Goal: Information Seeking & Learning: Learn about a topic

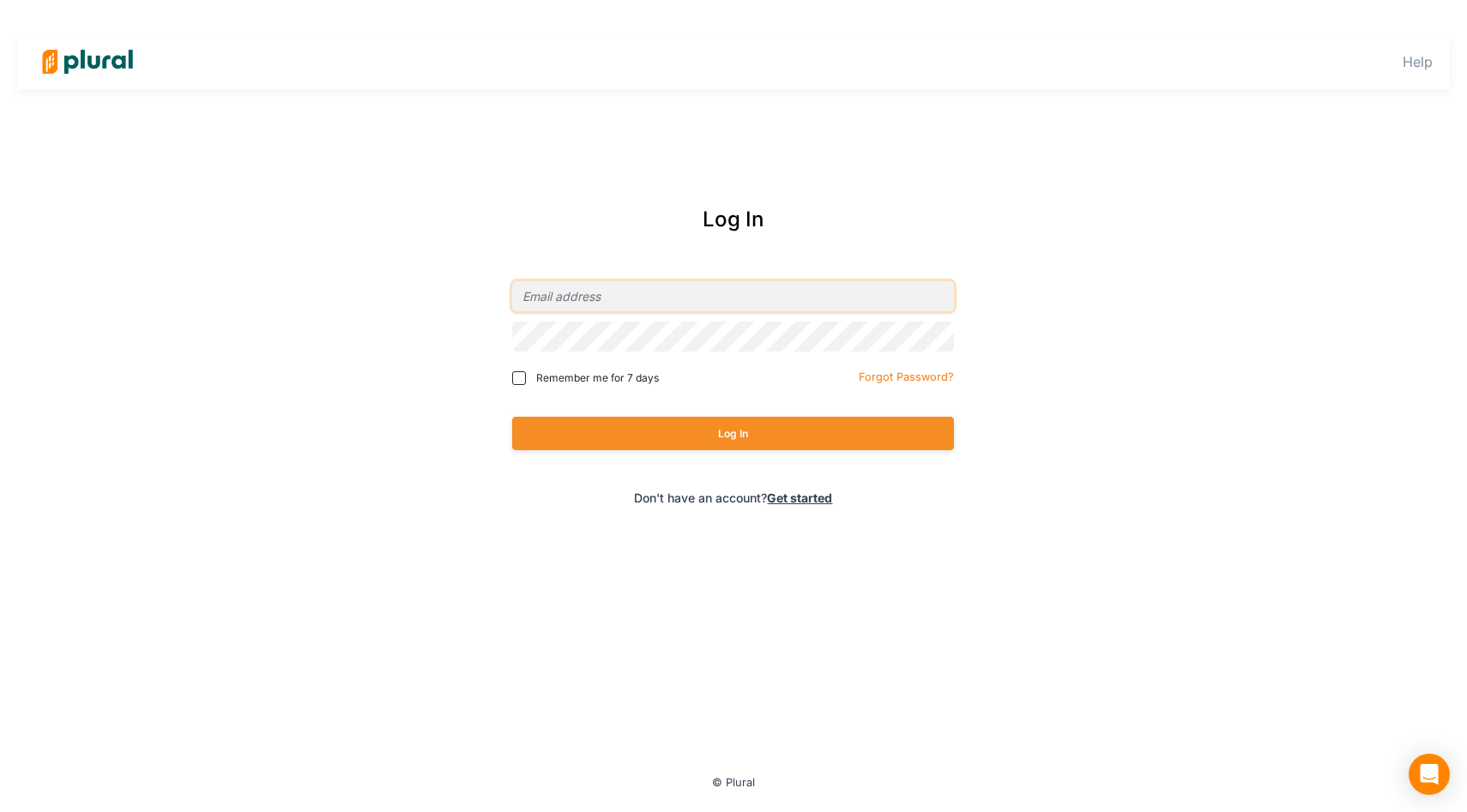
click at [646, 281] on input "email" at bounding box center [733, 296] width 442 height 30
type input "[EMAIL_ADDRESS][PERSON_NAME][DOMAIN_NAME]"
click at [520, 376] on input "Remember me for 7 days" at bounding box center [518, 378] width 14 height 14
checkbox input "true"
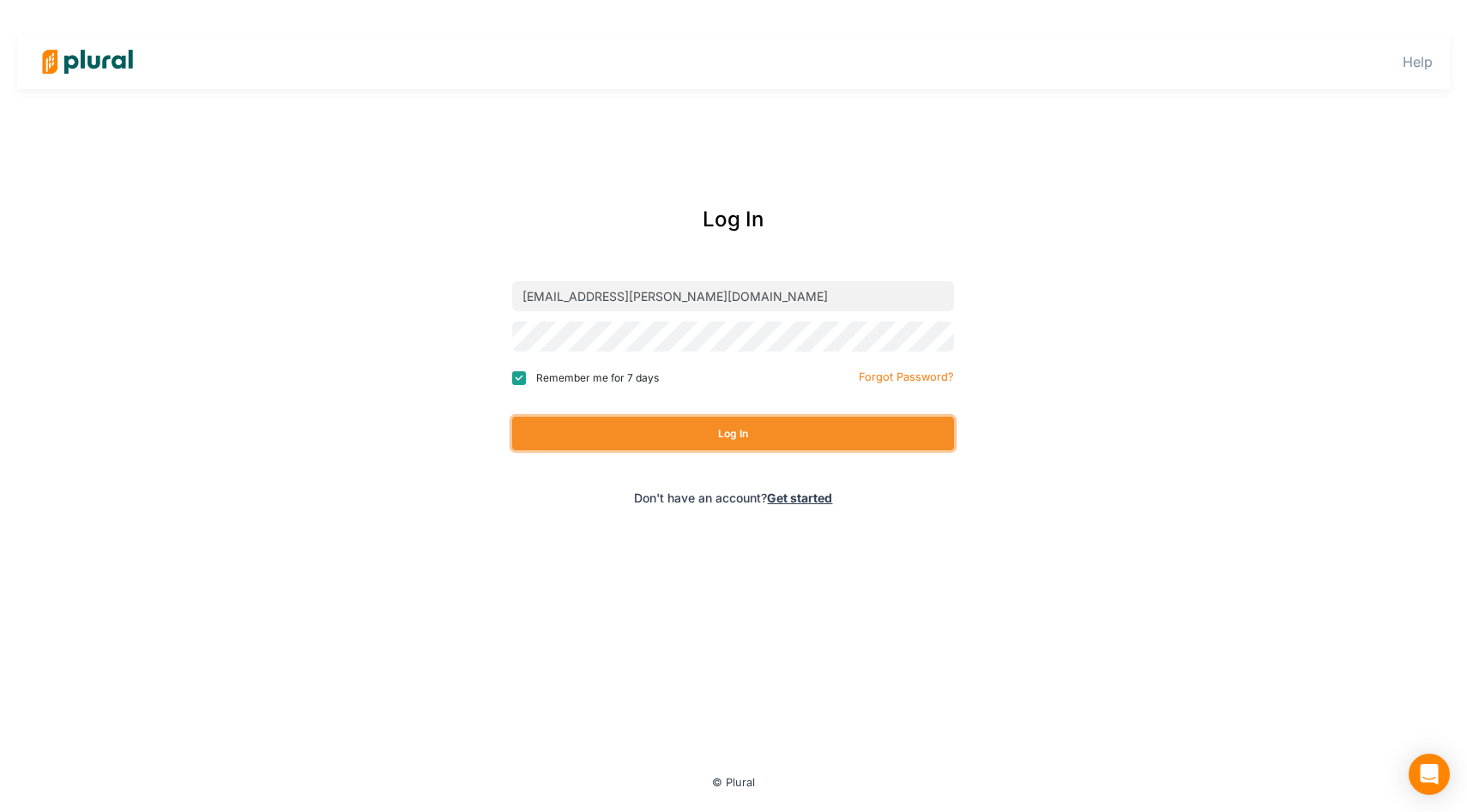
click at [555, 432] on button "Log In" at bounding box center [733, 434] width 442 height 34
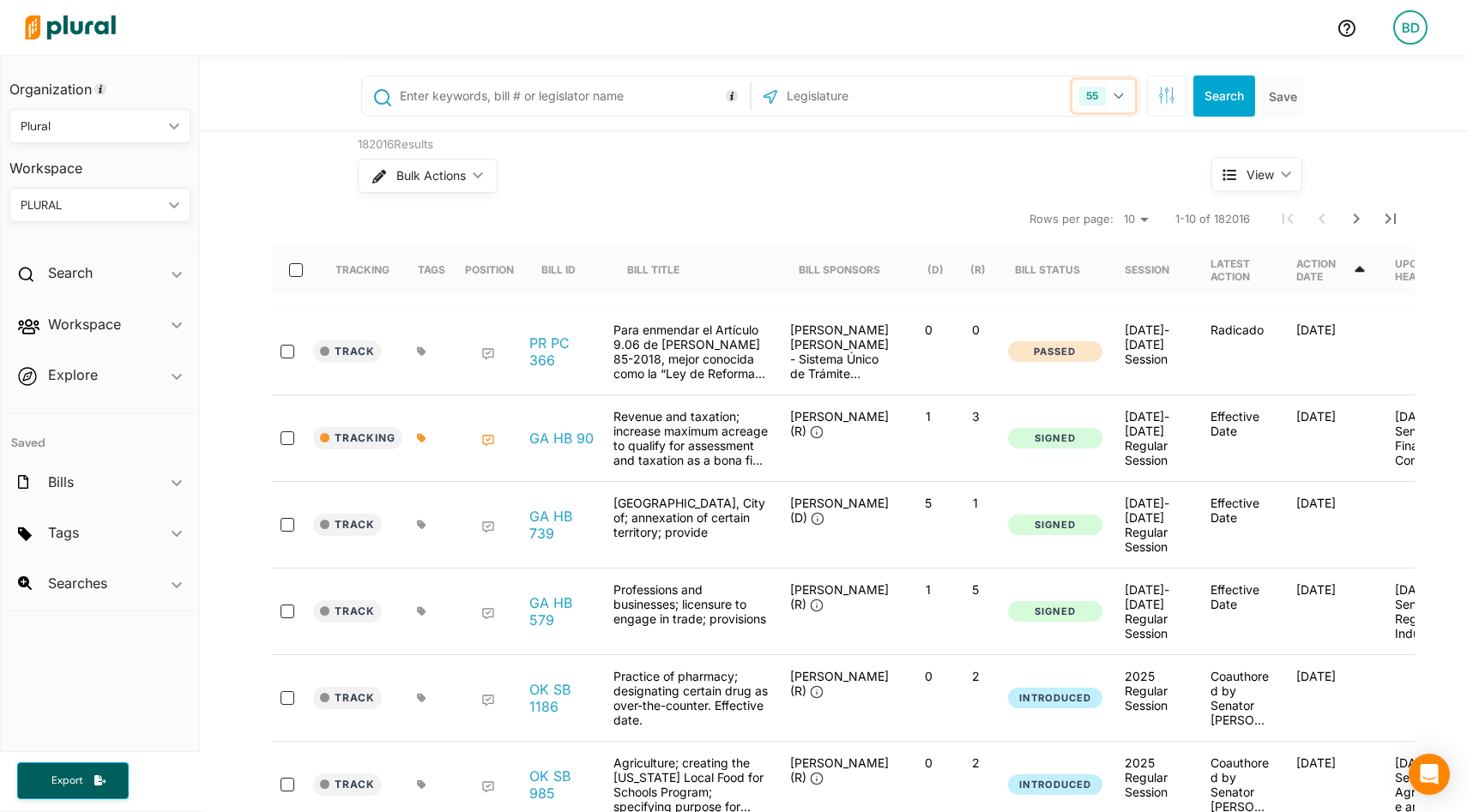
click at [1120, 86] on button "55" at bounding box center [1104, 96] width 62 height 33
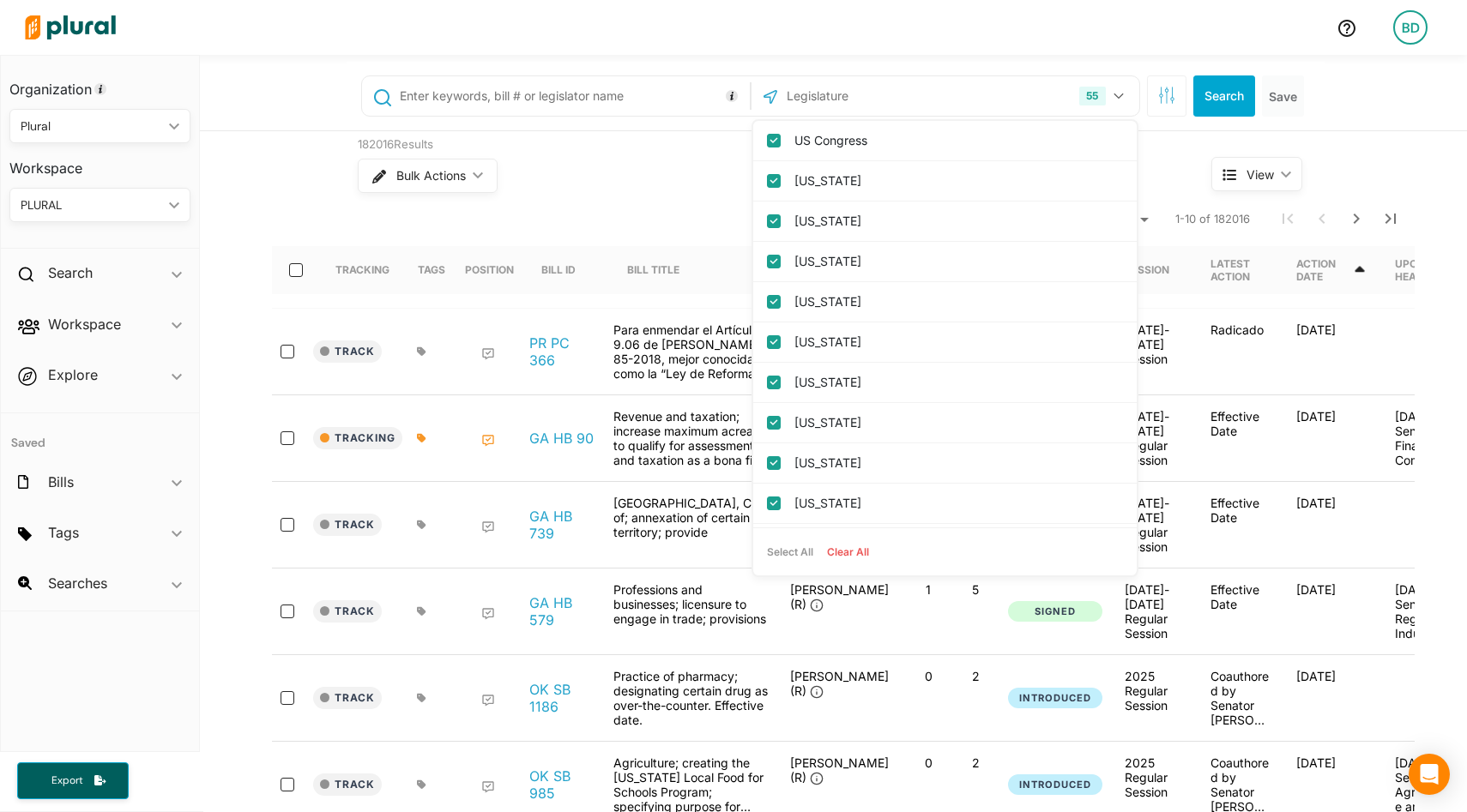
click at [843, 556] on button "Clear All" at bounding box center [848, 552] width 56 height 25
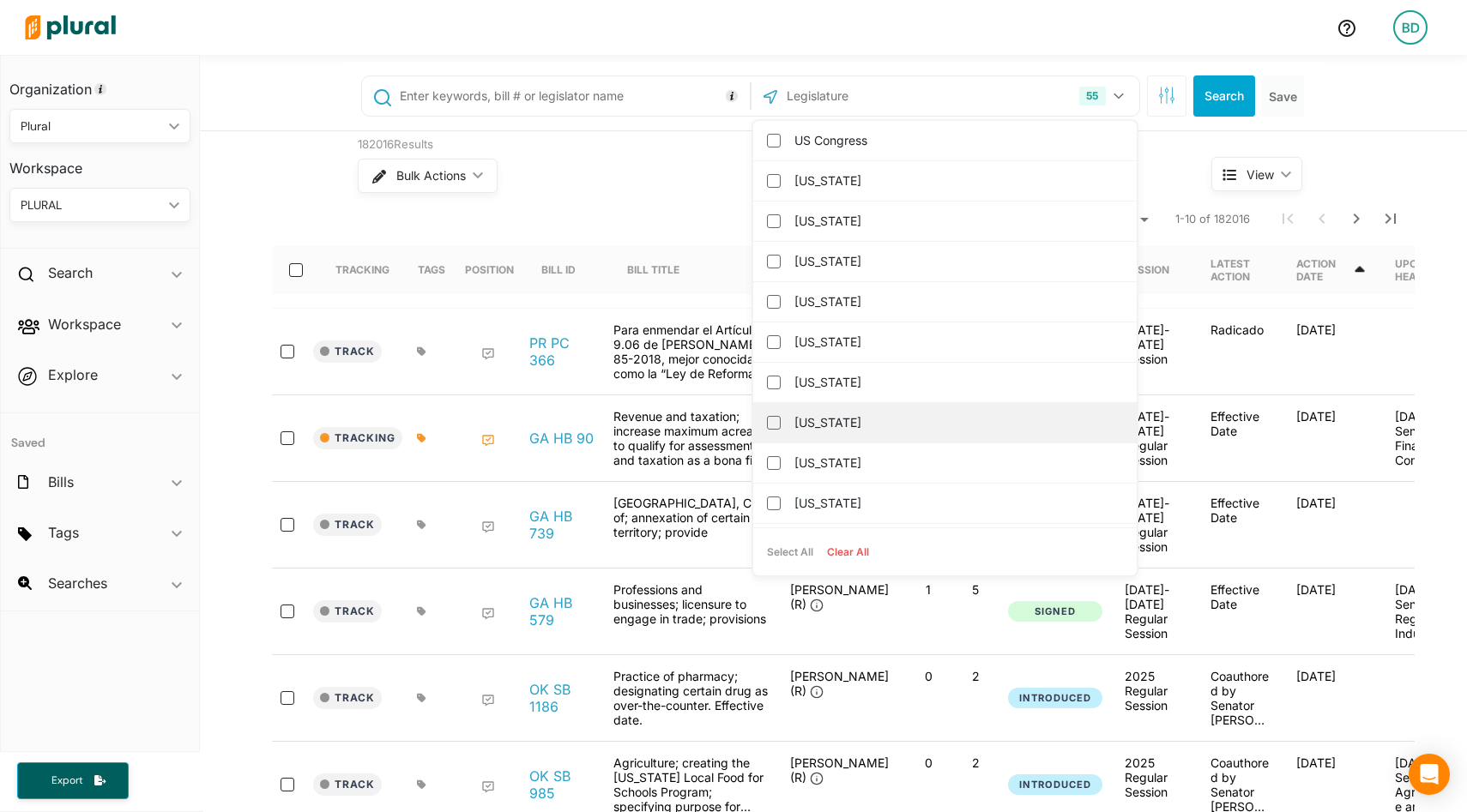
checkbox input "false"
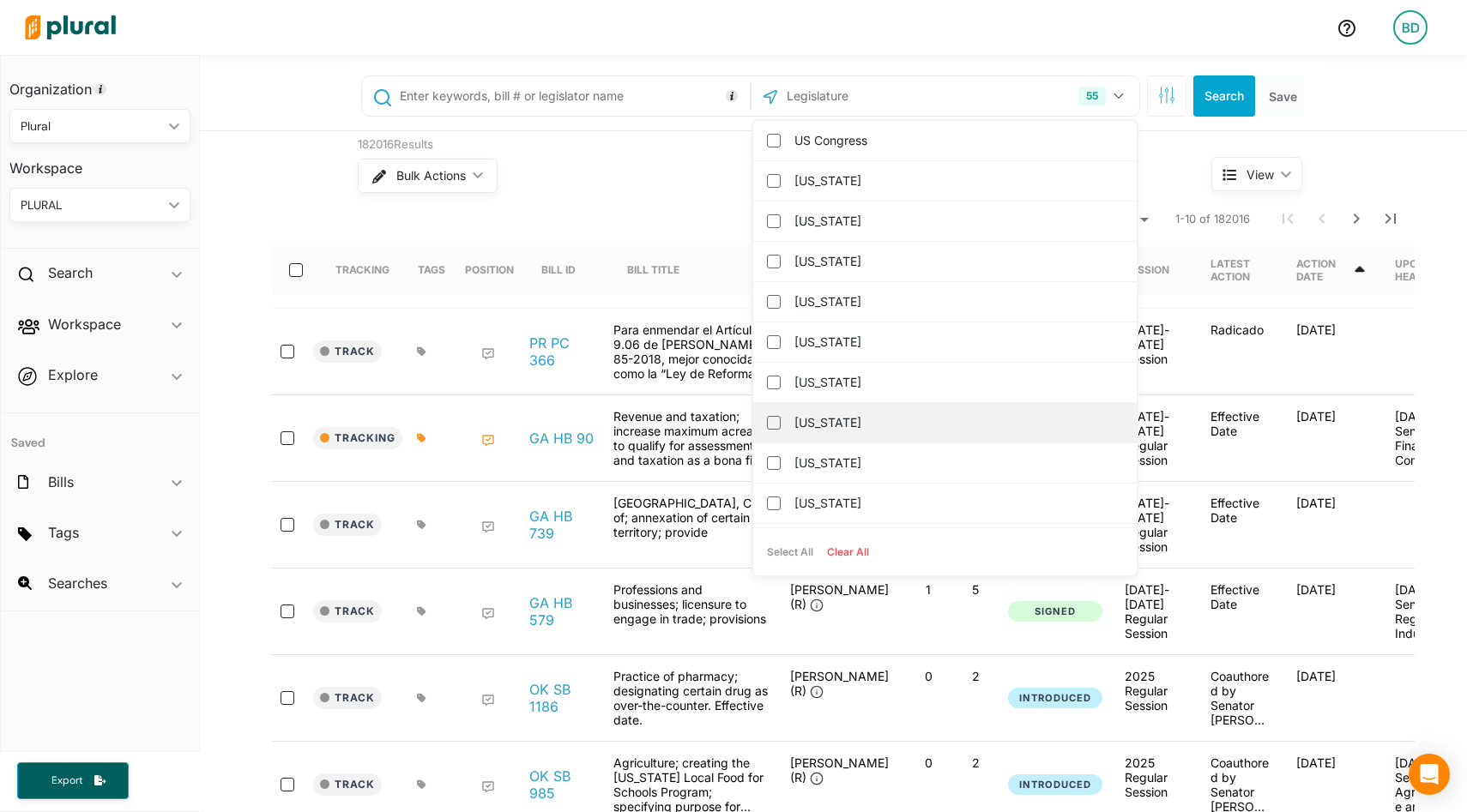
checkbox input "false"
checkbox columbia "false"
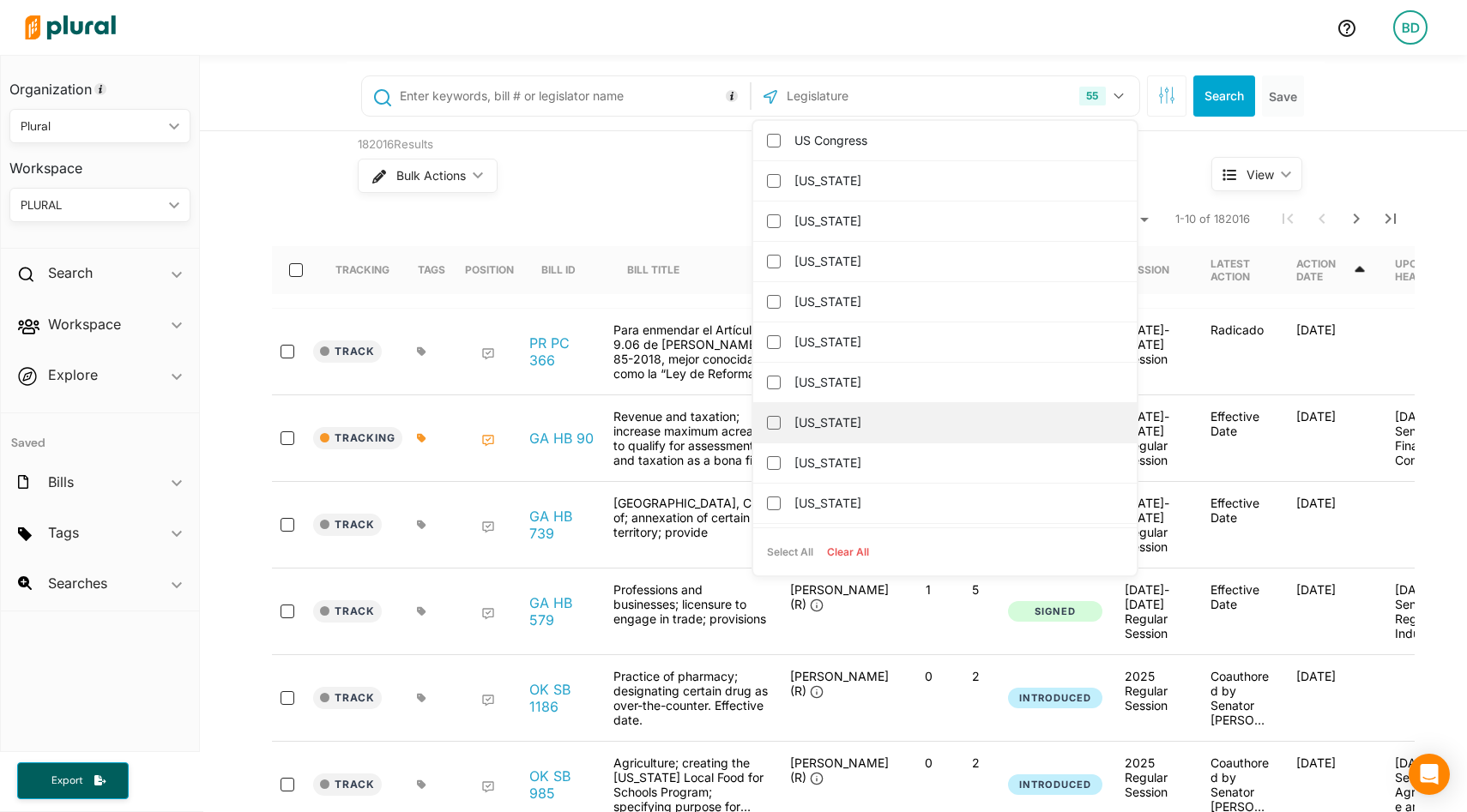
checkbox input "false"
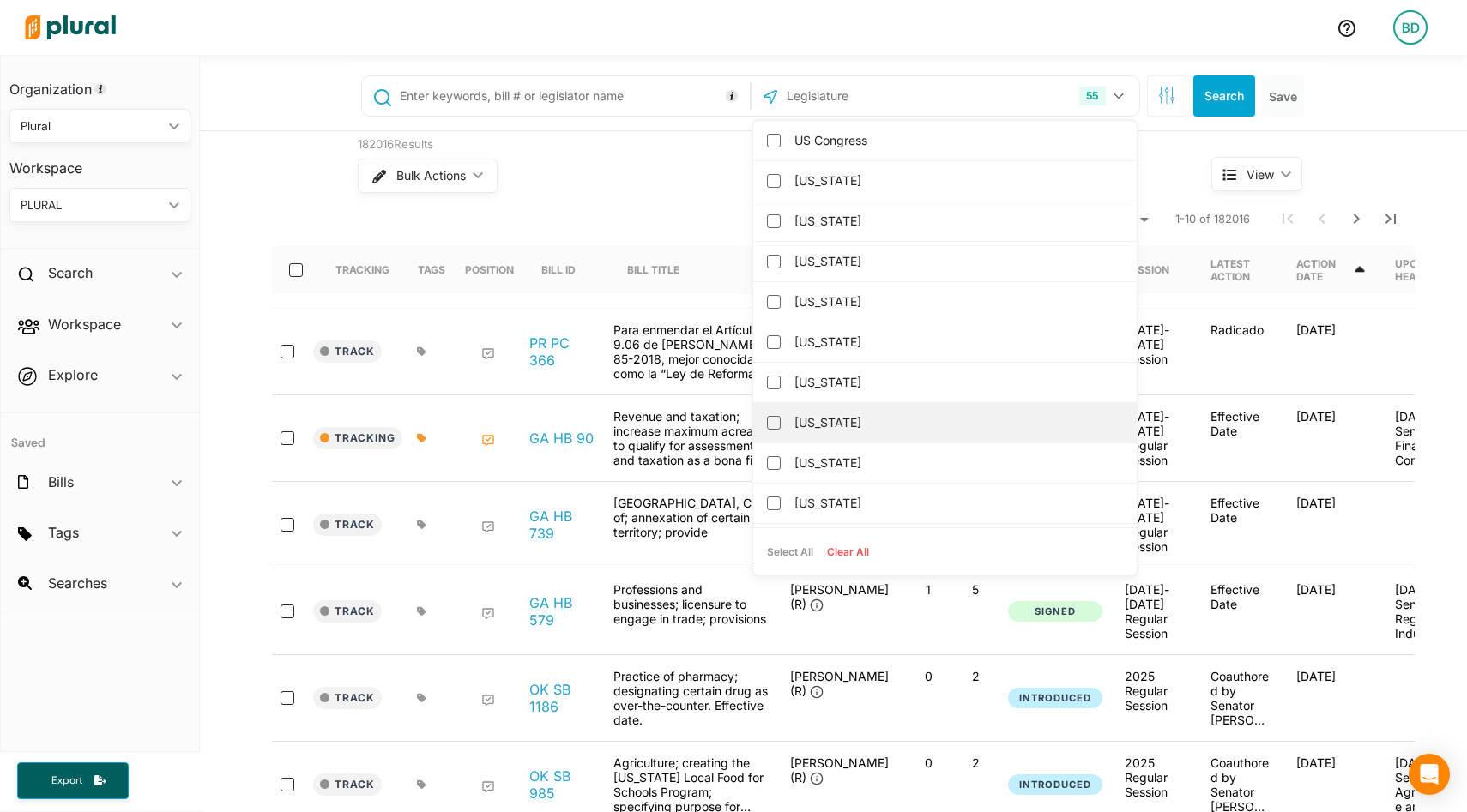
checkbox input "false"
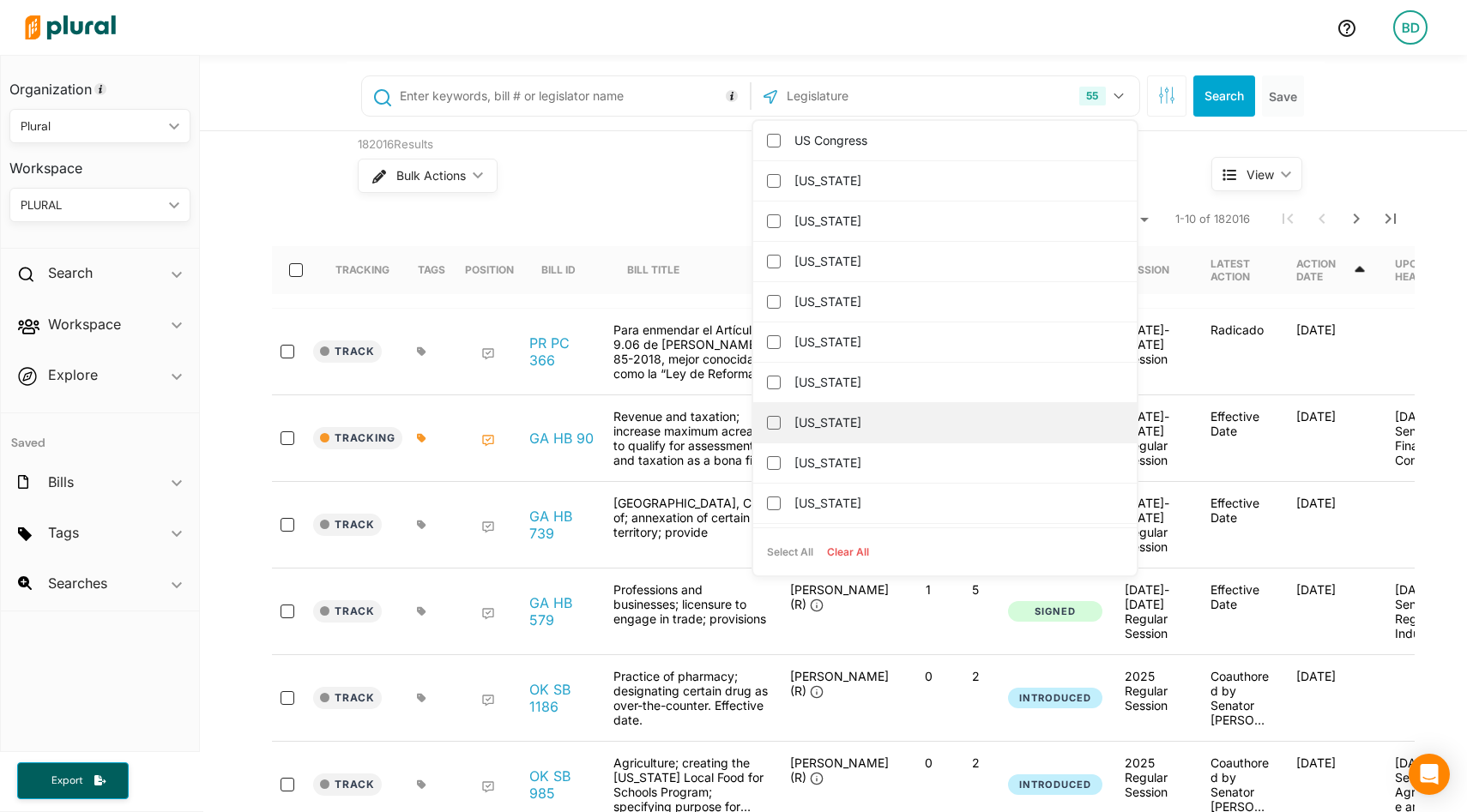
checkbox input "false"
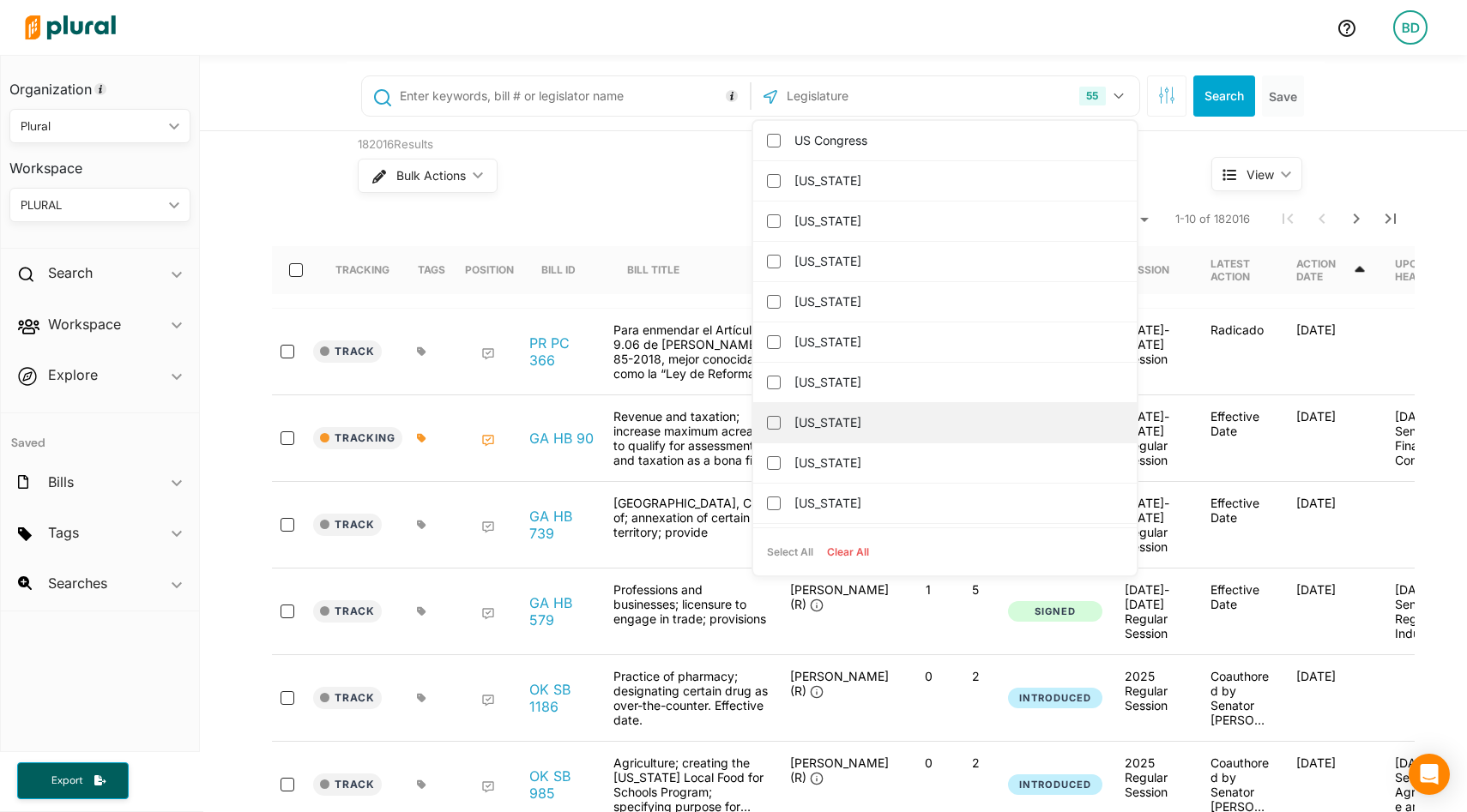
checkbox input "false"
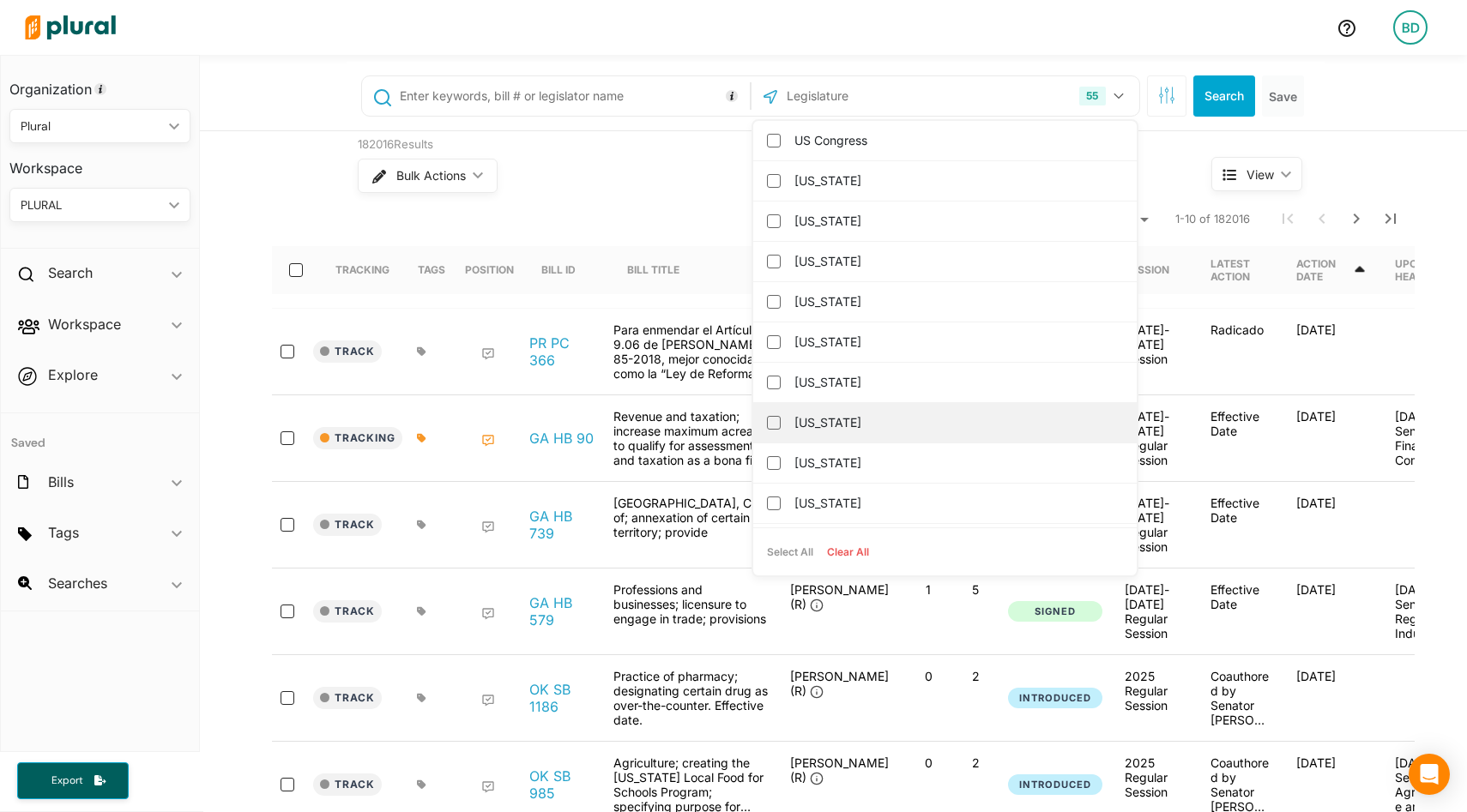
checkbox input "false"
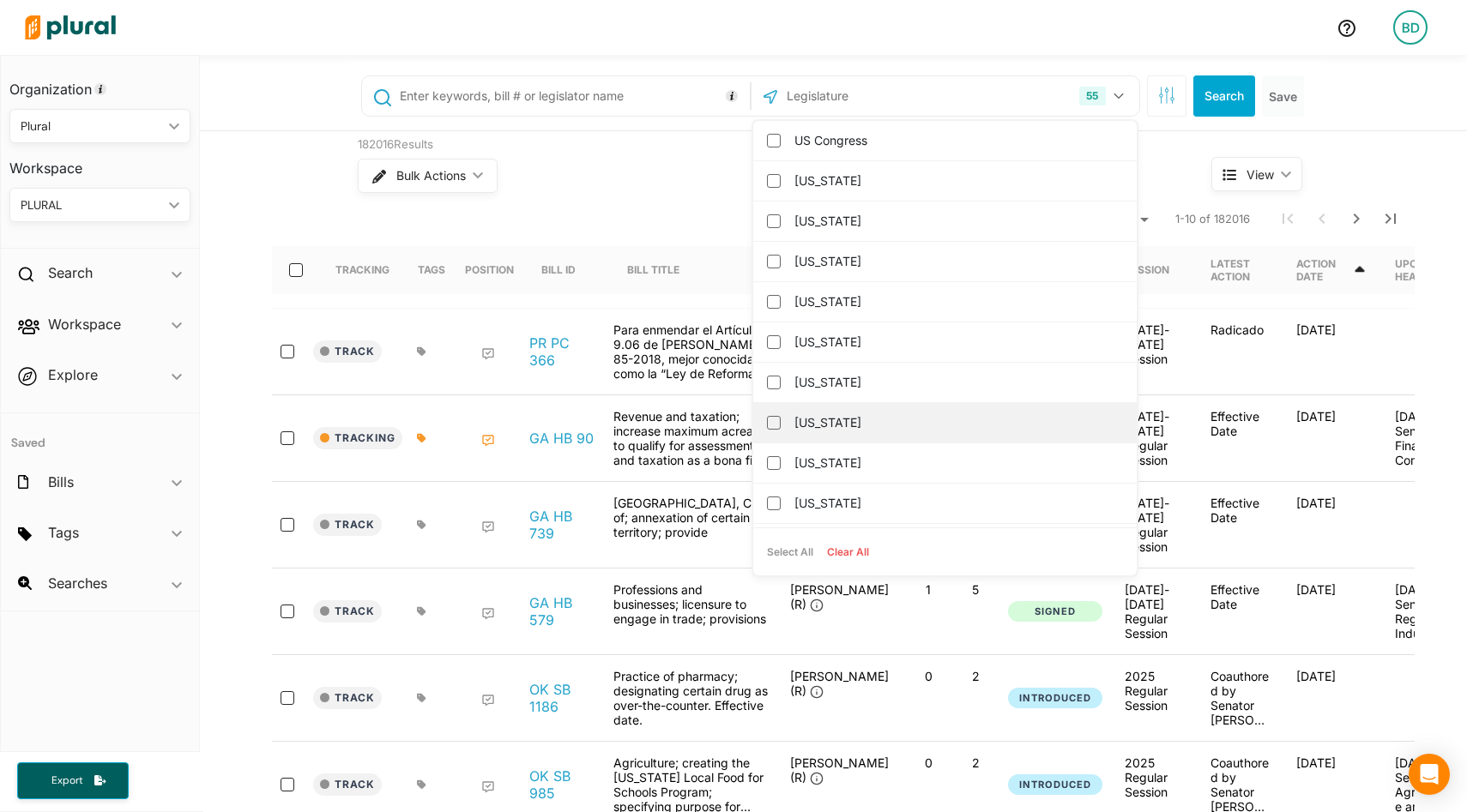
checkbox input "false"
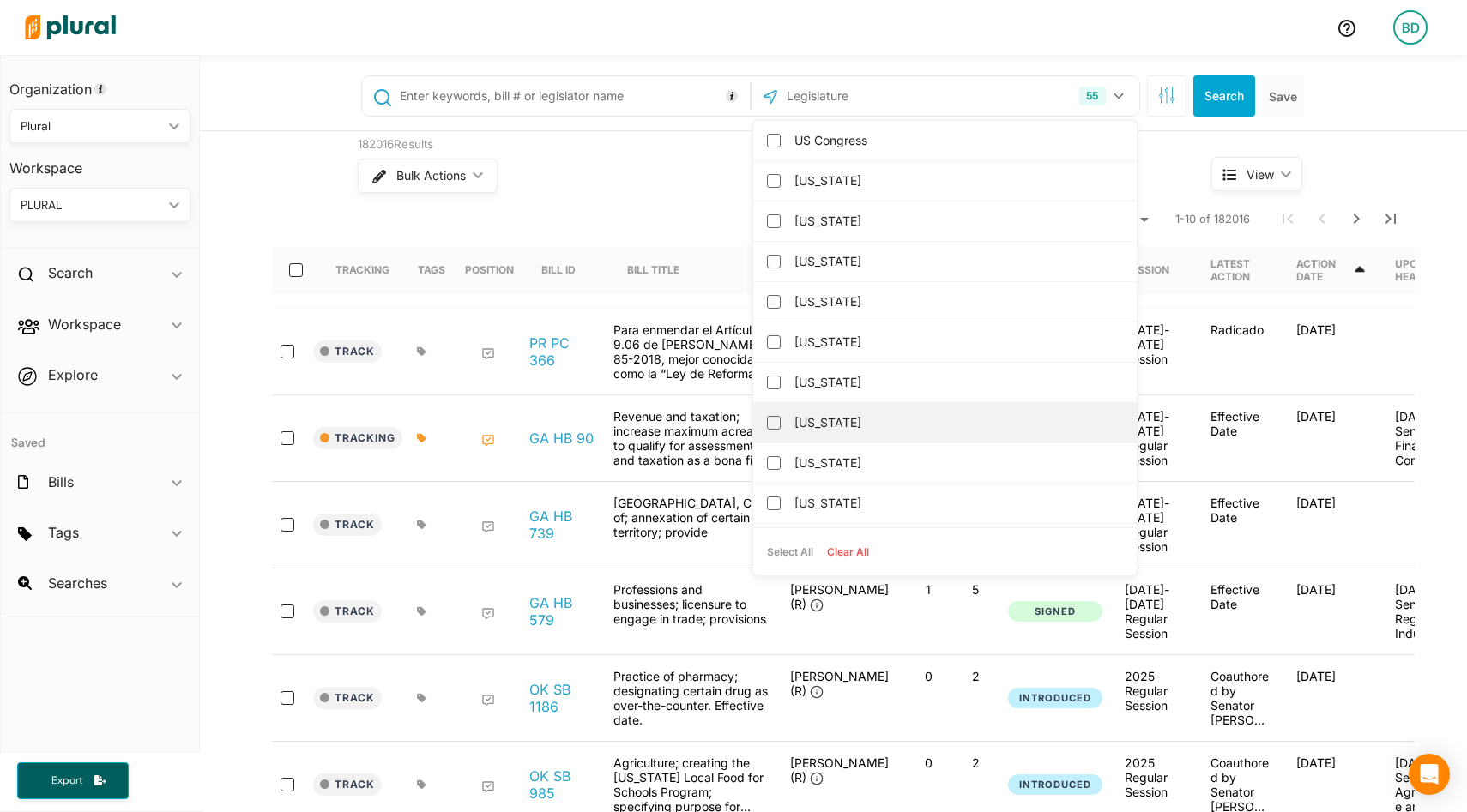
checkbox input "false"
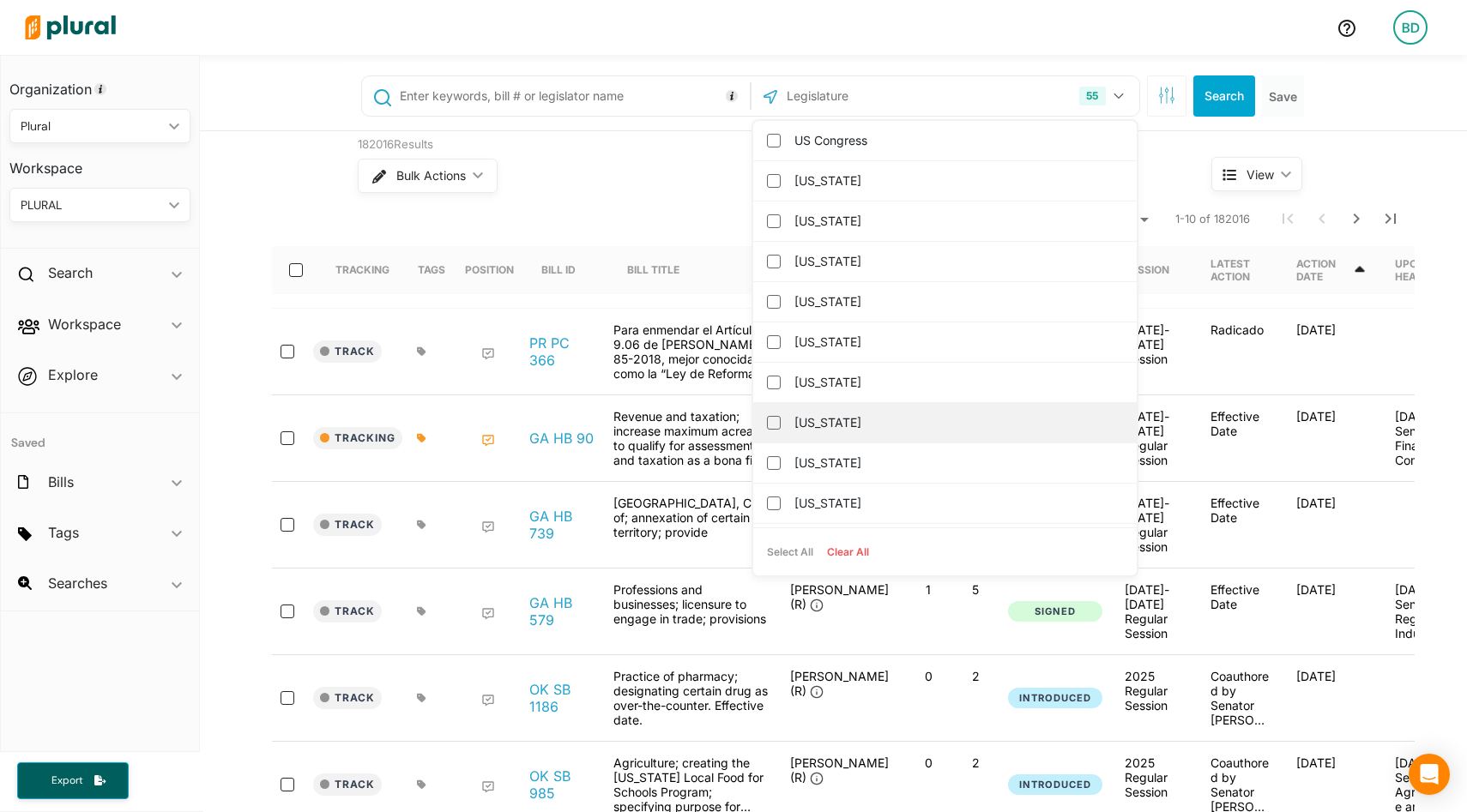
checkbox input "false"
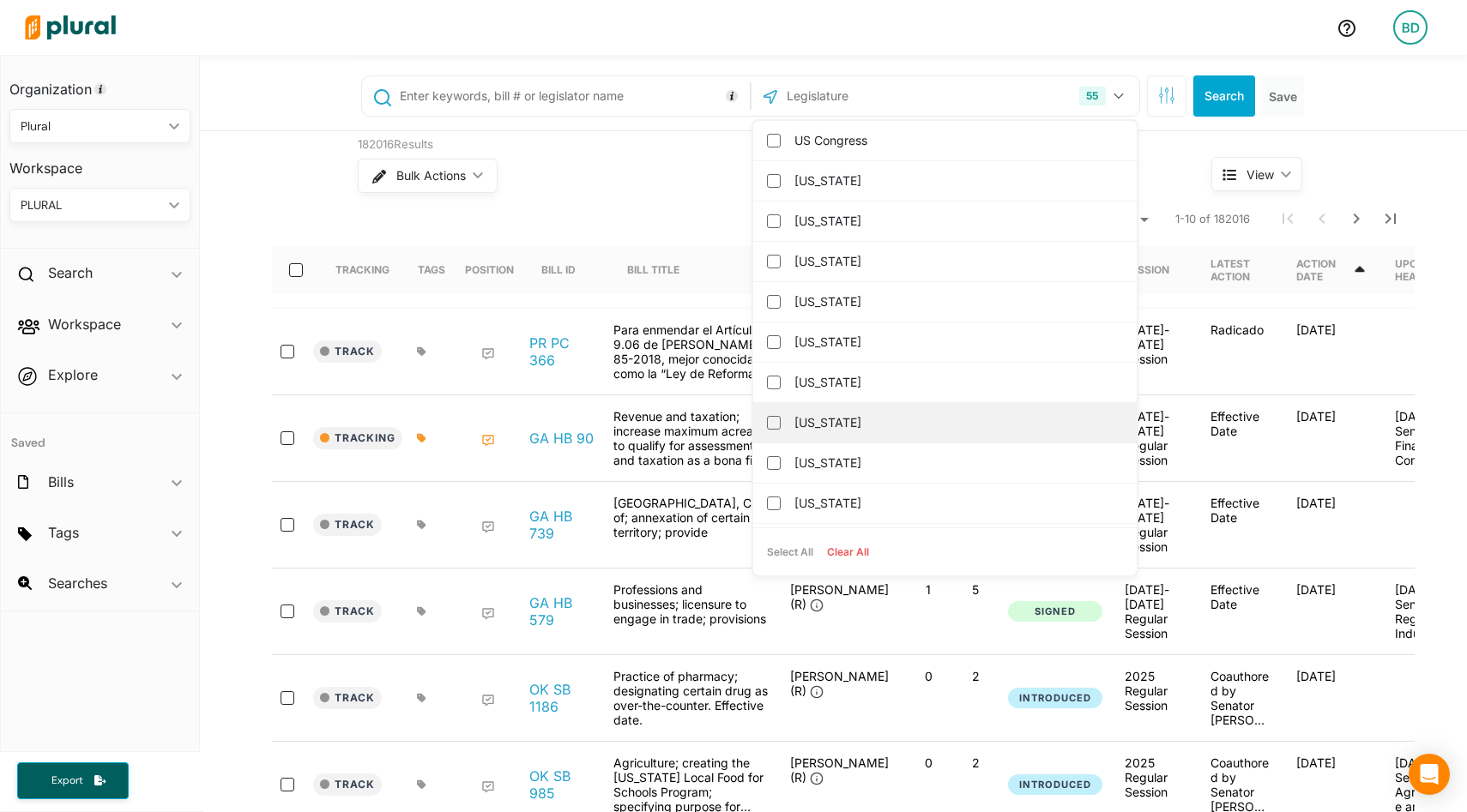
checkbox input "false"
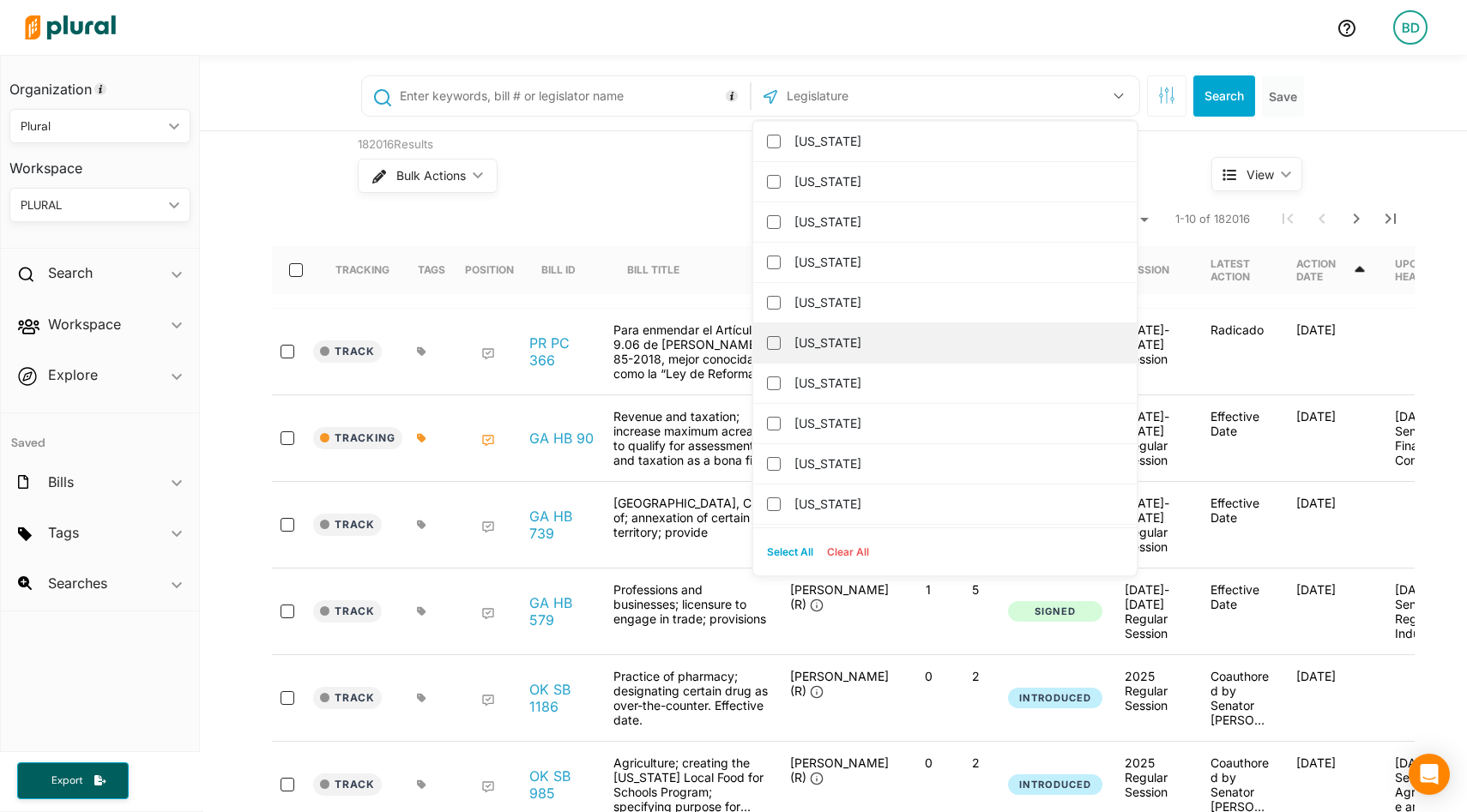
scroll to position [364, 0]
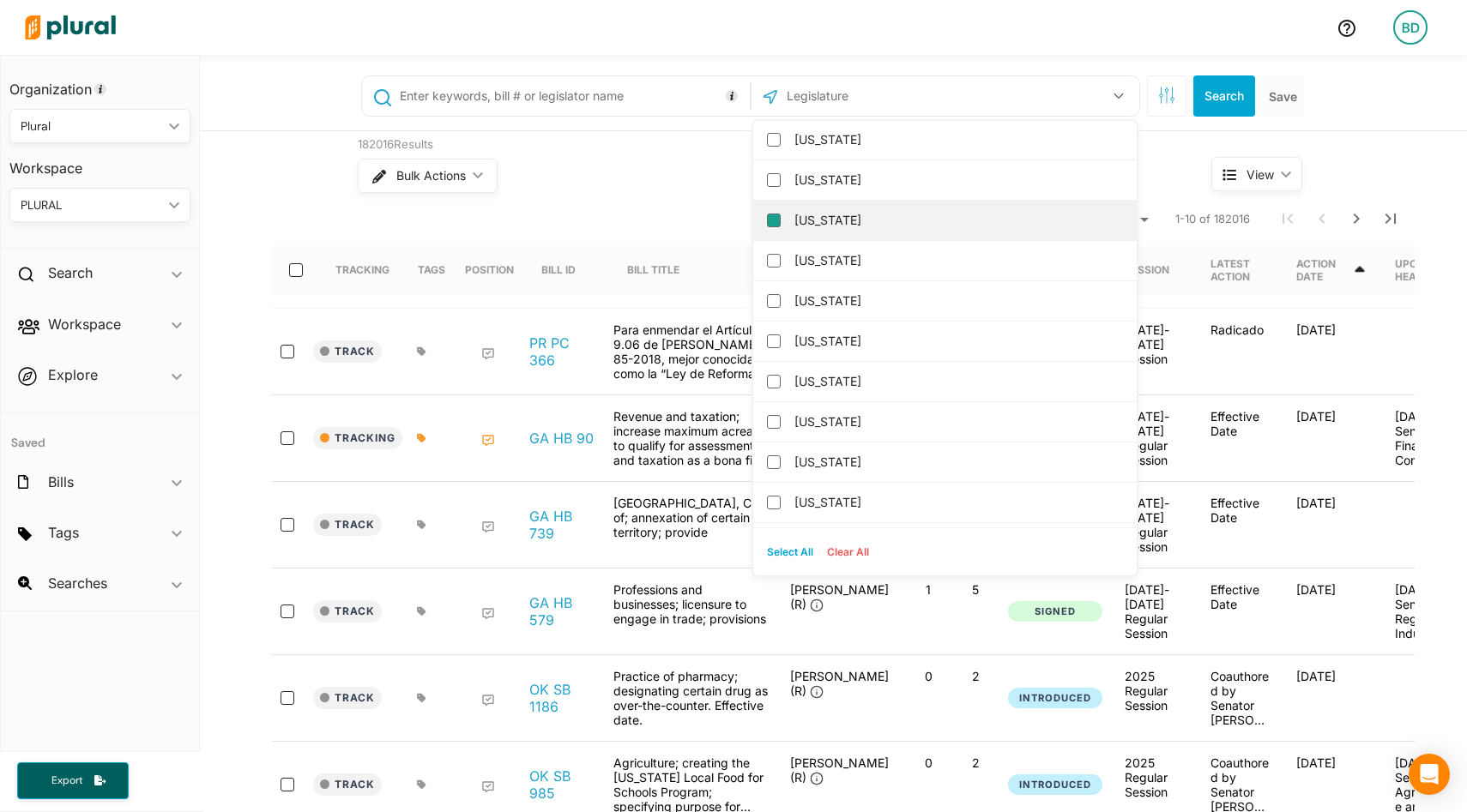
click at [776, 222] on input "[US_STATE]" at bounding box center [773, 220] width 14 height 14
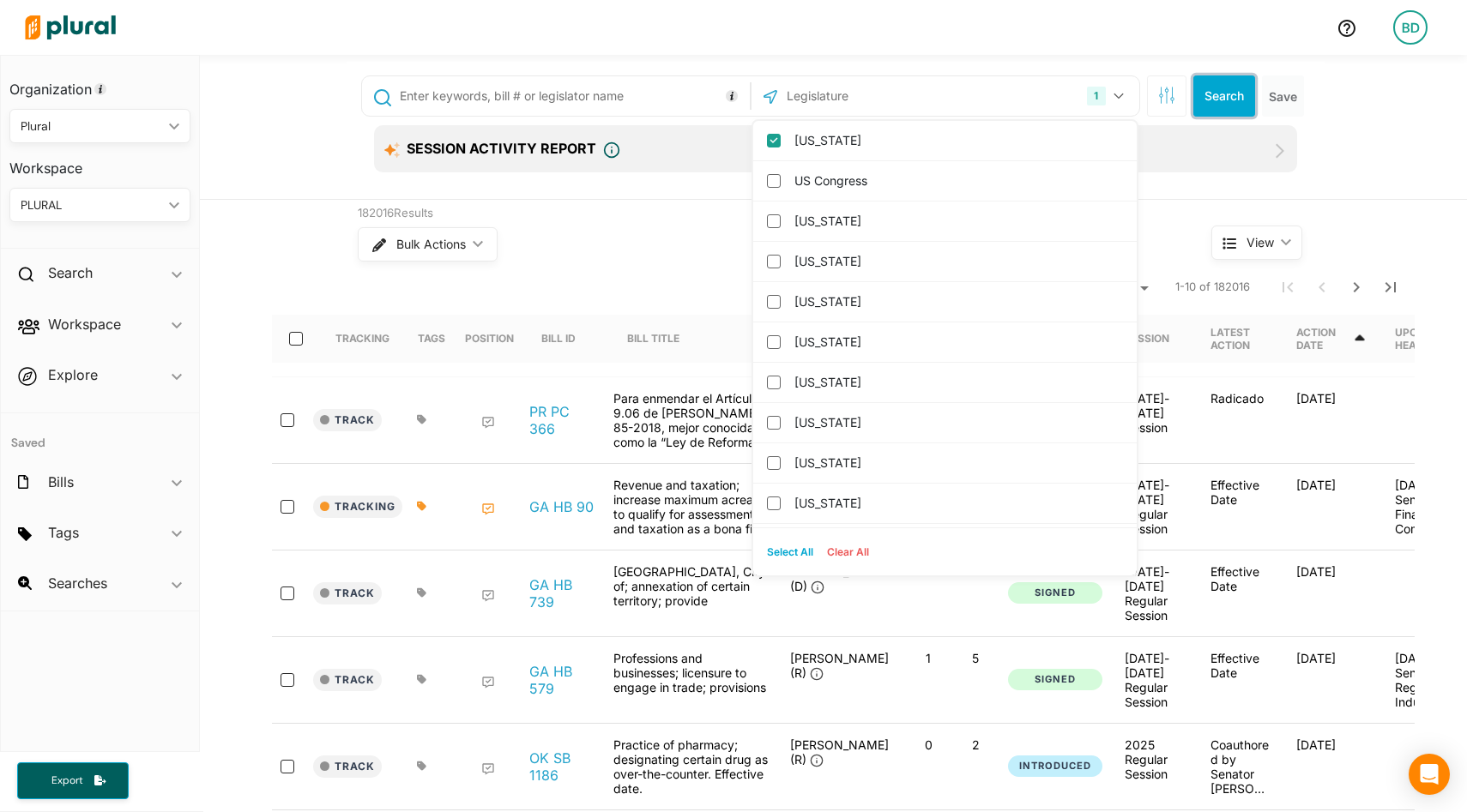
click at [1220, 98] on button "Search" at bounding box center [1224, 96] width 62 height 41
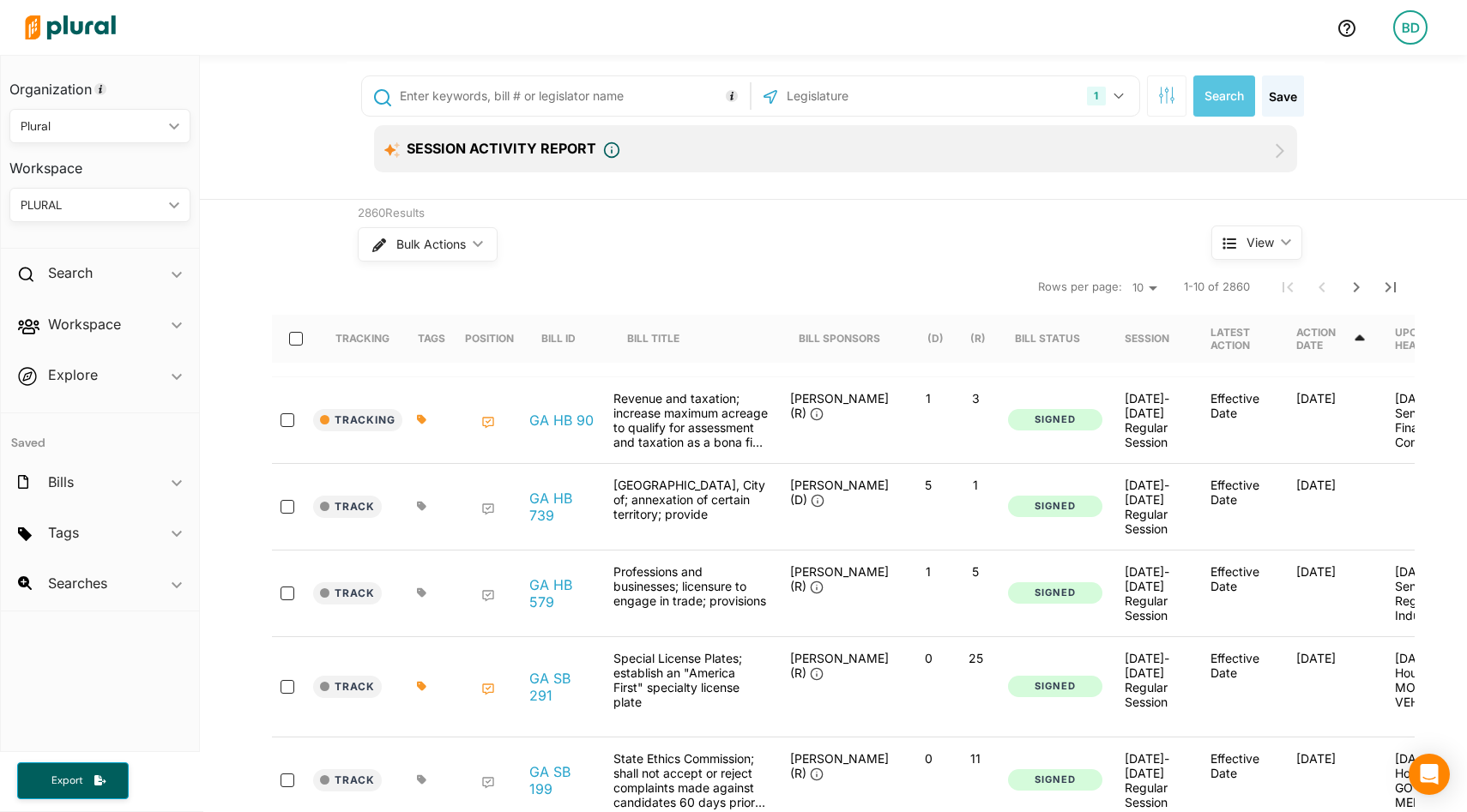
click at [662, 99] on input "text" at bounding box center [571, 96] width 347 height 33
type input ""artificial intelligence""
click at [1196, 94] on button "Search" at bounding box center [1224, 96] width 62 height 41
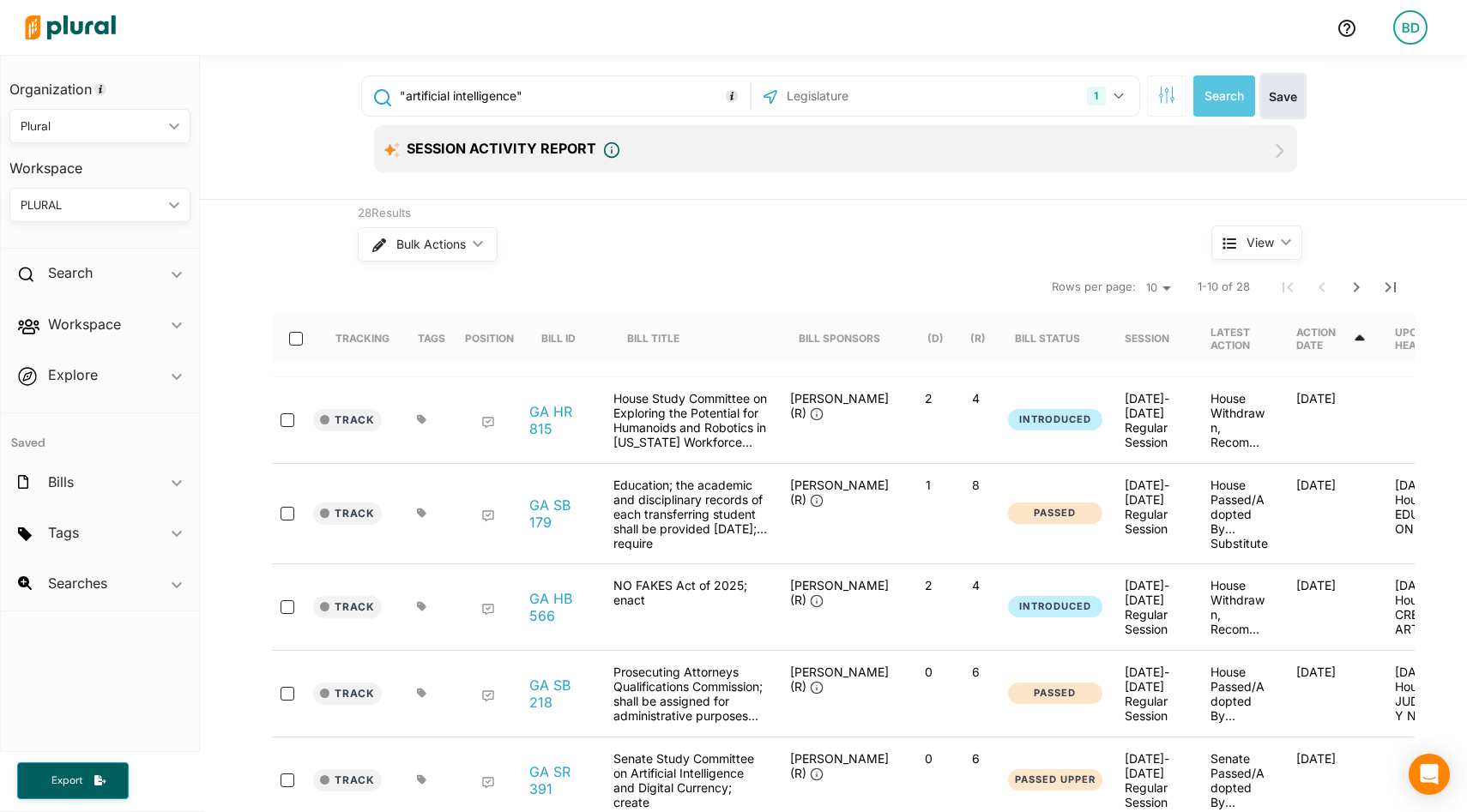
click at [1279, 95] on button "Save" at bounding box center [1283, 96] width 42 height 41
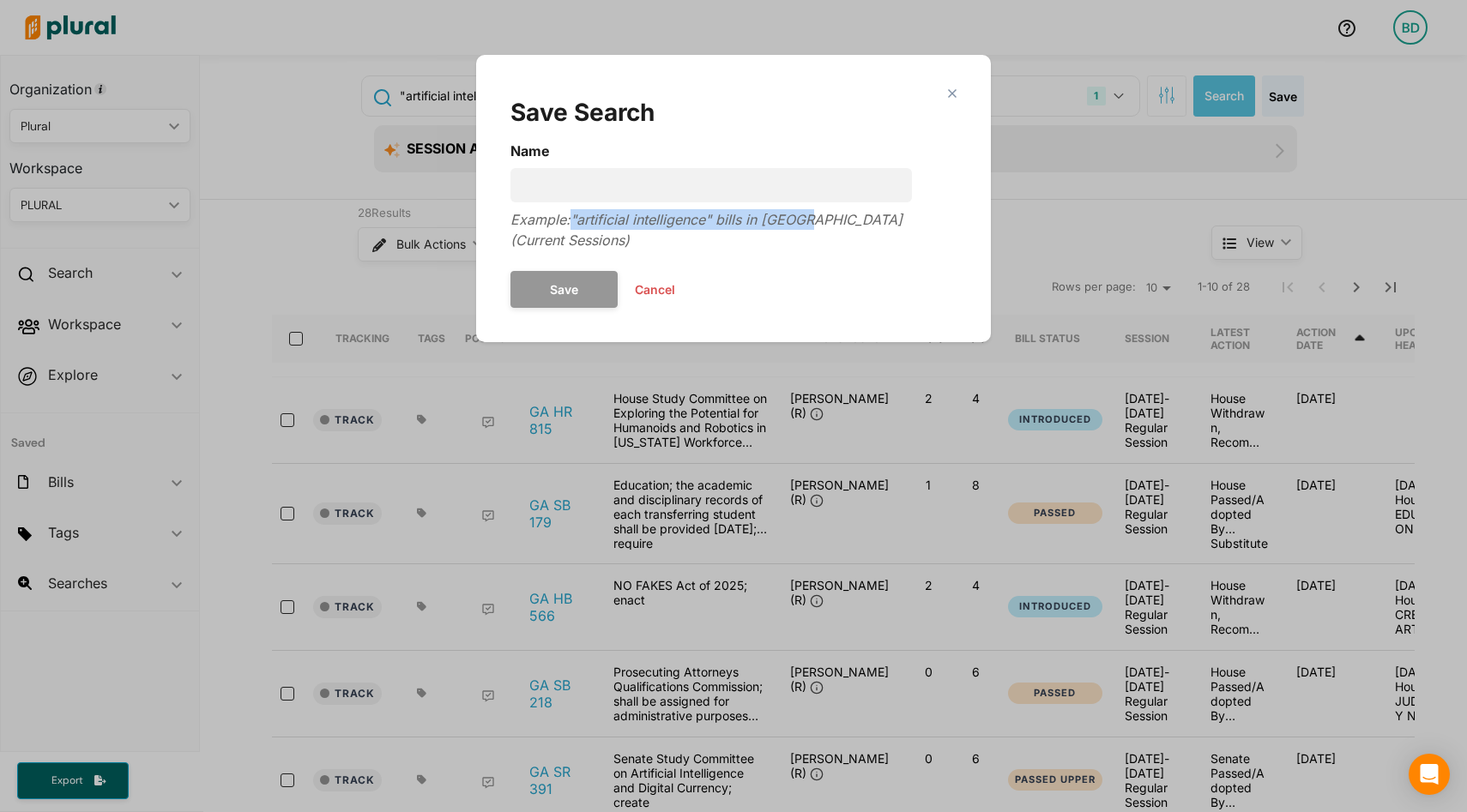
drag, startPoint x: 806, startPoint y: 222, endPoint x: 574, endPoint y: 219, distance: 232.0
click at [574, 219] on div "Example: "artificial intelligence" bills in GA (Current Sessions)" at bounding box center [734, 230] width 446 height 41
click at [662, 278] on button "Cancel" at bounding box center [654, 290] width 74 height 25
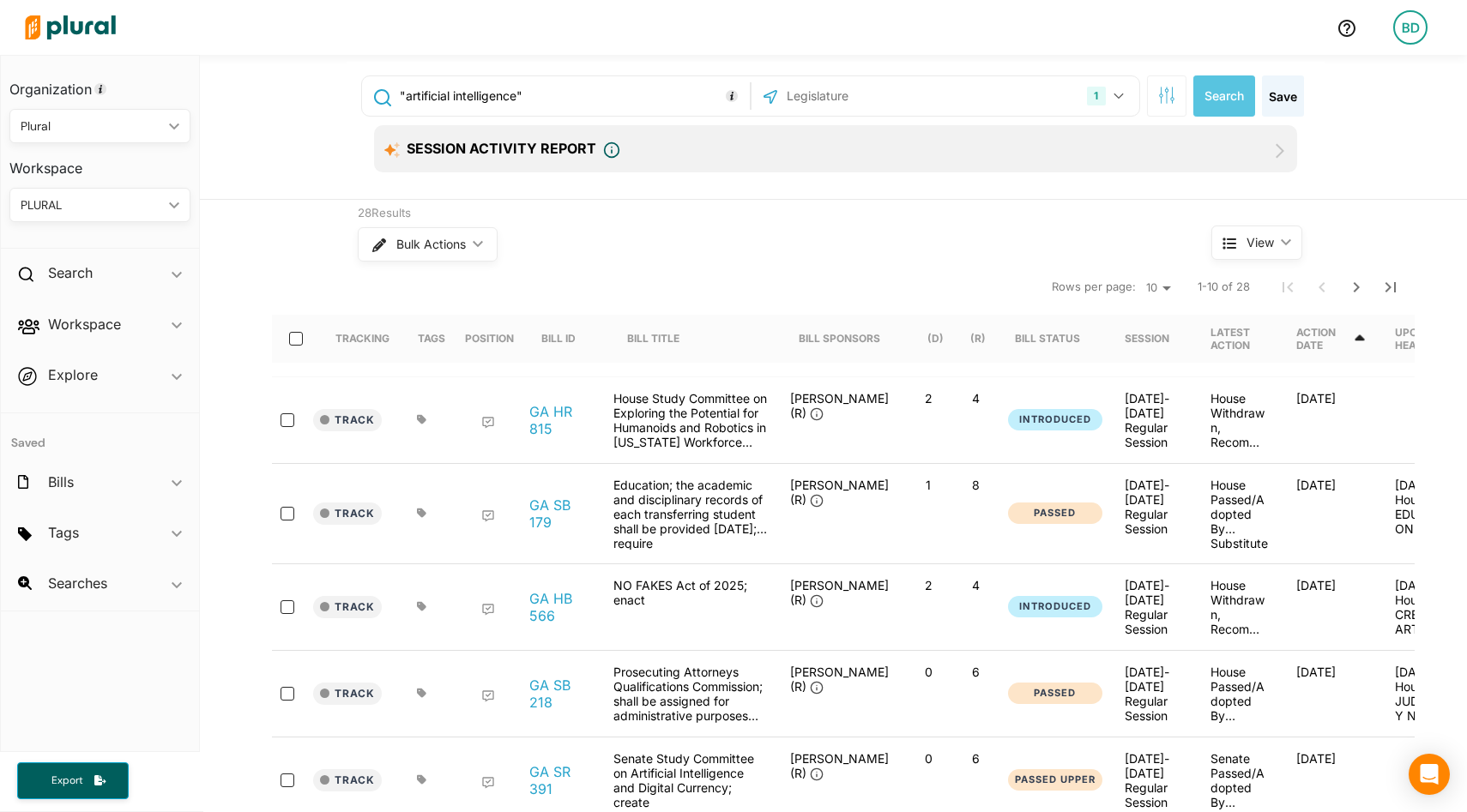
click at [550, 103] on input ""artificial intelligence"" at bounding box center [571, 96] width 347 height 33
drag, startPoint x: 385, startPoint y: 63, endPoint x: 430, endPoint y: 63, distance: 45.0
click at [385, 62] on div "1 Georgia US Congress Alabama Alaska Arizona Arkansas California Colorado Conne…" at bounding box center [835, 131] width 978 height 137
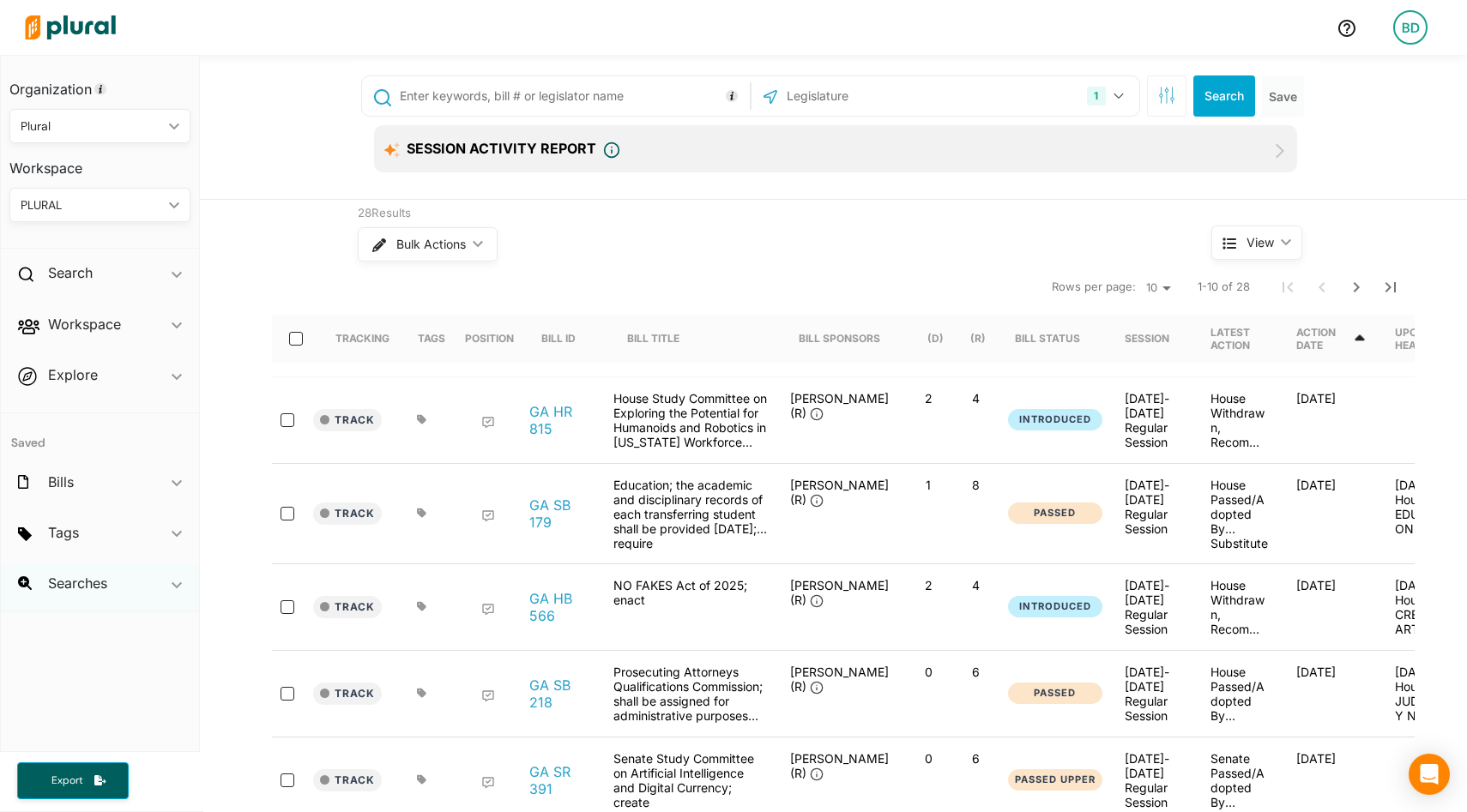
click at [180, 581] on icon "ic_keyboard_arrow_down" at bounding box center [176, 585] width 10 height 8
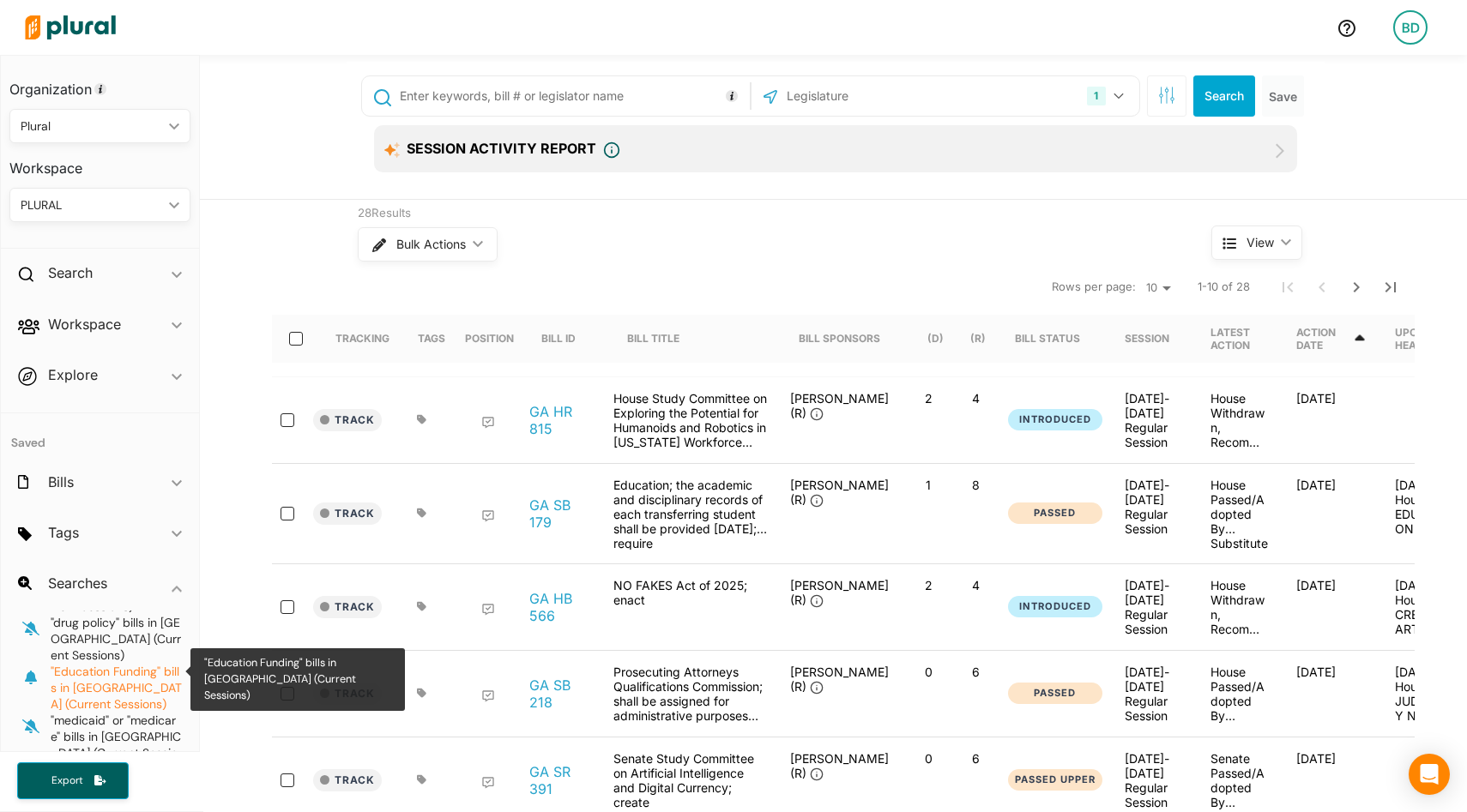
scroll to position [148, 0]
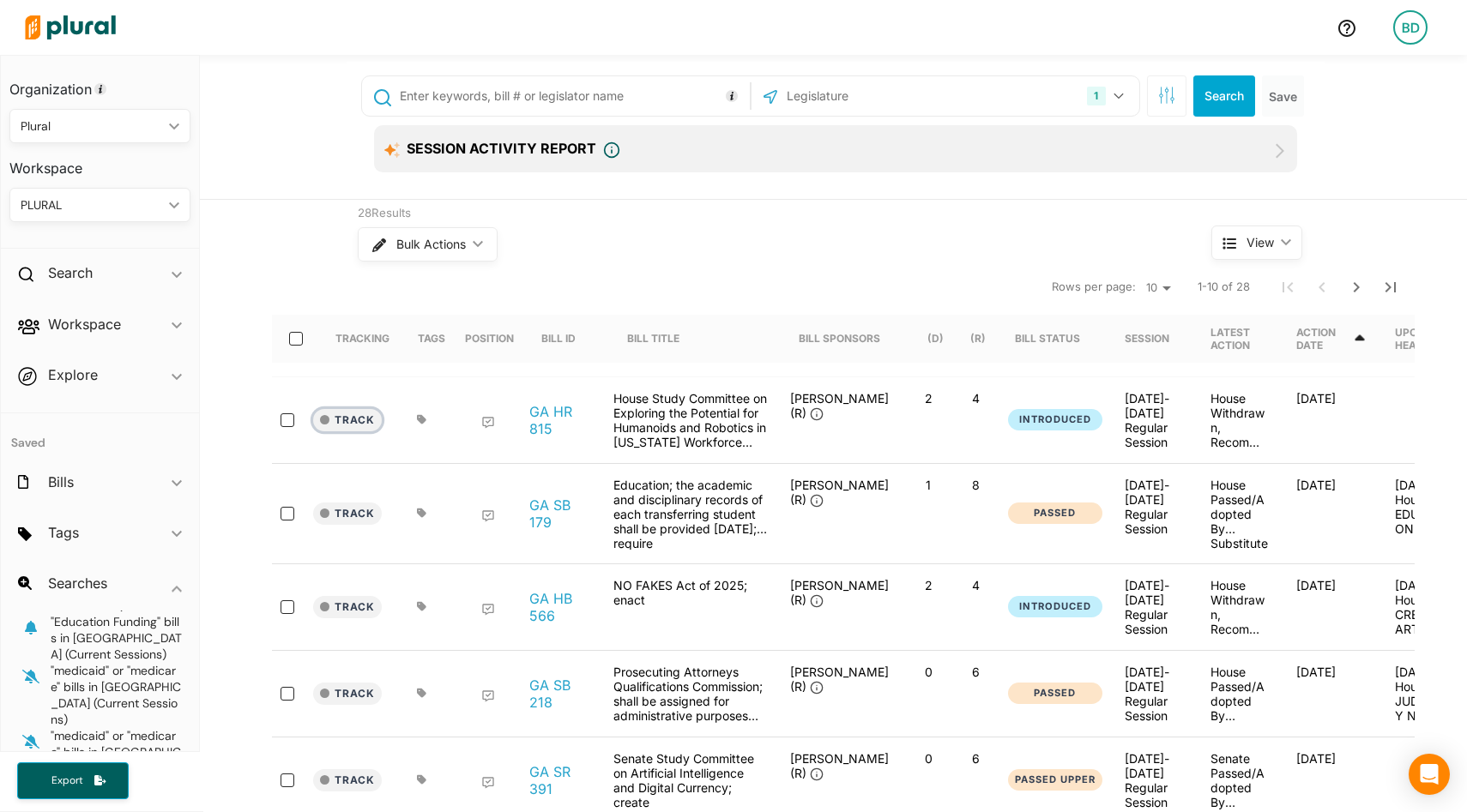
click at [366, 419] on button "Track" at bounding box center [347, 421] width 69 height 23
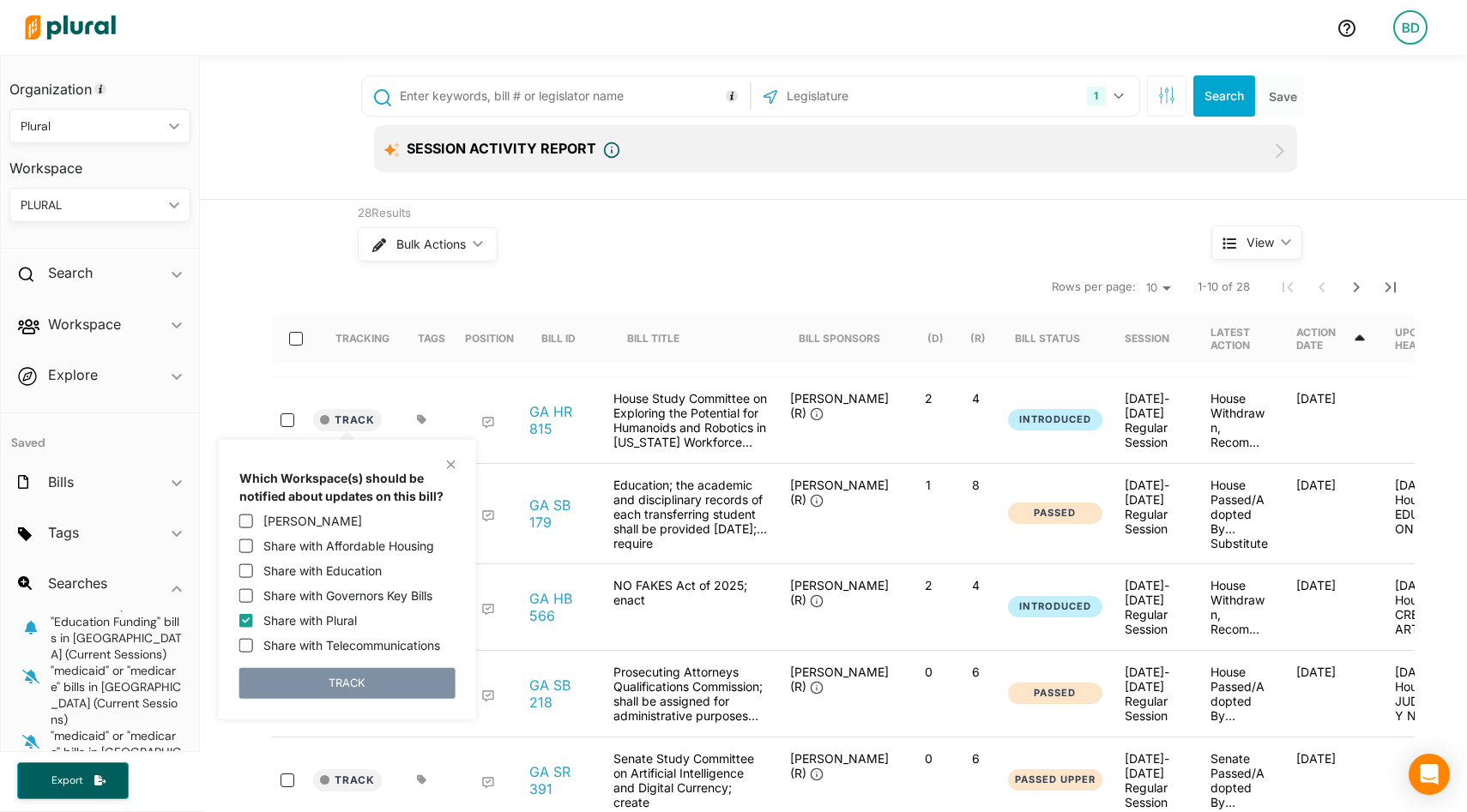
click at [326, 297] on nav "Rows per page: 10 20 50 1-10 of 28" at bounding box center [843, 287] width 1143 height 48
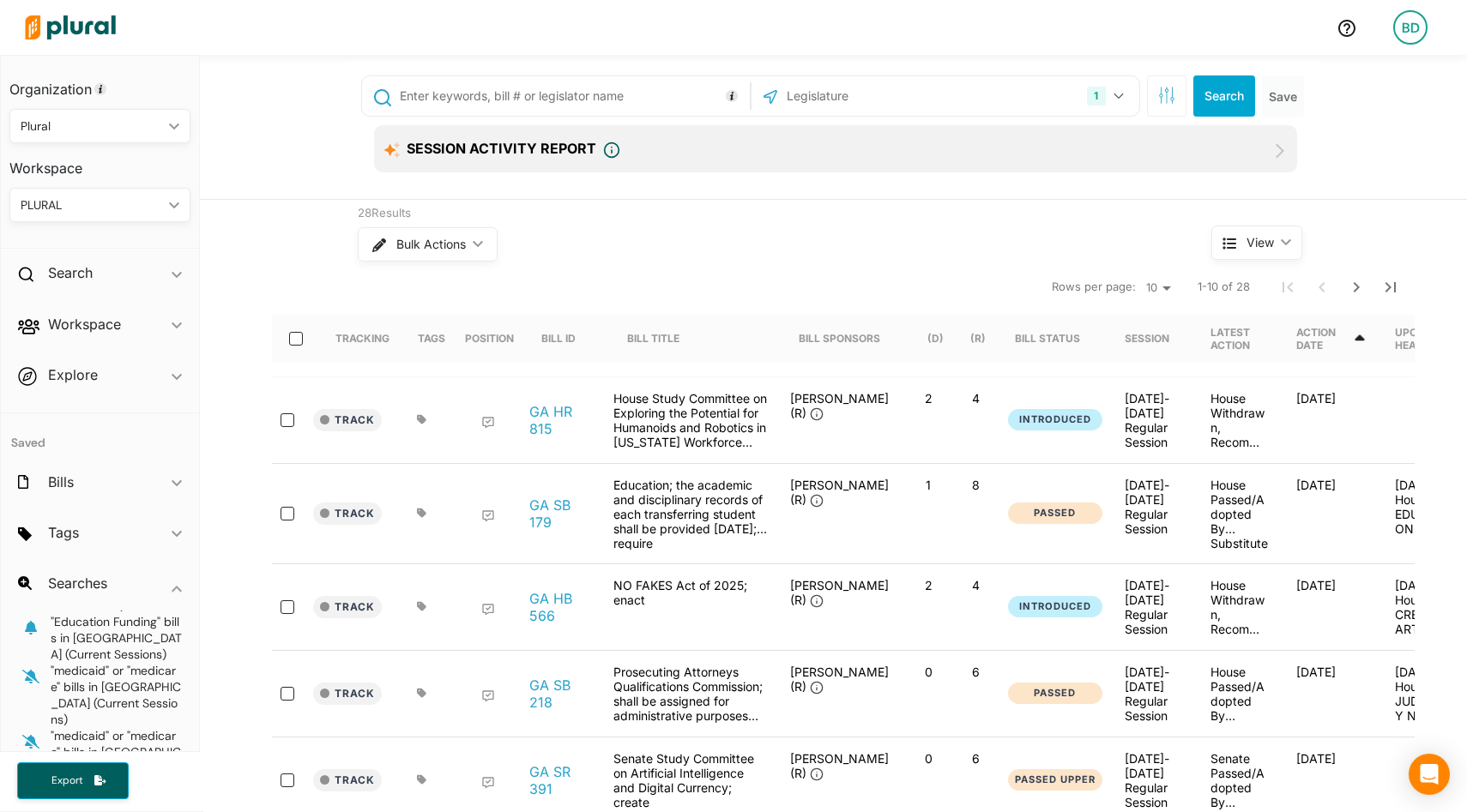
click at [423, 421] on icon at bounding box center [421, 419] width 8 height 8
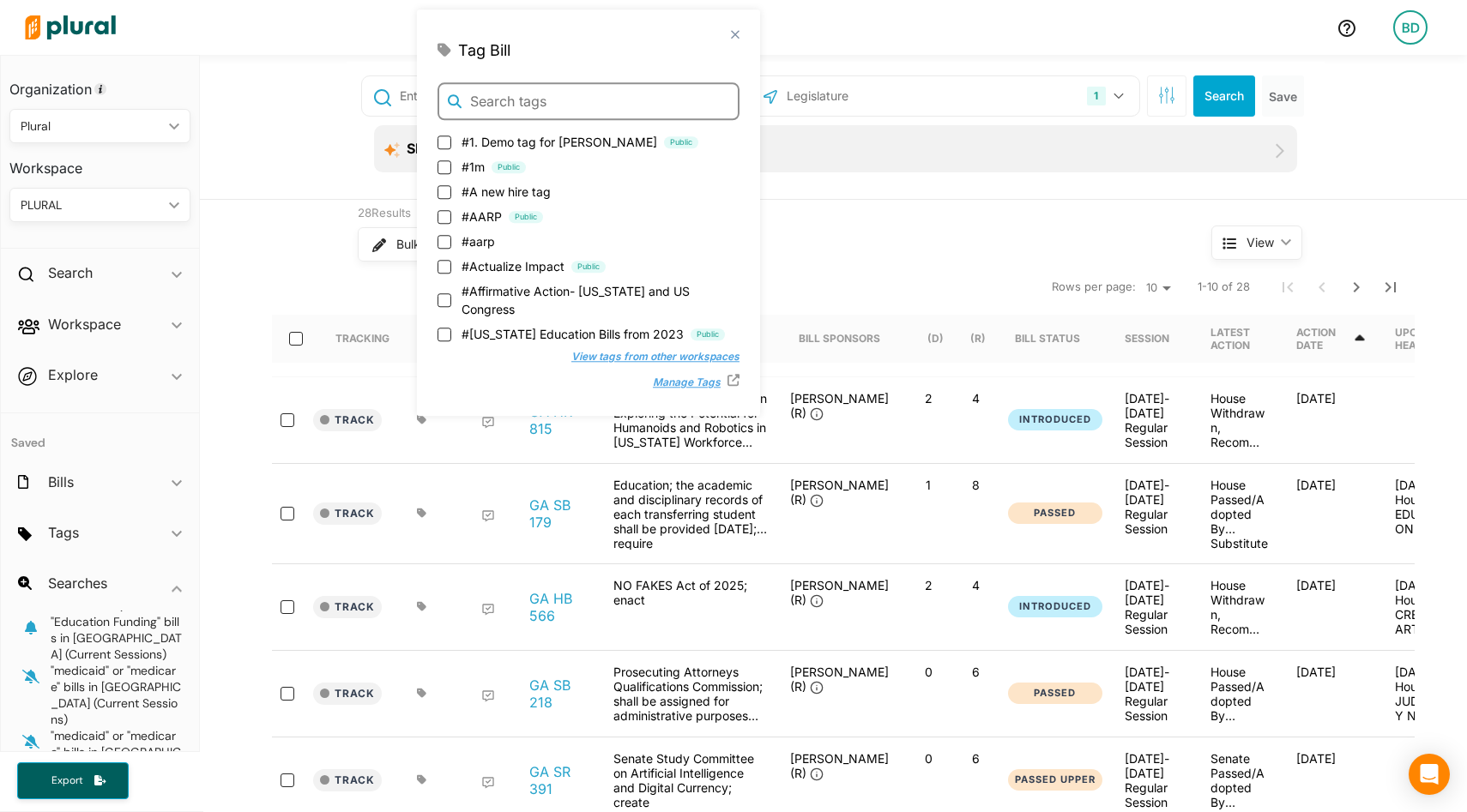
click at [561, 101] on input "text" at bounding box center [588, 102] width 302 height 38
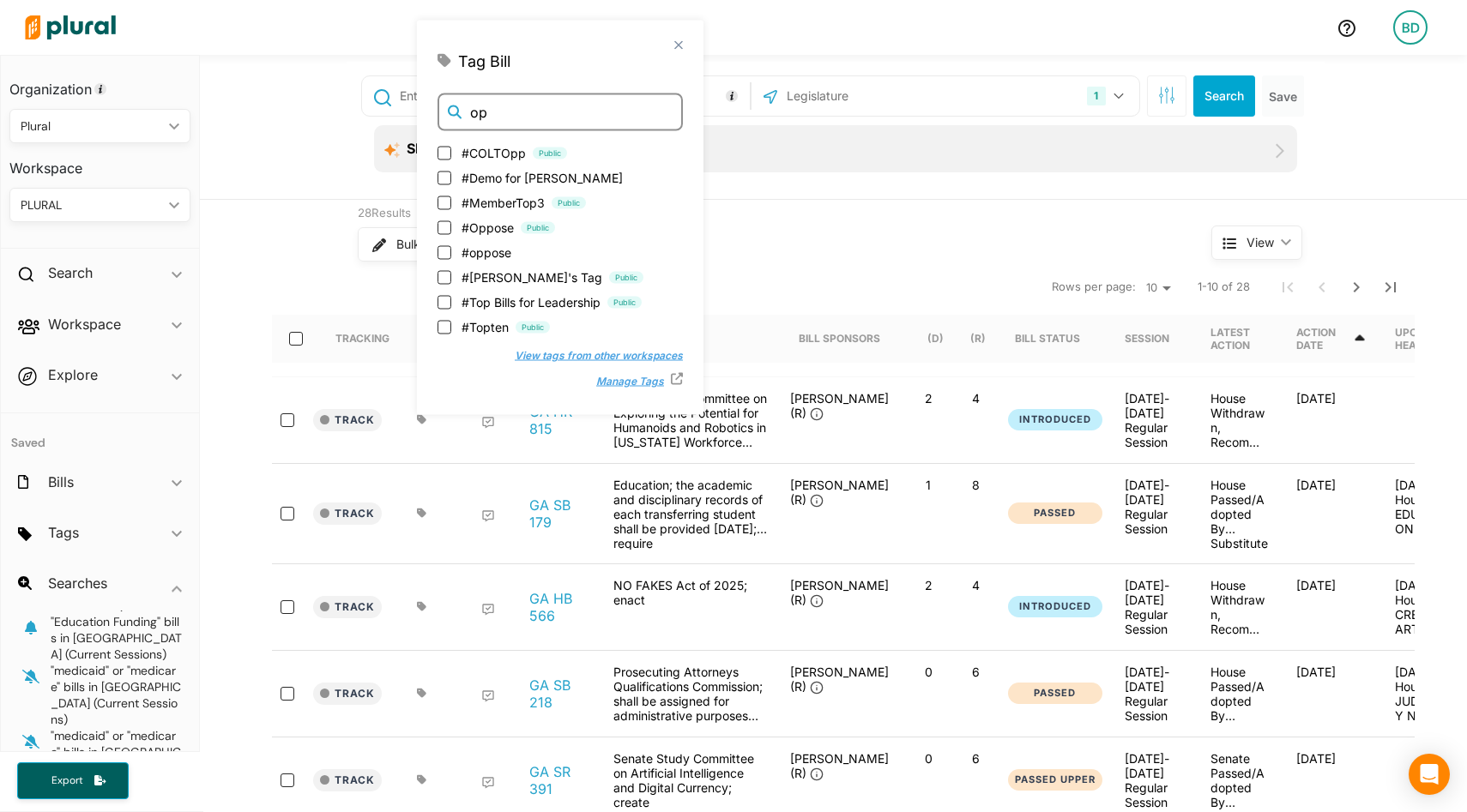
type input "o"
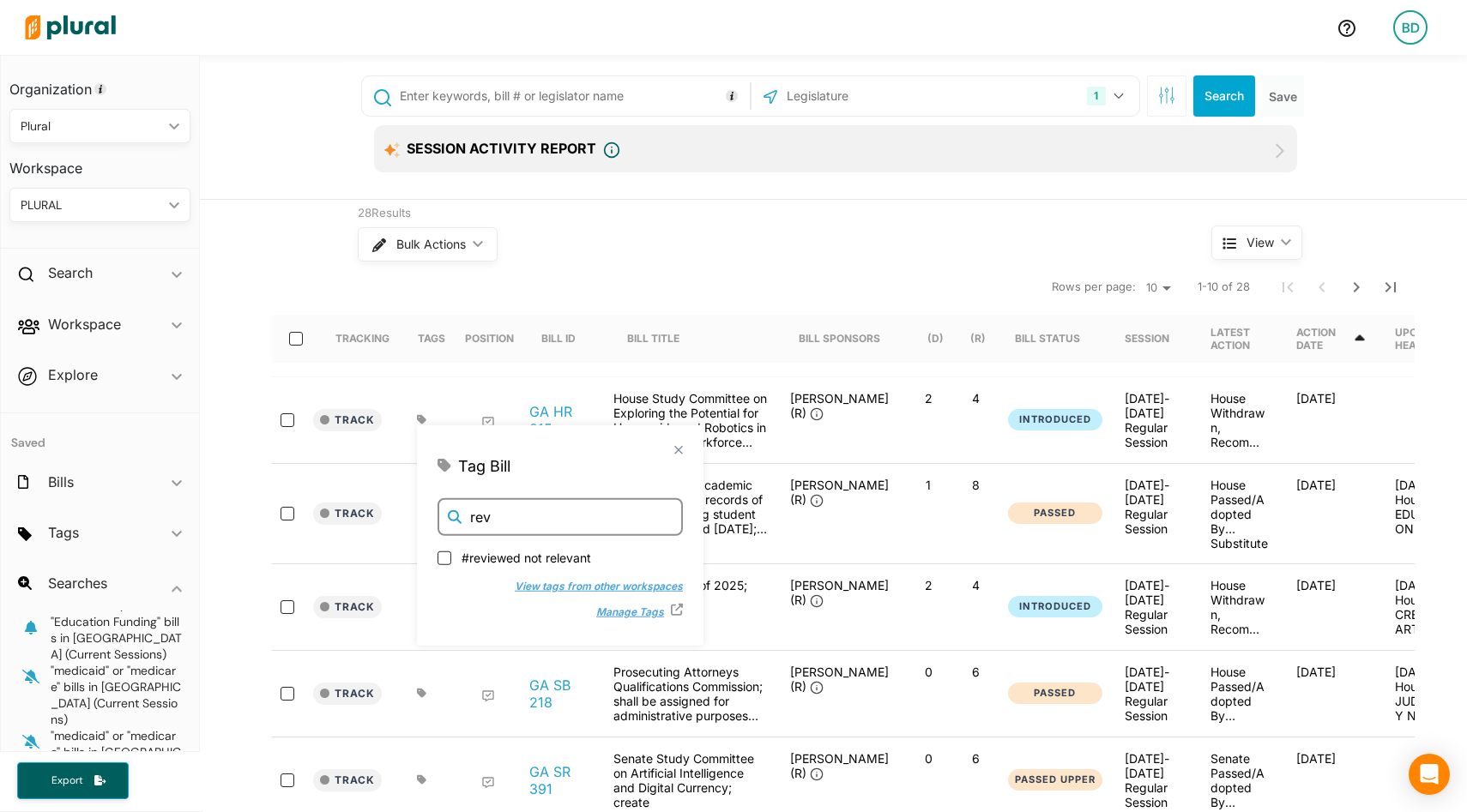
type input "rev"
click at [669, 452] on polygon at bounding box center [677, 450] width 15 height 15
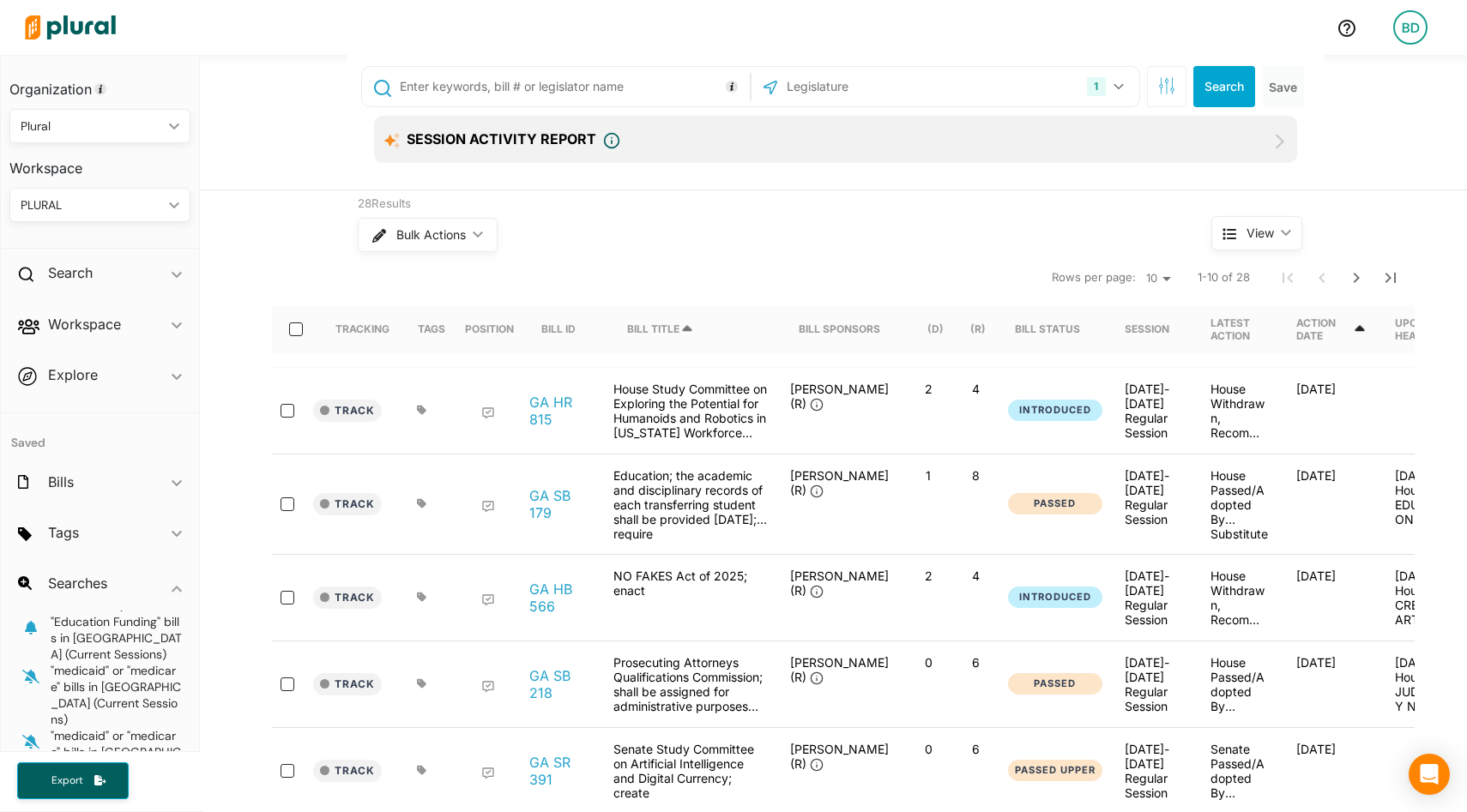
scroll to position [0, 0]
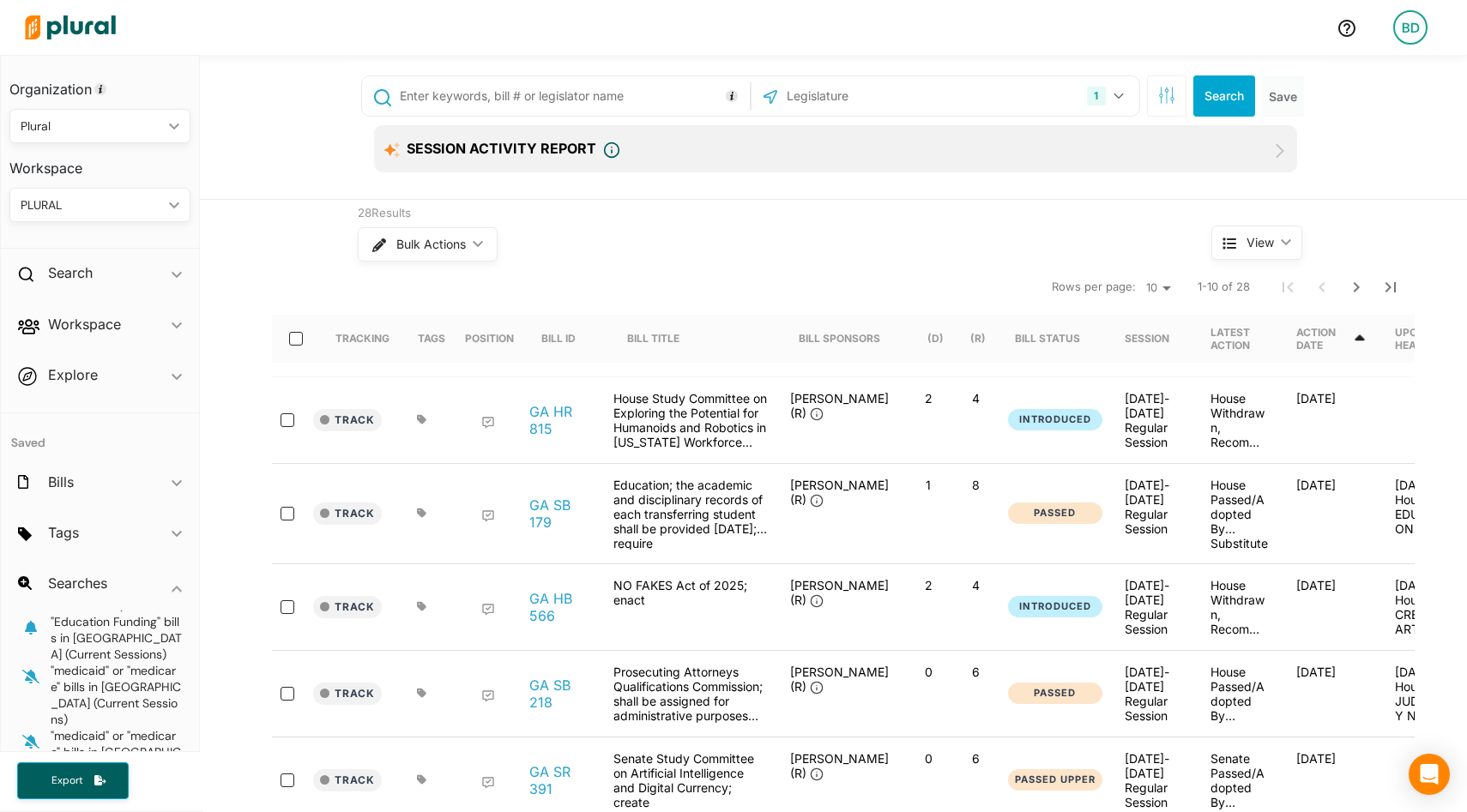
click at [375, 339] on div "Tracking" at bounding box center [362, 339] width 54 height 13
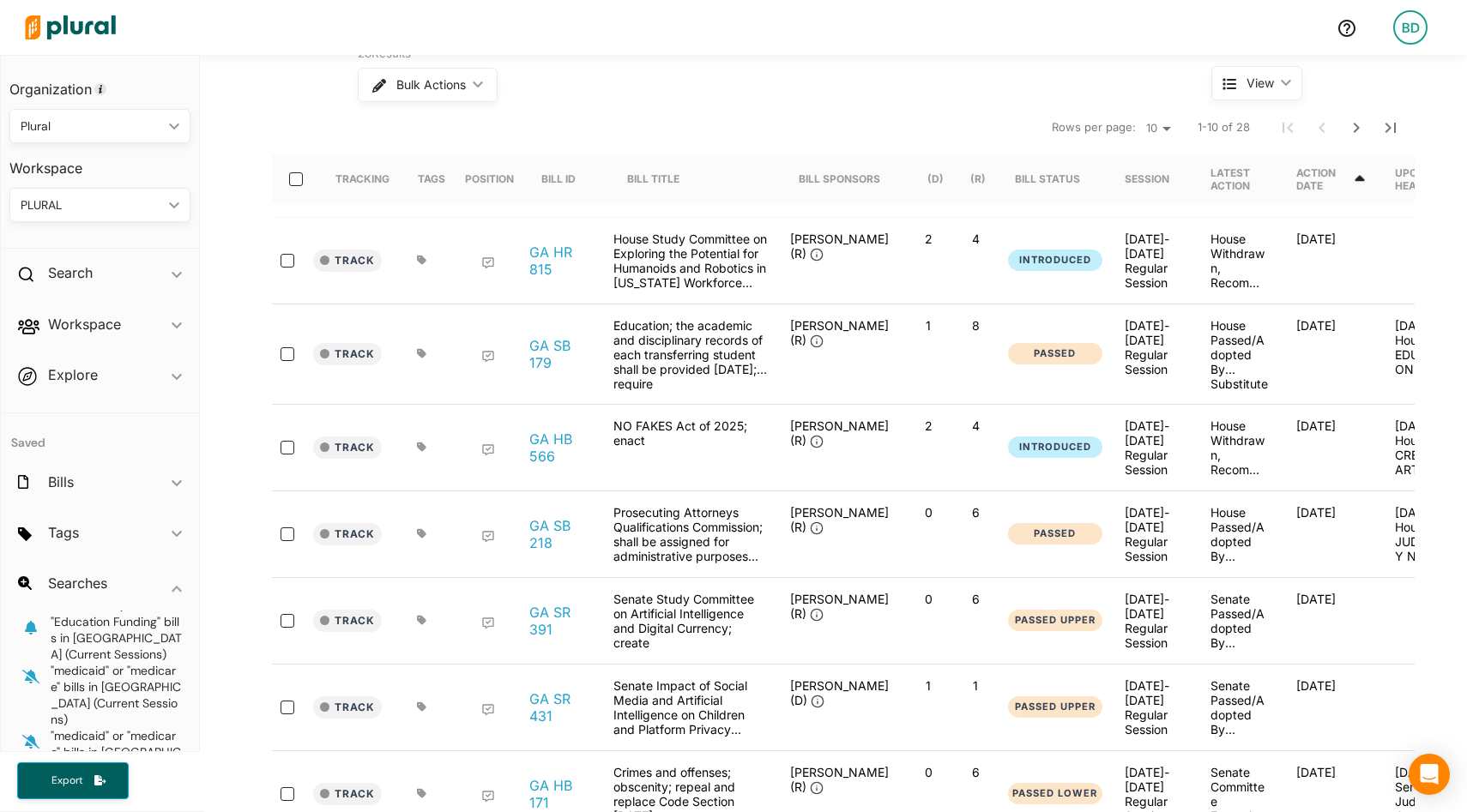
scroll to position [492, 0]
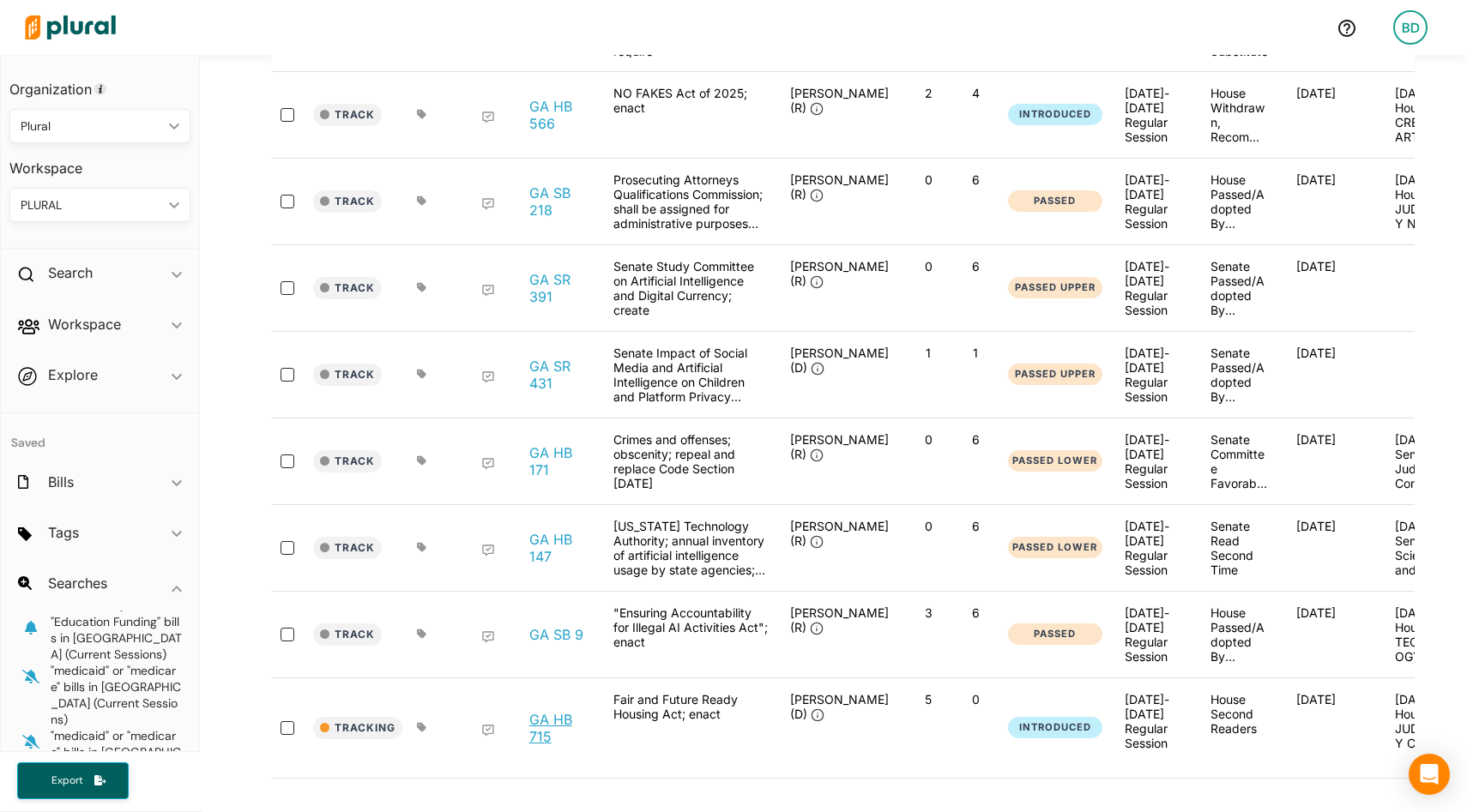
click at [560, 711] on link "GA HB 715" at bounding box center [562, 728] width 65 height 34
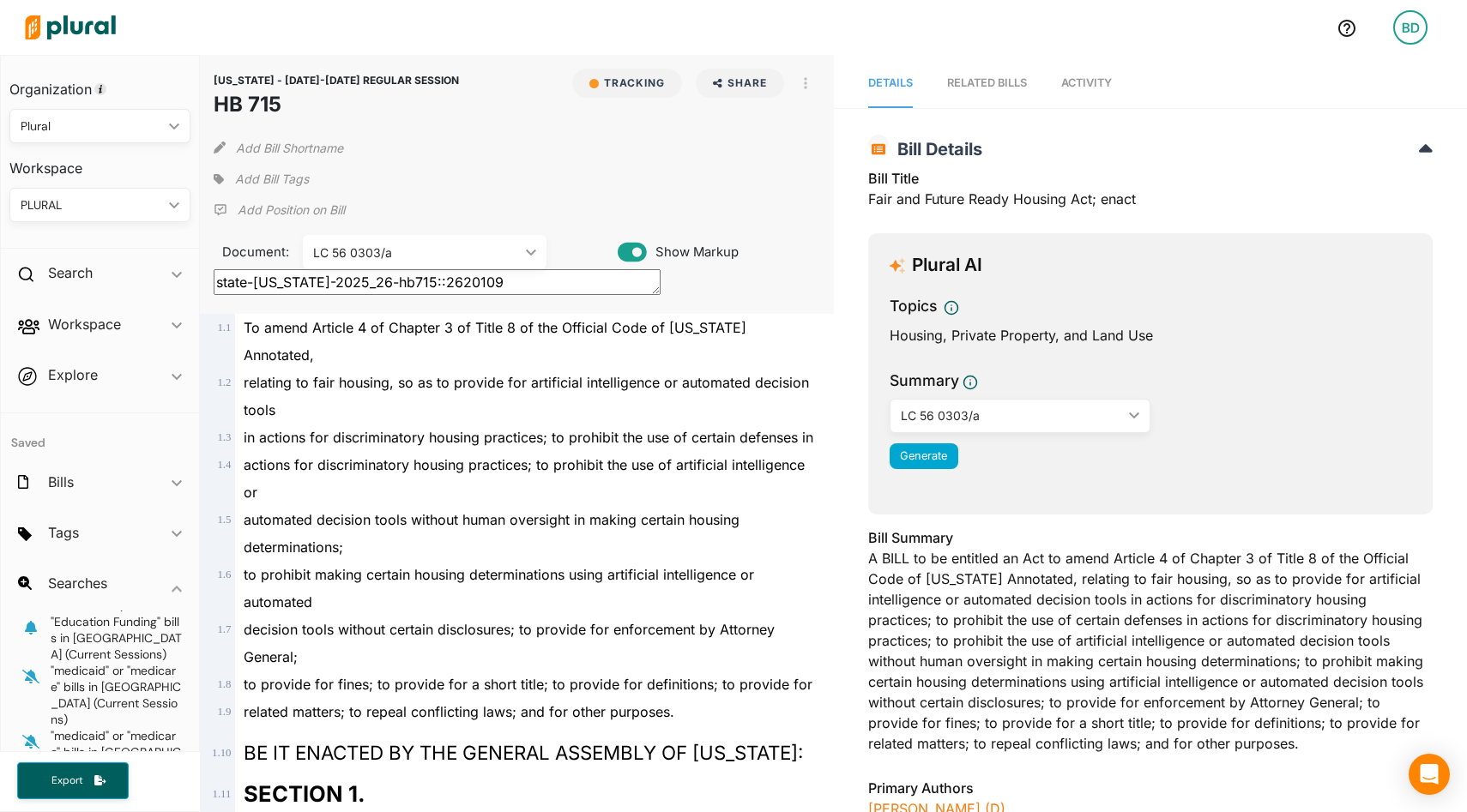
scroll to position [5, 0]
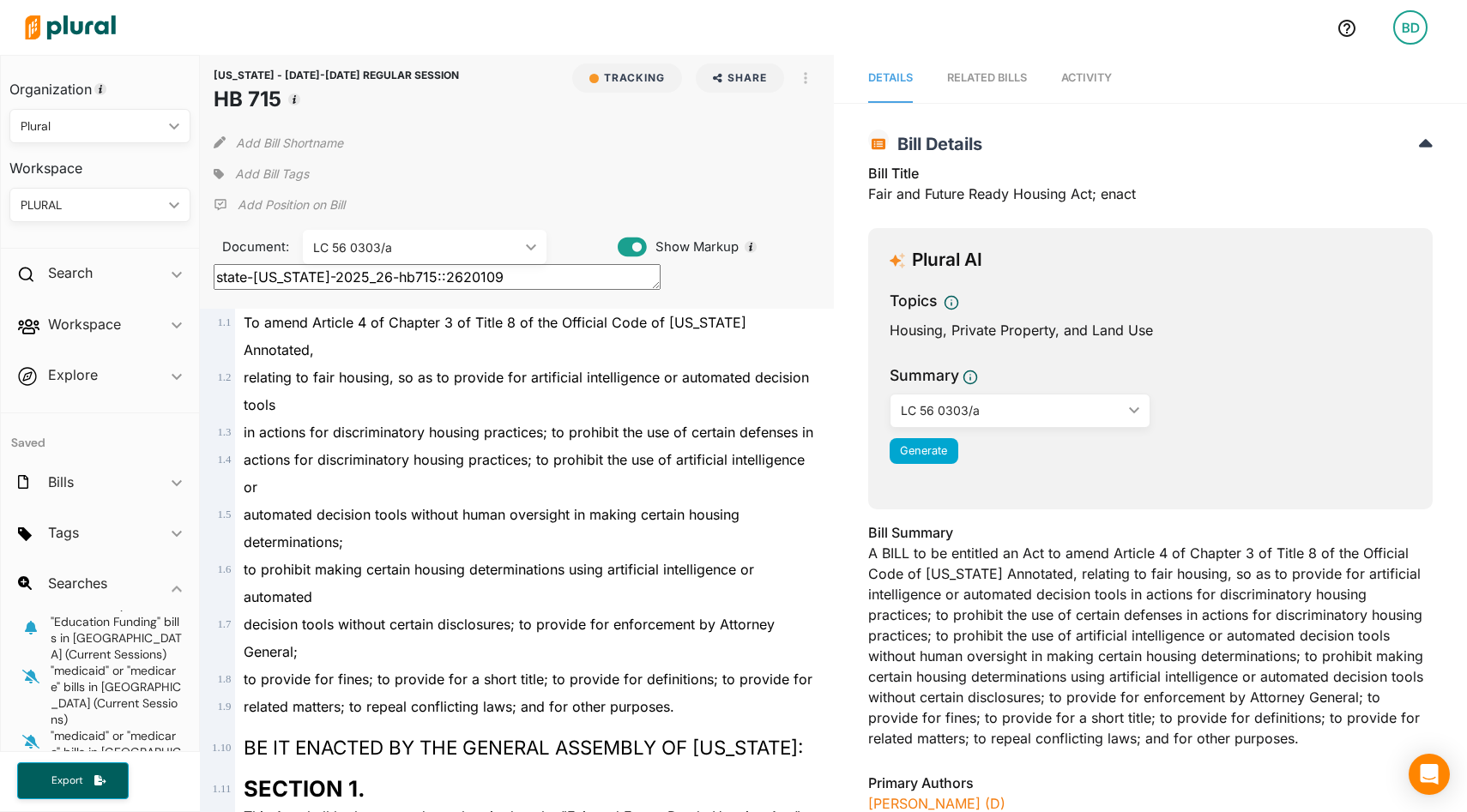
click at [532, 238] on div "LC 56 0303/a ic_keyboard_arrow_down" at bounding box center [424, 247] width 244 height 34
click at [625, 506] on span "automated decision tools without human oversight in making certain housing dete…" at bounding box center [491, 528] width 496 height 44
click at [803, 83] on button "button" at bounding box center [805, 77] width 29 height 29
click at [841, 156] on div "View Source" at bounding box center [879, 156] width 104 height 15
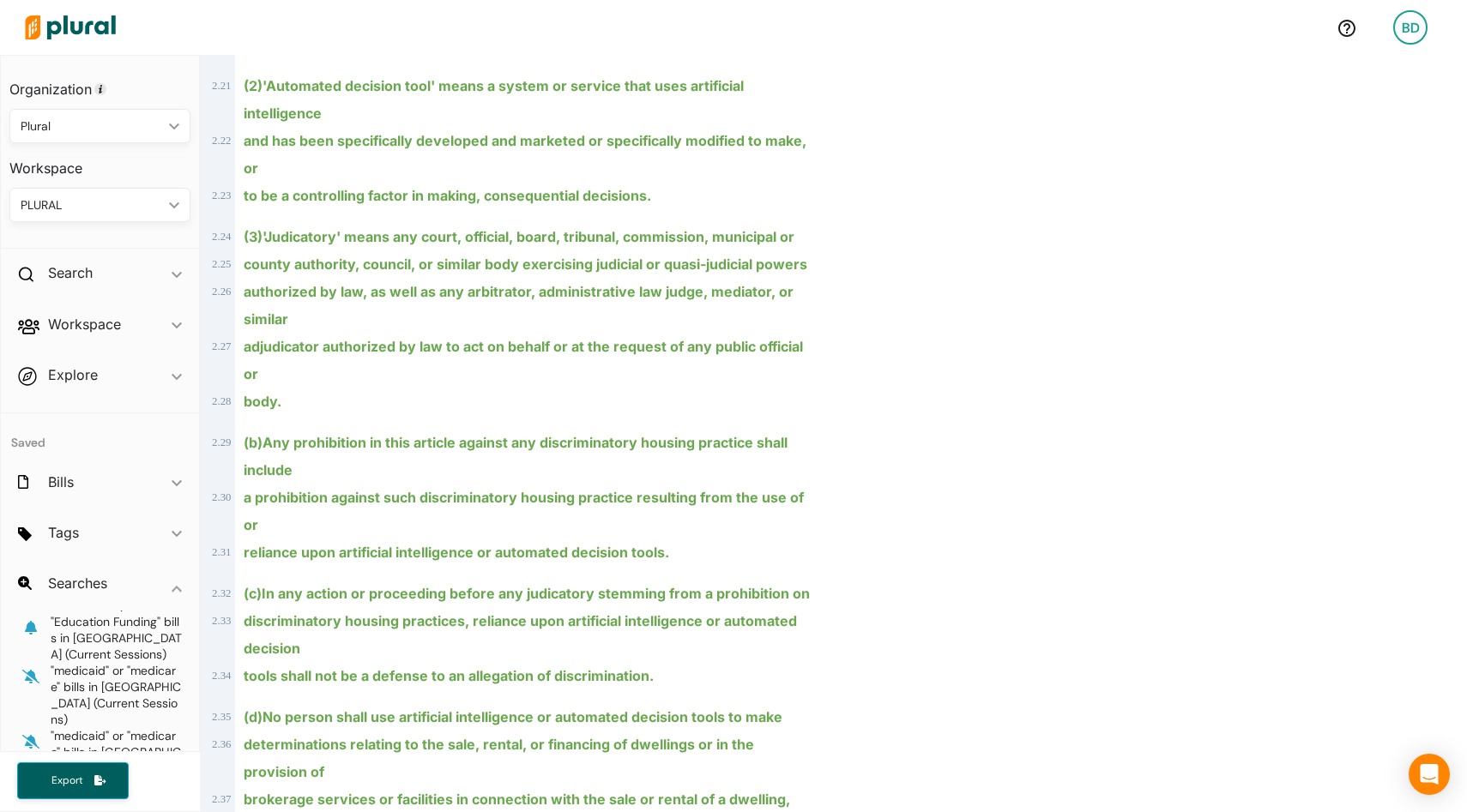
scroll to position [1091, 0]
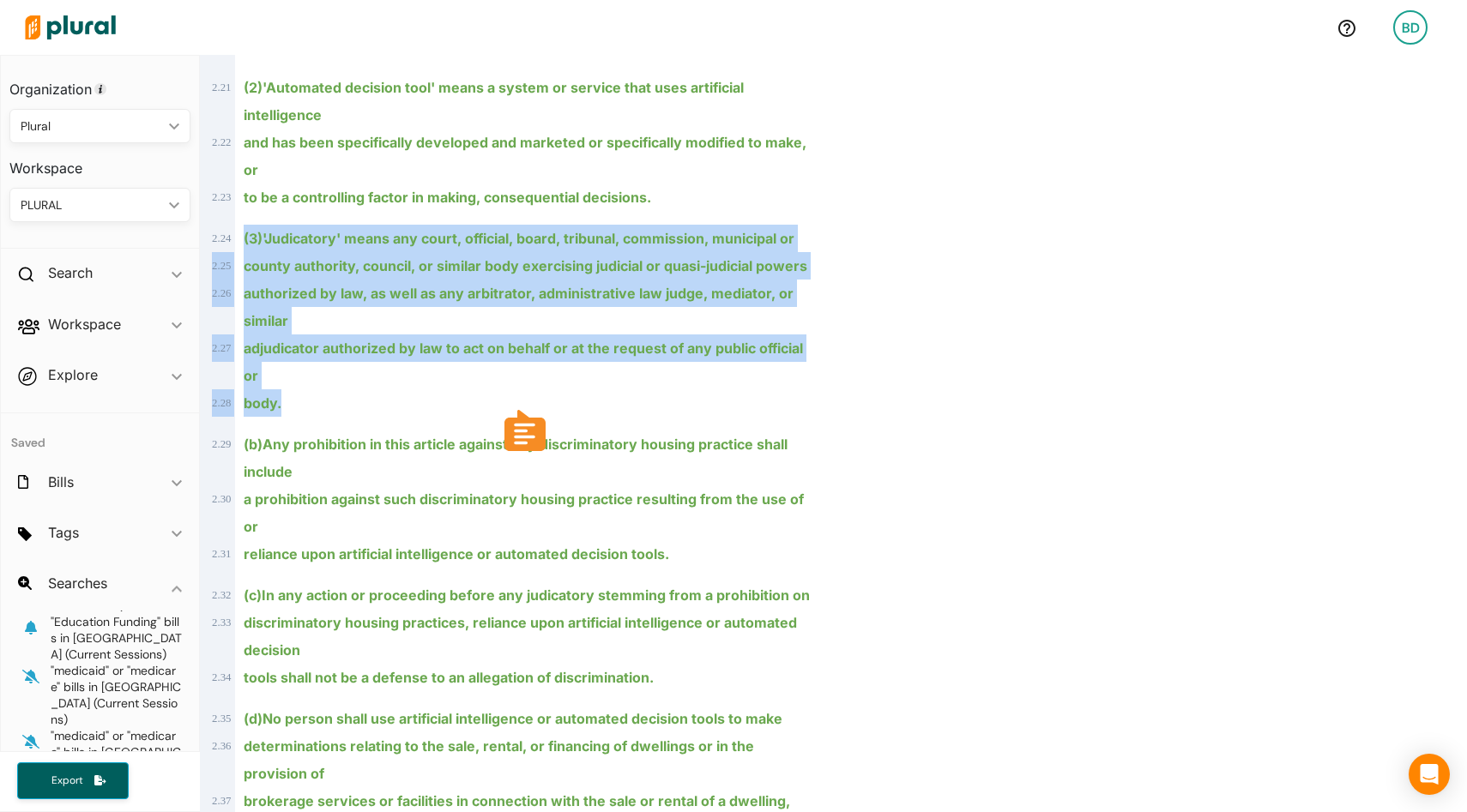
drag, startPoint x: 336, startPoint y: 373, endPoint x: 243, endPoint y: 206, distance: 191.1
click at [243, 206] on div "1 . 1 To amend Article 4 of Chapter 3 of Title 8 of the Official Code of Georgi…" at bounding box center [517, 403] width 619 height 2361
click at [530, 434] on html "BD Organization Plural ic_keyboard_arrow_down Personal Plural Workspace PLURAL …" at bounding box center [733, 406] width 1467 height 812
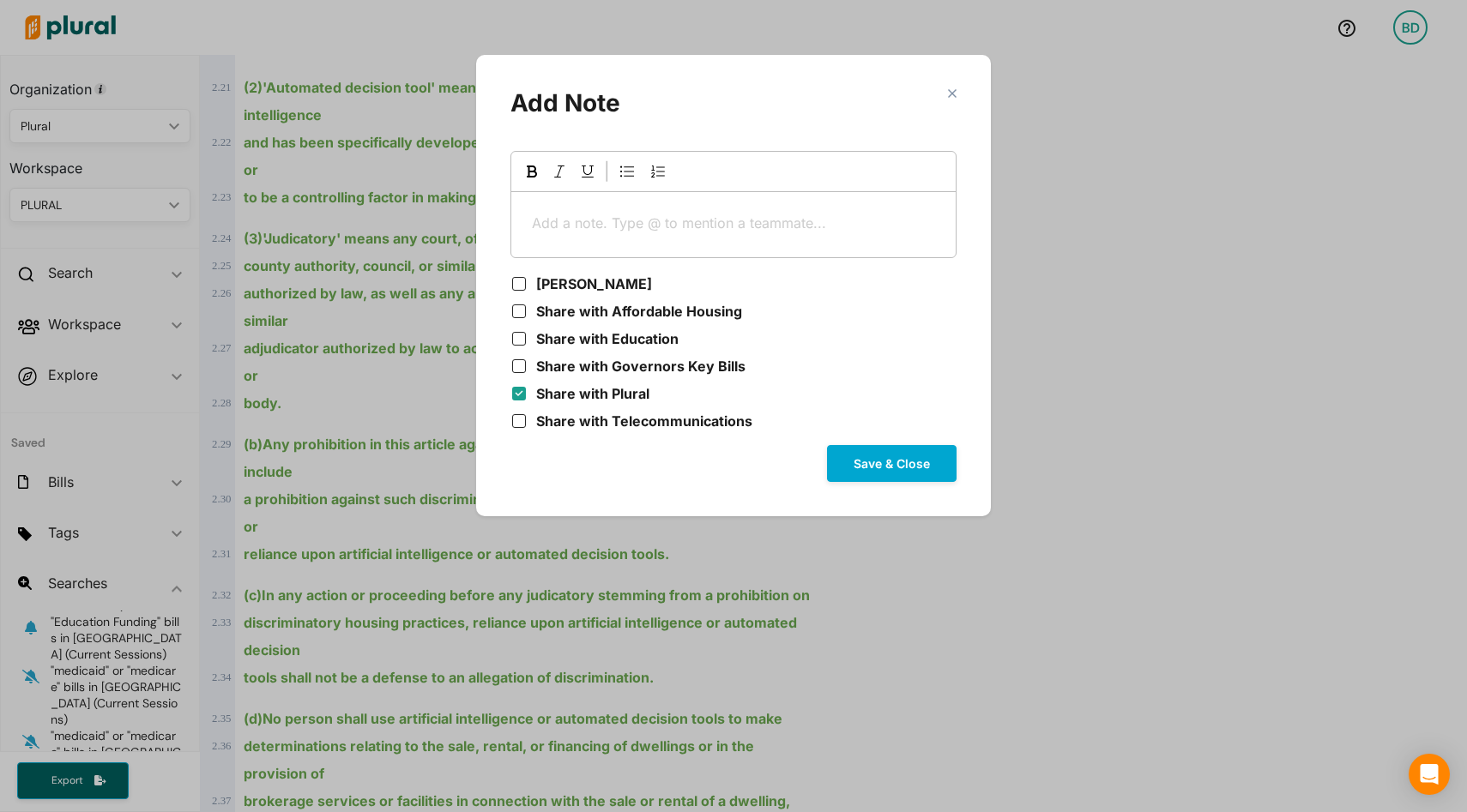
click at [614, 223] on p "Add a note. Type @ to mention a teammate... ﻿" at bounding box center [733, 223] width 404 height 21
click at [882, 457] on button "Save & Close" at bounding box center [892, 463] width 130 height 37
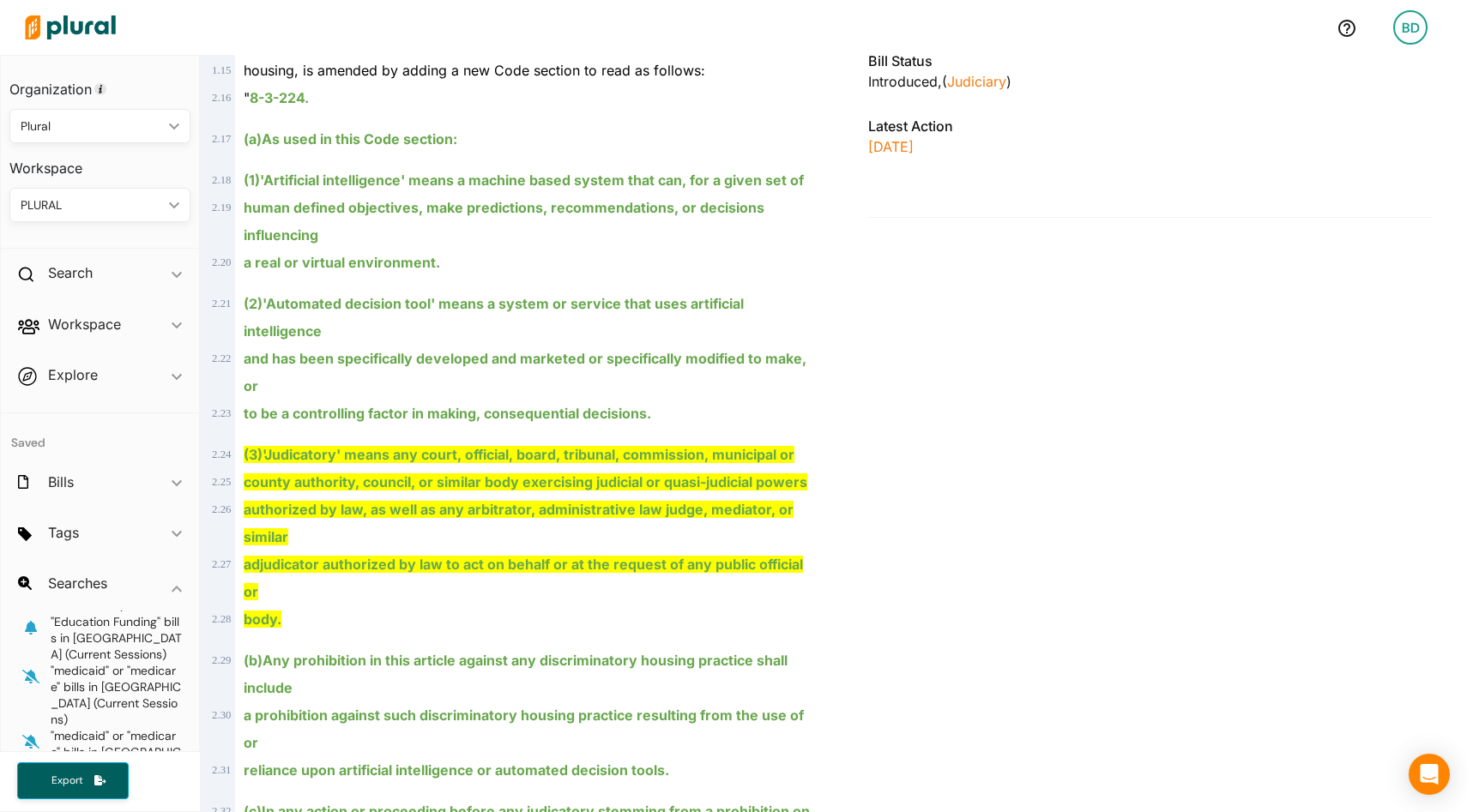
scroll to position [870, 0]
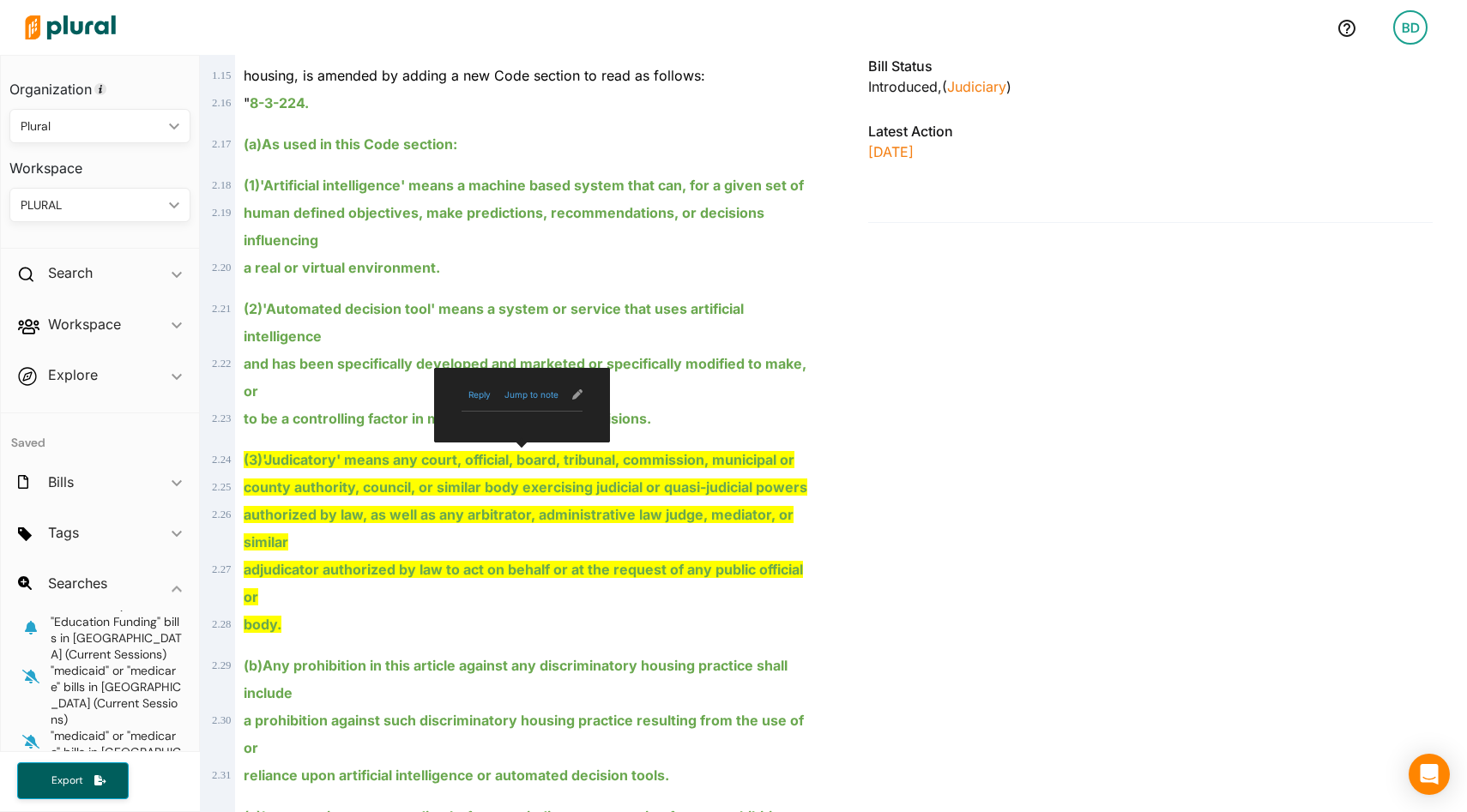
click at [291, 452] on span "(3) 'Judicatory' means any court, official, board, tribunal, commission, munici…" at bounding box center [518, 460] width 550 height 17
click at [483, 389] on button "Reply" at bounding box center [480, 394] width 36 height 12
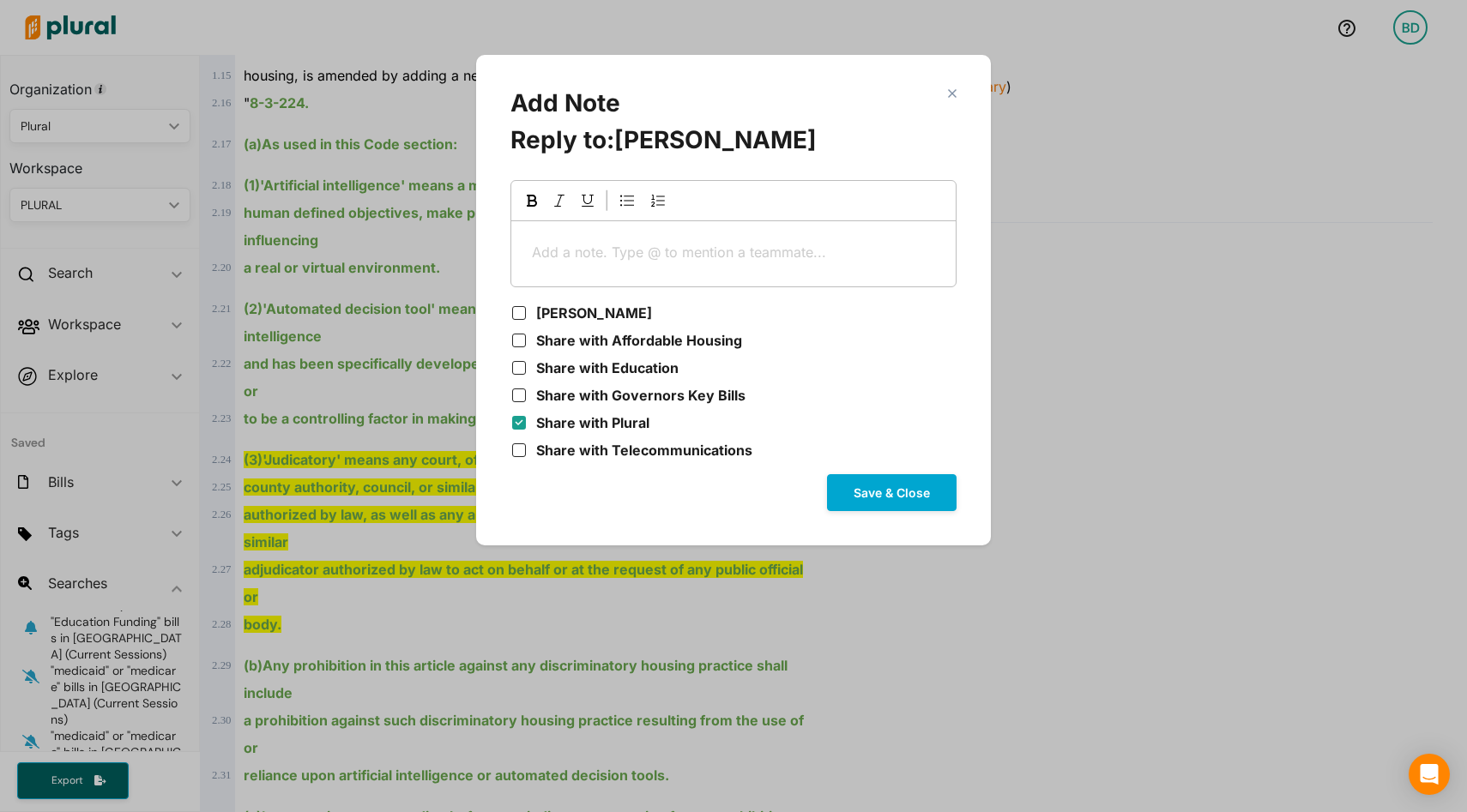
click at [955, 88] on section "close Add Note Reply to: Ben Duda Add a note. Type @ to mention a teammate... ﻿…" at bounding box center [733, 300] width 481 height 456
click at [952, 93] on polygon "Modal" at bounding box center [952, 93] width 15 height 15
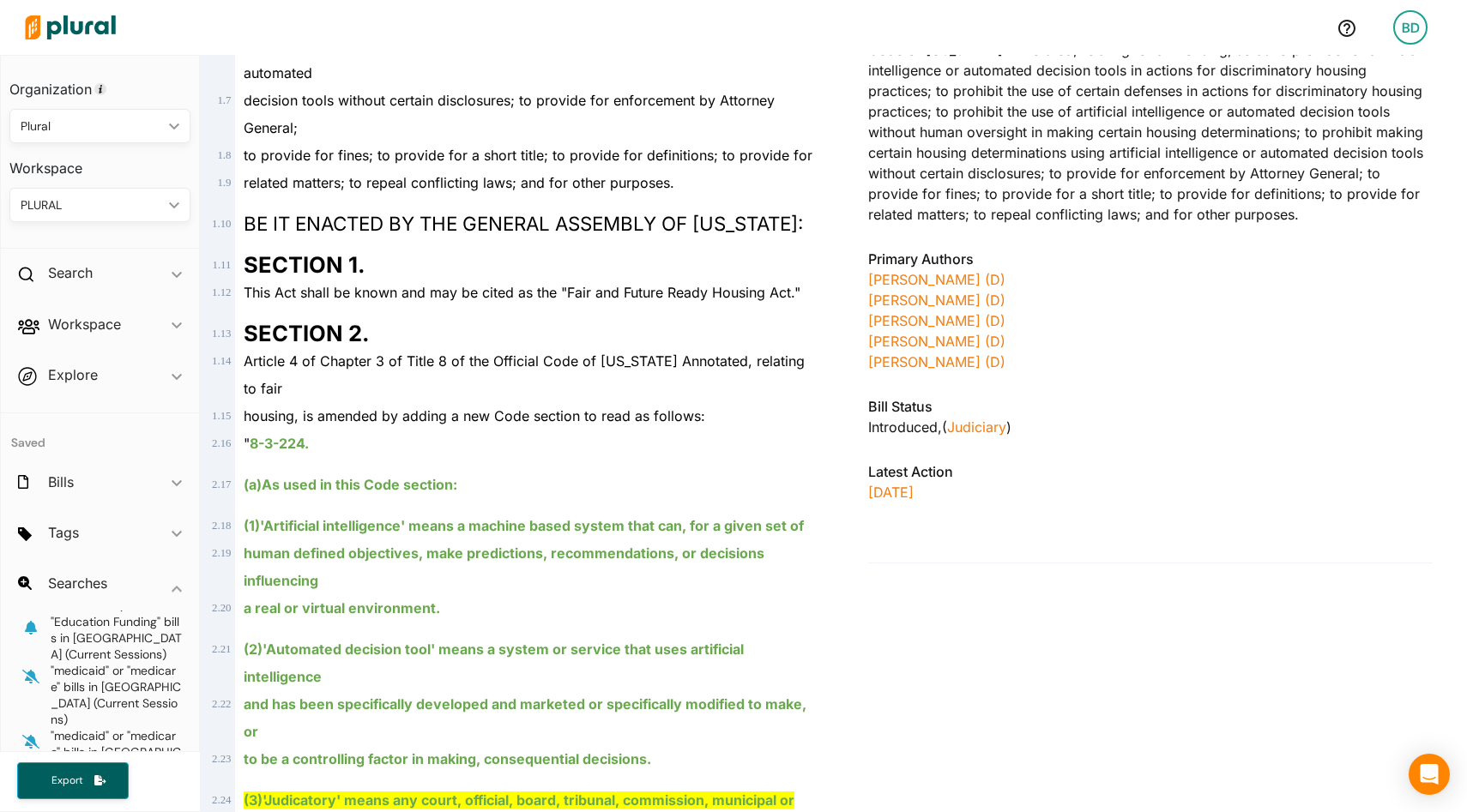
scroll to position [0, 0]
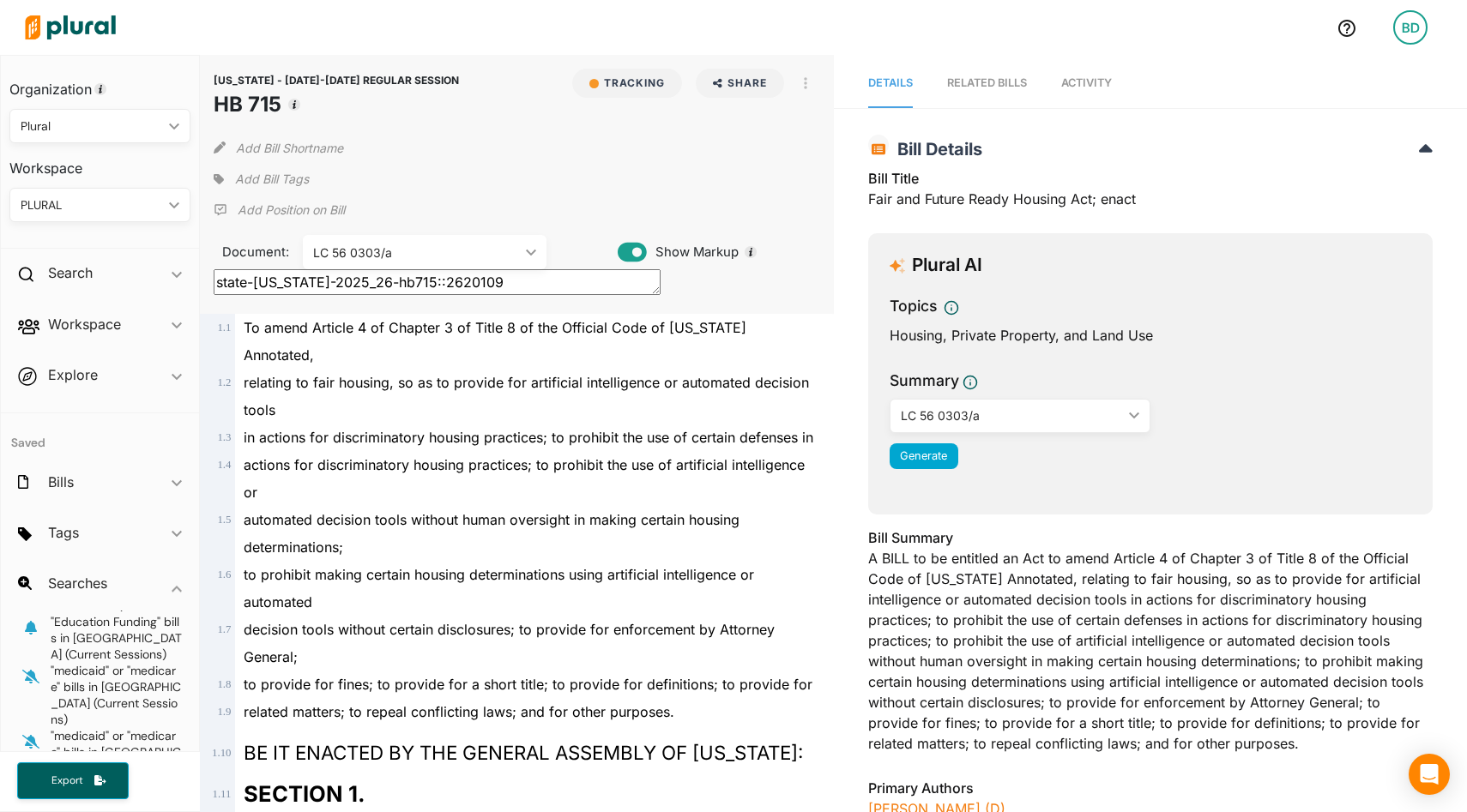
click at [1092, 76] on span "Activity" at bounding box center [1087, 83] width 51 height 13
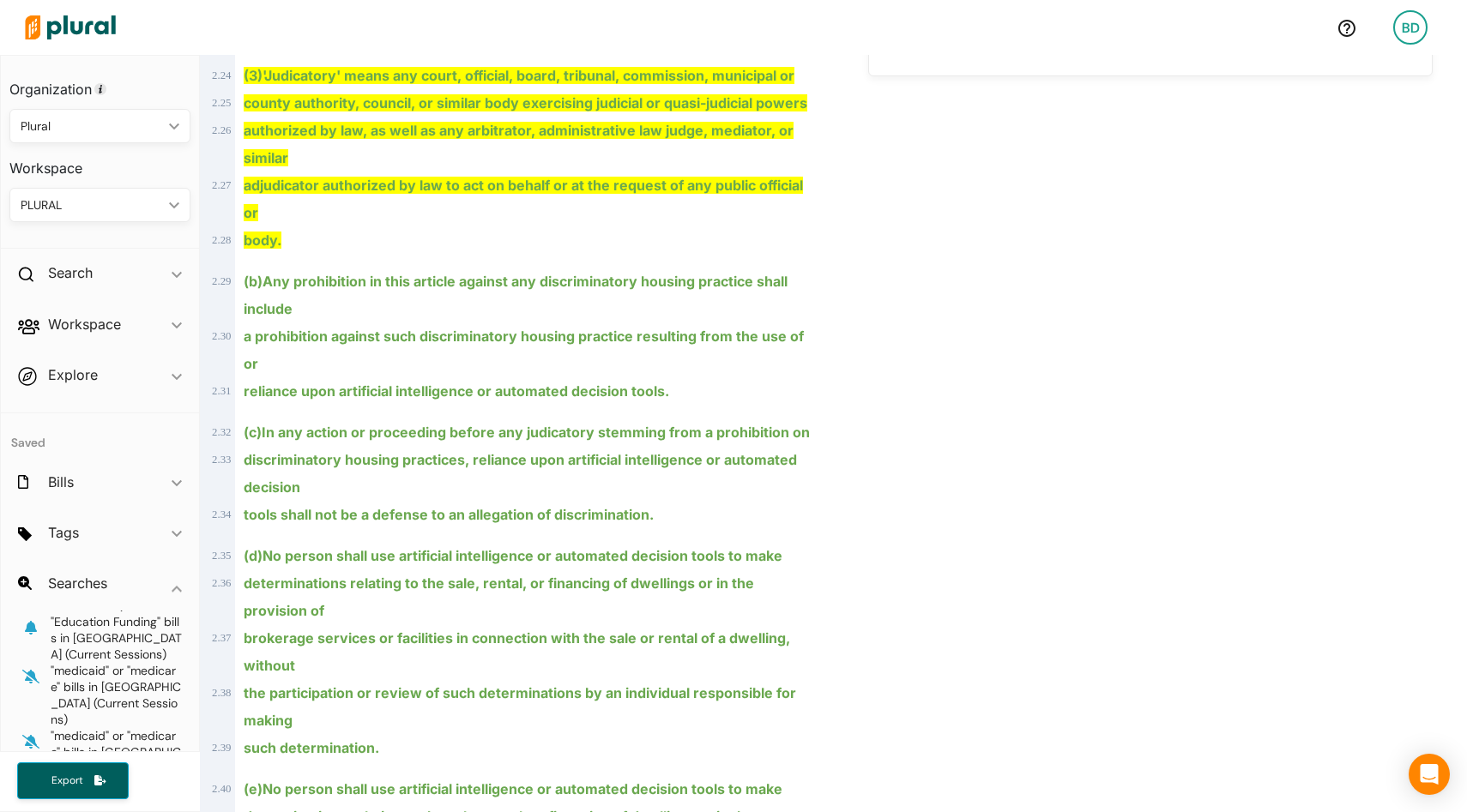
scroll to position [1359, 0]
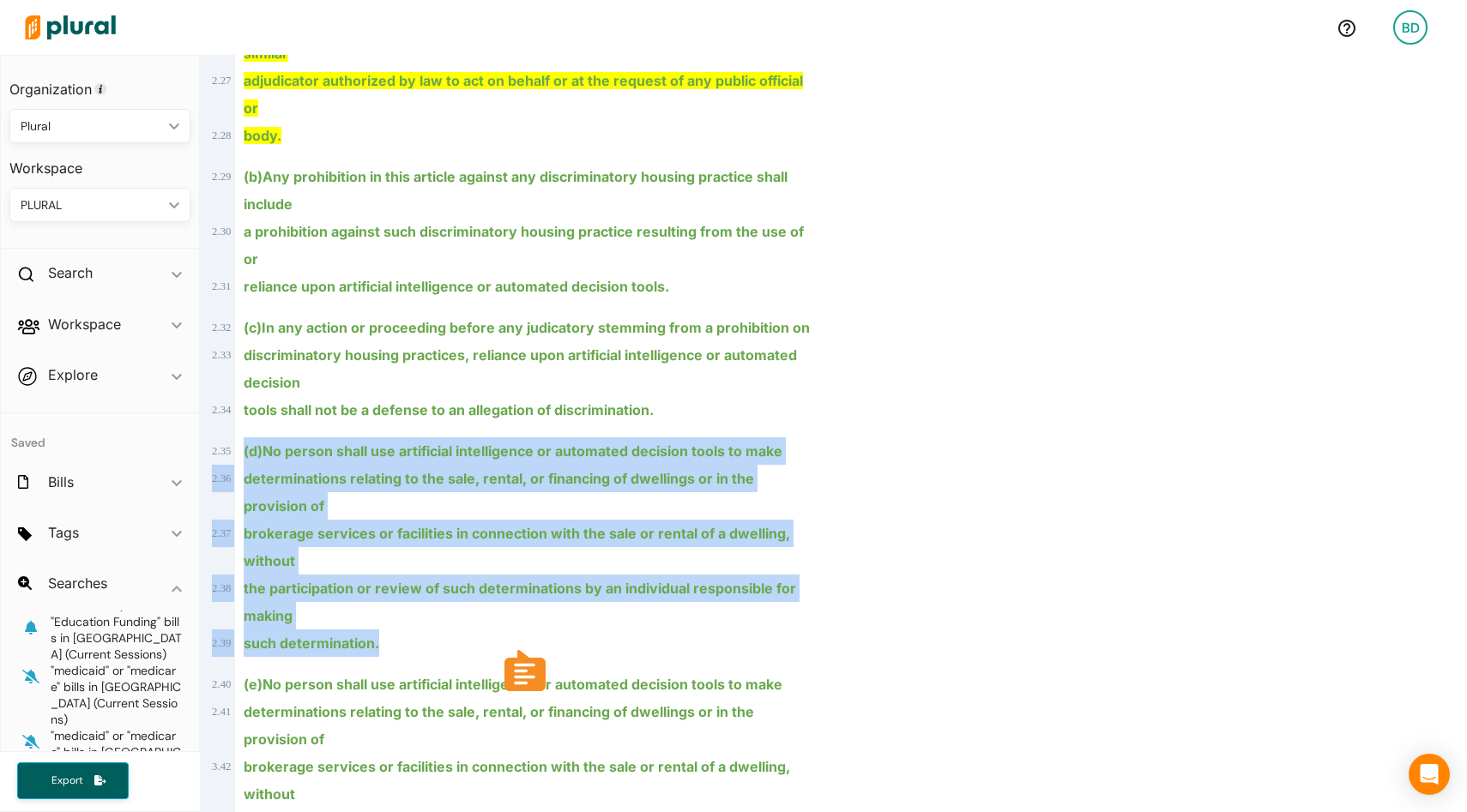
drag, startPoint x: 412, startPoint y: 621, endPoint x: 243, endPoint y: 417, distance: 264.9
click at [243, 417] on div "1 . 1 To amend Article 4 of Chapter 3 of Title 8 of the Official Code of Georgi…" at bounding box center [517, 135] width 619 height 2361
copy div "(d) No person shall use artificial intelligence or automated decision tools to …"
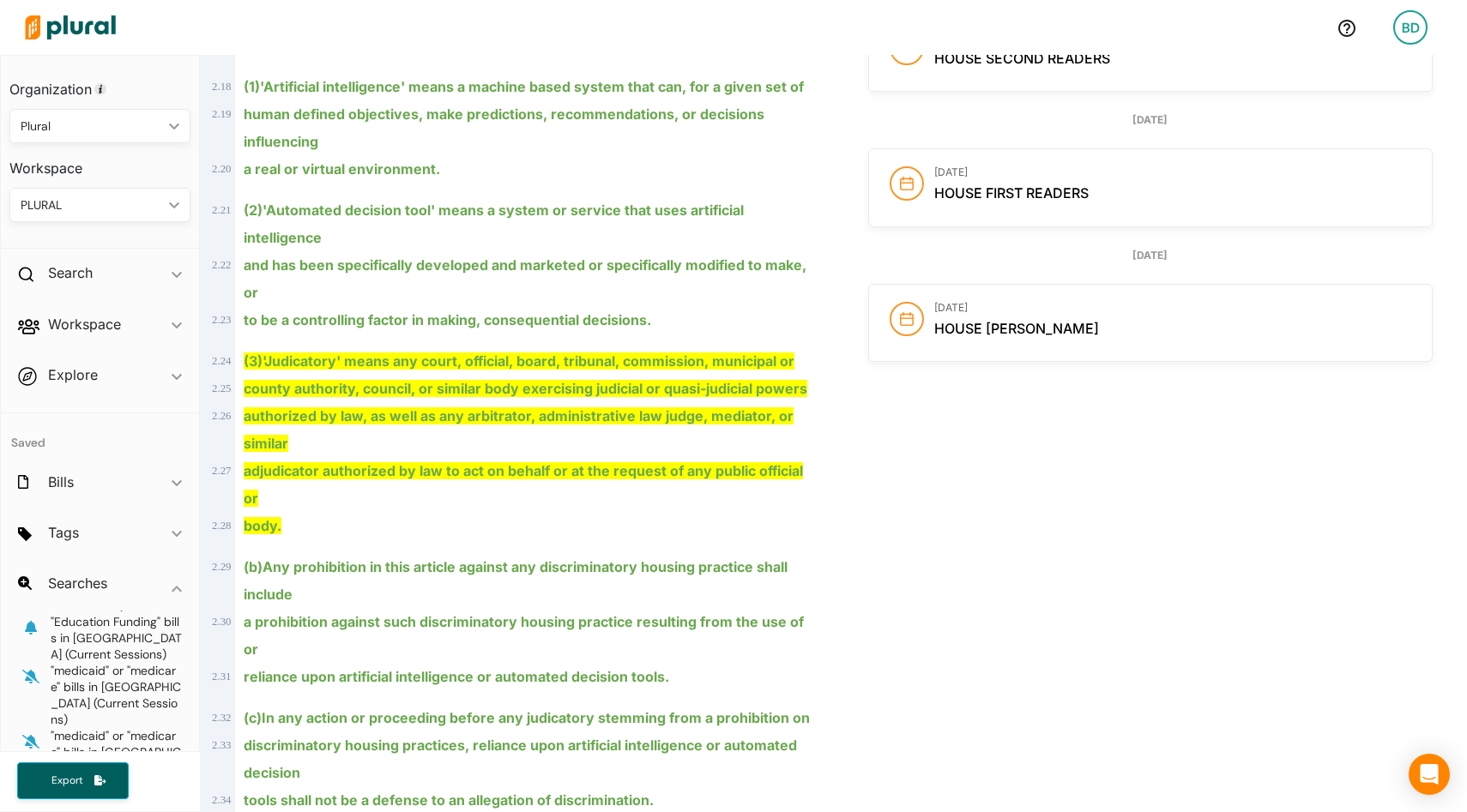
scroll to position [1064, 0]
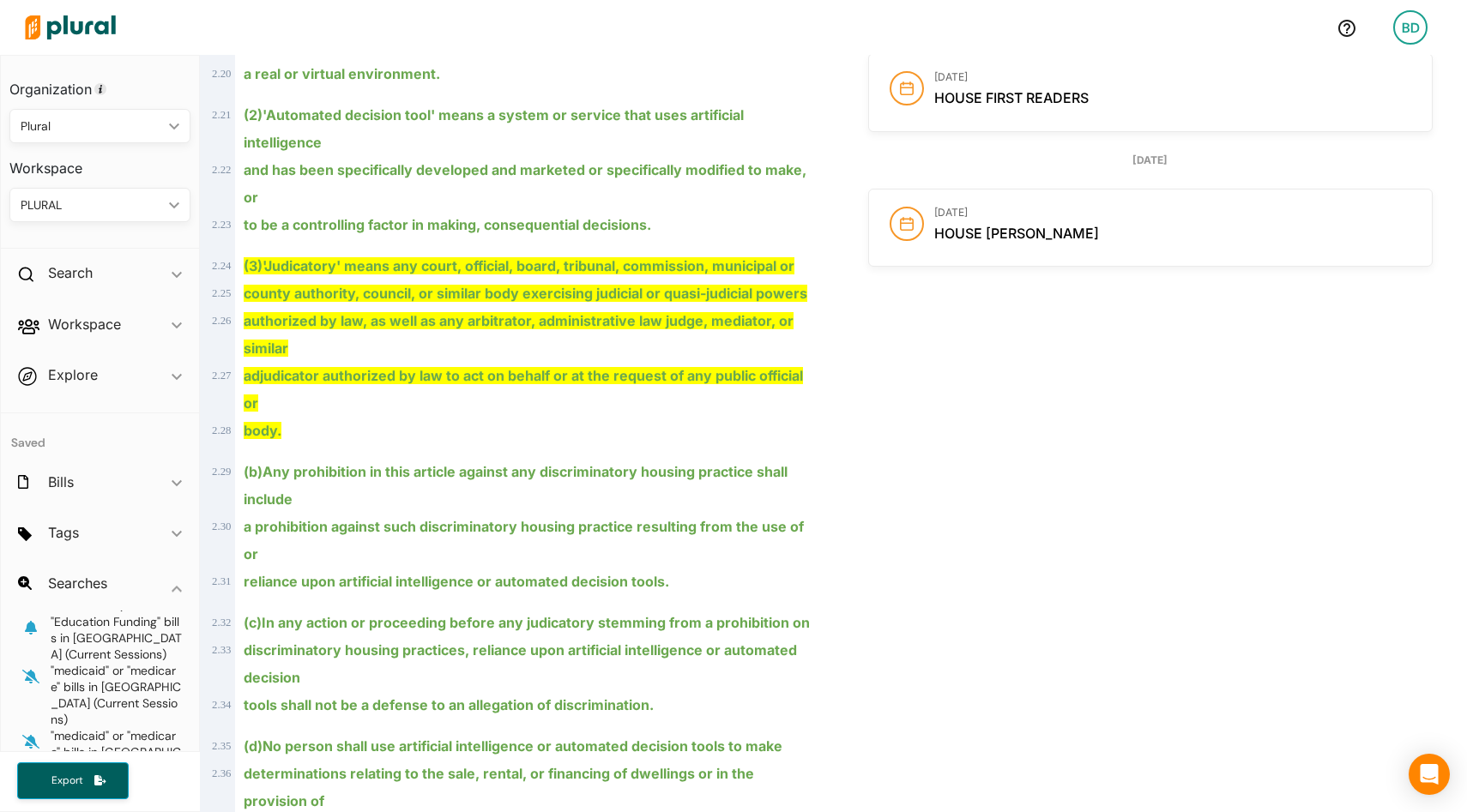
click at [683, 518] on div "a prohibition against such discriminatory housing practice resulting from the u…" at bounding box center [524, 540] width 579 height 55
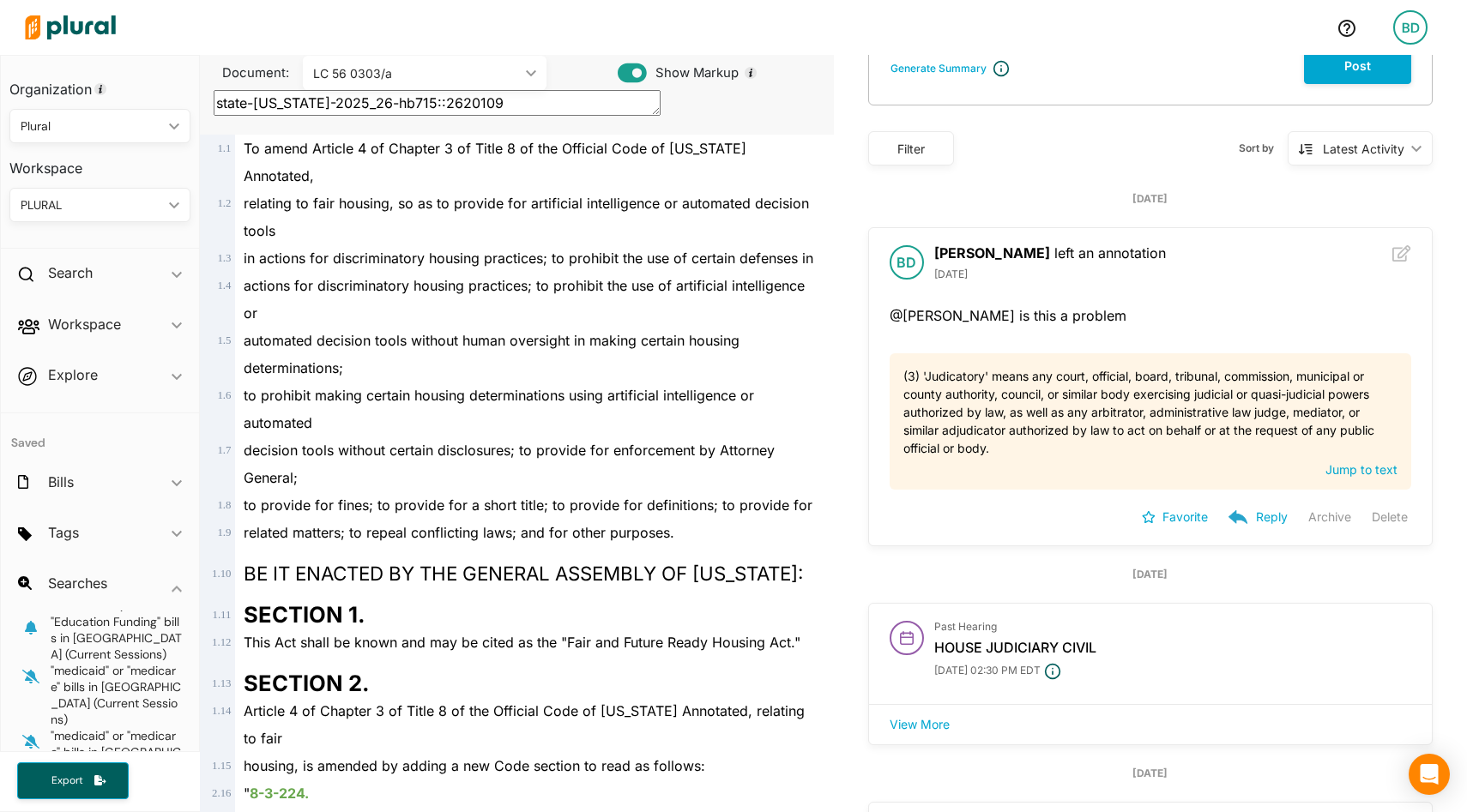
scroll to position [0, 0]
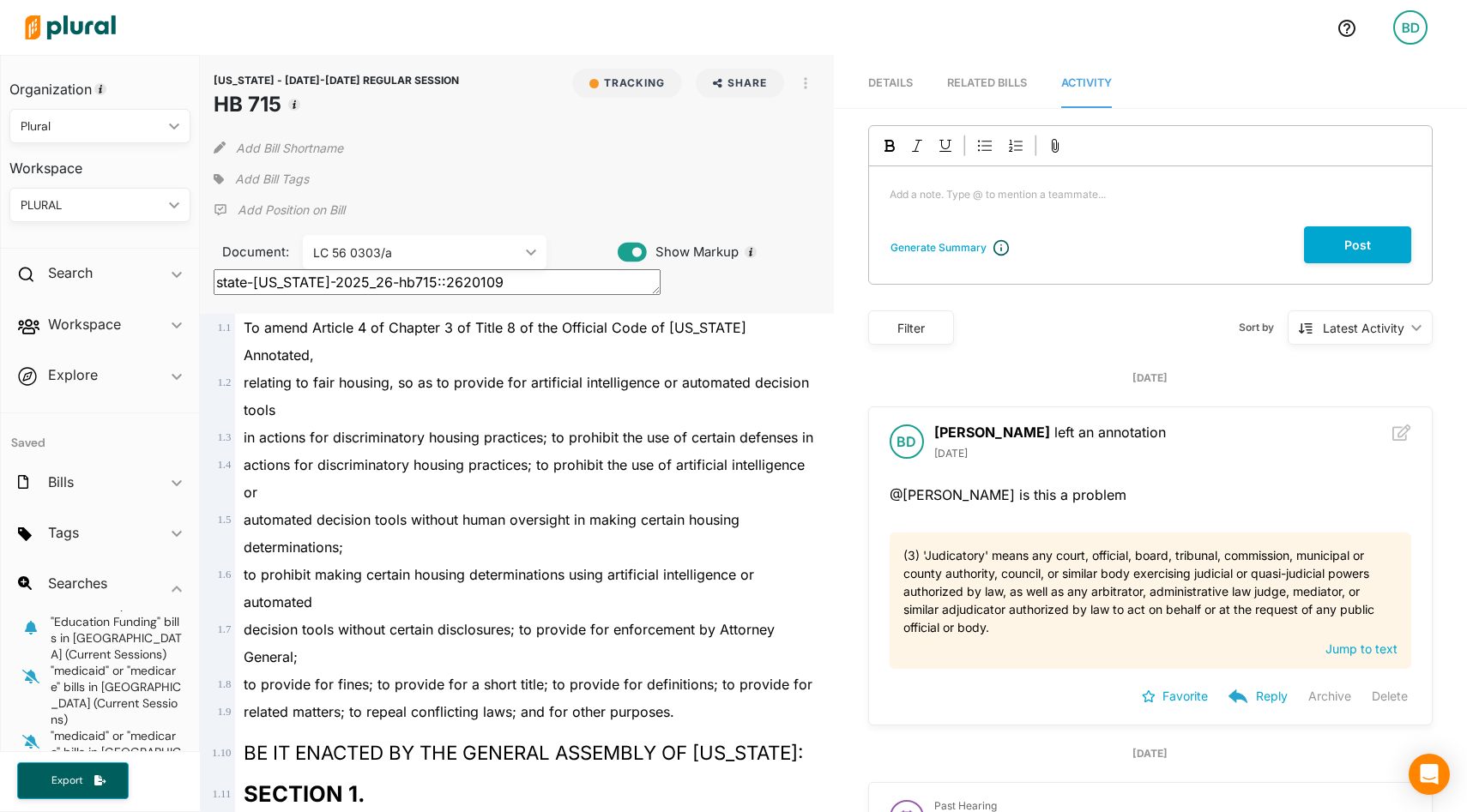
click at [888, 78] on span "Details" at bounding box center [890, 83] width 44 height 13
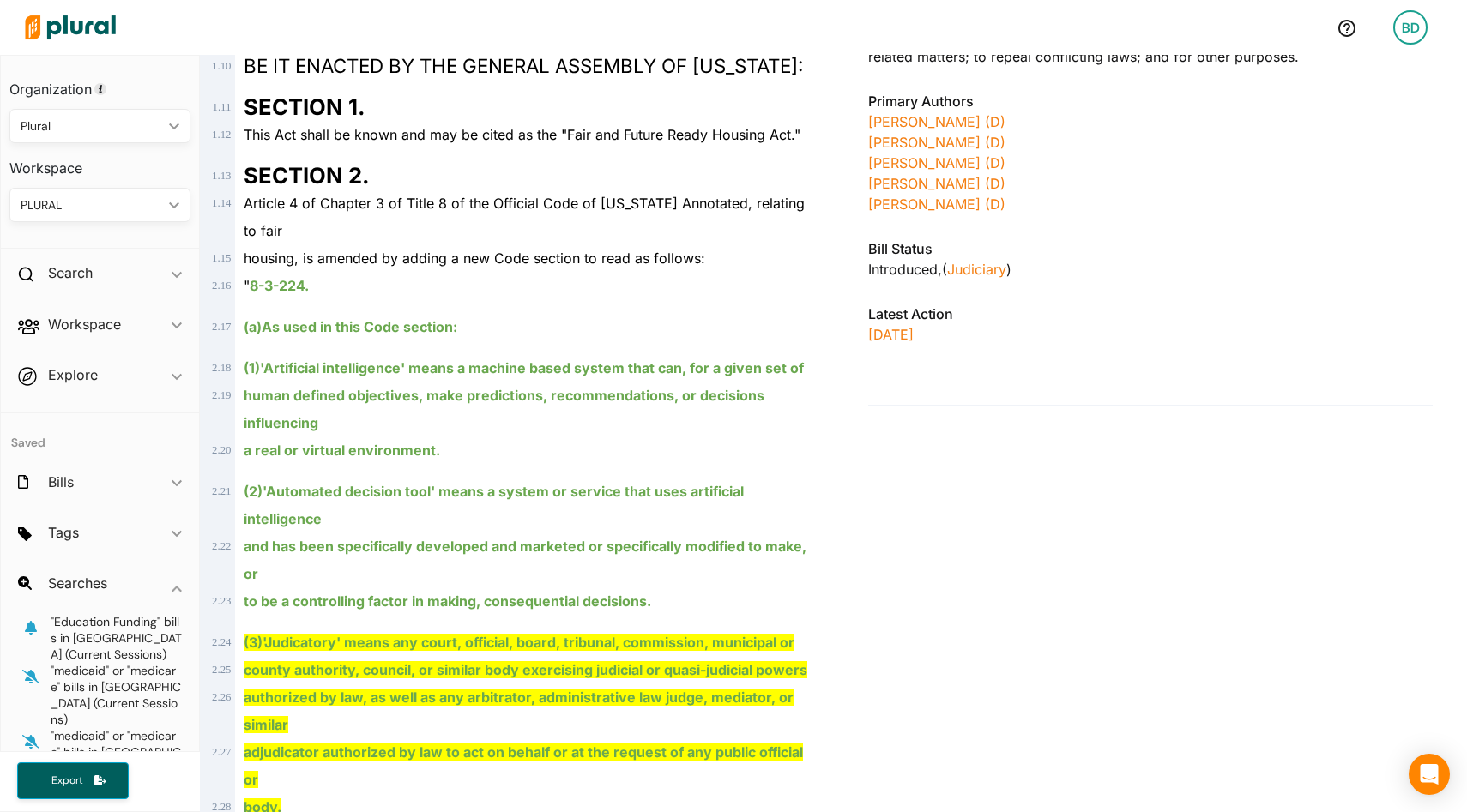
scroll to position [709, 0]
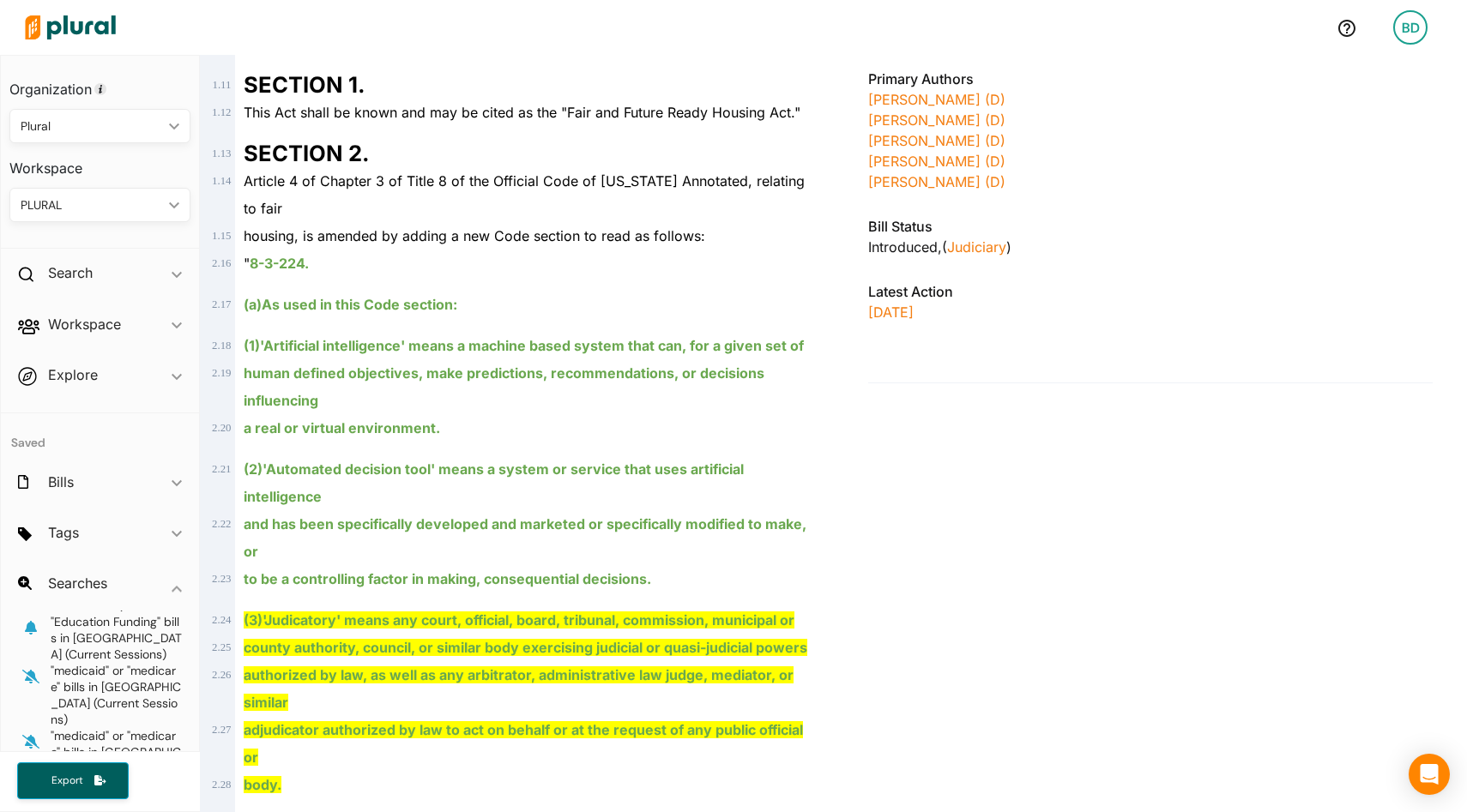
click at [271, 255] on ins "8-3-224." at bounding box center [279, 263] width 59 height 17
click at [327, 296] on ins "(a) As used in this Code section:" at bounding box center [350, 305] width 214 height 17
click at [336, 365] on ins "human defined objectives, make predictions, recommendations, or decisions influ…" at bounding box center [503, 387] width 520 height 44
click at [346, 359] on div "human defined objectives, make predictions, recommendations, or decisions influ…" at bounding box center [524, 387] width 579 height 55
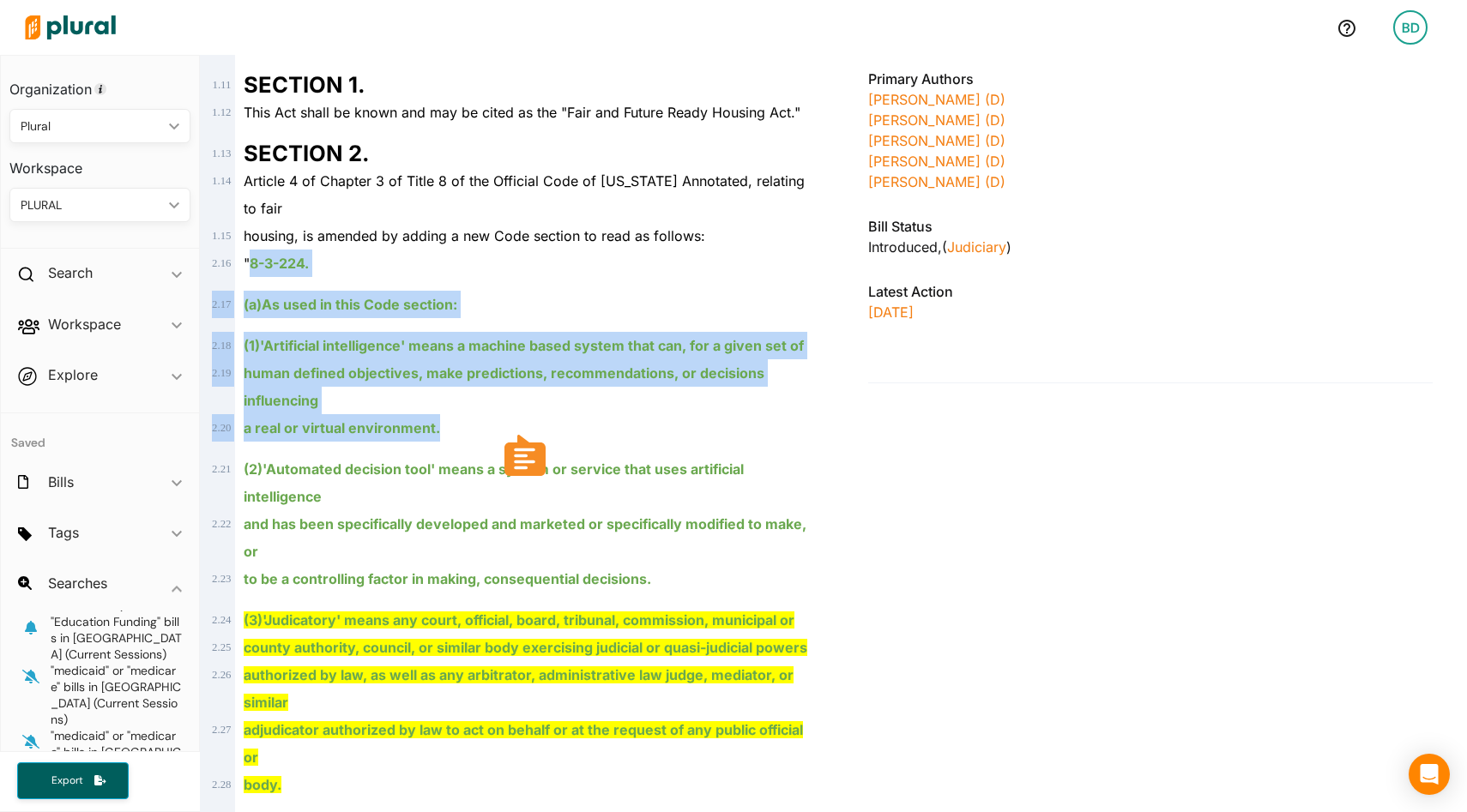
drag, startPoint x: 442, startPoint y: 404, endPoint x: 250, endPoint y: 237, distance: 254.5
click at [250, 237] on div "1 . 1 To amend Article 4 of Chapter 3 of Title 8 of the Official Code of Georgi…" at bounding box center [517, 785] width 619 height 2361
click at [531, 462] on body "BD Organization Plural ic_keyboard_arrow_down Personal Plural Workspace PLURAL …" at bounding box center [733, 406] width 1467 height 812
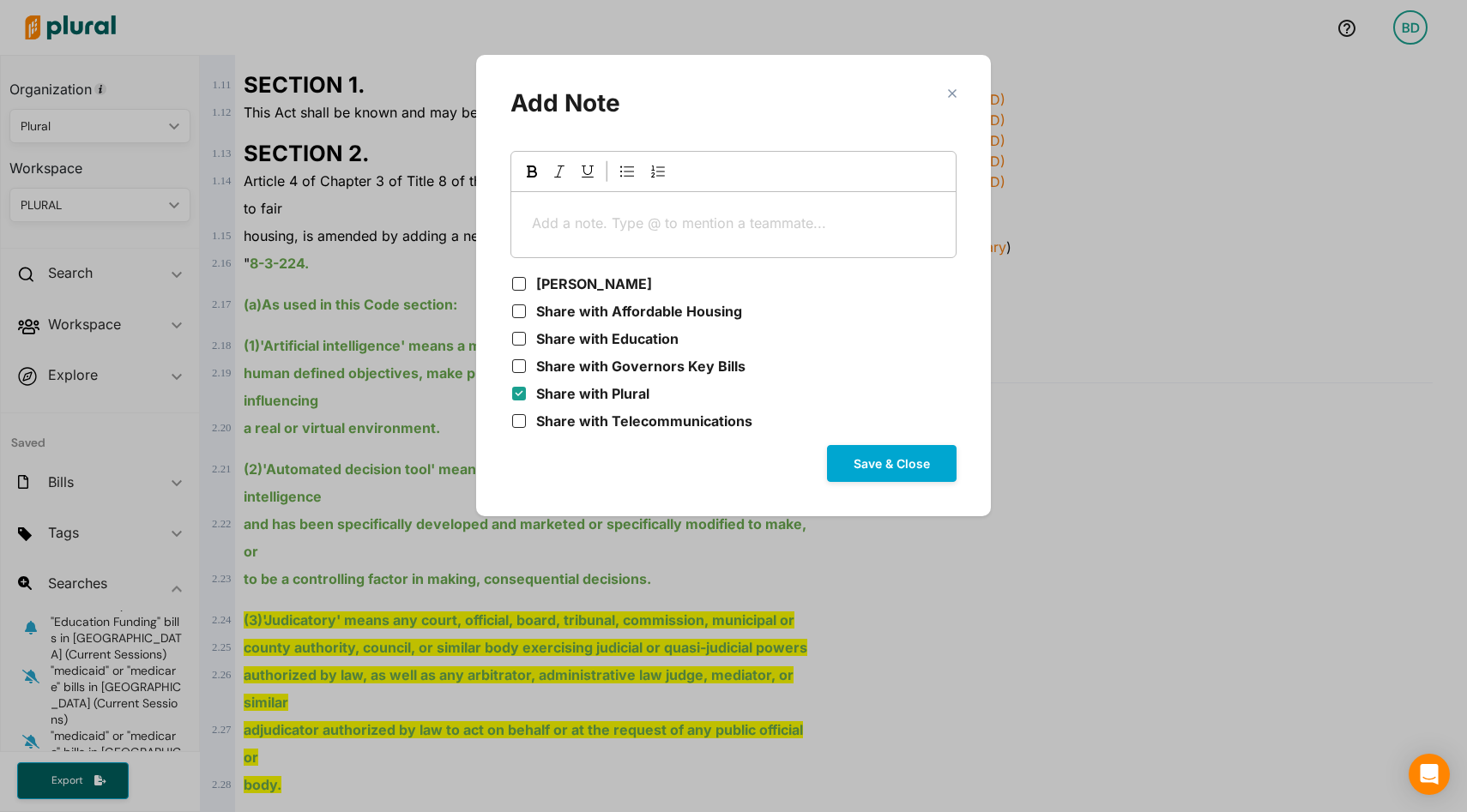
click at [951, 87] on section "close Add Note Add a note. Type @ to mention a teammate... ﻿ Ben Duda Share wit…" at bounding box center [733, 286] width 481 height 427
click at [949, 89] on polygon "Modal" at bounding box center [952, 93] width 15 height 15
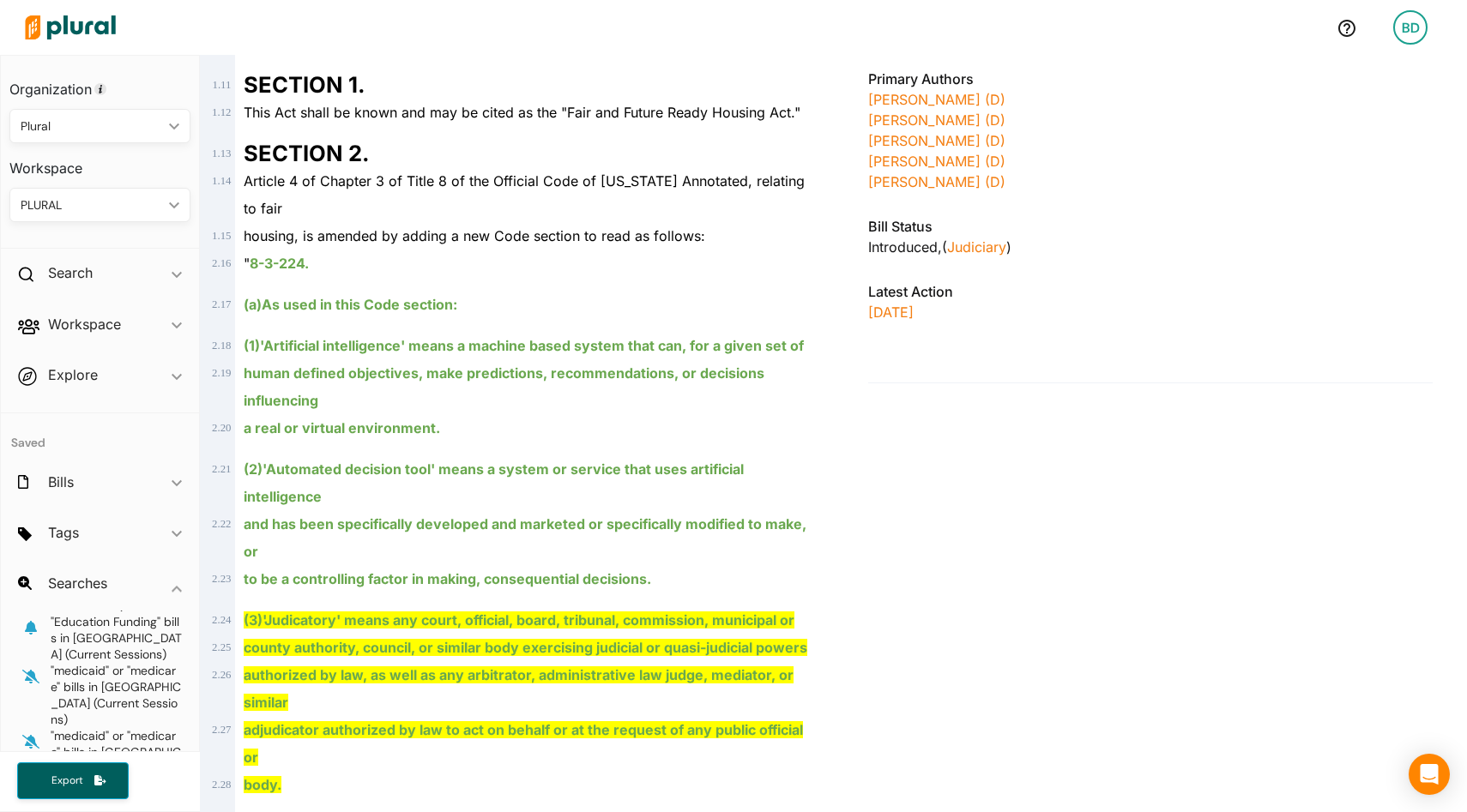
click at [67, 31] on img at bounding box center [71, 27] width 120 height 60
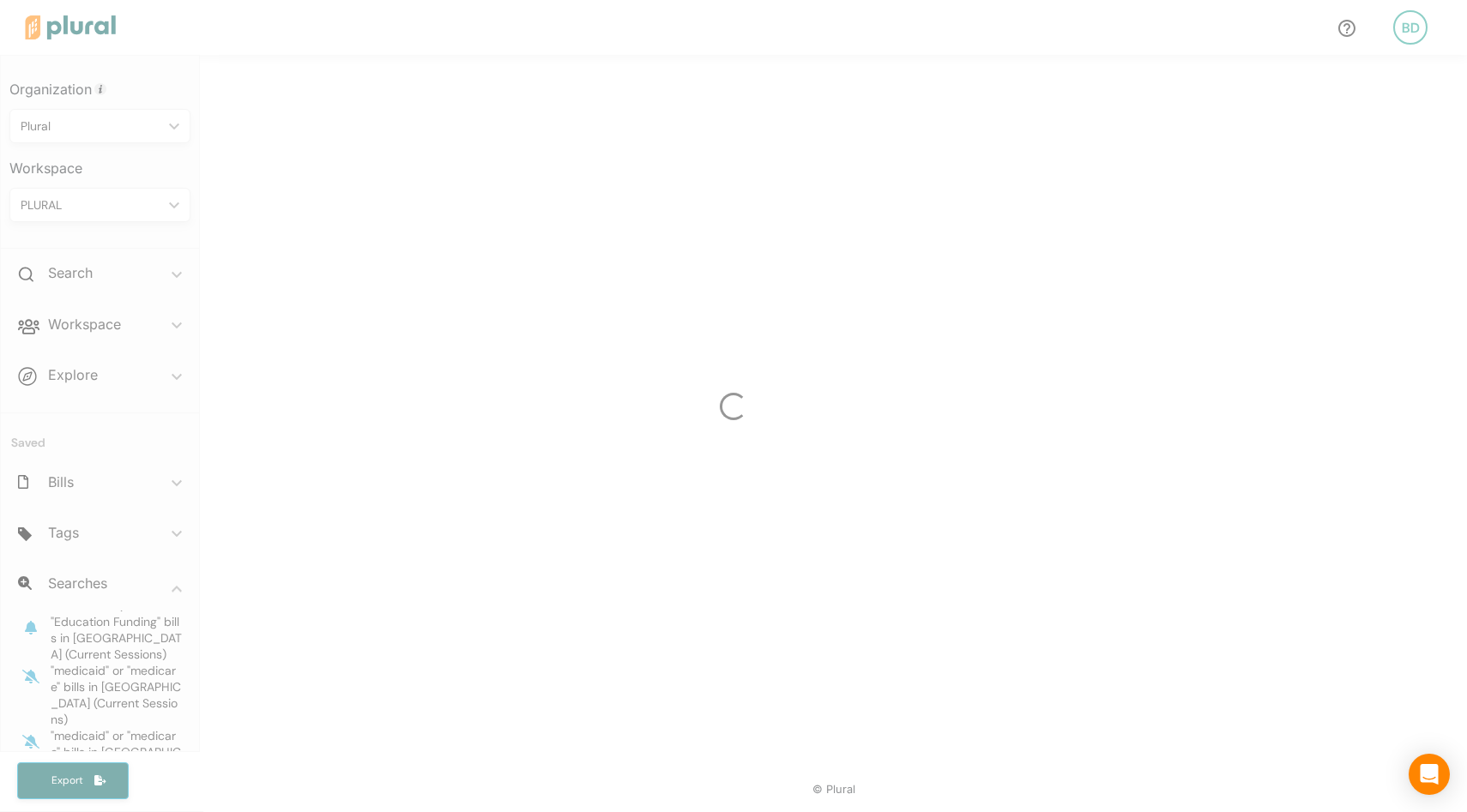
scroll to position [320, 0]
click at [73, 24] on div at bounding box center [733, 406] width 1467 height 812
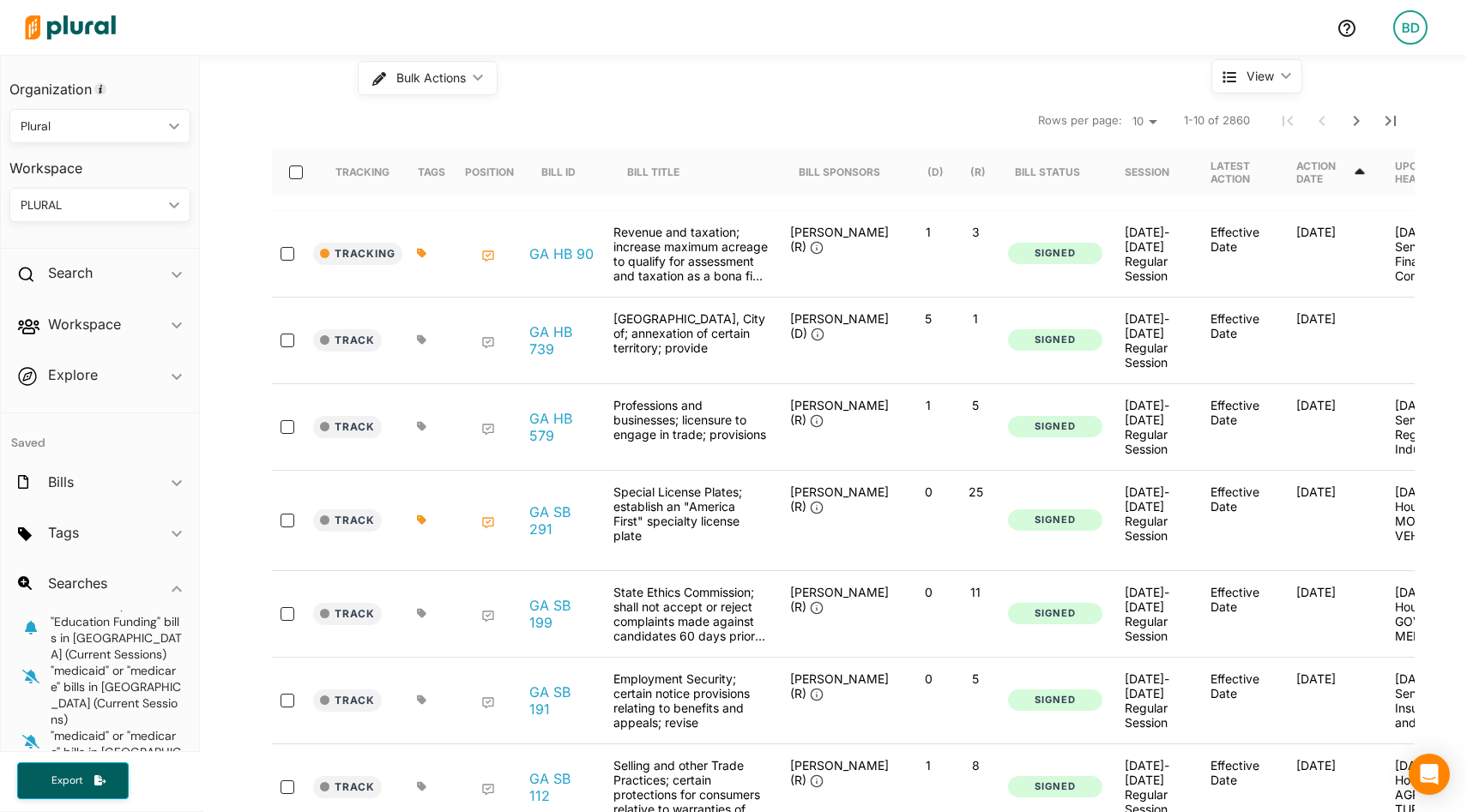
scroll to position [170, 0]
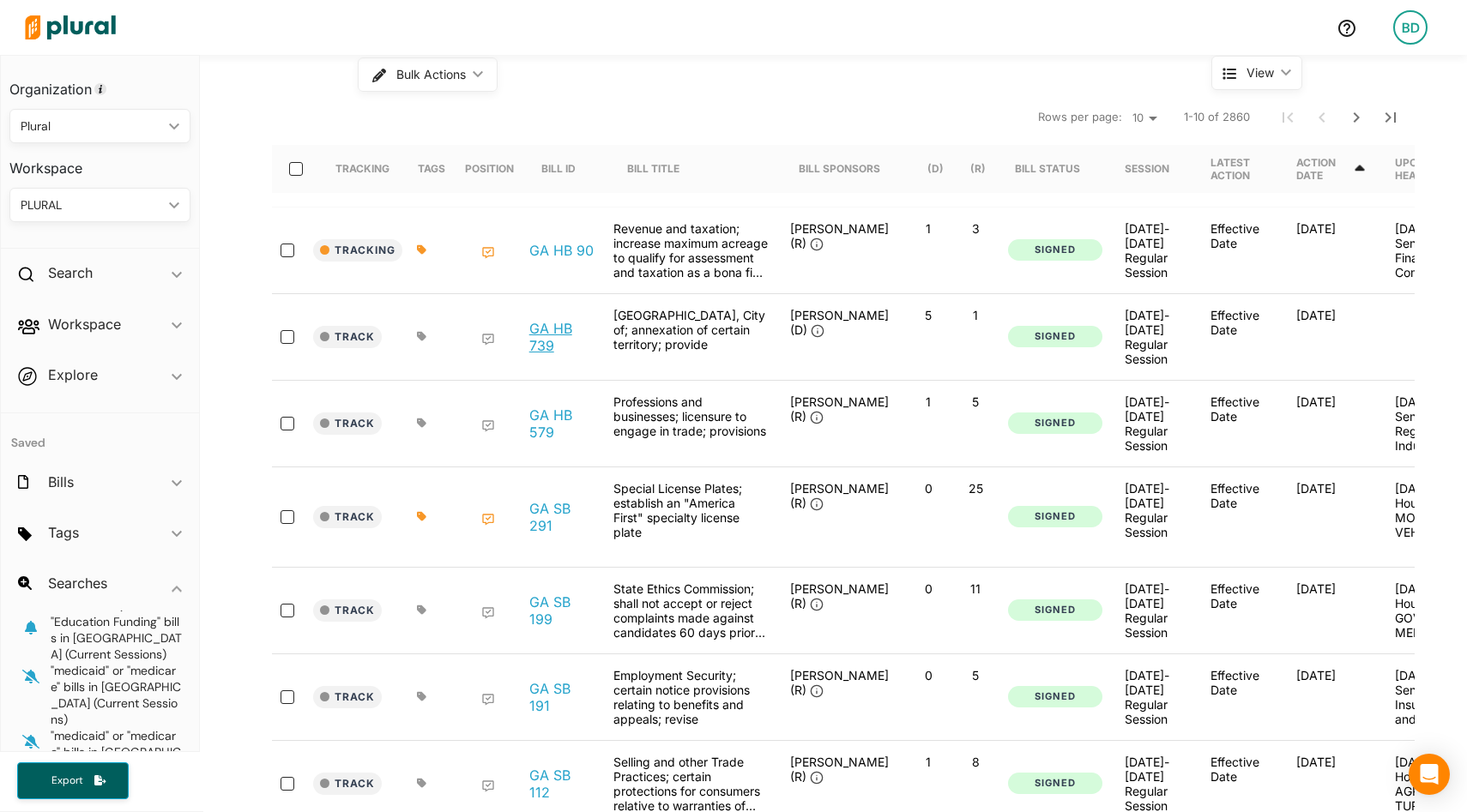
click at [534, 330] on link "GA HB 739" at bounding box center [562, 337] width 65 height 34
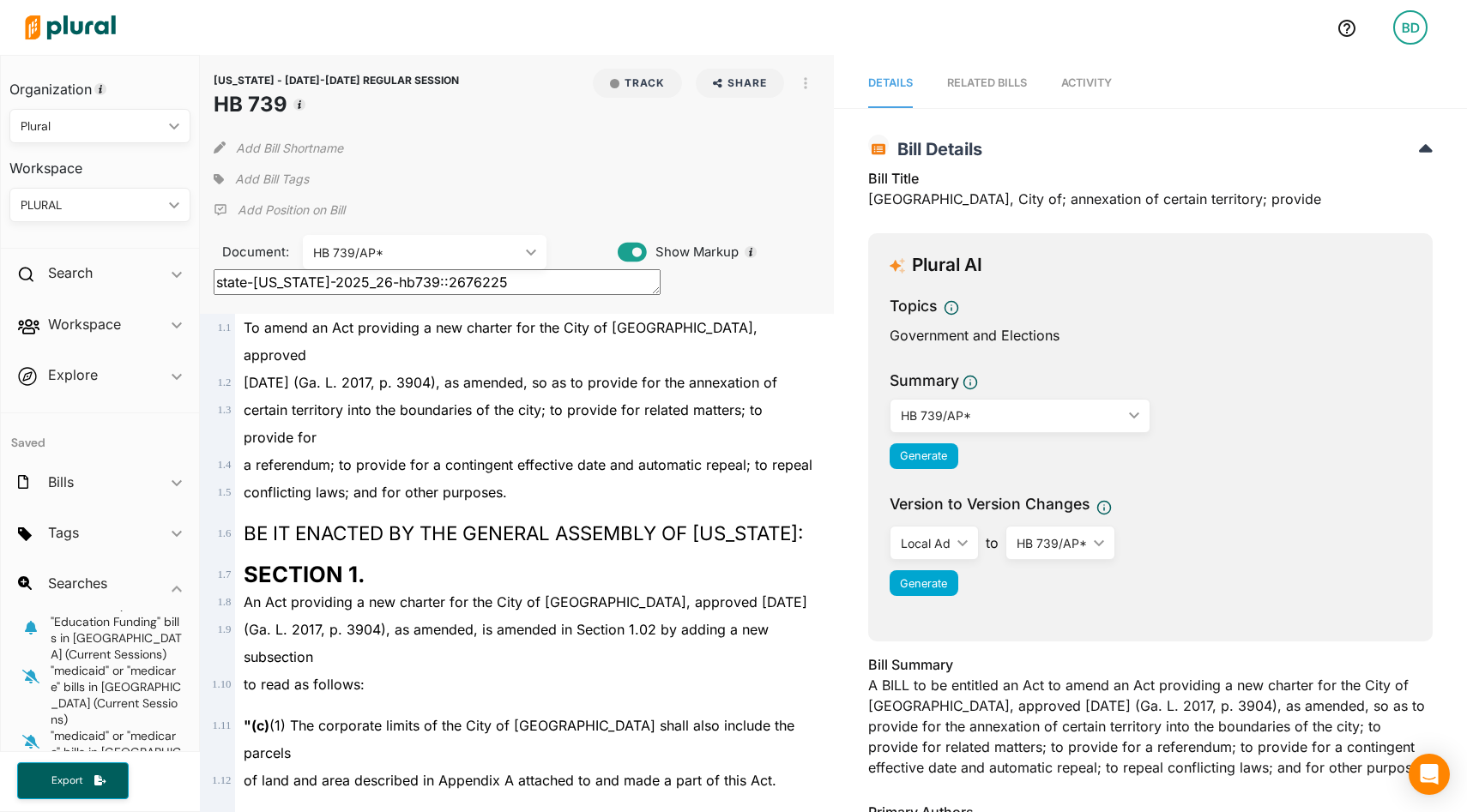
click at [424, 252] on div "HB 739/AP*" at bounding box center [416, 252] width 206 height 18
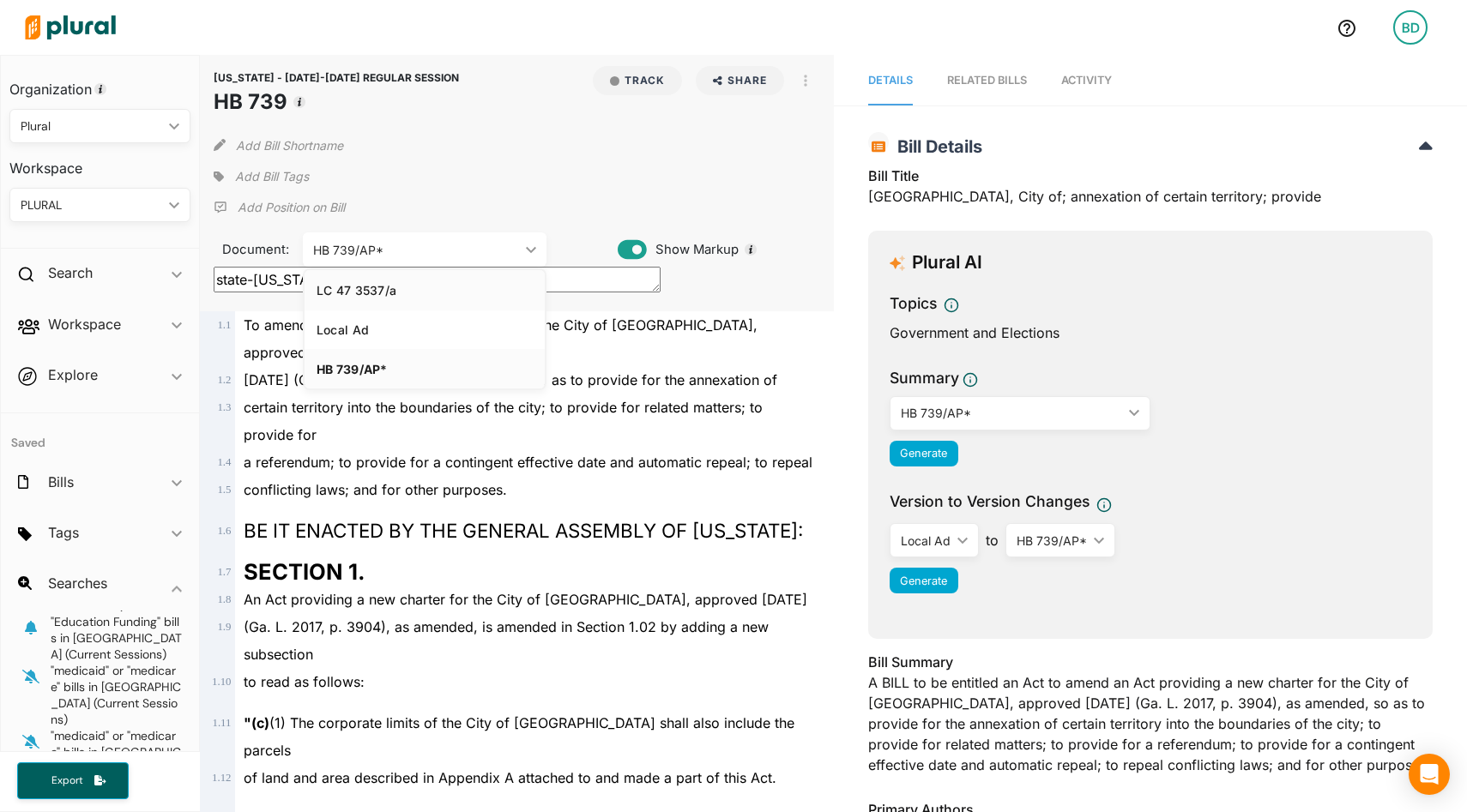
click at [406, 296] on div "LC 47 3537/a" at bounding box center [424, 291] width 216 height 15
type textarea "state-ga-2025_26-hb739::2630066"
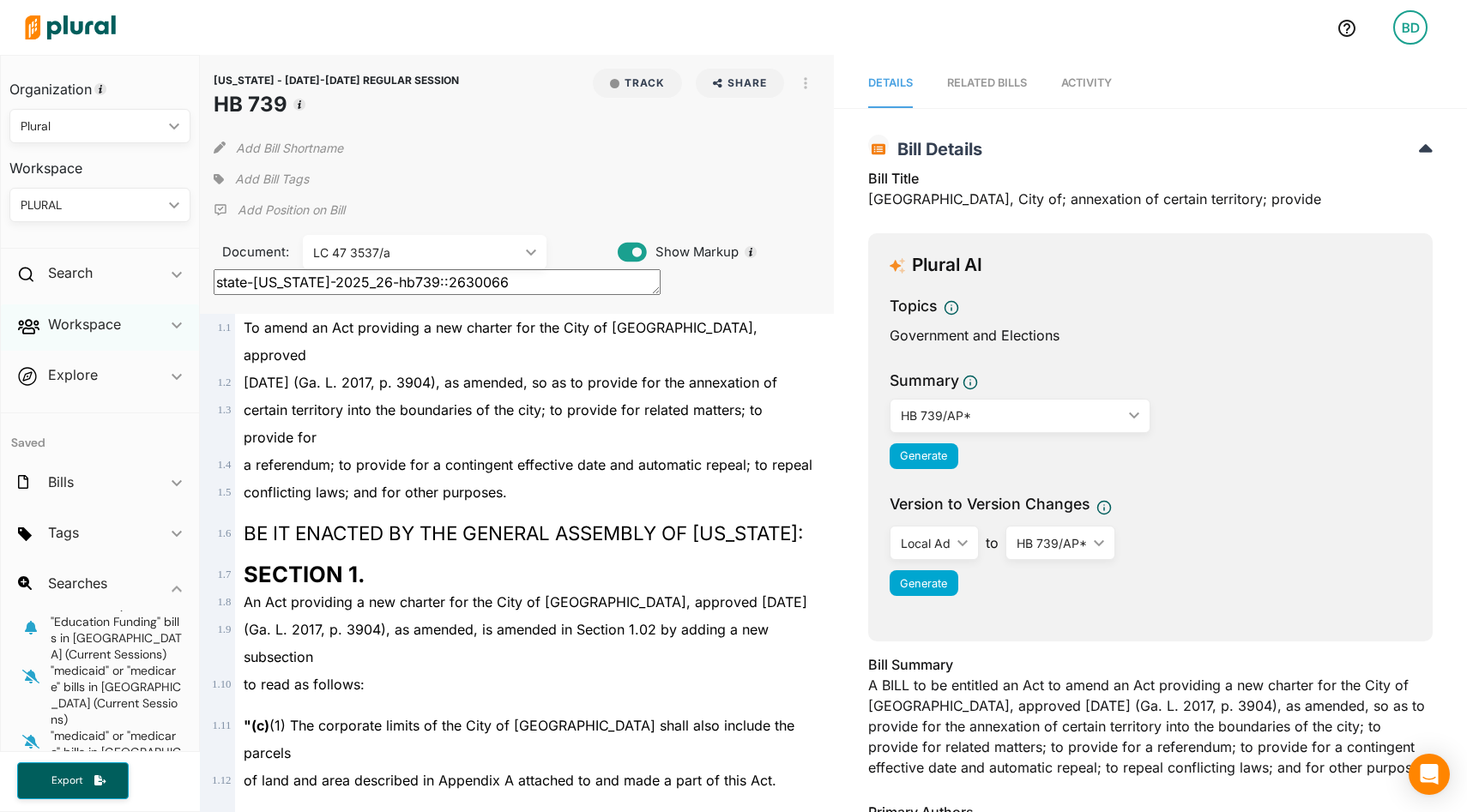
click at [174, 321] on span "ic_keyboard_arrow_down" at bounding box center [176, 327] width 10 height 25
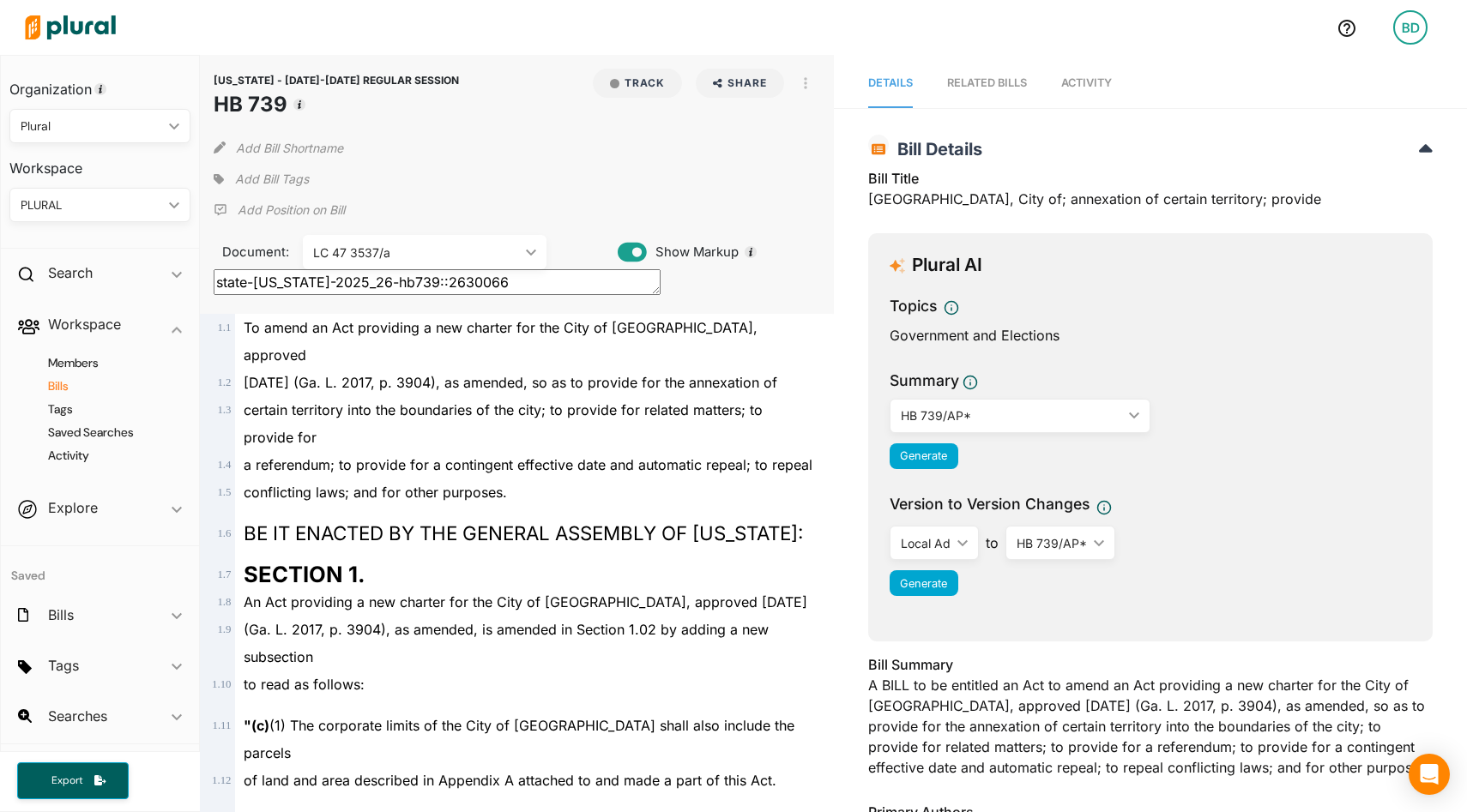
click at [68, 380] on h4 "Bills" at bounding box center [104, 386] width 155 height 16
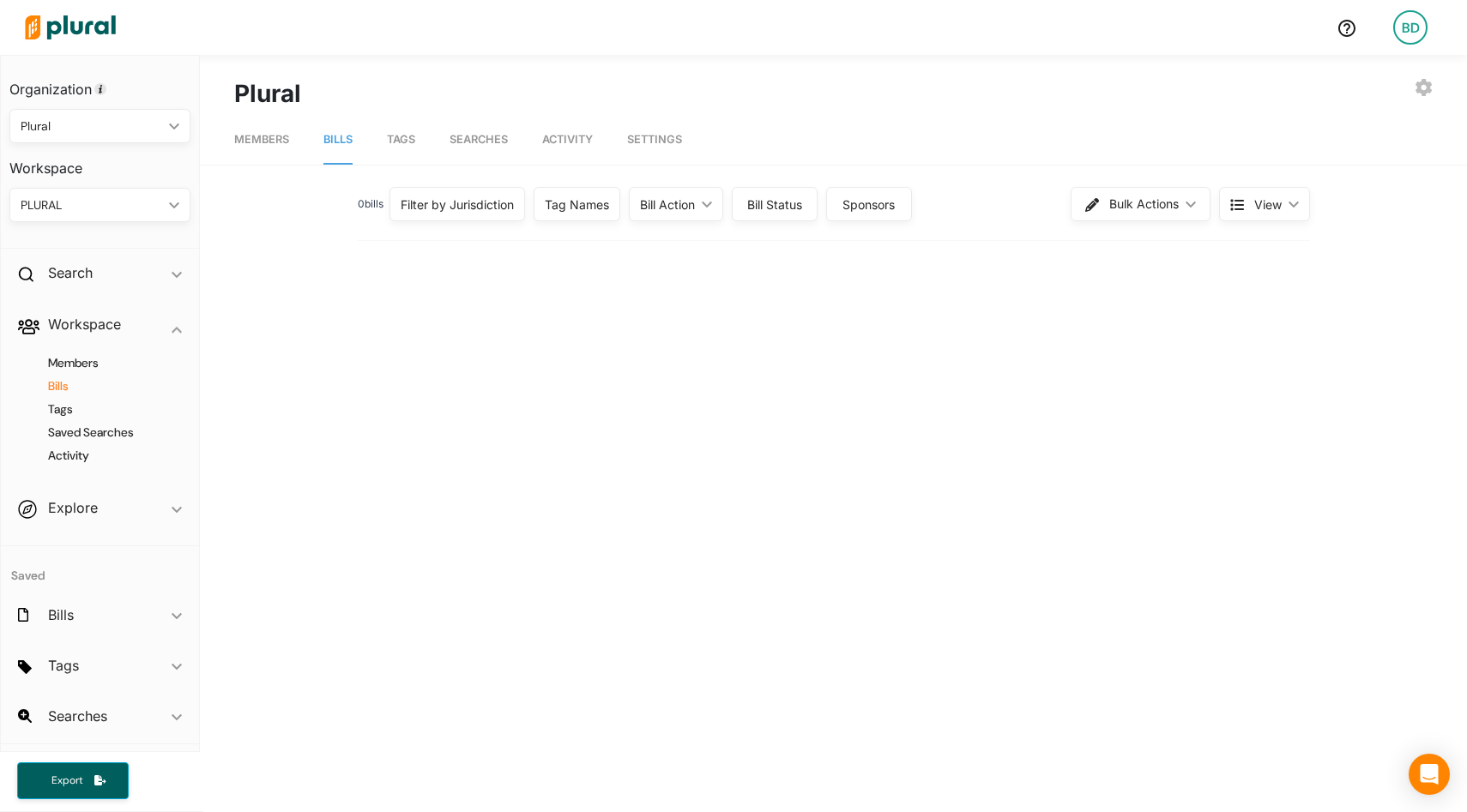
click at [112, 207] on div "PLURAL" at bounding box center [91, 205] width 141 height 18
click at [95, 304] on div "GOVERNORS KEY BILLS" at bounding box center [89, 309] width 133 height 15
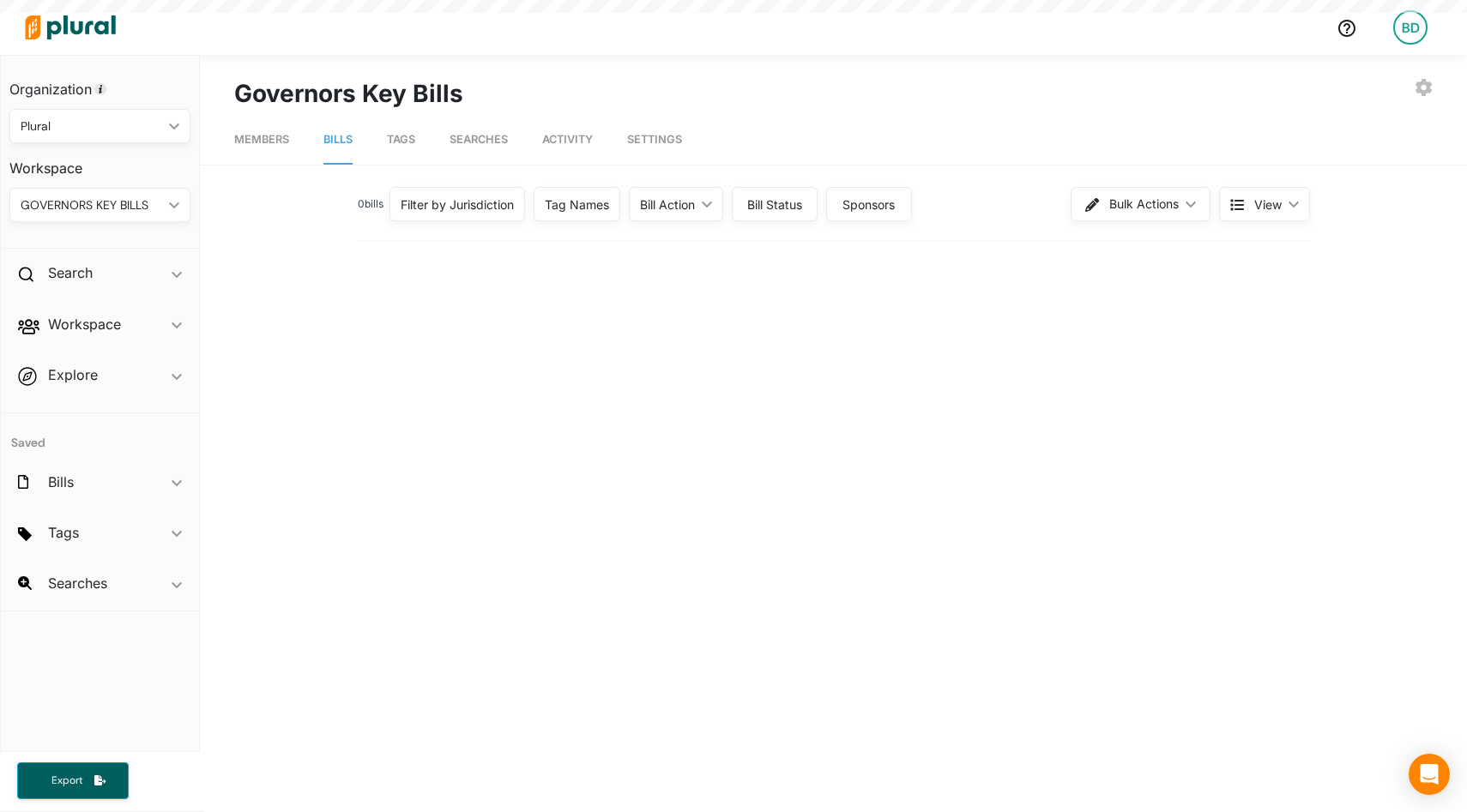
click at [463, 209] on div "Filter by Jurisdiction" at bounding box center [457, 204] width 113 height 18
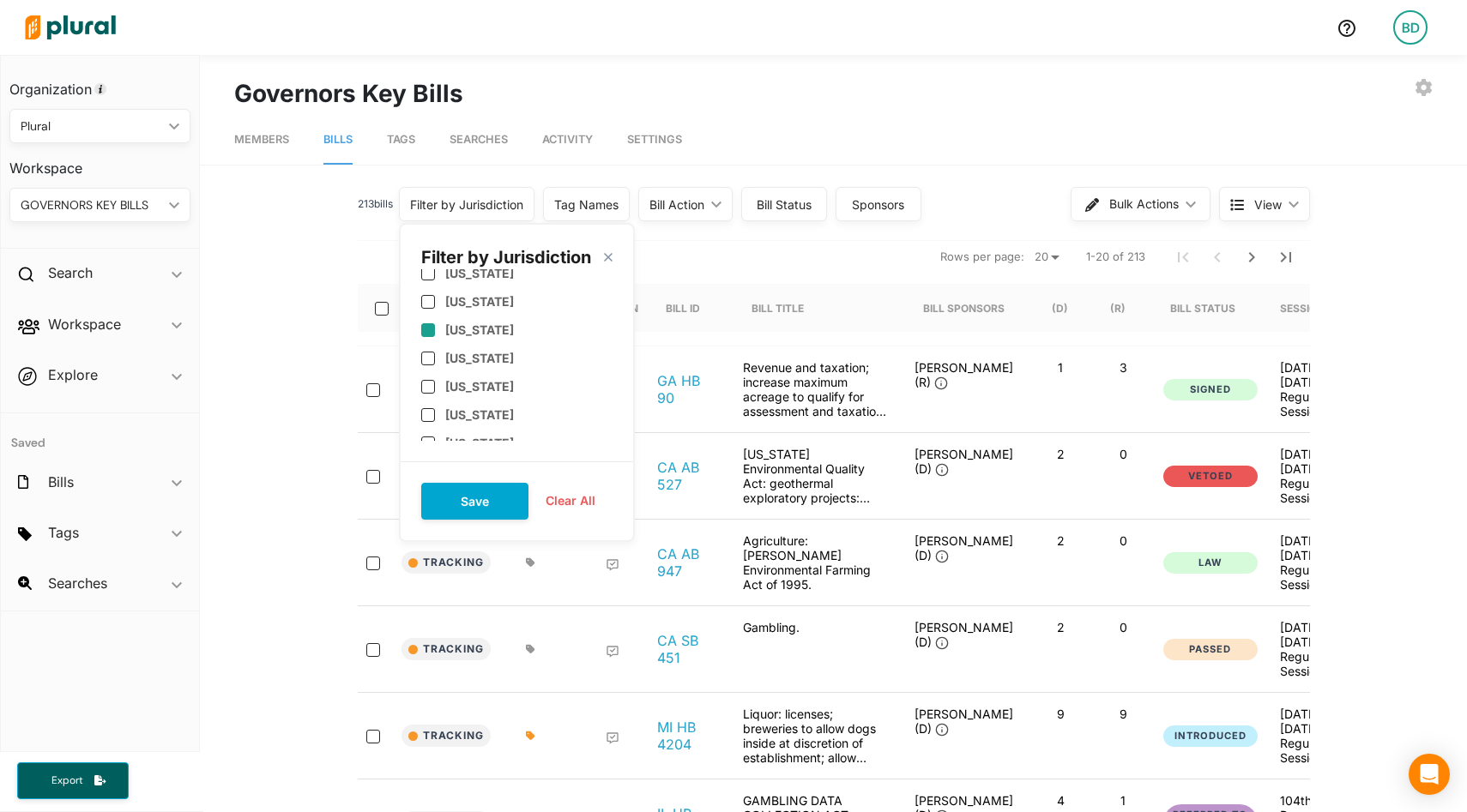
scroll to position [88, 0]
click at [477, 397] on div "[US_STATE]" at bounding box center [517, 407] width 191 height 28
checkbox input "true"
click at [474, 500] on button "Save" at bounding box center [475, 501] width 107 height 37
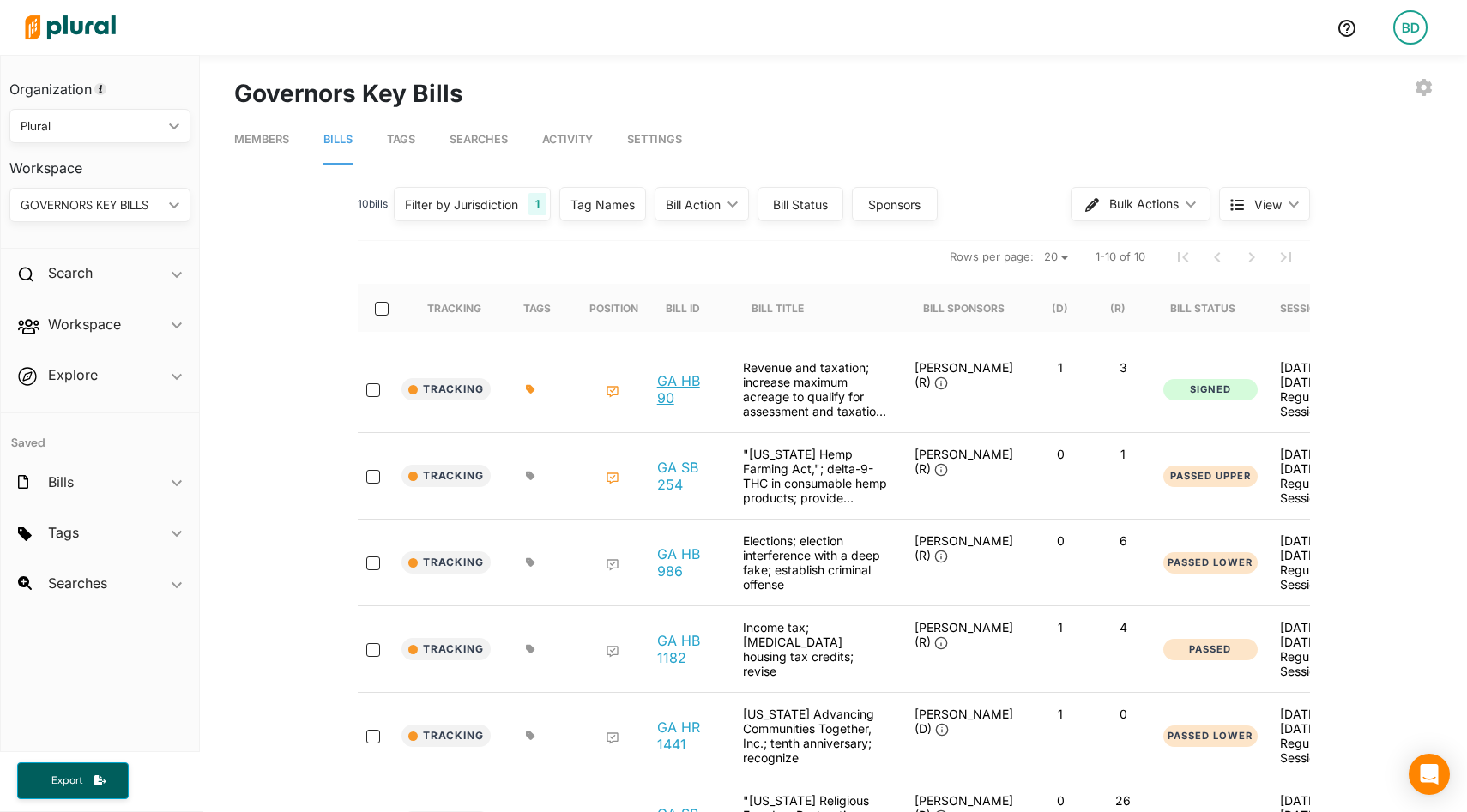
click at [666, 391] on link "GA HB 90" at bounding box center [686, 390] width 58 height 34
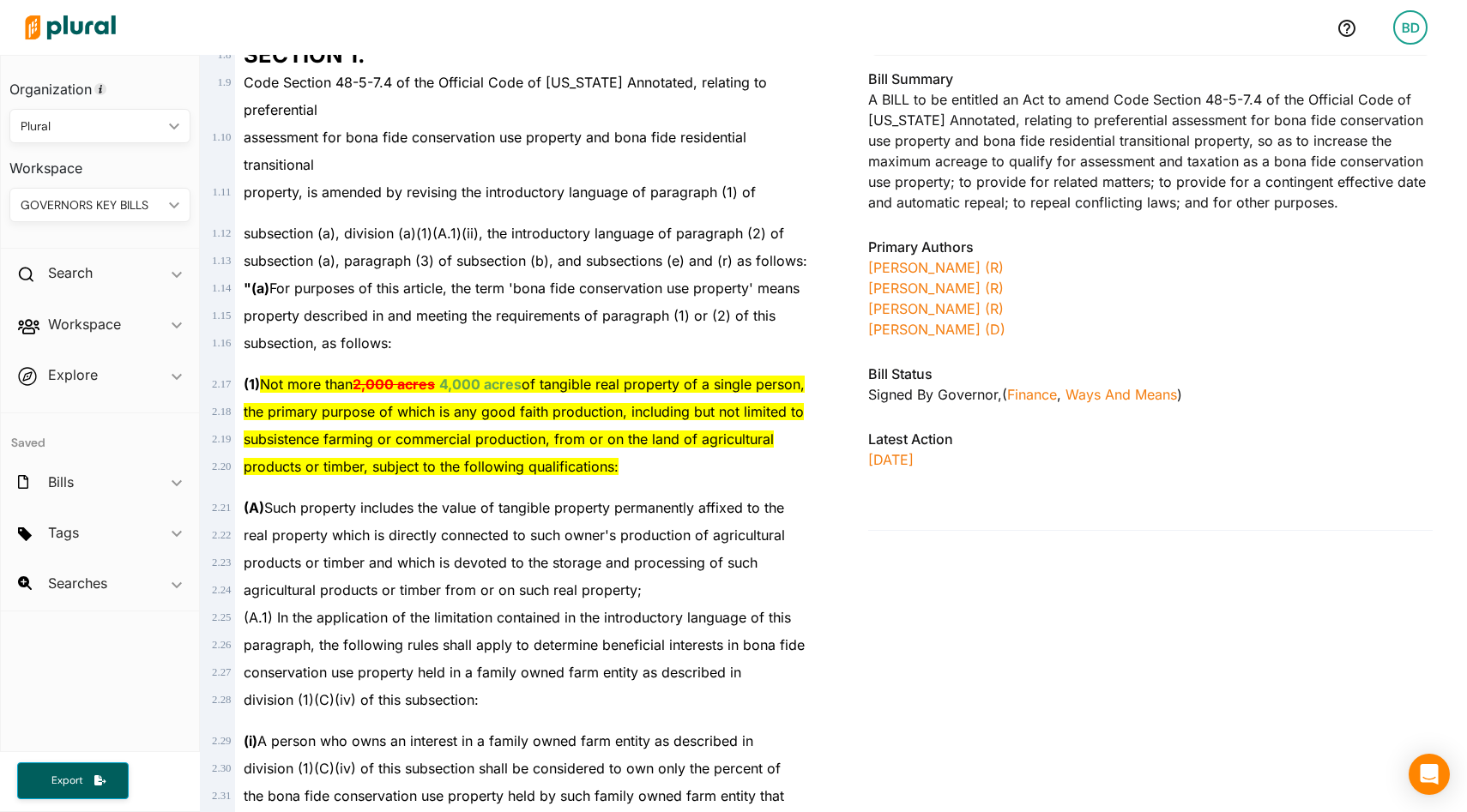
scroll to position [689, 0]
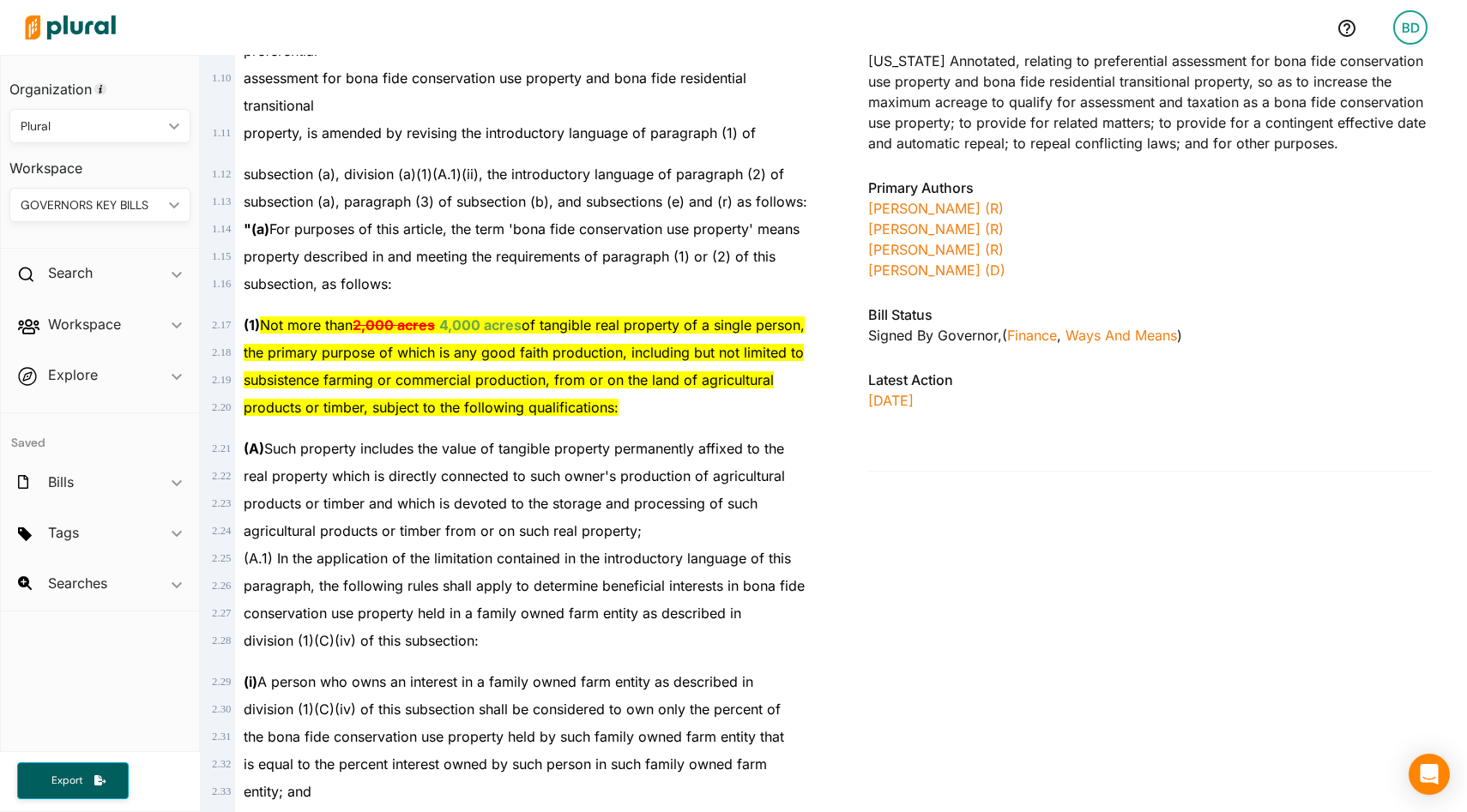
drag, startPoint x: 356, startPoint y: 293, endPoint x: 530, endPoint y: 297, distance: 174.0
click at [530, 316] on span "(1) Not more than 2,000 acres 4,000 acres of tangible real property of a single…" at bounding box center [524, 325] width 561 height 17
click at [627, 545] on div "(A.1) In the application of the limitation contained in the introductory langua…" at bounding box center [524, 558] width 579 height 27
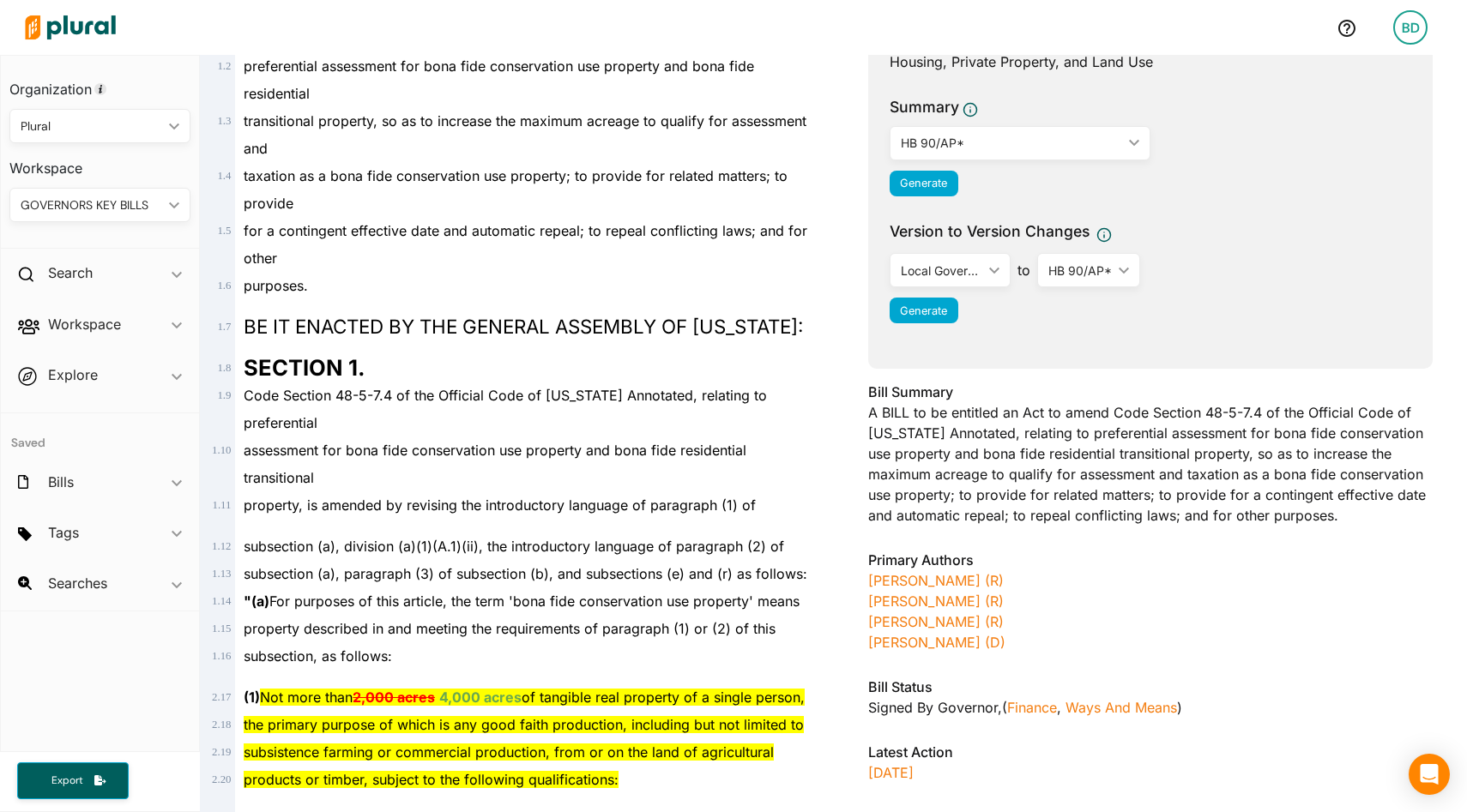
scroll to position [358, 0]
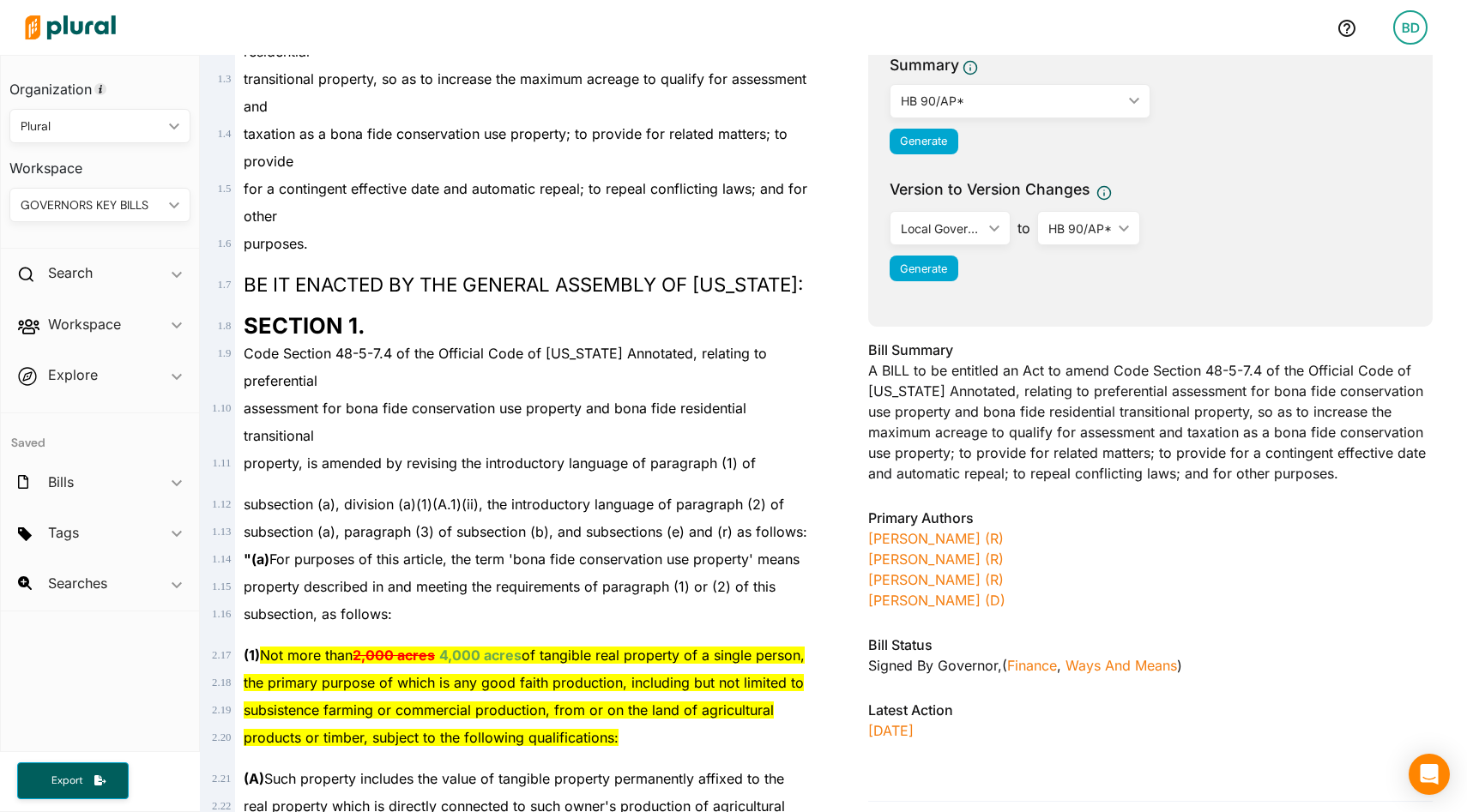
click at [137, 201] on div "GOVERNORS KEY BILLS" at bounding box center [91, 205] width 141 height 18
click at [41, 362] on div "PLURAL" at bounding box center [90, 364] width 134 height 15
click at [172, 320] on span "ic_keyboard_arrow_down" at bounding box center [176, 327] width 10 height 25
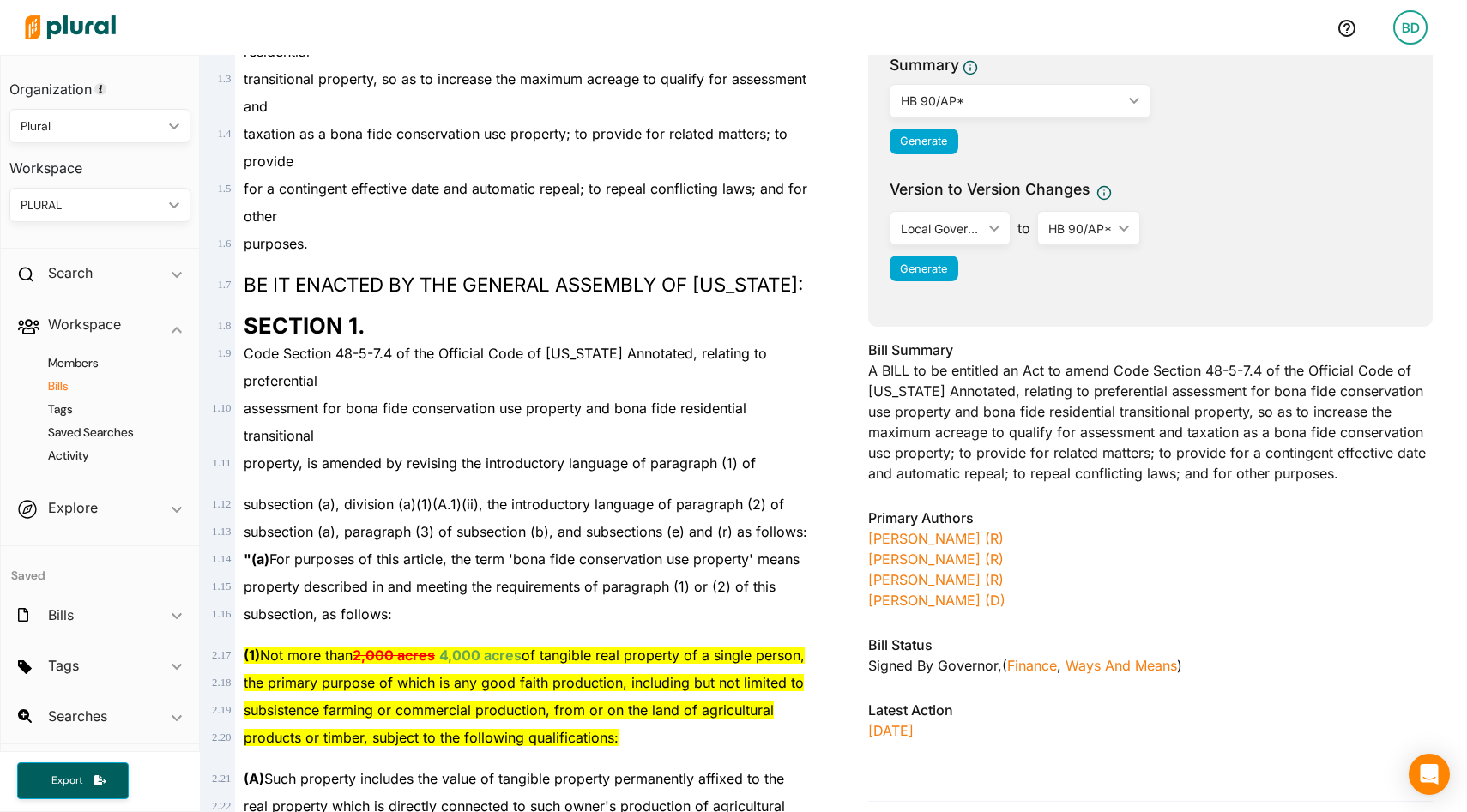
click at [65, 384] on h4 "Bills" at bounding box center [104, 386] width 155 height 16
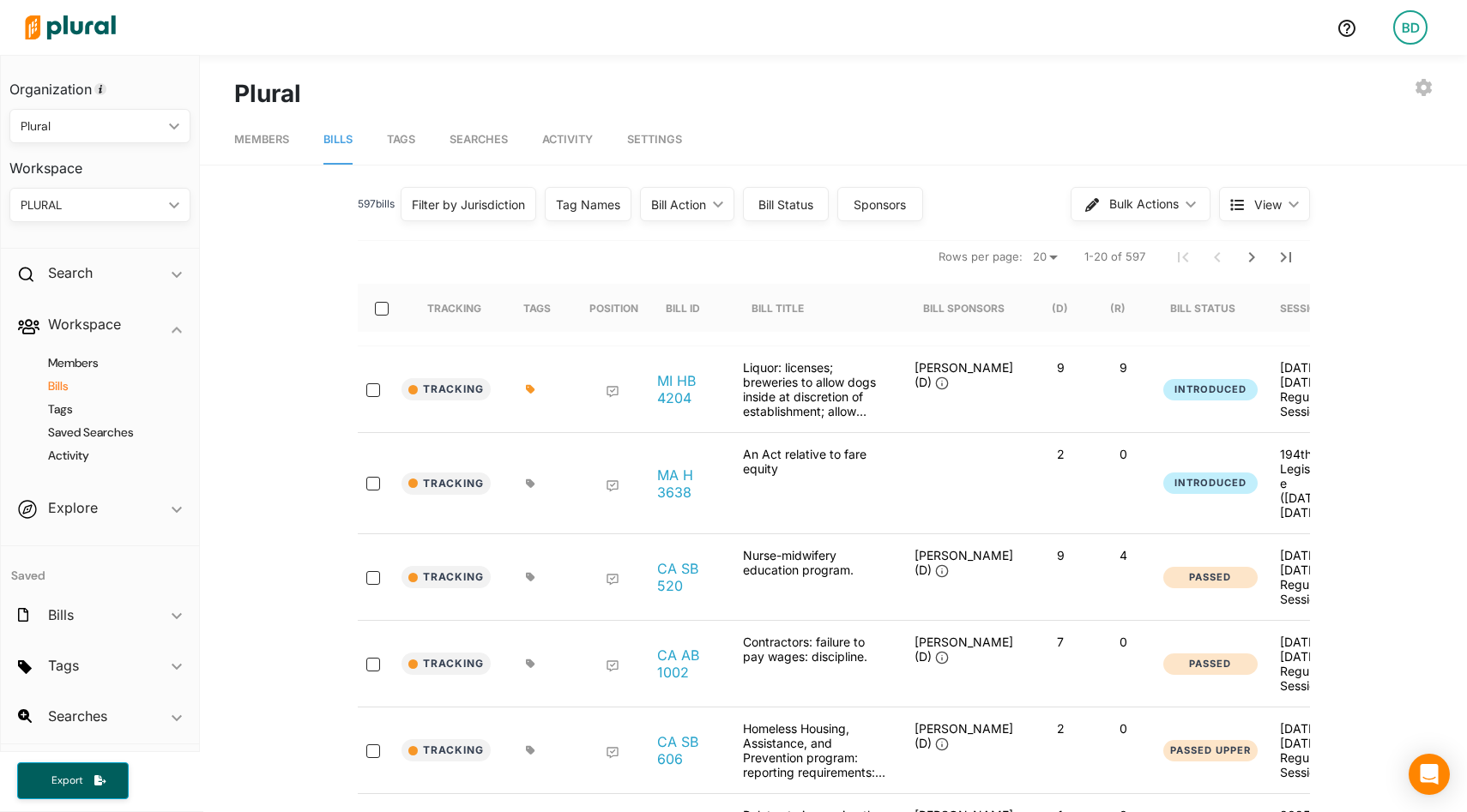
click at [597, 206] on div "Tag Names" at bounding box center [588, 204] width 64 height 18
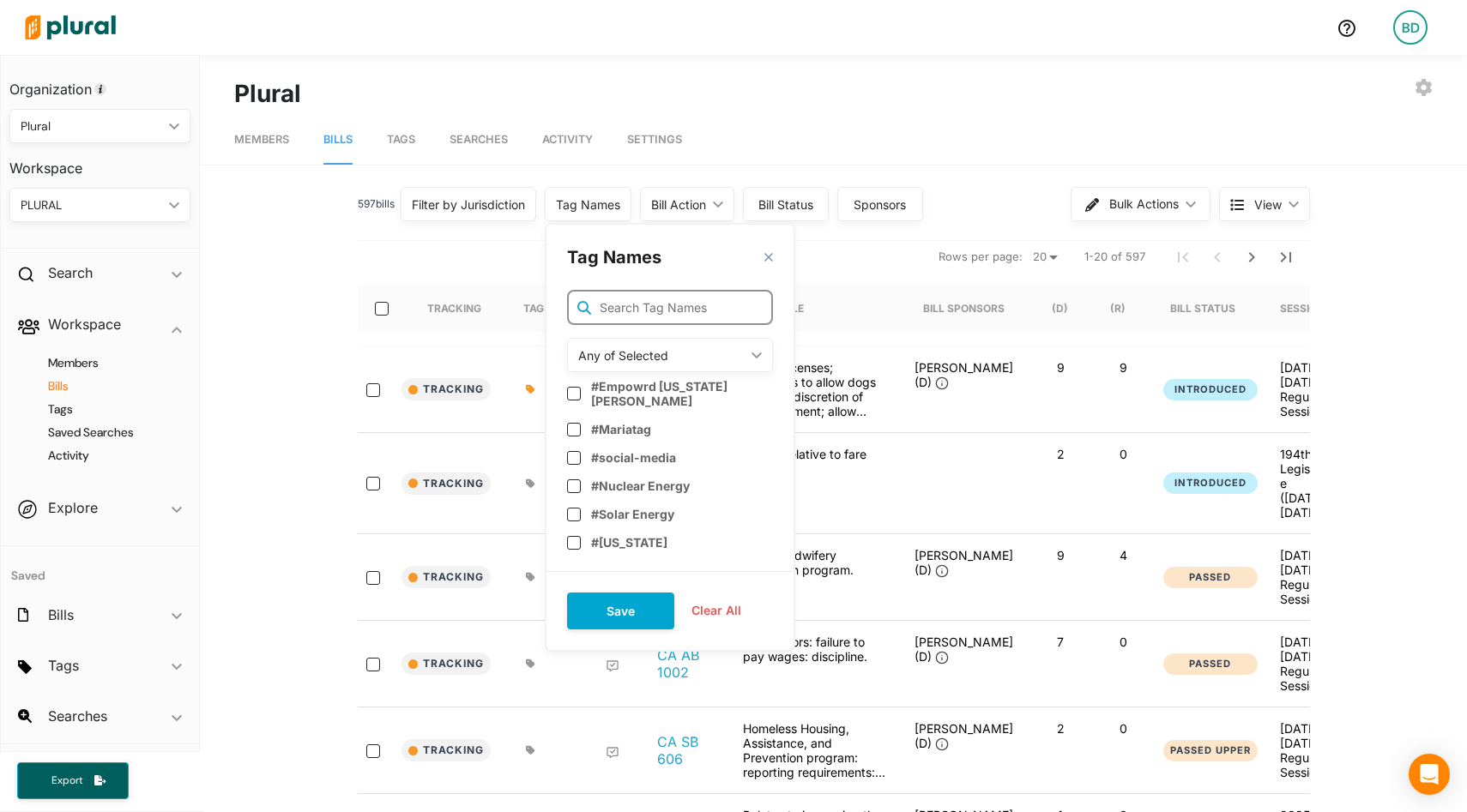
click at [620, 314] on input "text" at bounding box center [670, 307] width 206 height 35
type input "i"
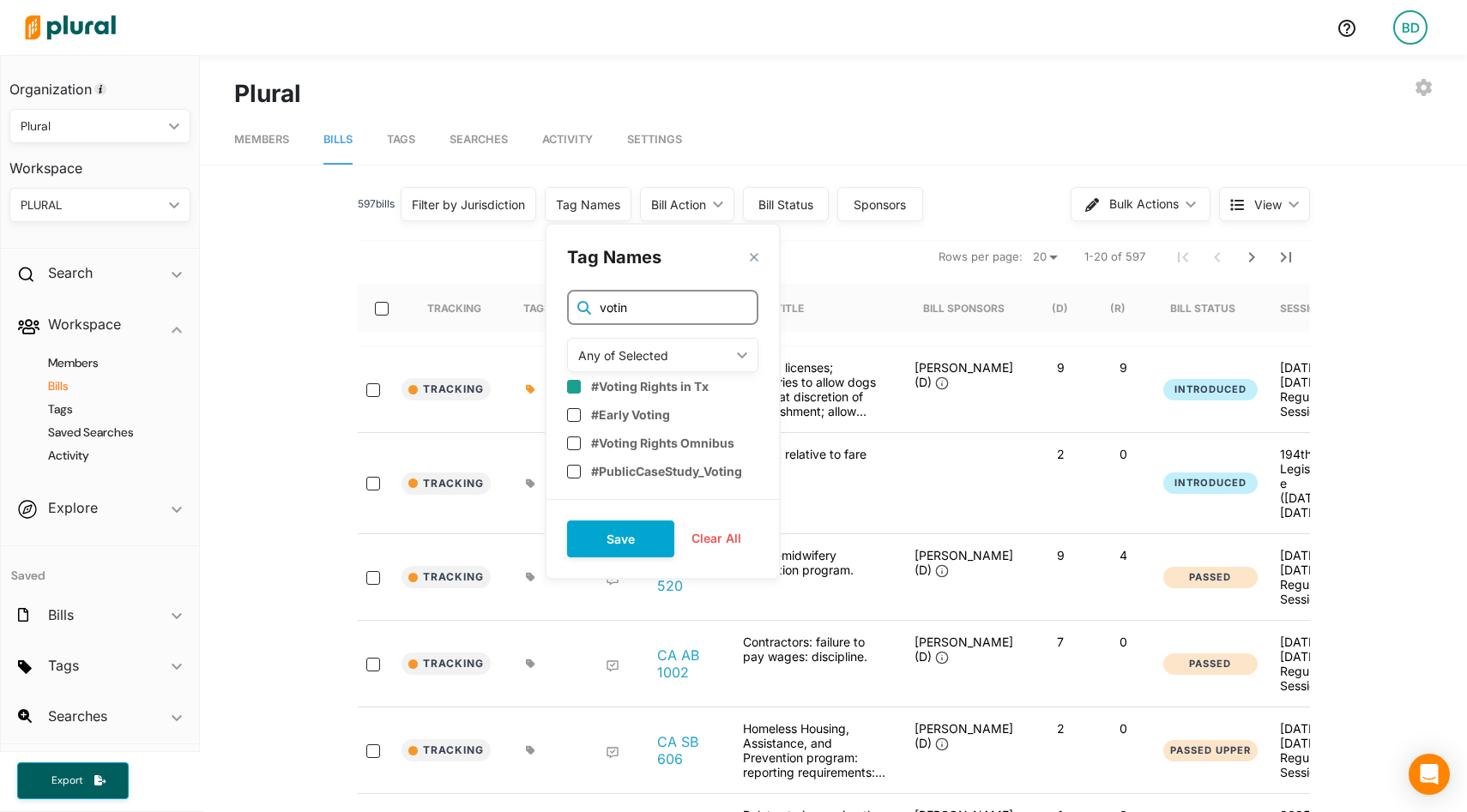
type input "votin"
click at [586, 384] on div "#Voting Rights in Tx" at bounding box center [662, 388] width 191 height 22
checkbox input "true"
click at [643, 303] on input "votin" at bounding box center [662, 307] width 191 height 35
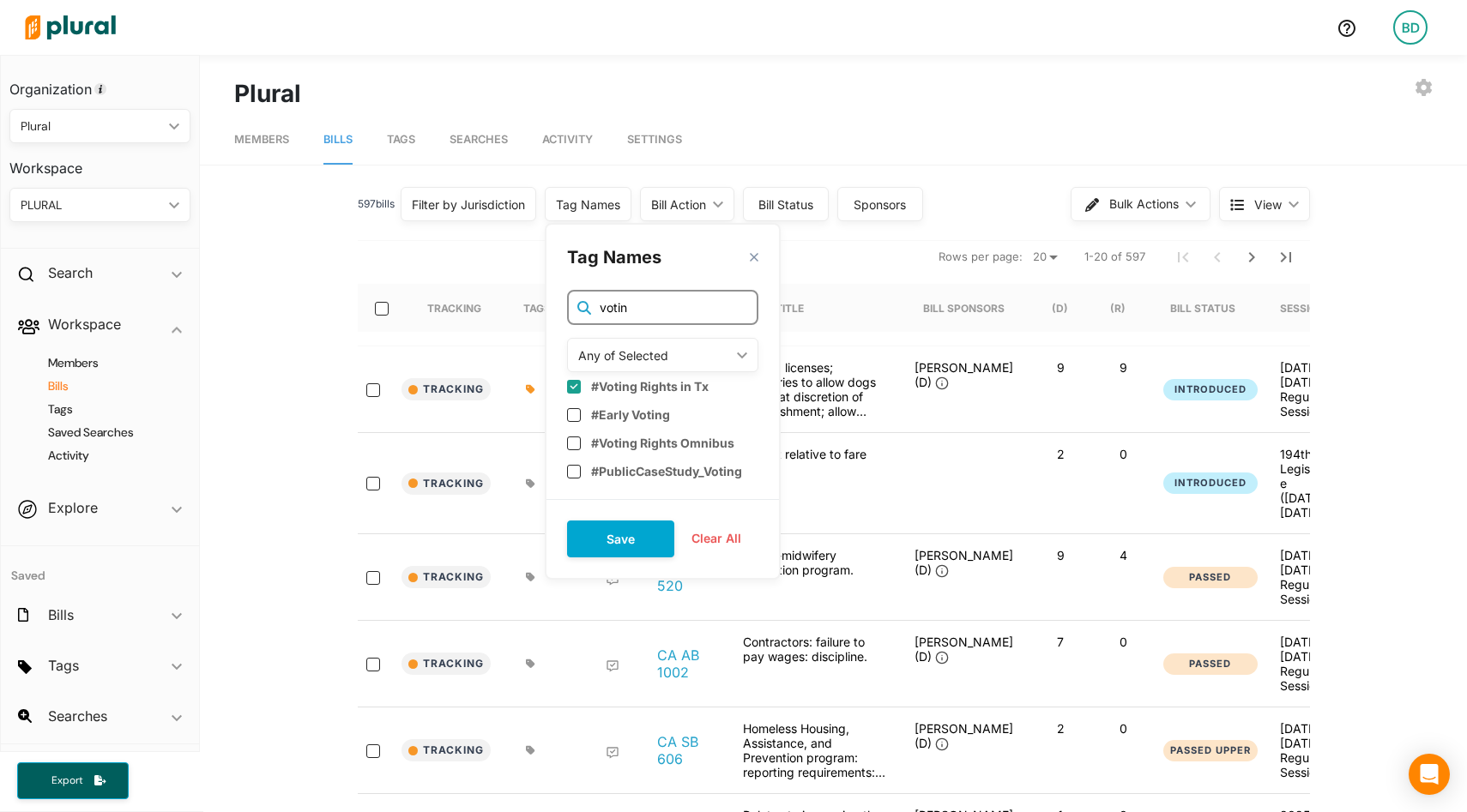
click at [643, 303] on input "votin" at bounding box center [662, 307] width 191 height 35
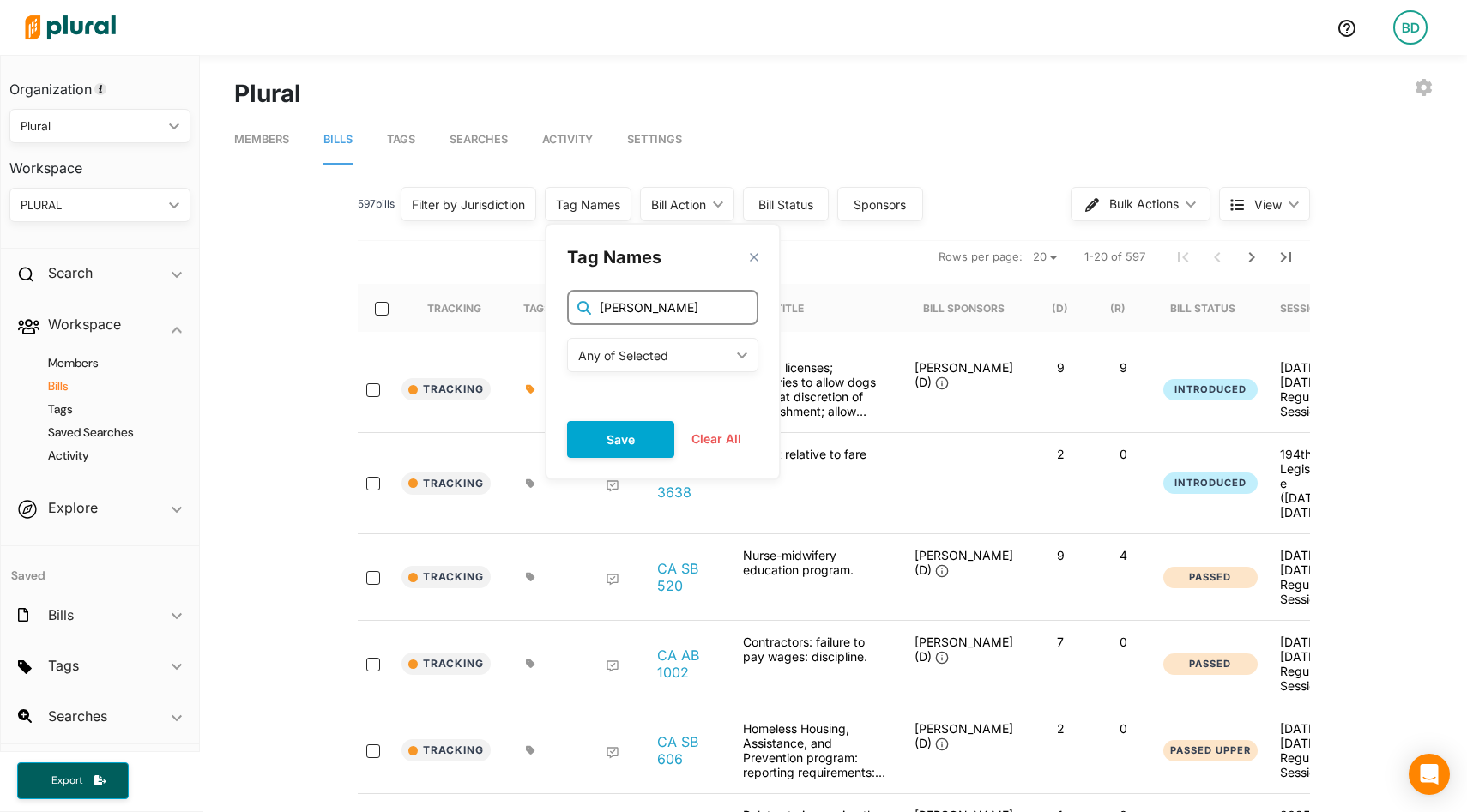
type input "maggie"
click at [759, 256] on polygon at bounding box center [754, 258] width 15 height 15
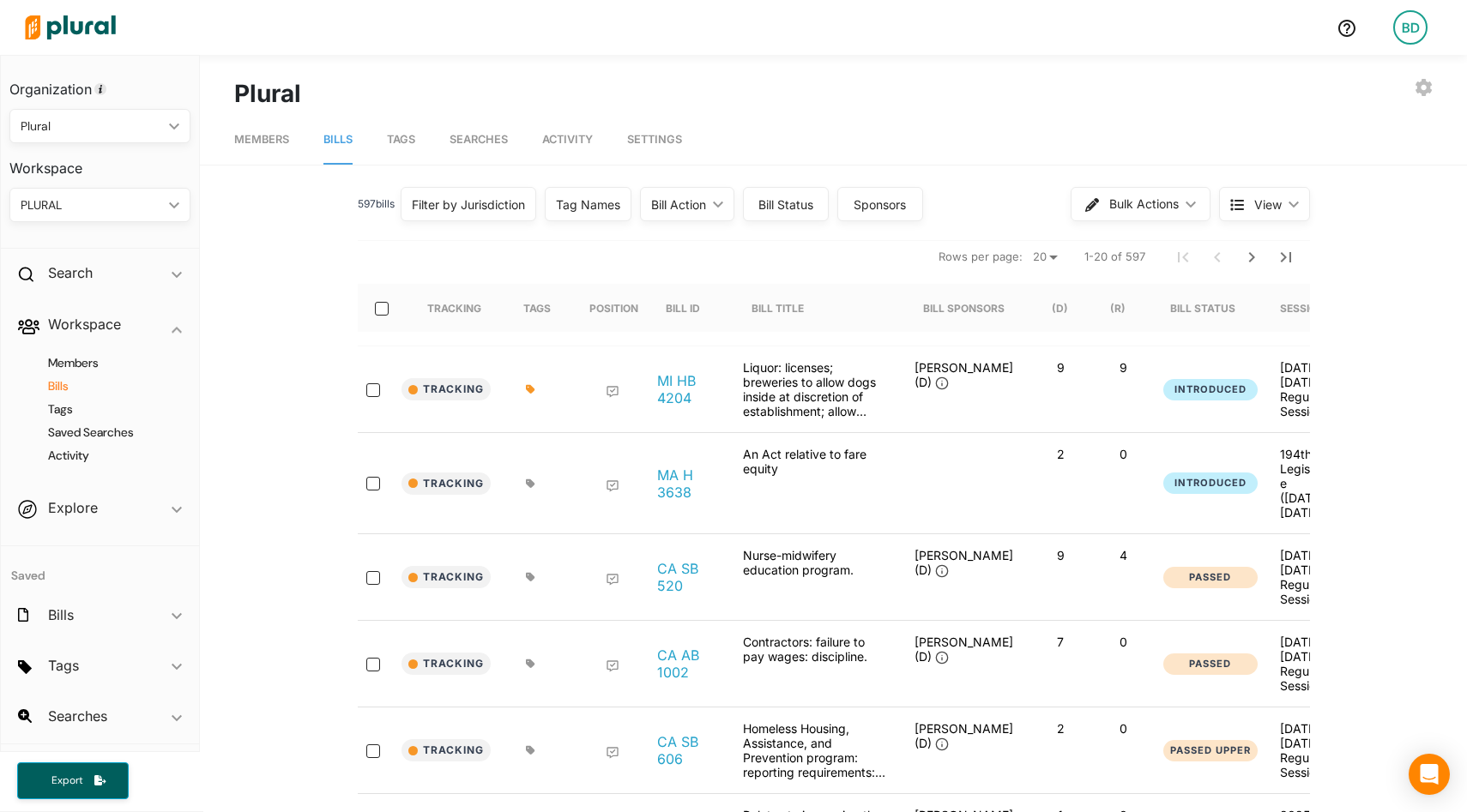
click at [719, 197] on div "Bill Action ic_keyboard_arrow_down" at bounding box center [687, 204] width 94 height 34
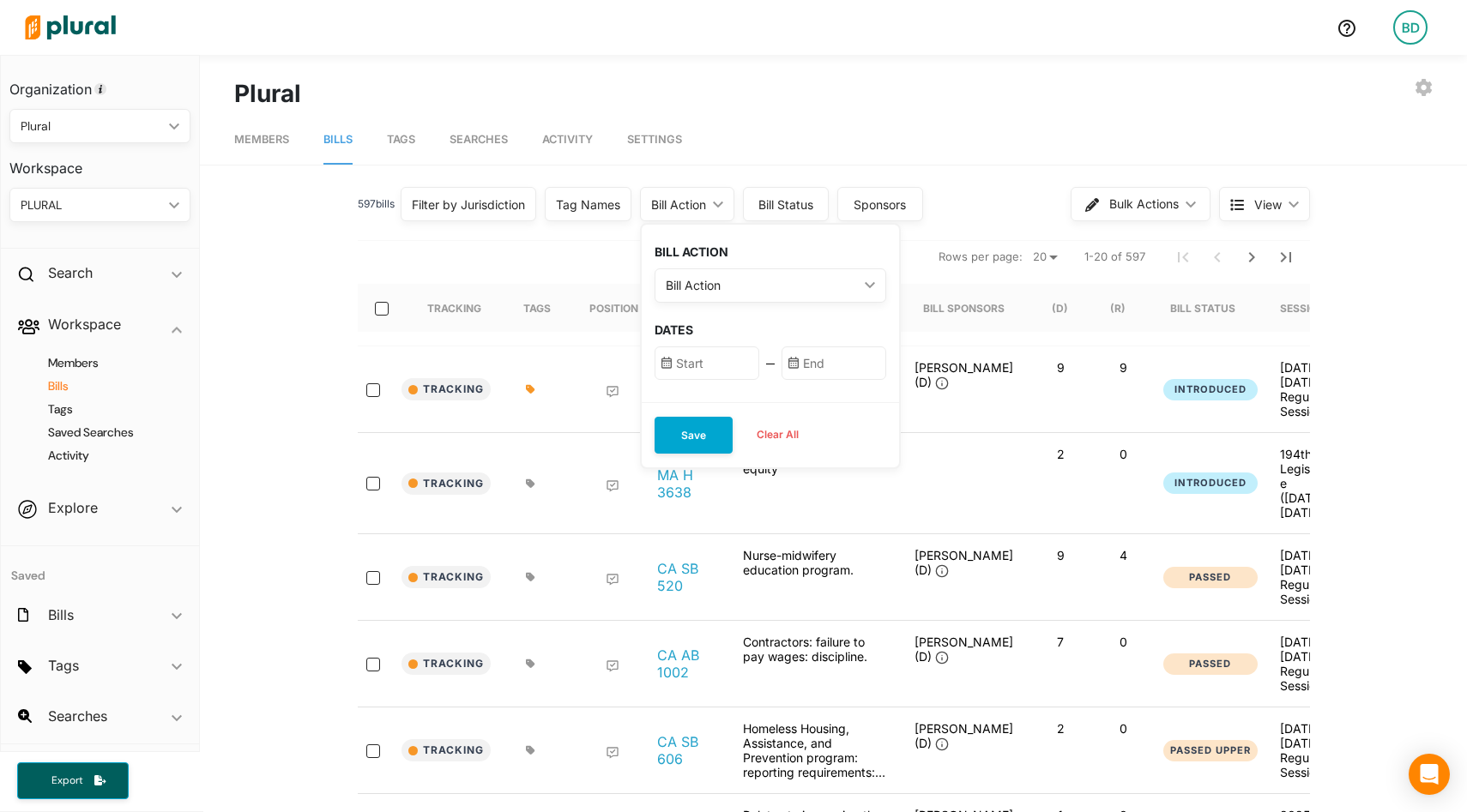
click at [745, 278] on div "Bill Action" at bounding box center [762, 285] width 192 height 18
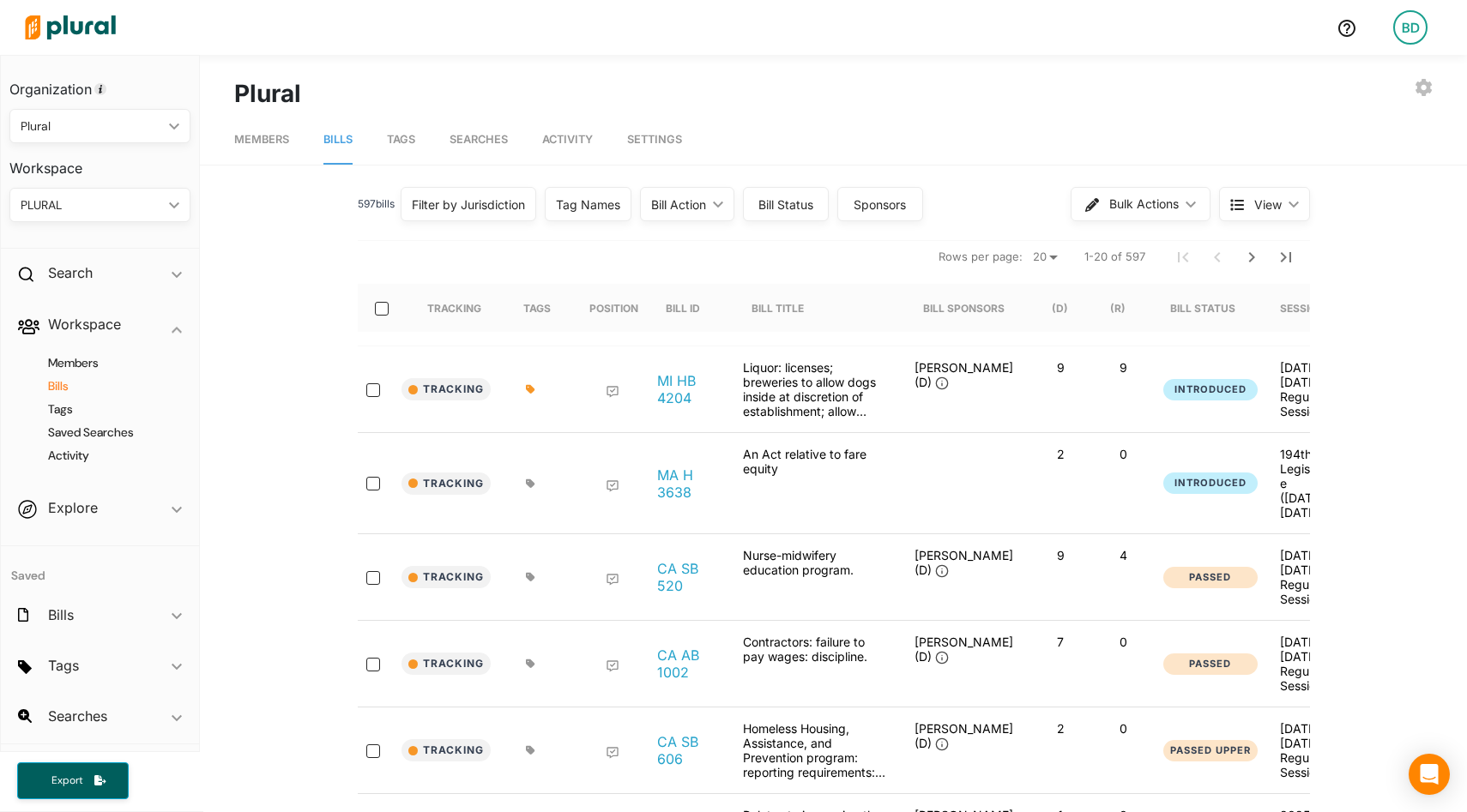
click at [777, 207] on div "Bill Status" at bounding box center [785, 204] width 63 height 18
click at [886, 196] on div "Sponsors" at bounding box center [880, 204] width 63 height 18
click at [715, 246] on nav "Rows per page: 20 50 1-20 of 597" at bounding box center [834, 256] width 952 height 48
click at [491, 206] on div "Filter by Jurisdiction" at bounding box center [469, 204] width 113 height 18
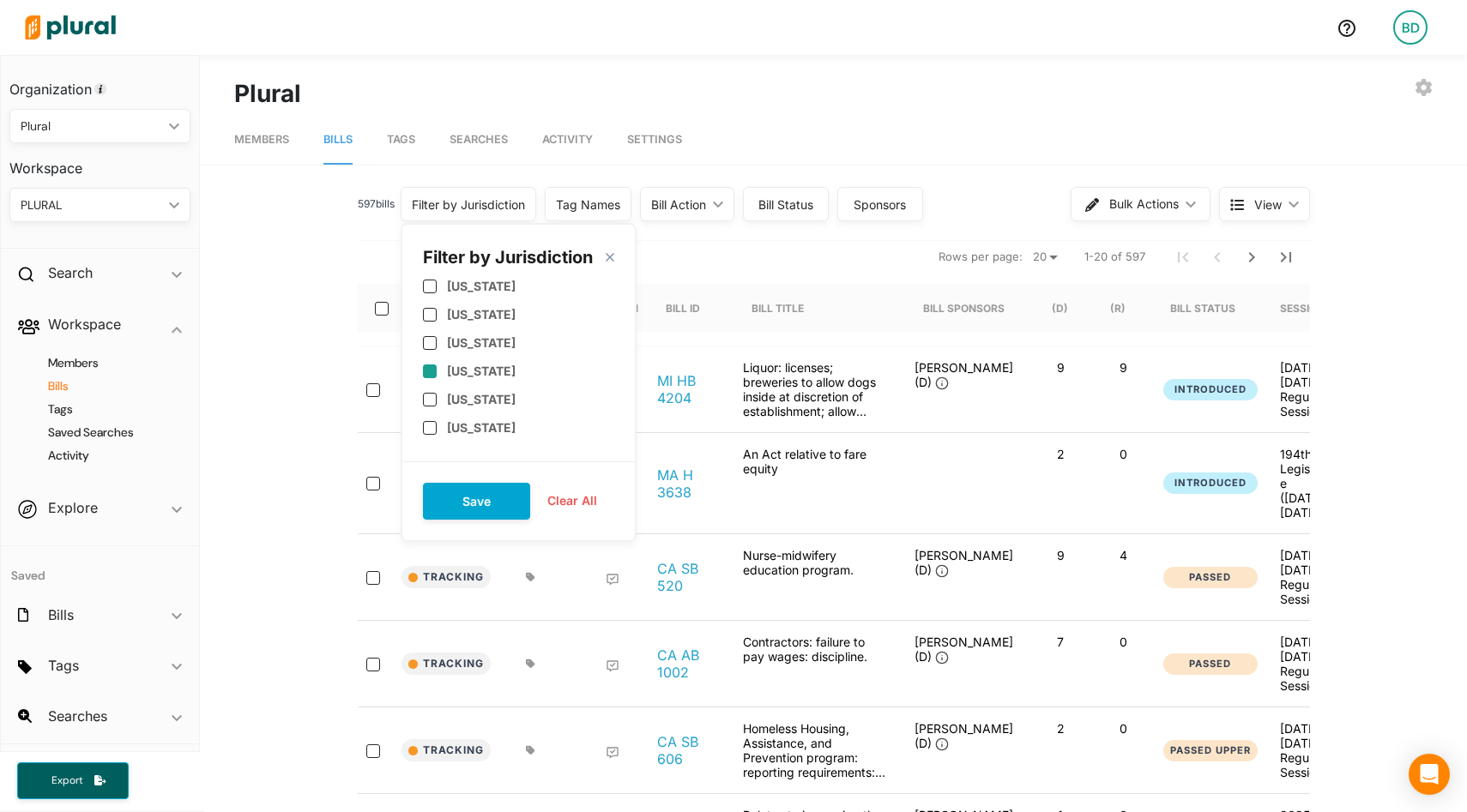
scroll to position [235, 0]
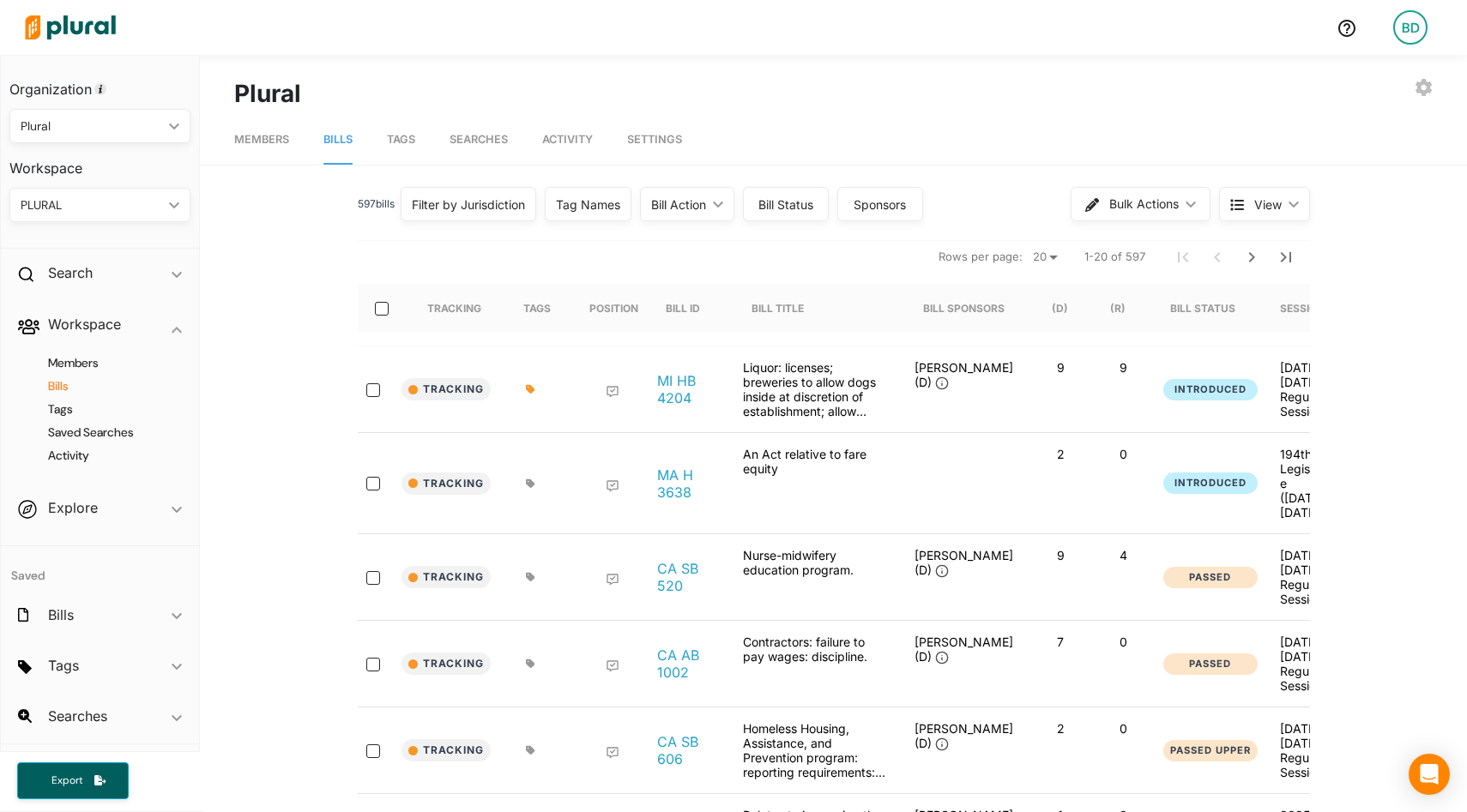
click at [152, 218] on div "PLURAL ic_keyboard_arrow_down" at bounding box center [100, 205] width 181 height 34
click at [103, 325] on div "GOVERNORS KEY BILLS" at bounding box center [89, 325] width 133 height 15
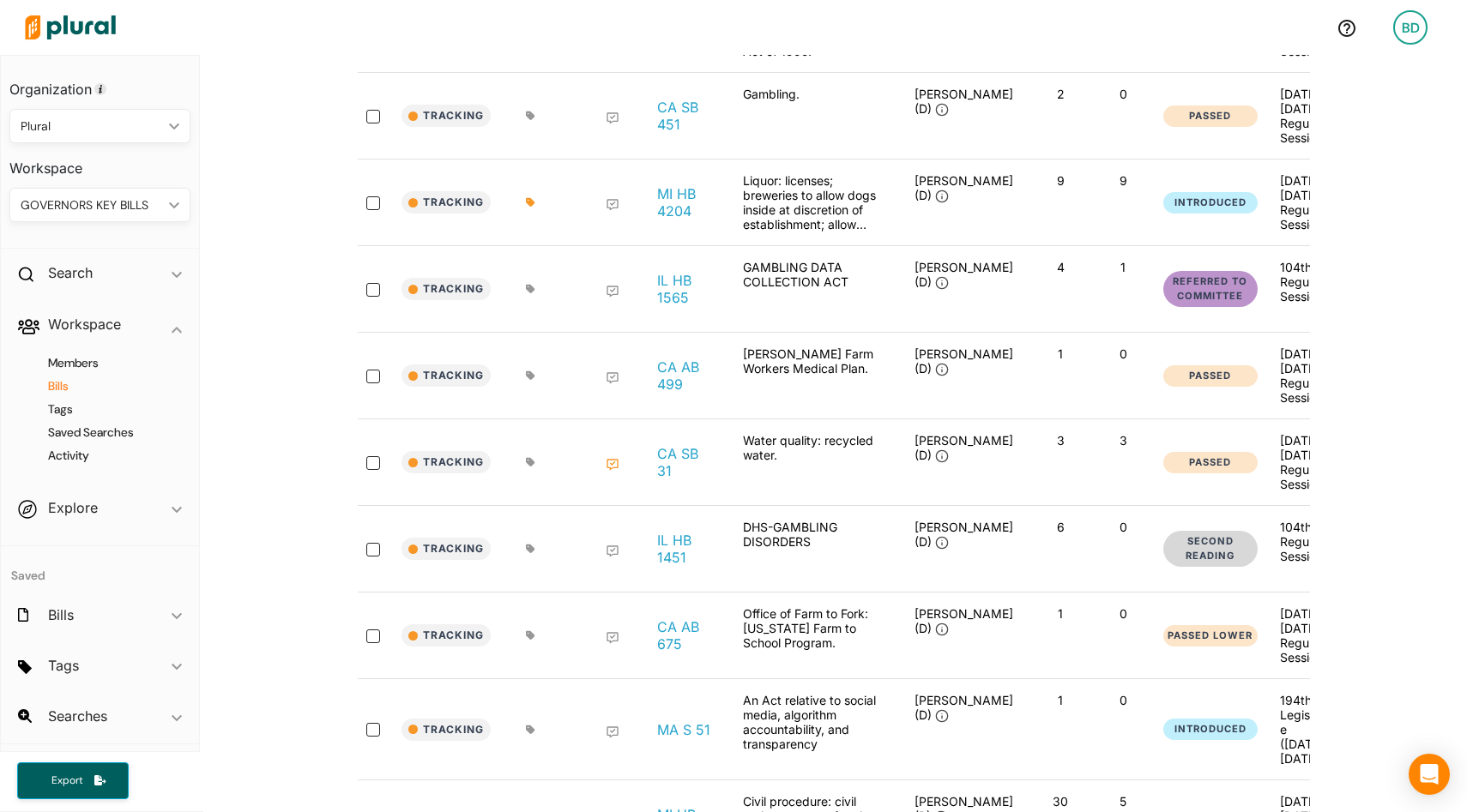
scroll to position [537, 0]
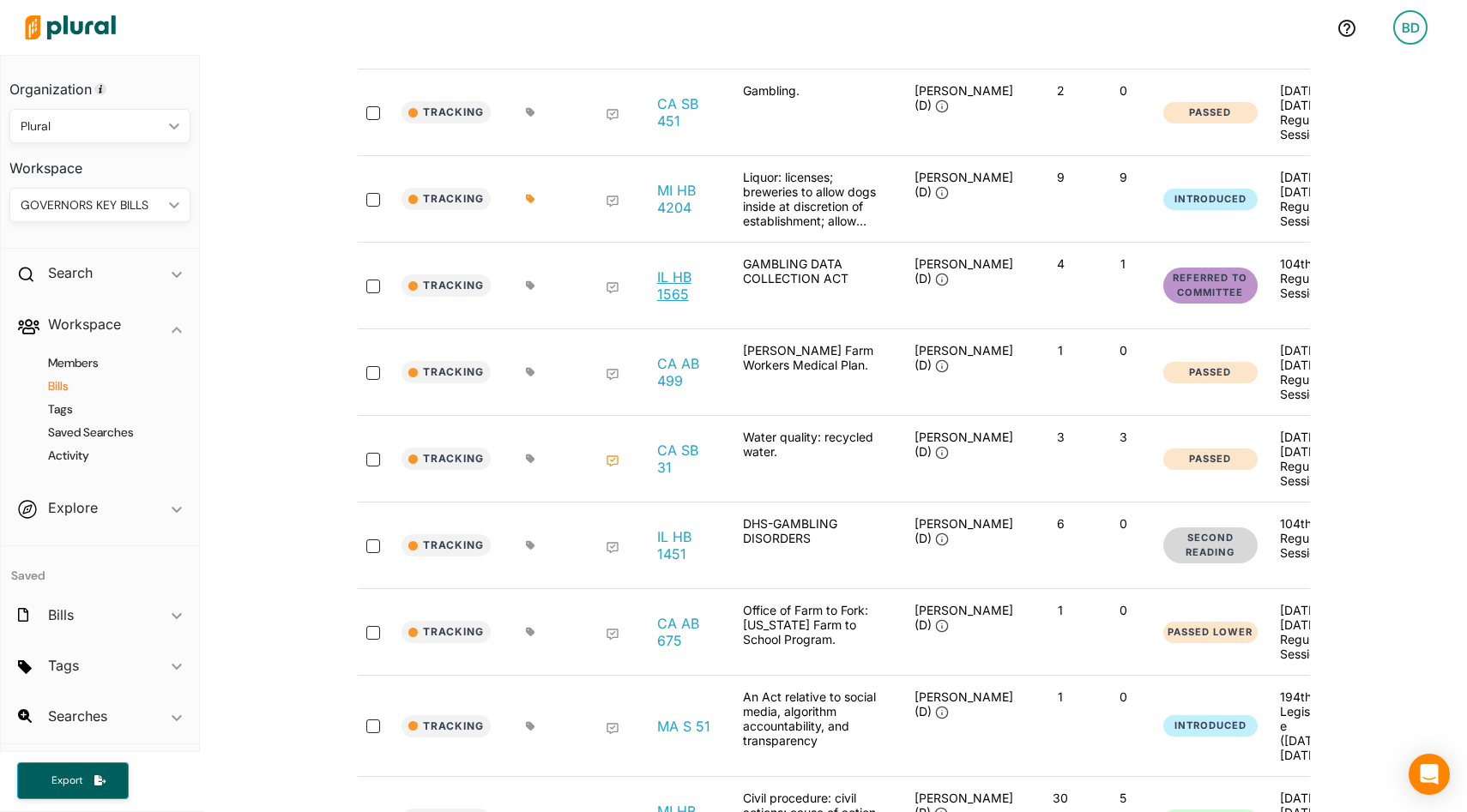
click at [677, 303] on link "IL HB 1565" at bounding box center [686, 285] width 58 height 34
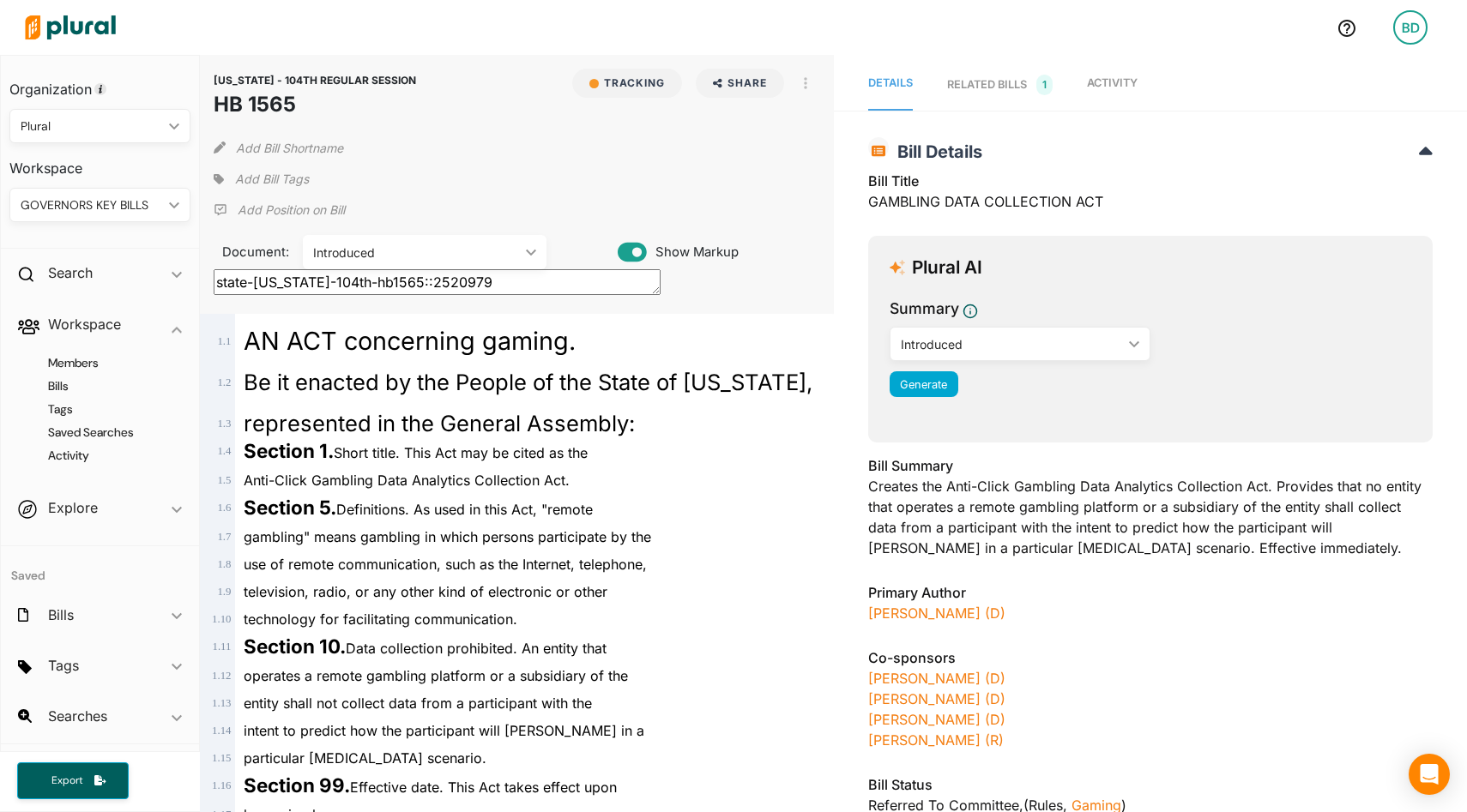
click at [1112, 79] on span "Activity" at bounding box center [1112, 83] width 51 height 13
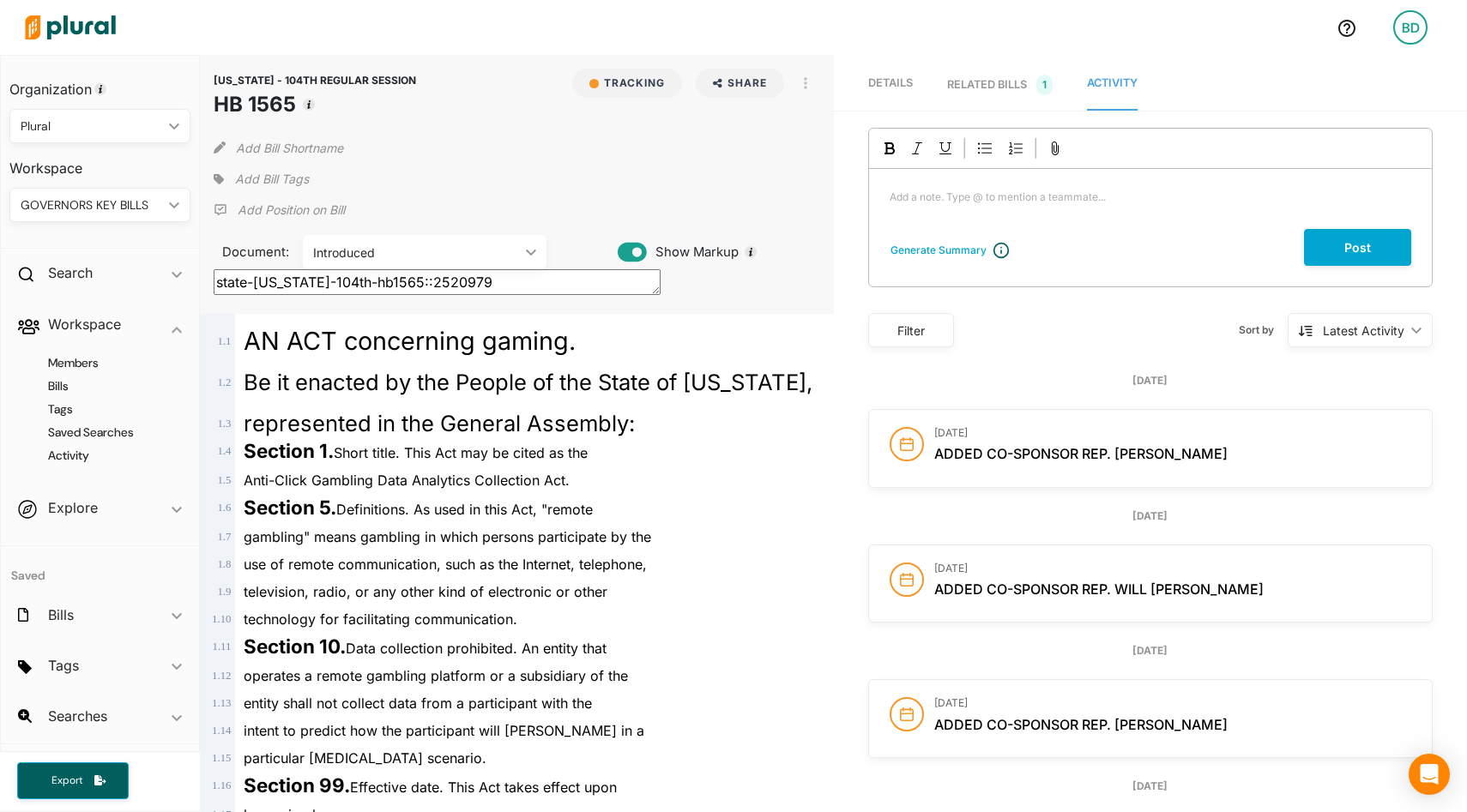
click at [978, 89] on div "RELATED BILLS 1" at bounding box center [1000, 85] width 105 height 21
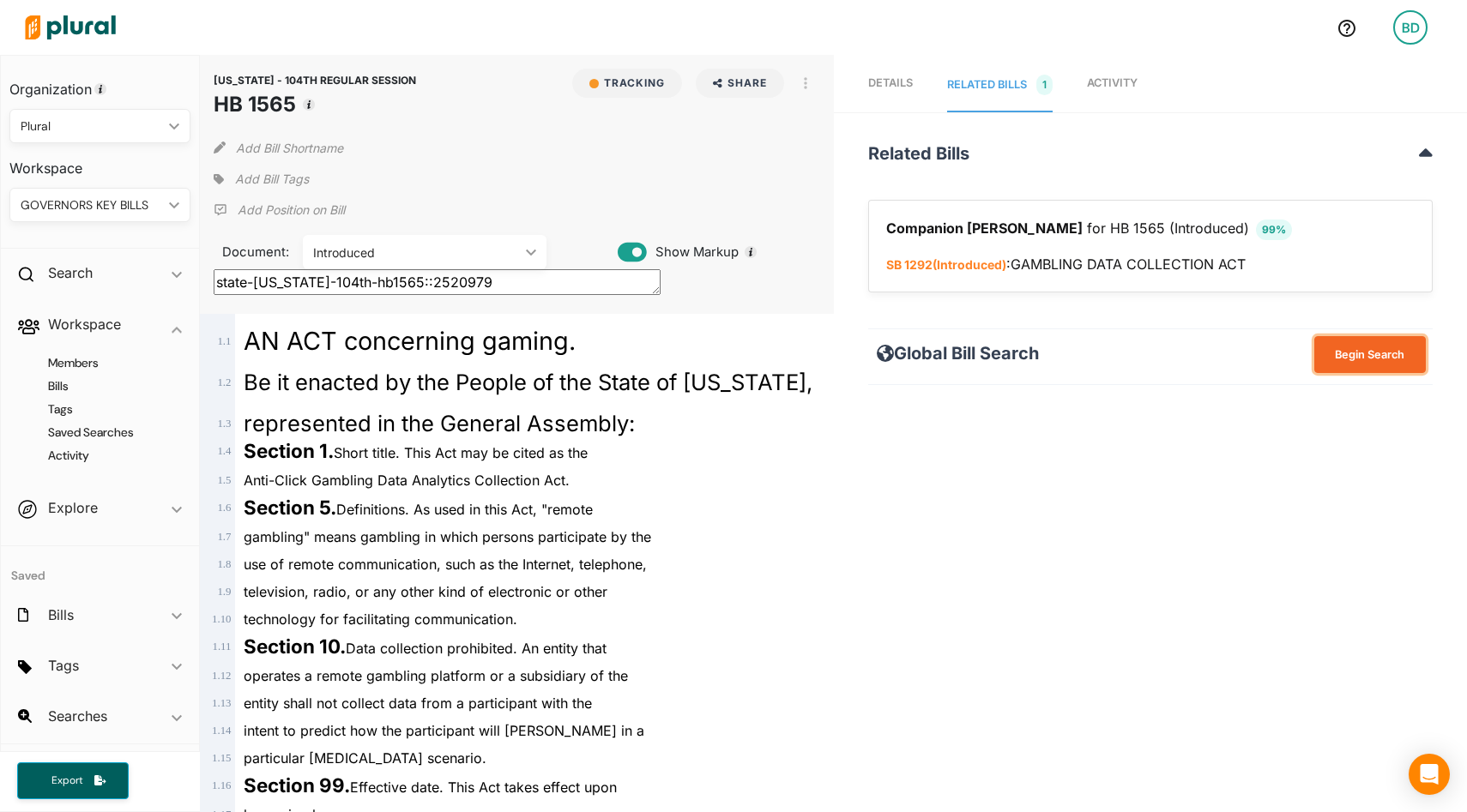
click at [1369, 343] on button "Begin Search" at bounding box center [1370, 354] width 112 height 37
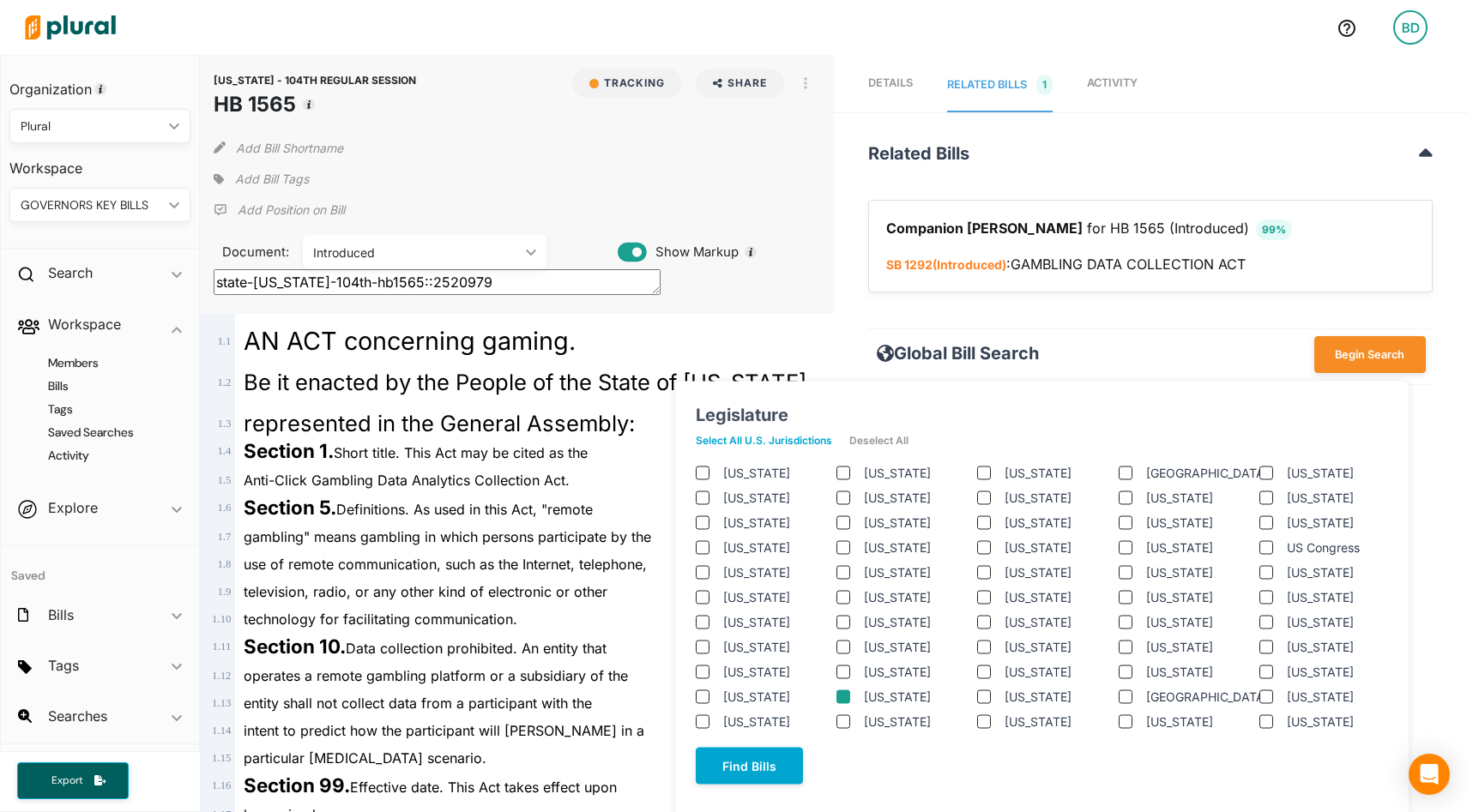
click at [845, 696] on input "[US_STATE]" at bounding box center [843, 696] width 14 height 14
checkbox input "true"
click at [846, 720] on input "[US_STATE]" at bounding box center [843, 722] width 14 height 14
checkbox input "true"
click at [733, 706] on label "[US_STATE]" at bounding box center [779, 696] width 112 height 18
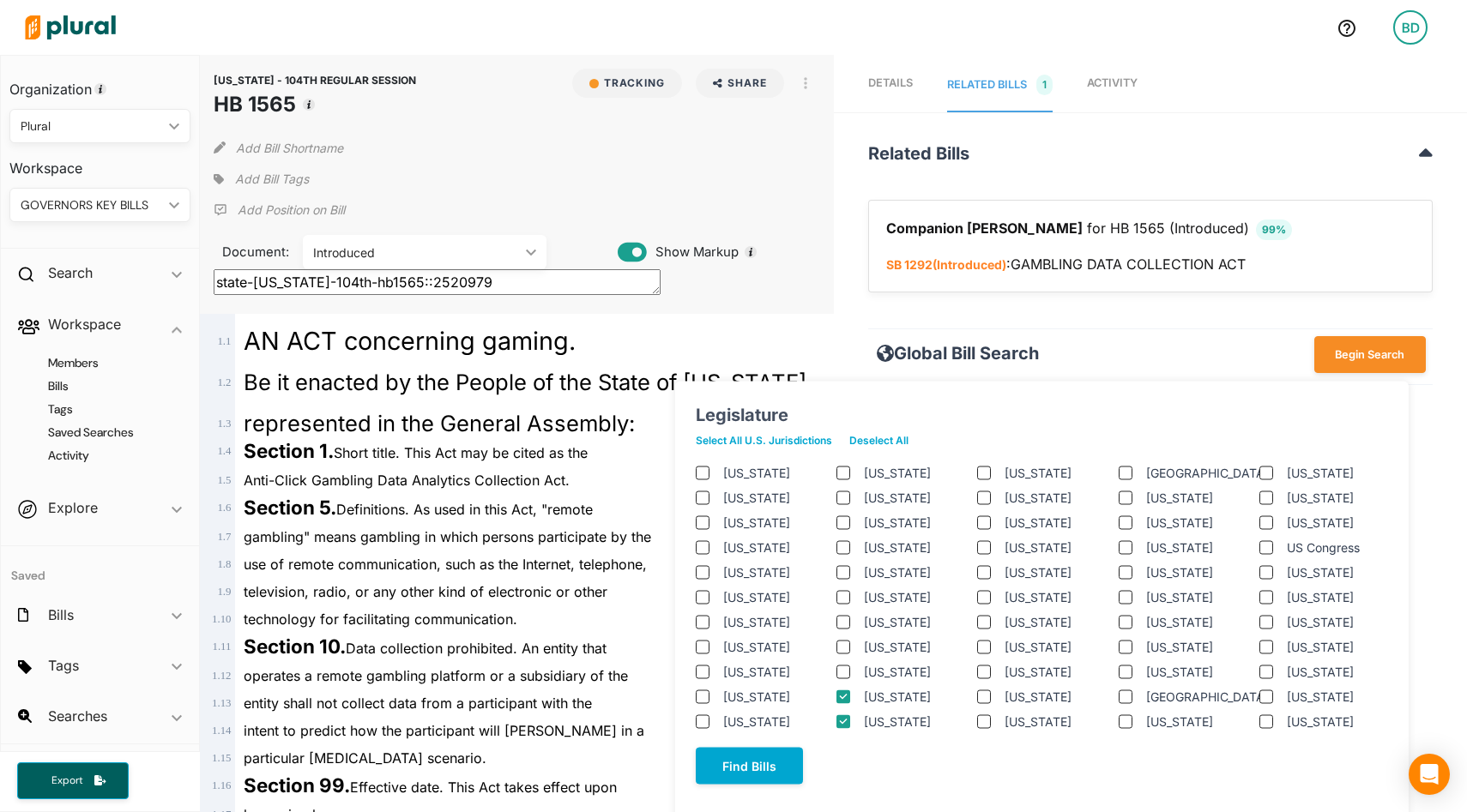
click at [710, 704] on input "[US_STATE]" at bounding box center [702, 696] width 14 height 14
checkbox input "true"
click at [1299, 624] on label "[US_STATE]" at bounding box center [1343, 622] width 112 height 18
click at [1273, 624] on input "[US_STATE]" at bounding box center [1267, 622] width 14 height 14
checkbox input "true"
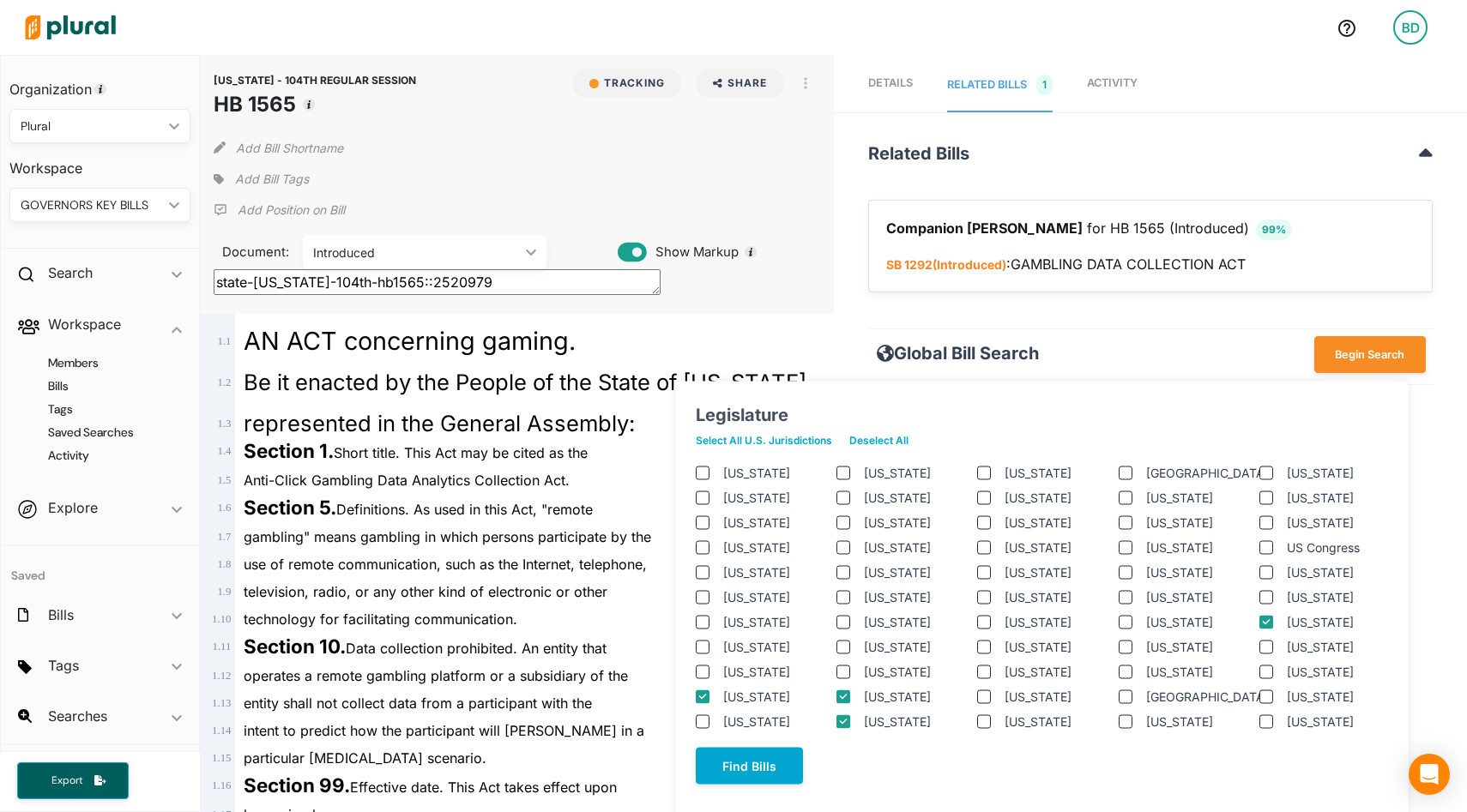
click at [757, 573] on label "[US_STATE]" at bounding box center [779, 572] width 112 height 18
click at [710, 573] on input "[US_STATE]" at bounding box center [702, 572] width 14 height 14
checkbox input "true"
click at [754, 779] on button "Find Bills" at bounding box center [749, 766] width 107 height 37
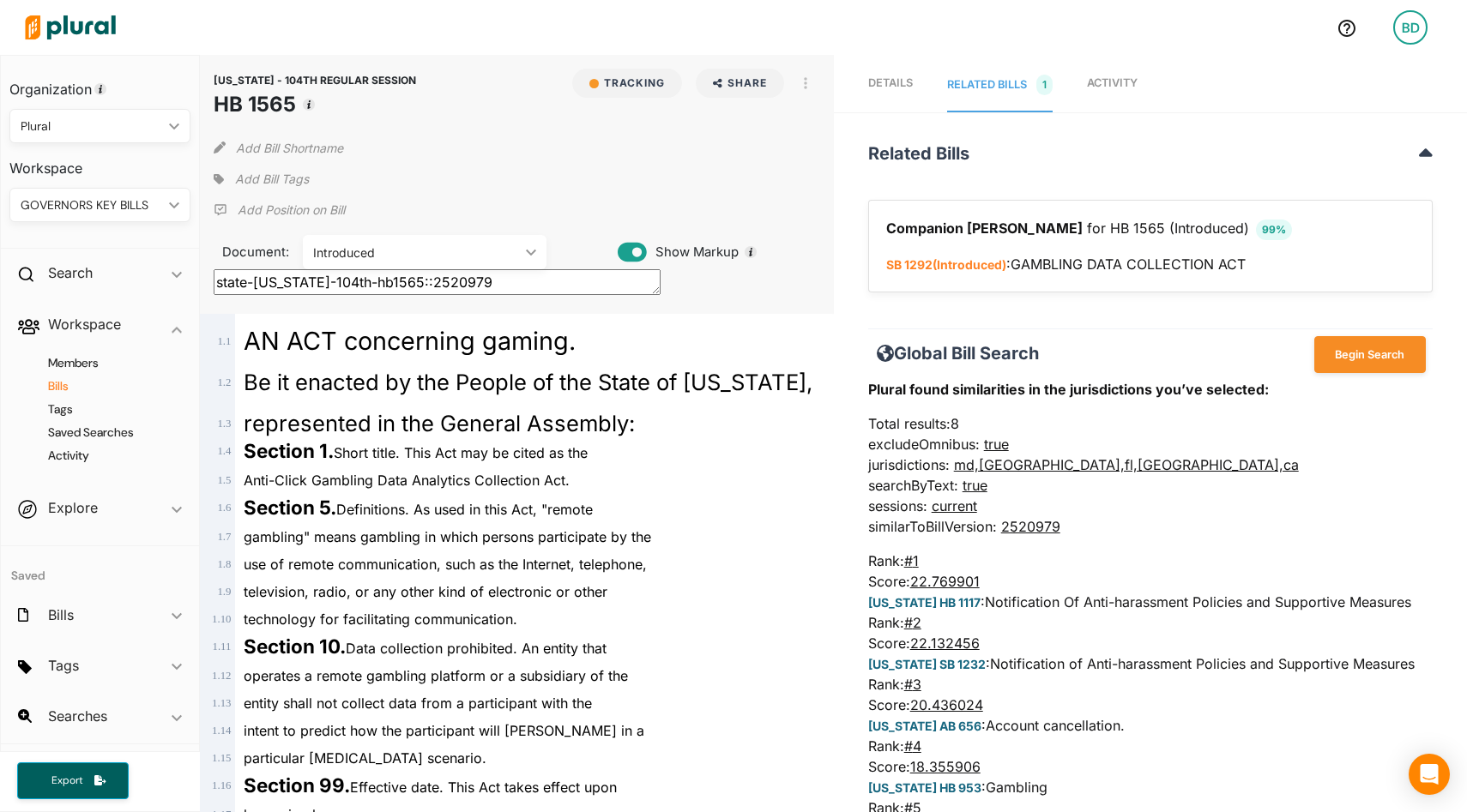
click at [56, 386] on h4 "Bills" at bounding box center [104, 386] width 155 height 16
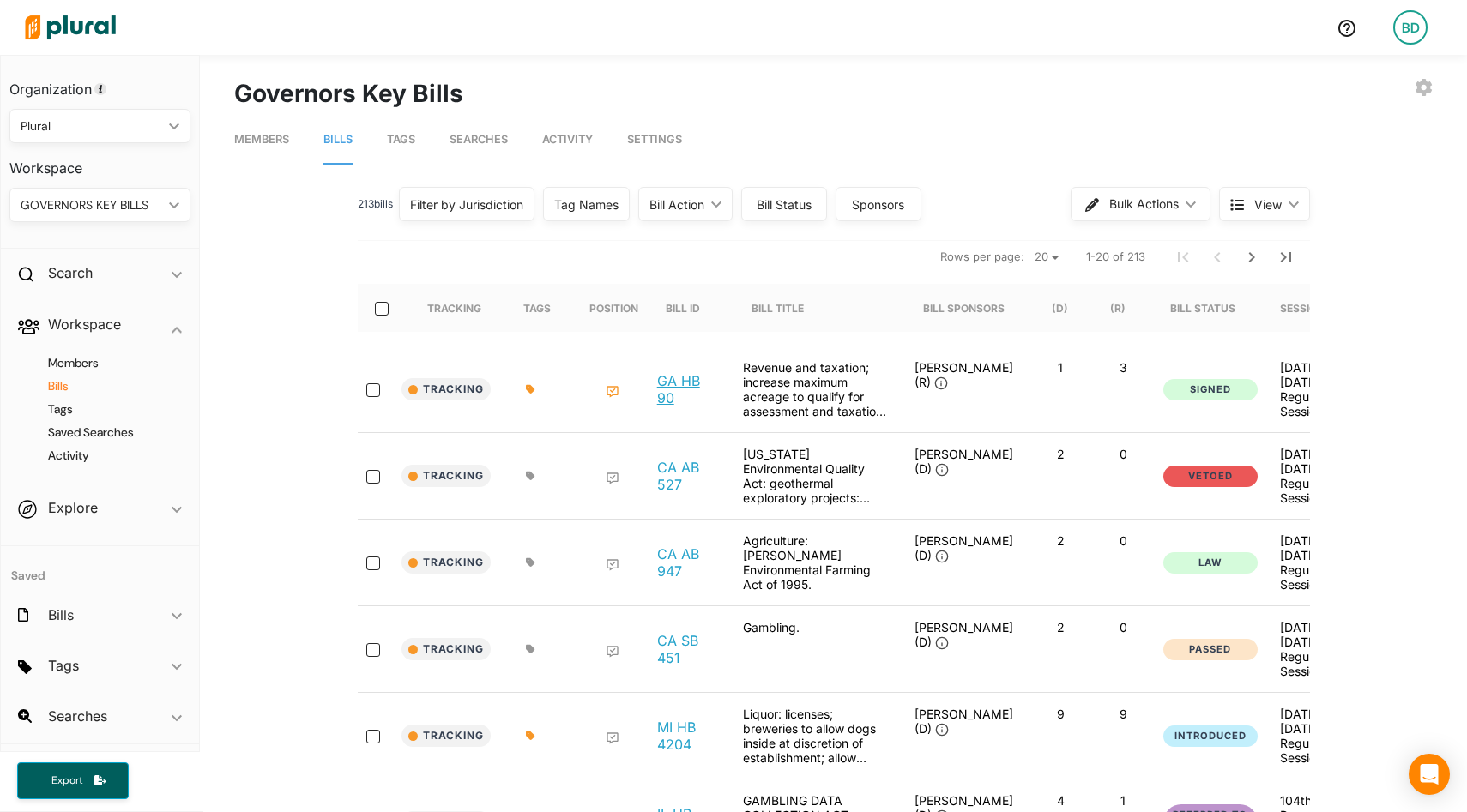
click at [670, 381] on link "GA HB 90" at bounding box center [686, 390] width 58 height 34
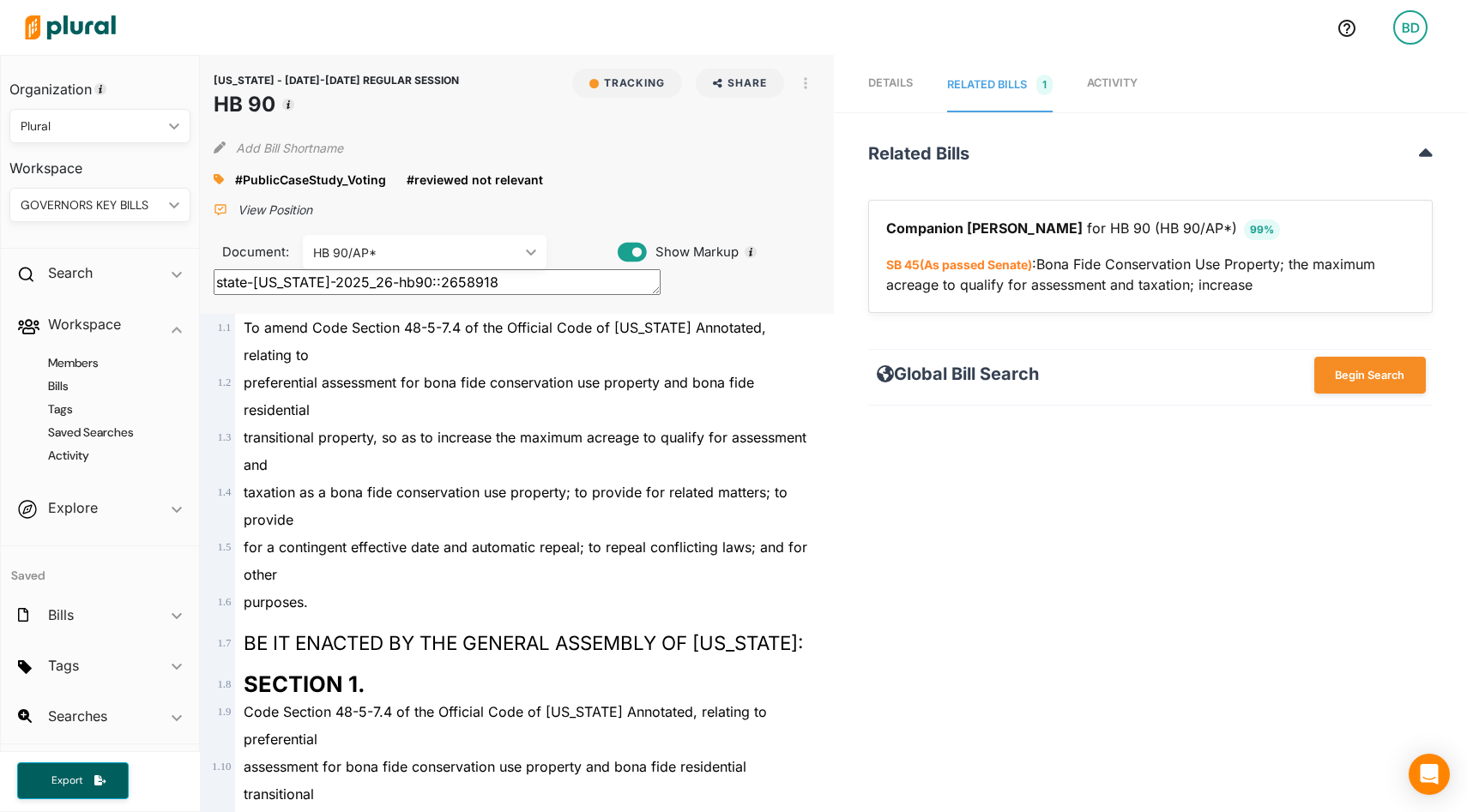
click at [879, 94] on link "Details" at bounding box center [890, 86] width 44 height 54
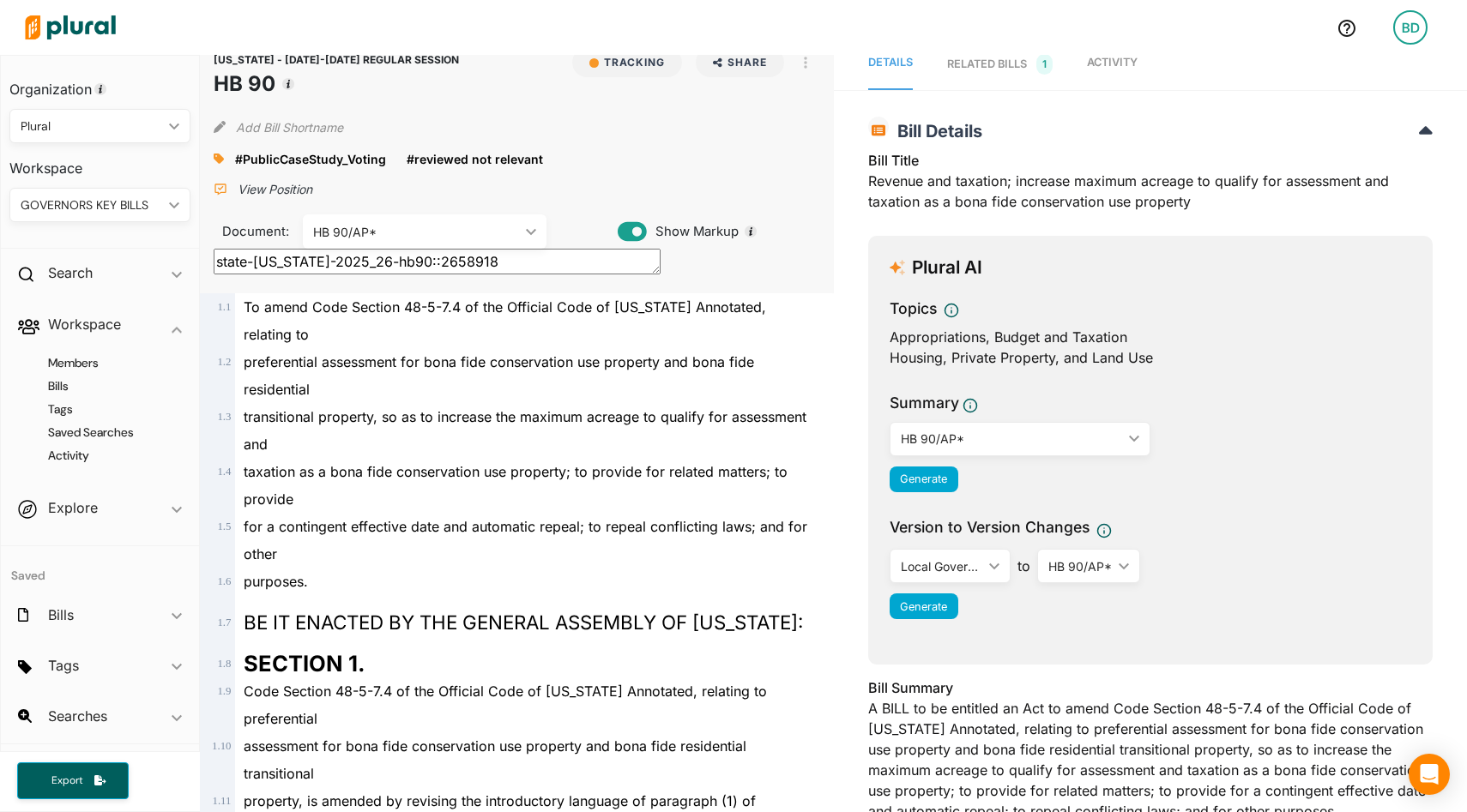
scroll to position [26, 0]
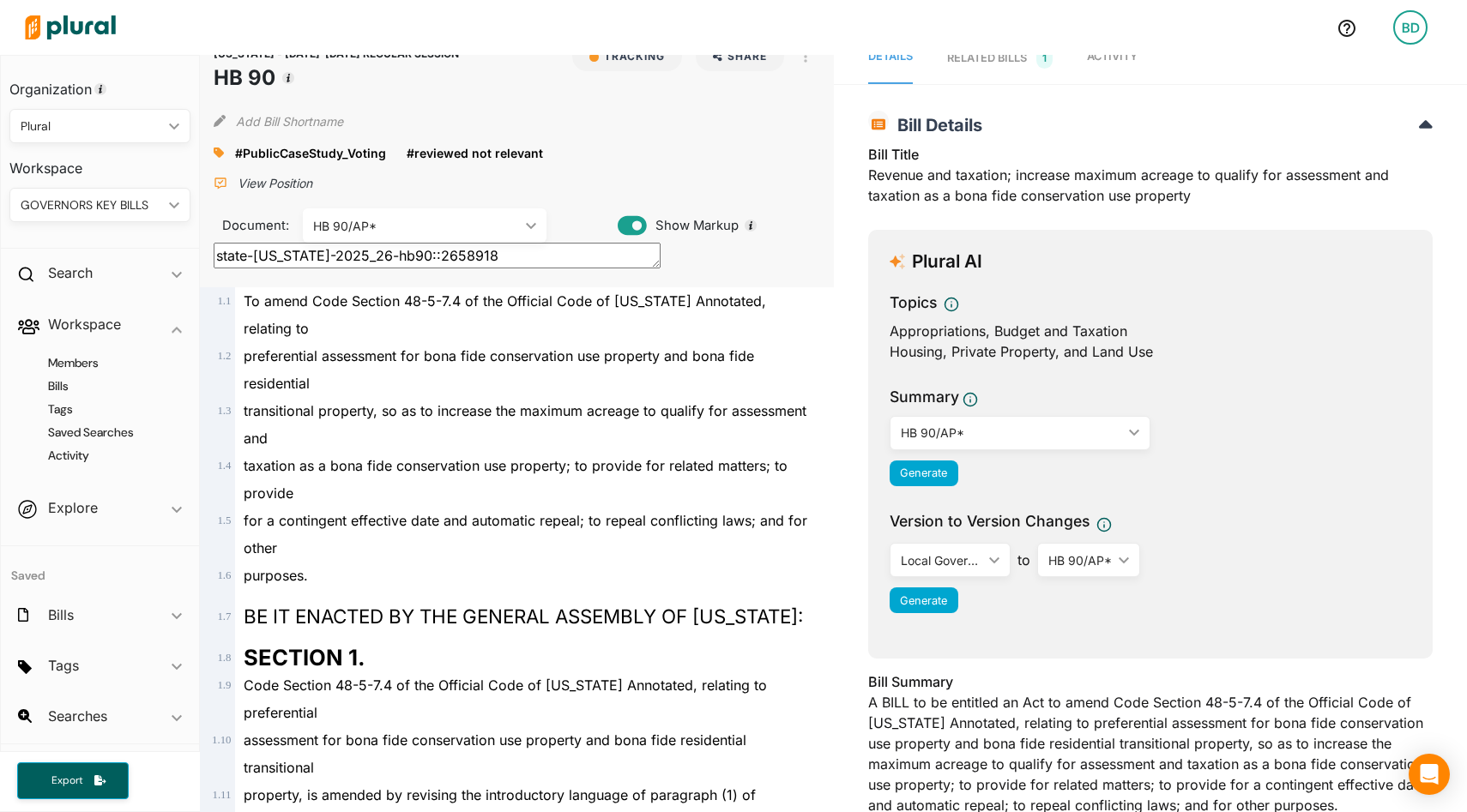
click at [1041, 189] on div "Bill Title Revenue and taxation; increase maximum acreage to qualify for assess…" at bounding box center [1151, 180] width 565 height 72
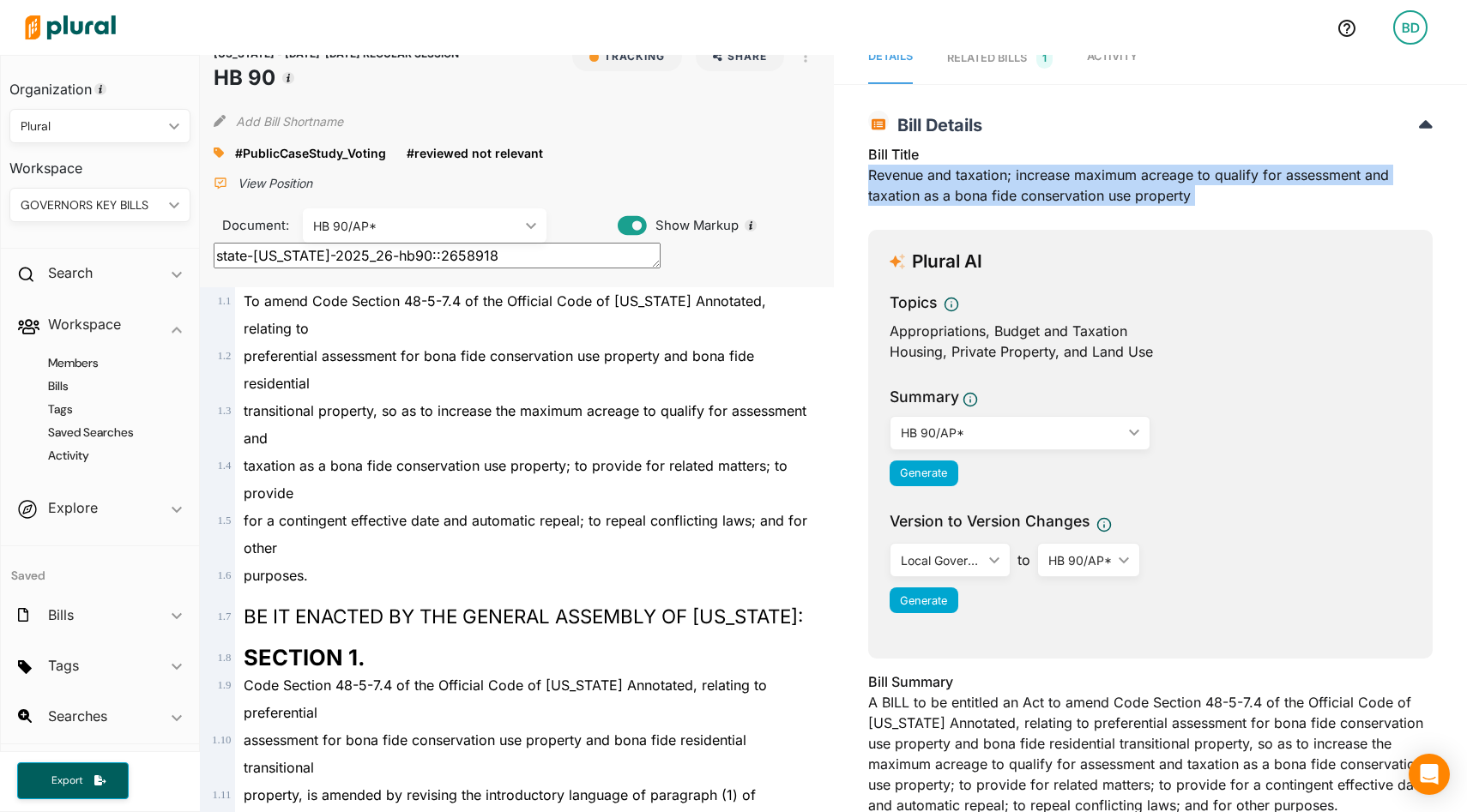
click at [1041, 189] on div "Bill Title Revenue and taxation; increase maximum acreage to qualify for assess…" at bounding box center [1151, 180] width 565 height 72
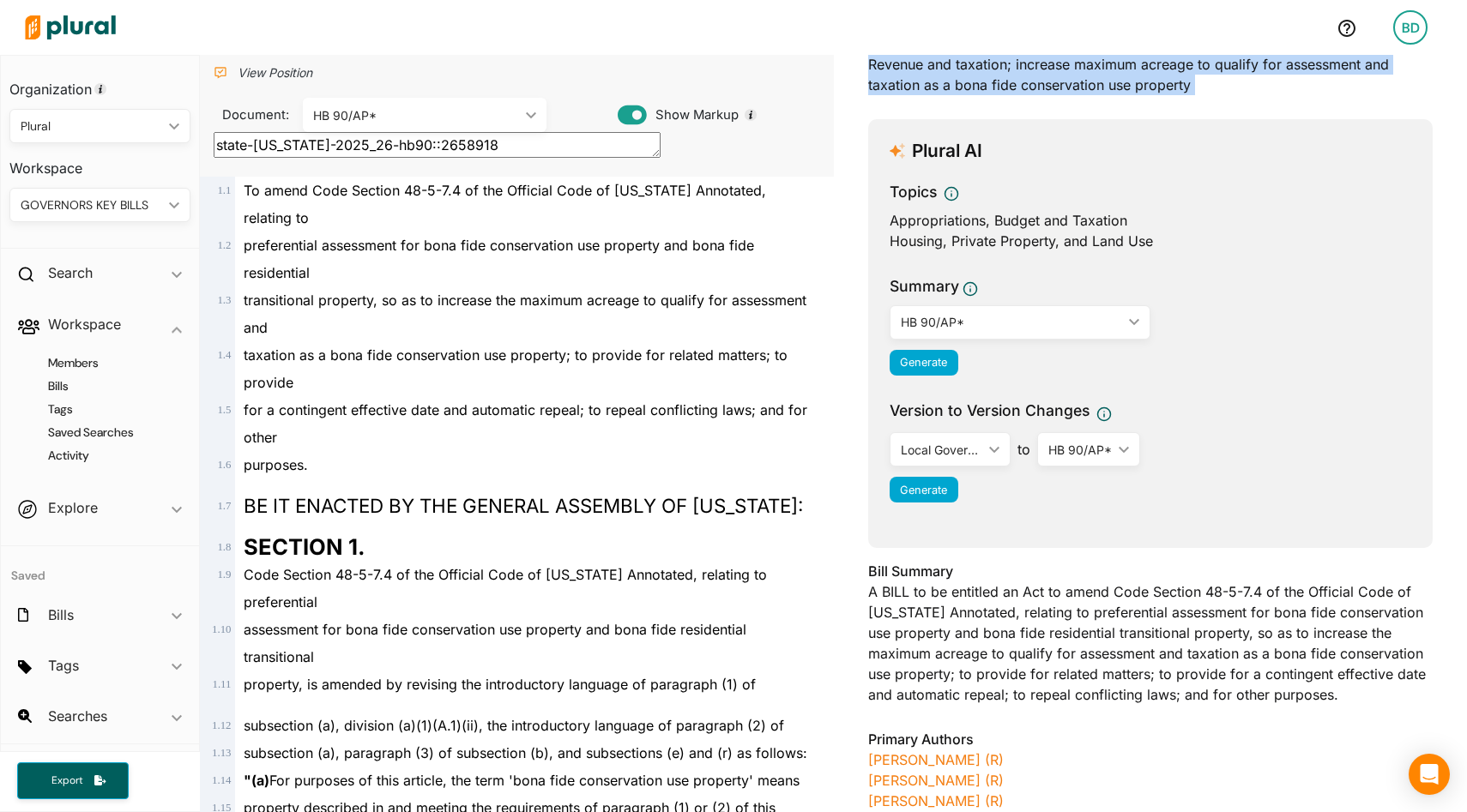
scroll to position [142, 0]
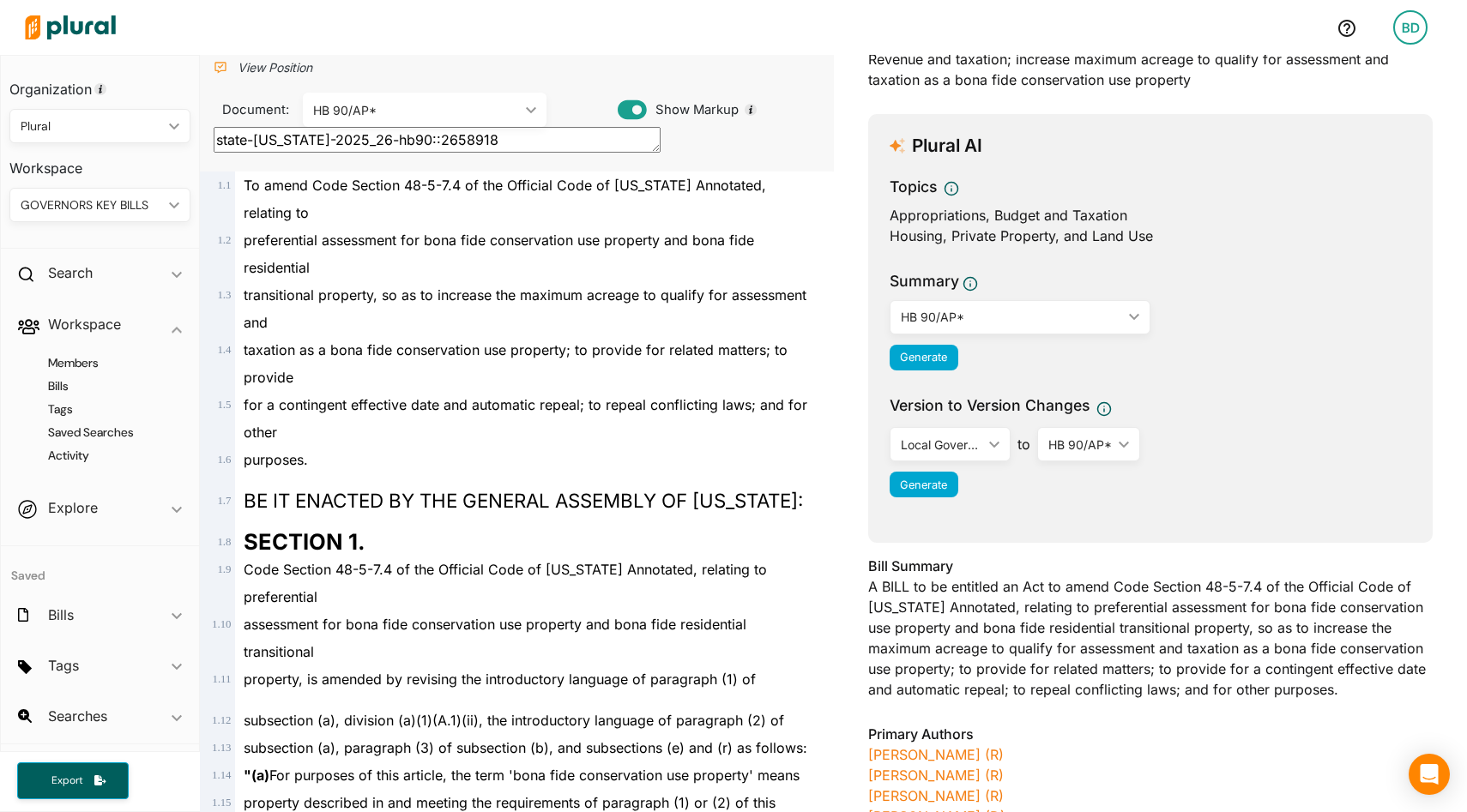
click at [1035, 635] on div "Bill Summary A BILL to be entitled an Act to amend Code Section 48-5-7.4 of the…" at bounding box center [1151, 633] width 565 height 154
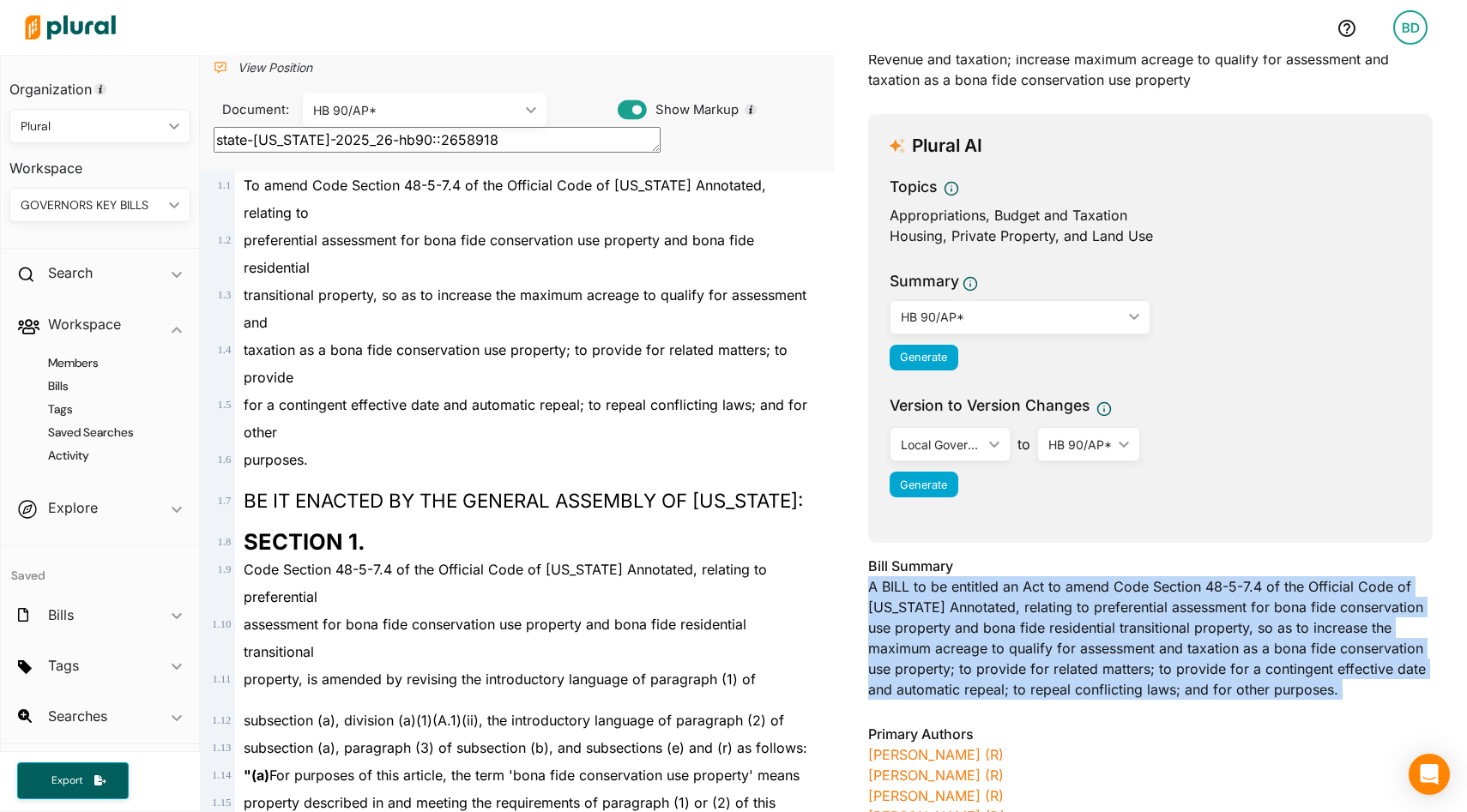
click at [1035, 635] on div "Bill Summary A BILL to be entitled an Act to amend Code Section 48-5-7.4 of the…" at bounding box center [1151, 633] width 565 height 154
click at [949, 311] on div "HB 90/AP*" at bounding box center [1011, 316] width 221 height 18
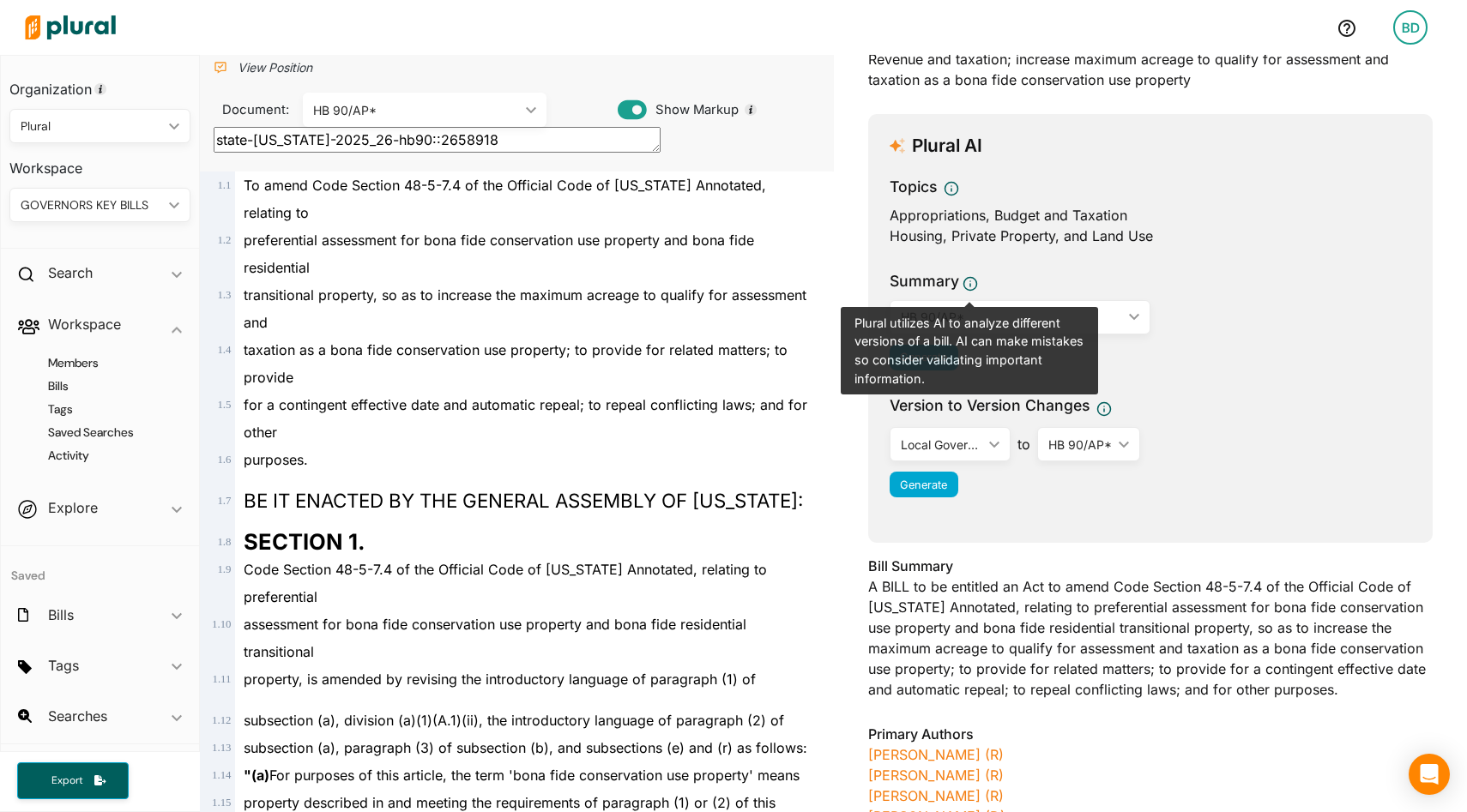
click at [966, 296] on span at bounding box center [970, 284] width 15 height 25
click at [1013, 274] on span "Summary Plural utilizes AI to analyze different versions of a bill. AI can make…" at bounding box center [1151, 284] width 521 height 29
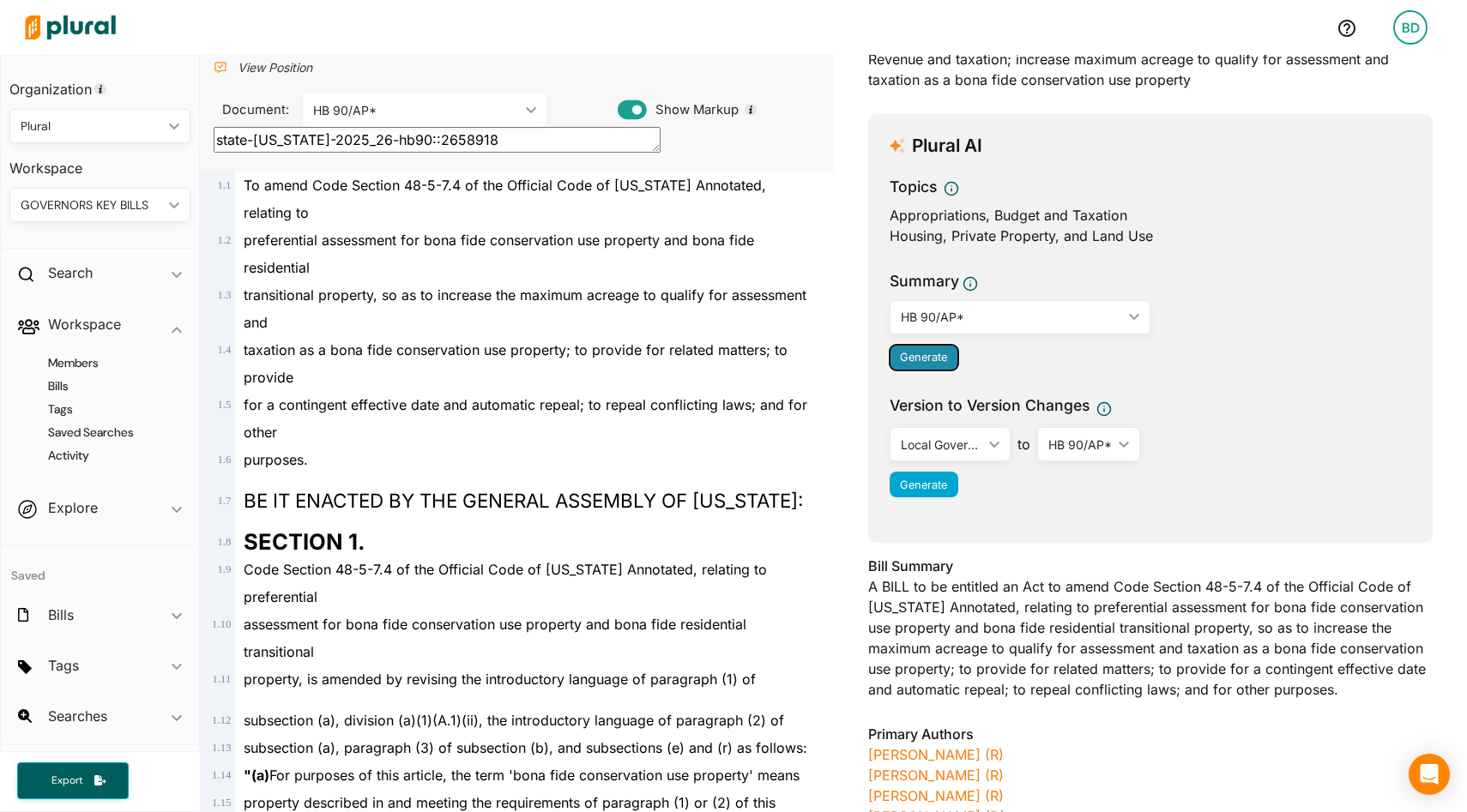
click at [942, 349] on button "Generate" at bounding box center [924, 358] width 69 height 25
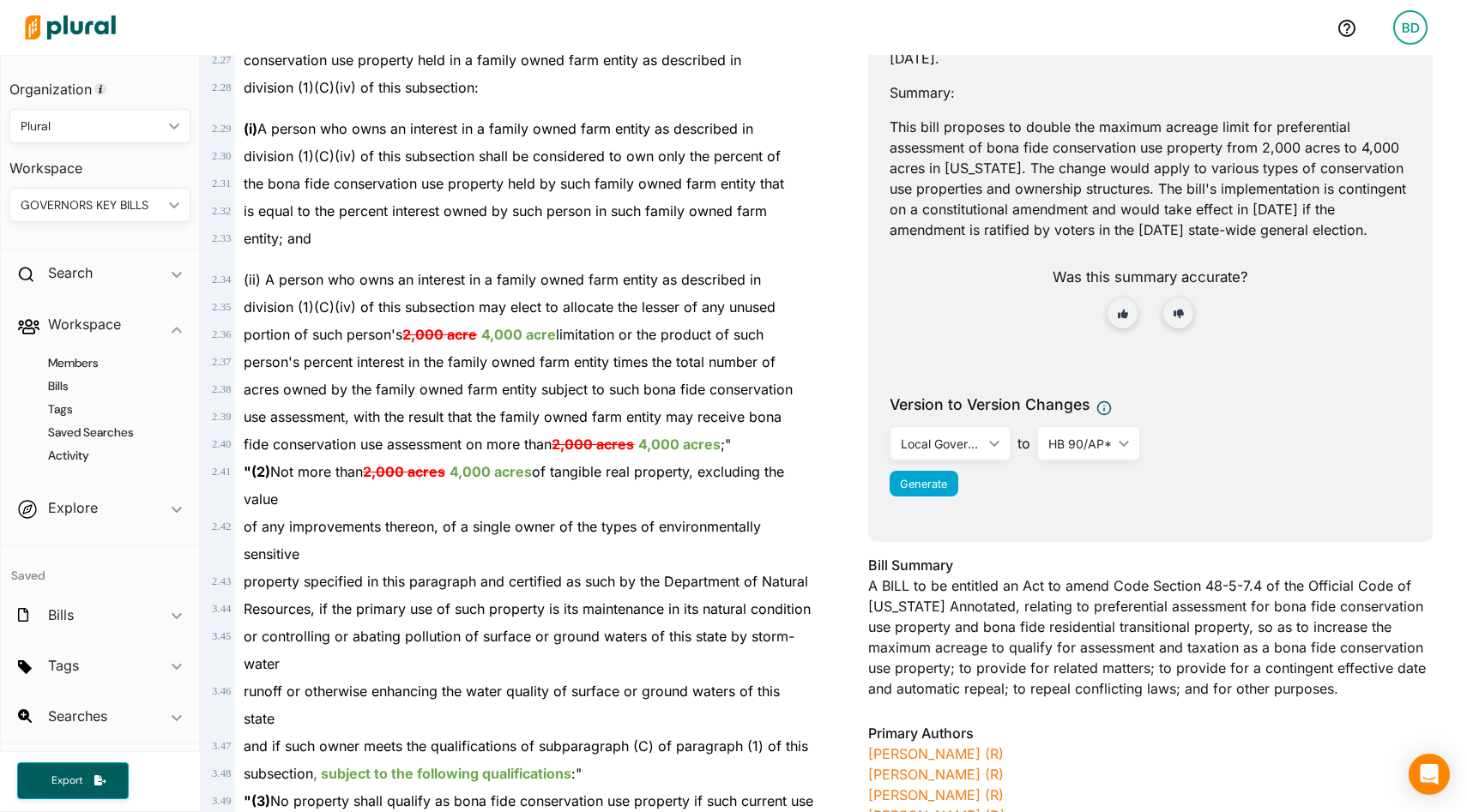
scroll to position [1298, 0]
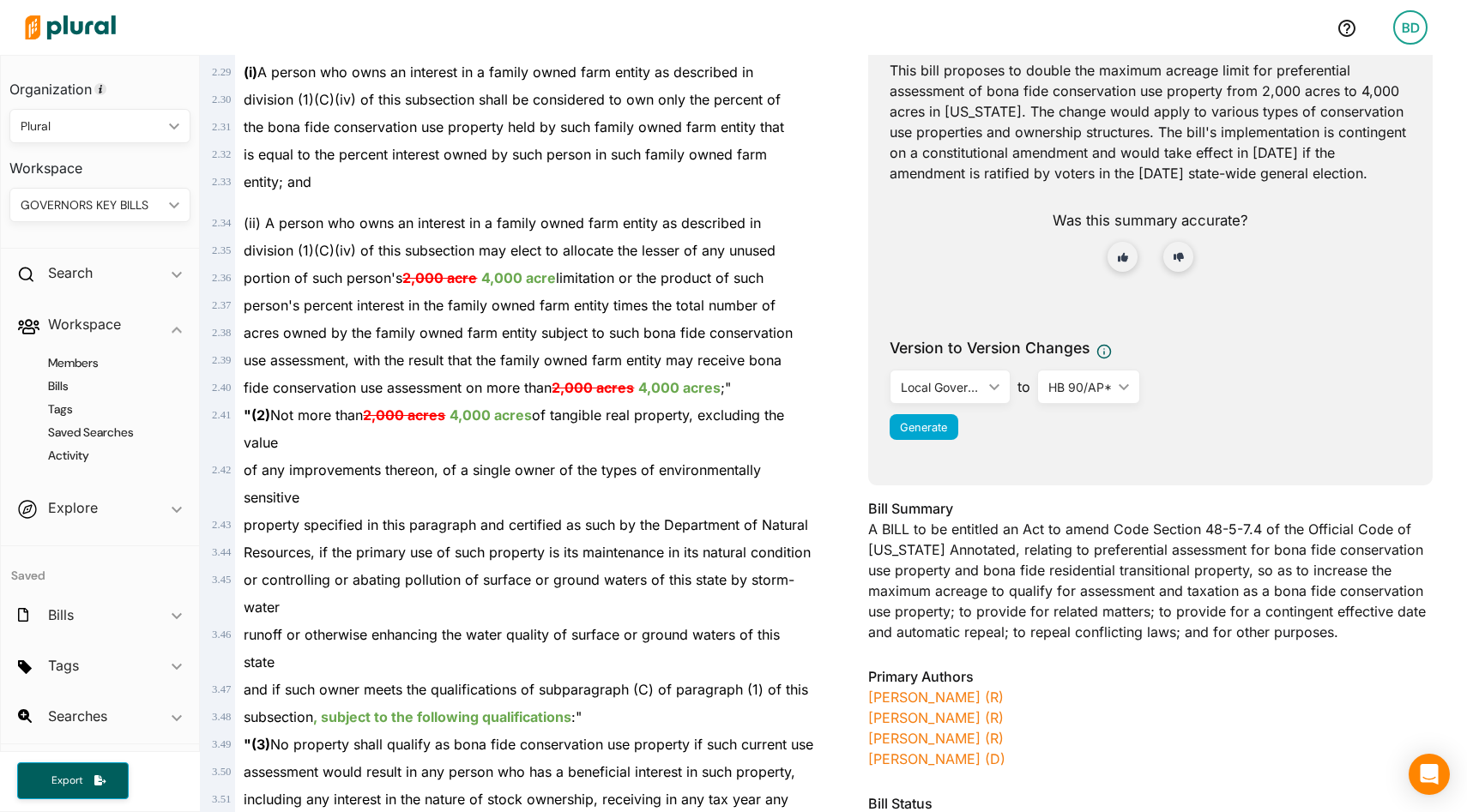
click at [1239, 596] on div "Bill Summary A BILL to be entitled an Act to amend Code Section 48-5-7.4 of the…" at bounding box center [1151, 576] width 565 height 154
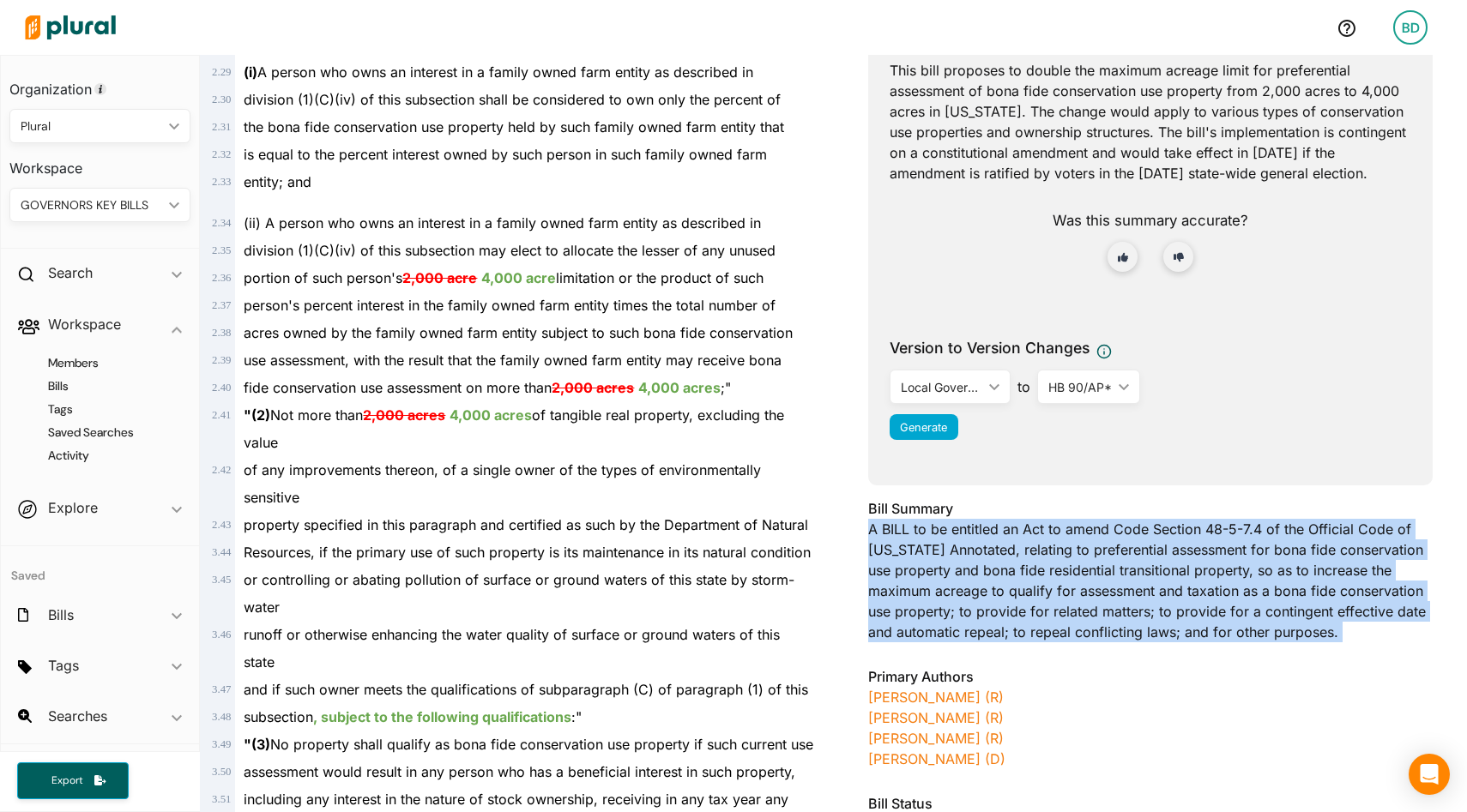
click at [1240, 596] on div "Bill Summary A BILL to be entitled an Act to amend Code Section 48-5-7.4 of the…" at bounding box center [1151, 576] width 565 height 154
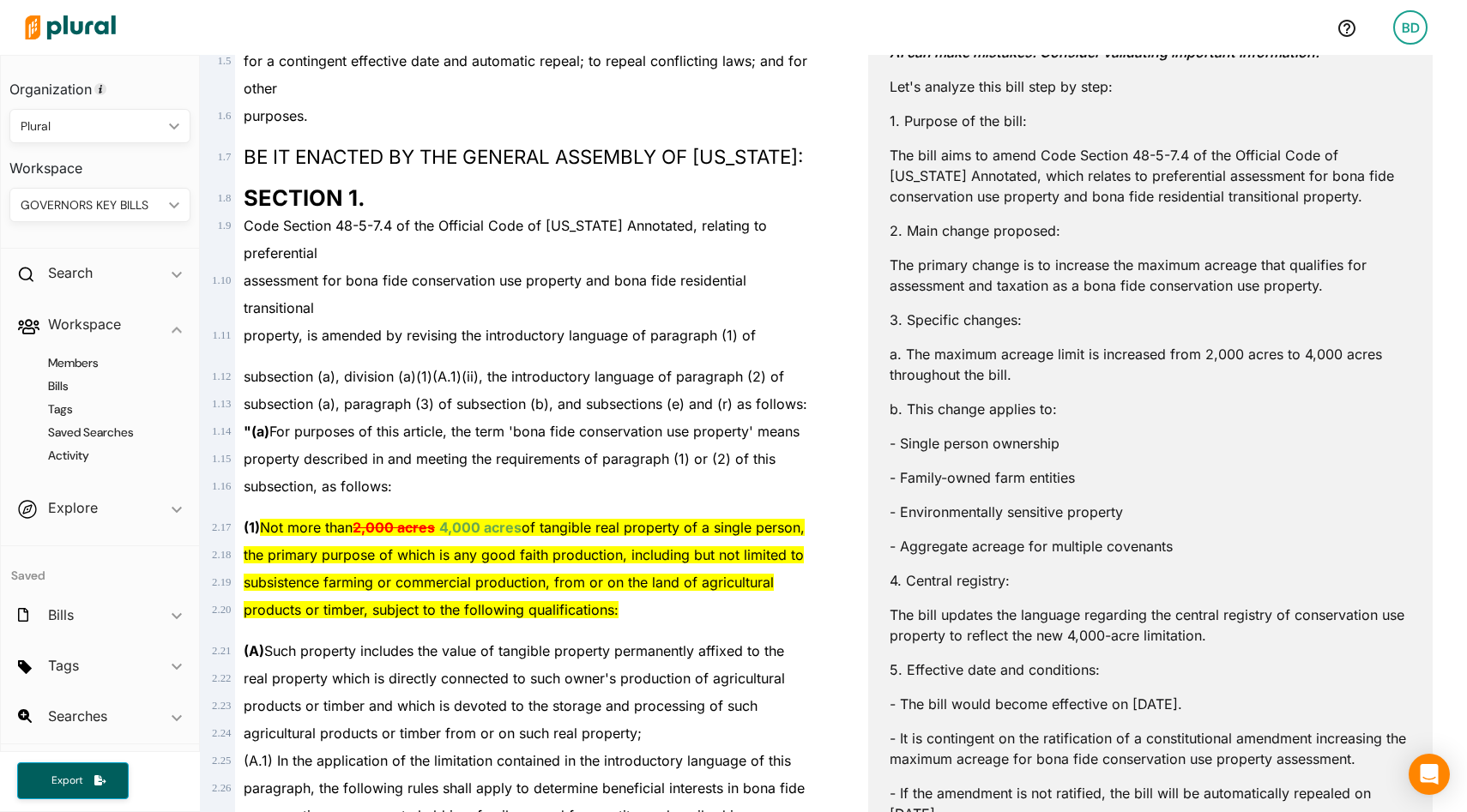
scroll to position [474, 0]
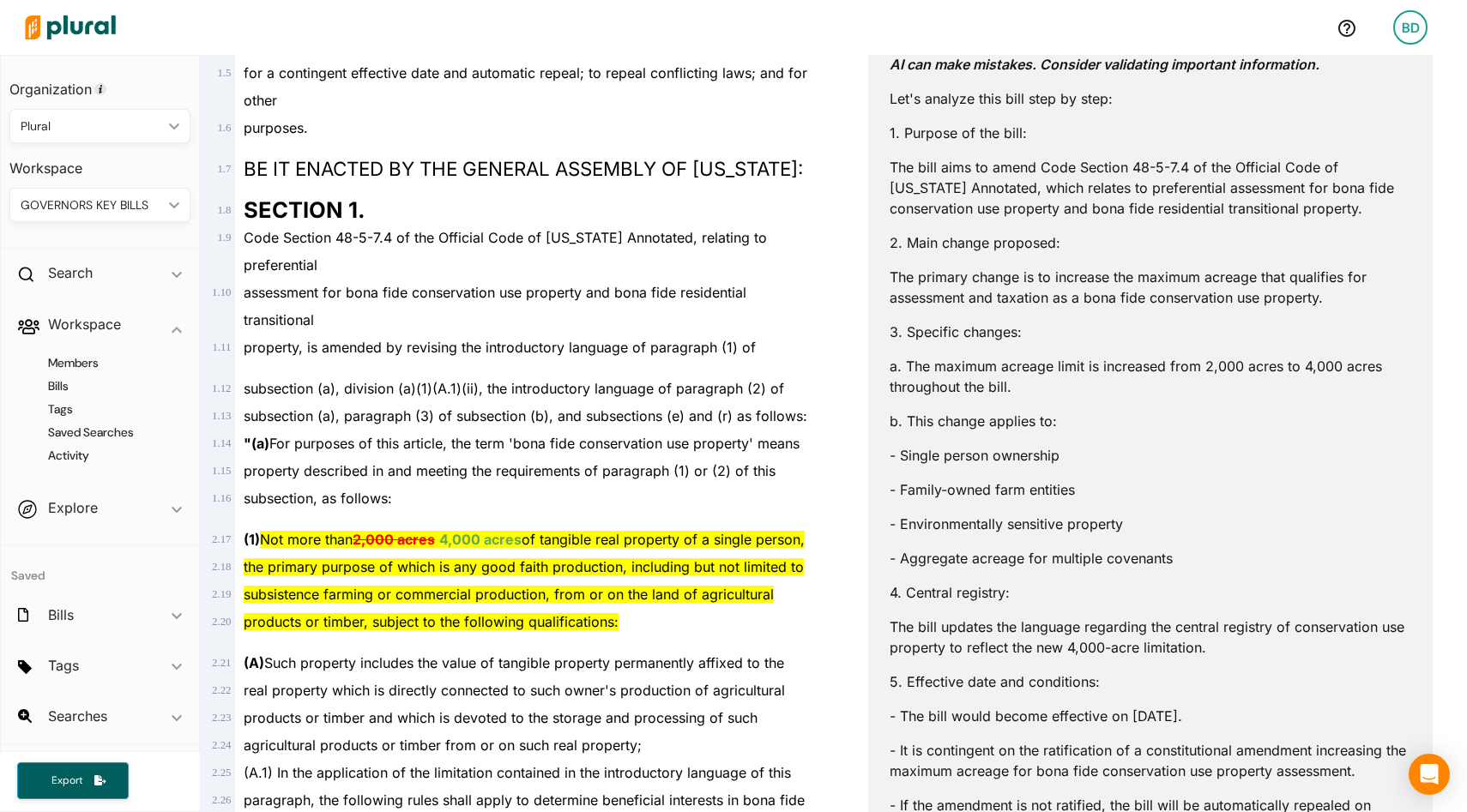
drag, startPoint x: 1034, startPoint y: 386, endPoint x: 909, endPoint y: 353, distance: 129.3
click at [909, 353] on div "AI can make mistakes. Consider validating important information. Let's analyze …" at bounding box center [1151, 588] width 521 height 1099
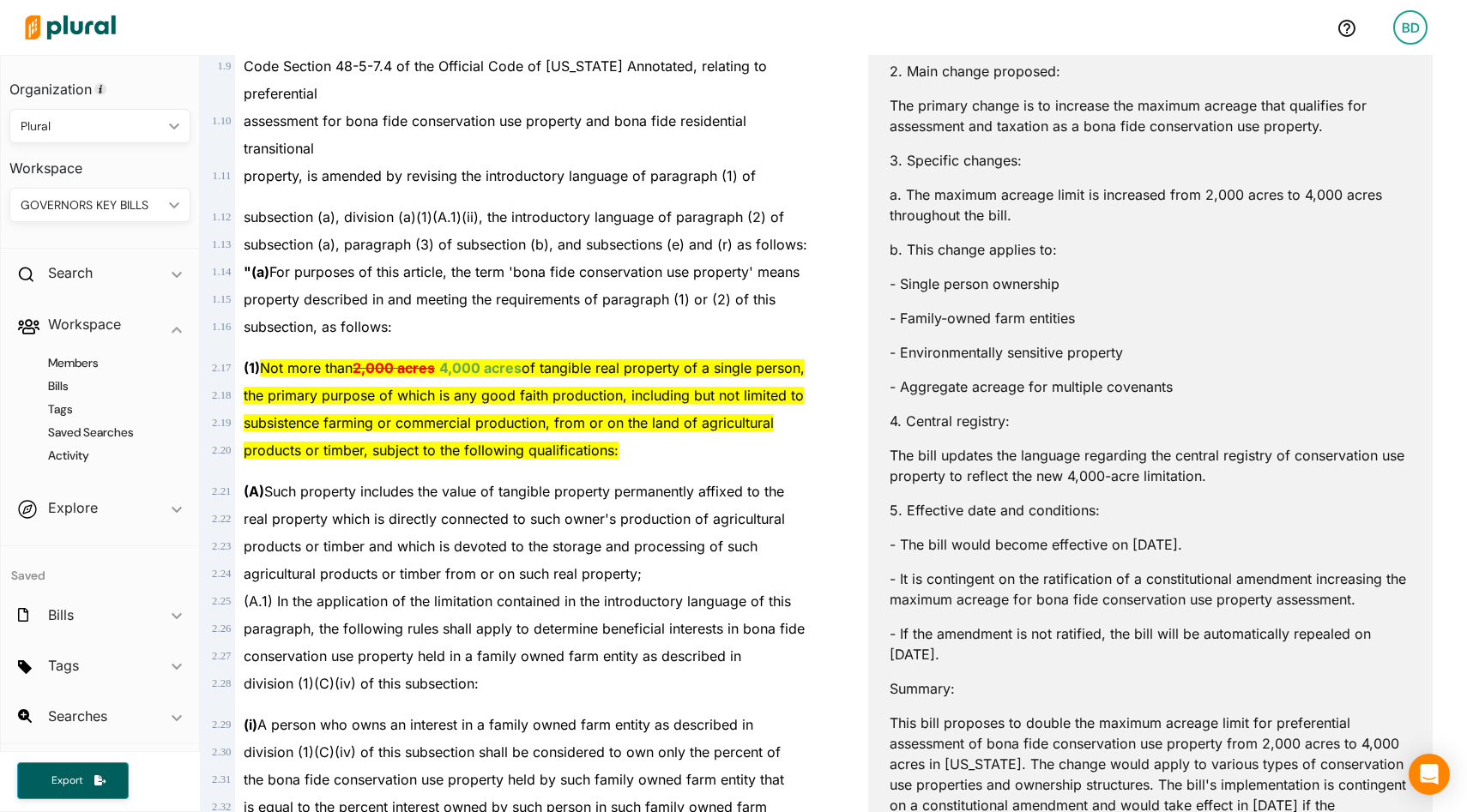
scroll to position [647, 0]
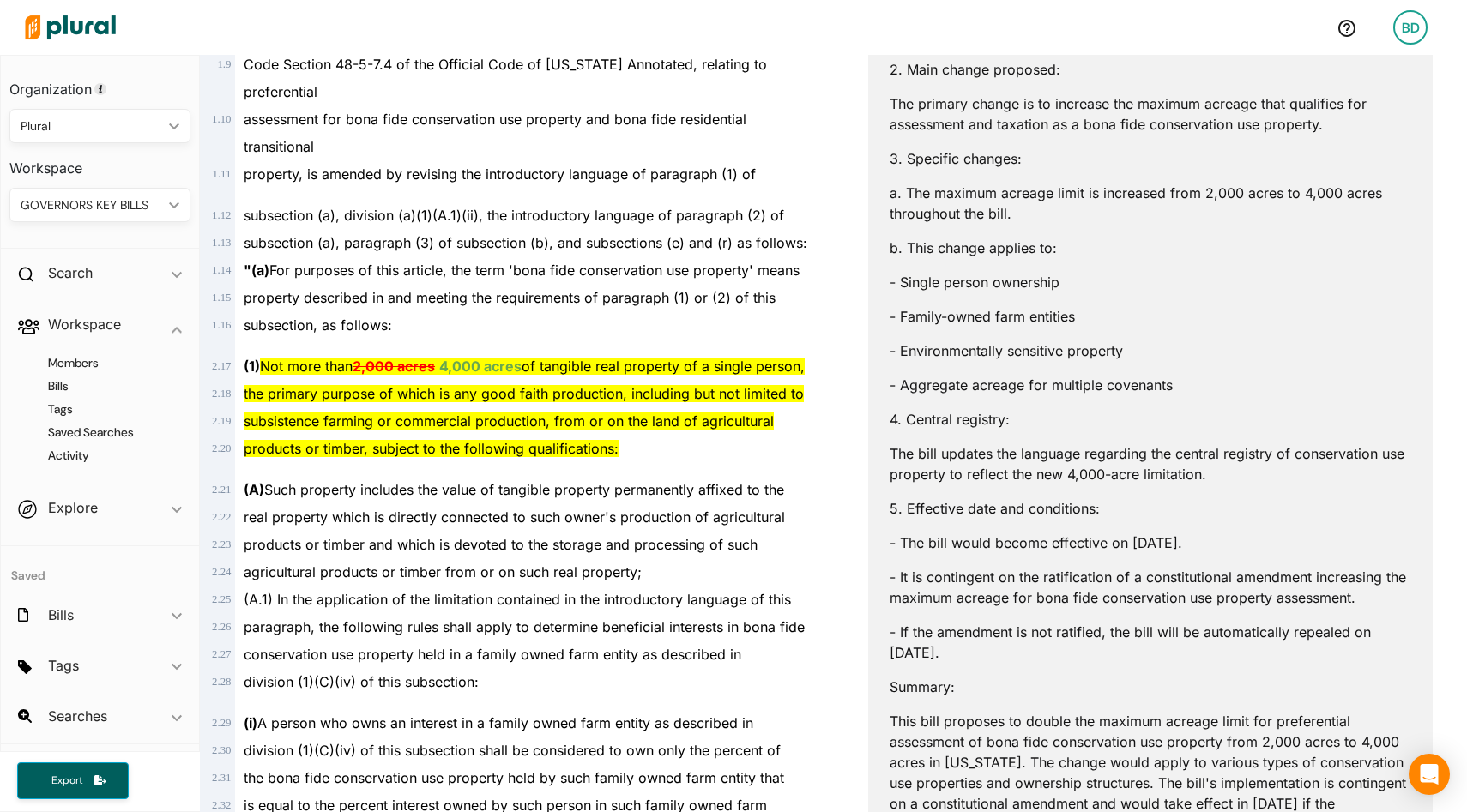
click at [1032, 549] on p "- The bill would become effective on January 1, 2027." at bounding box center [1151, 543] width 521 height 21
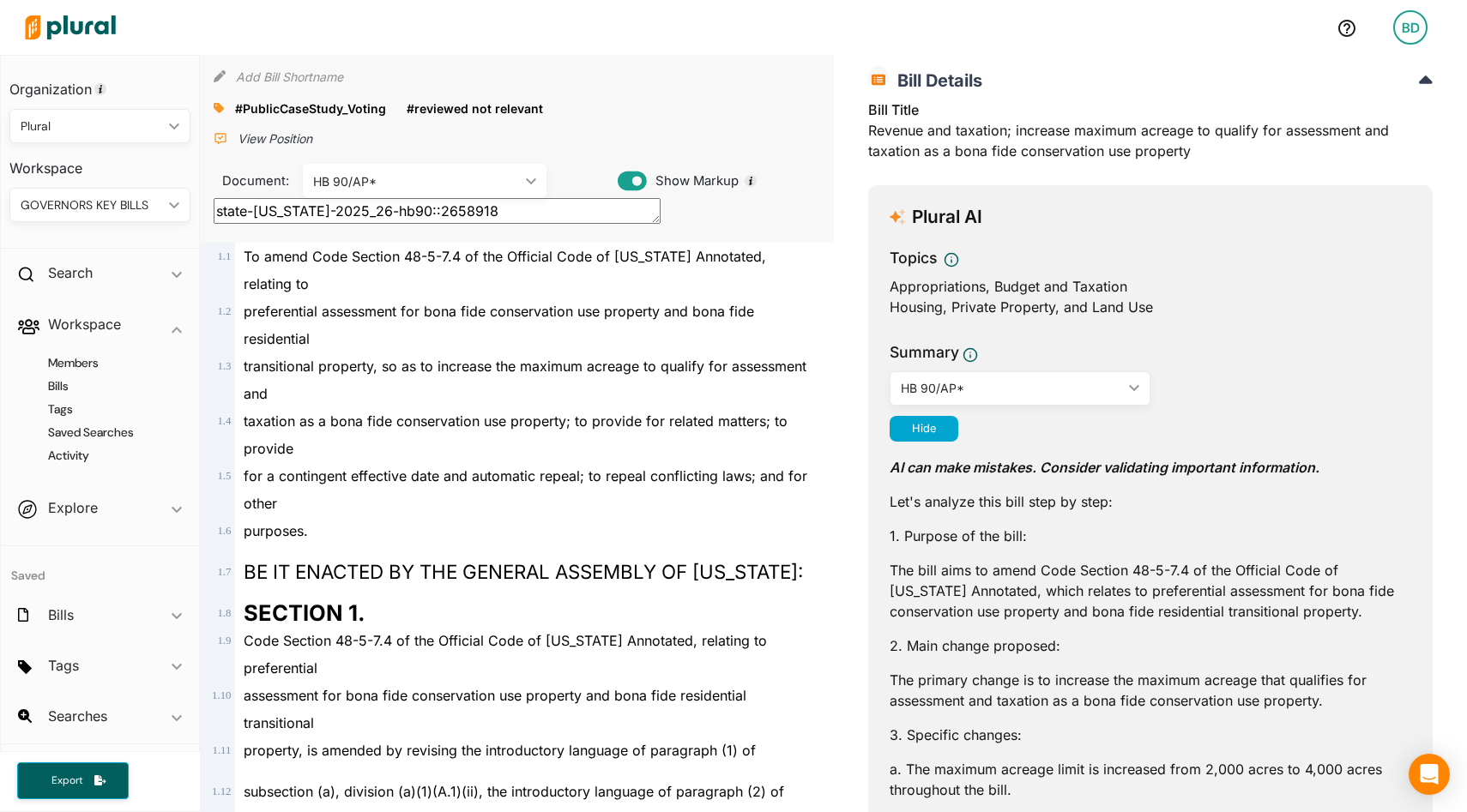
scroll to position [0, 0]
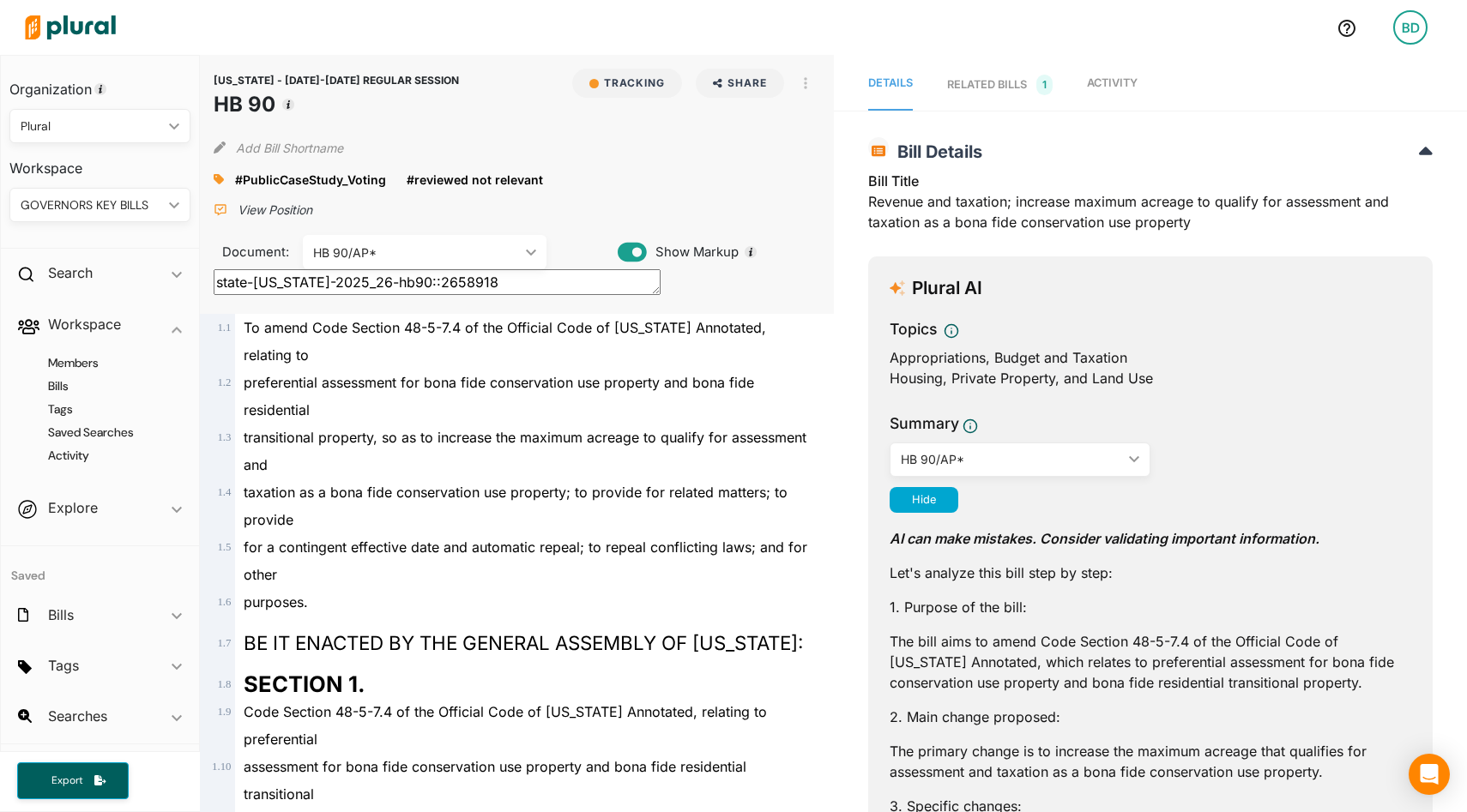
click at [1114, 82] on span "Activity" at bounding box center [1112, 83] width 51 height 13
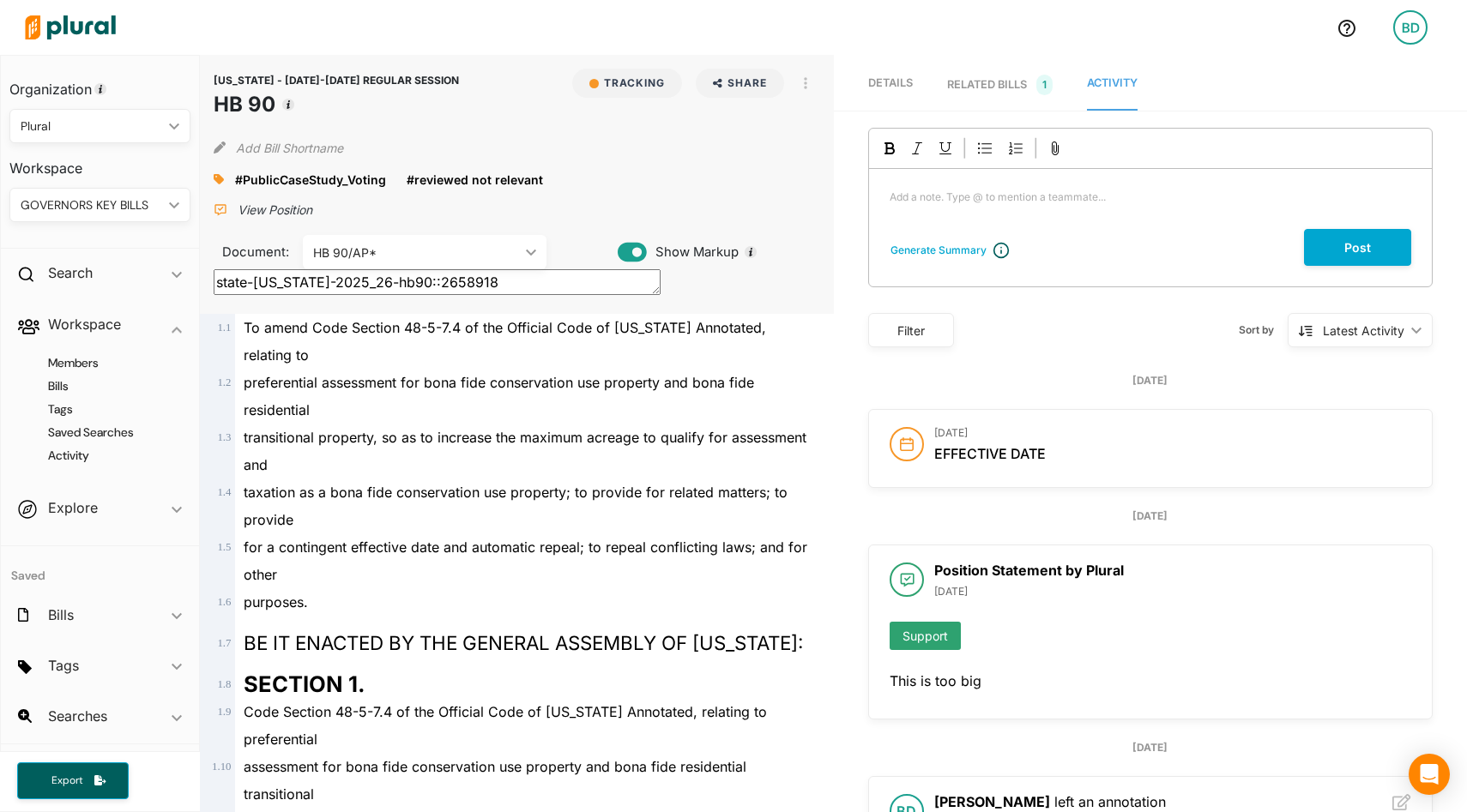
click at [982, 202] on p "Add a note. Type @ to mention a teammate... ﻿" at bounding box center [1151, 198] width 521 height 15
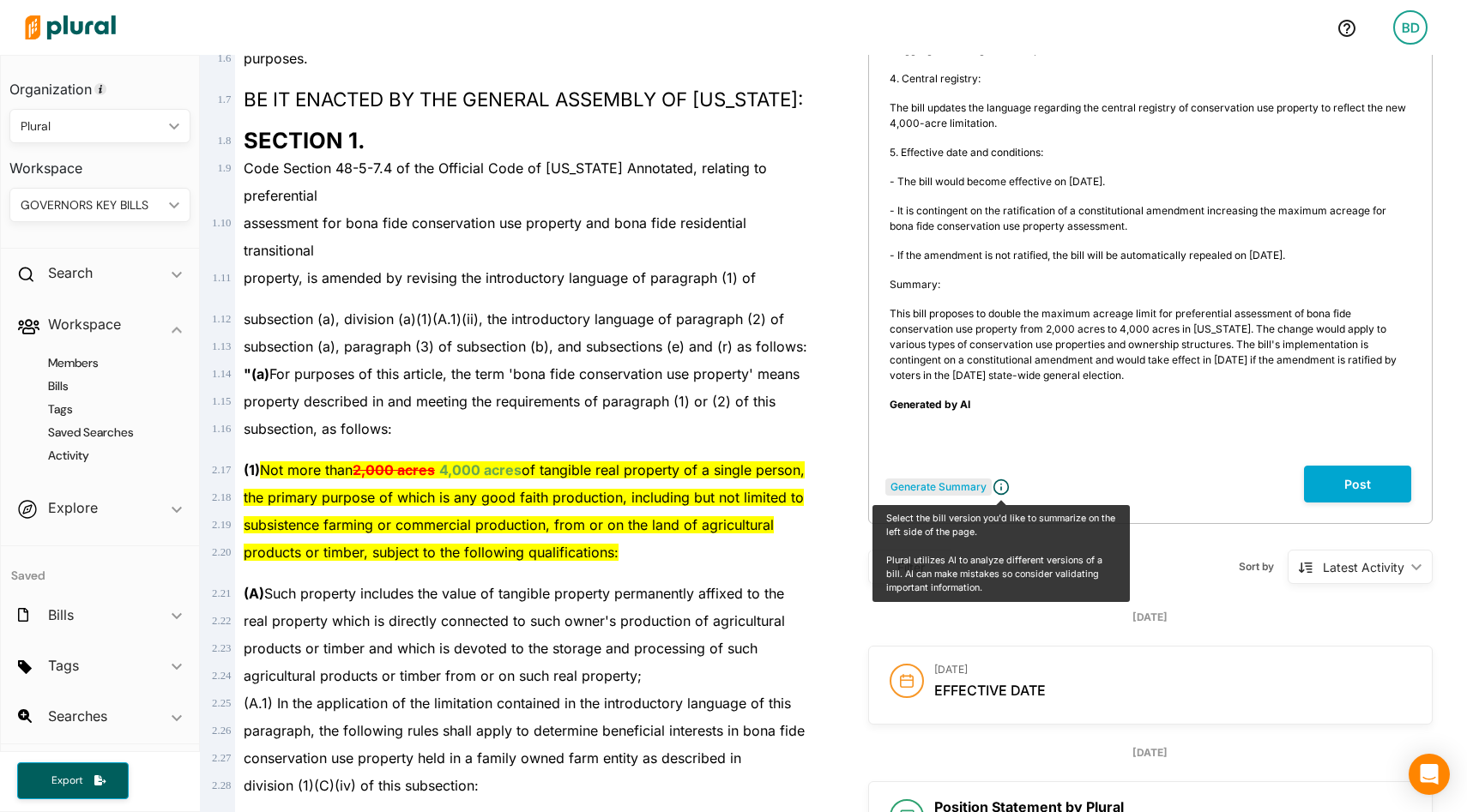
click at [977, 254] on div "Generate Summary Select the bill version you'd like to summarize on the left si…" at bounding box center [1151, 54] width 565 height 940
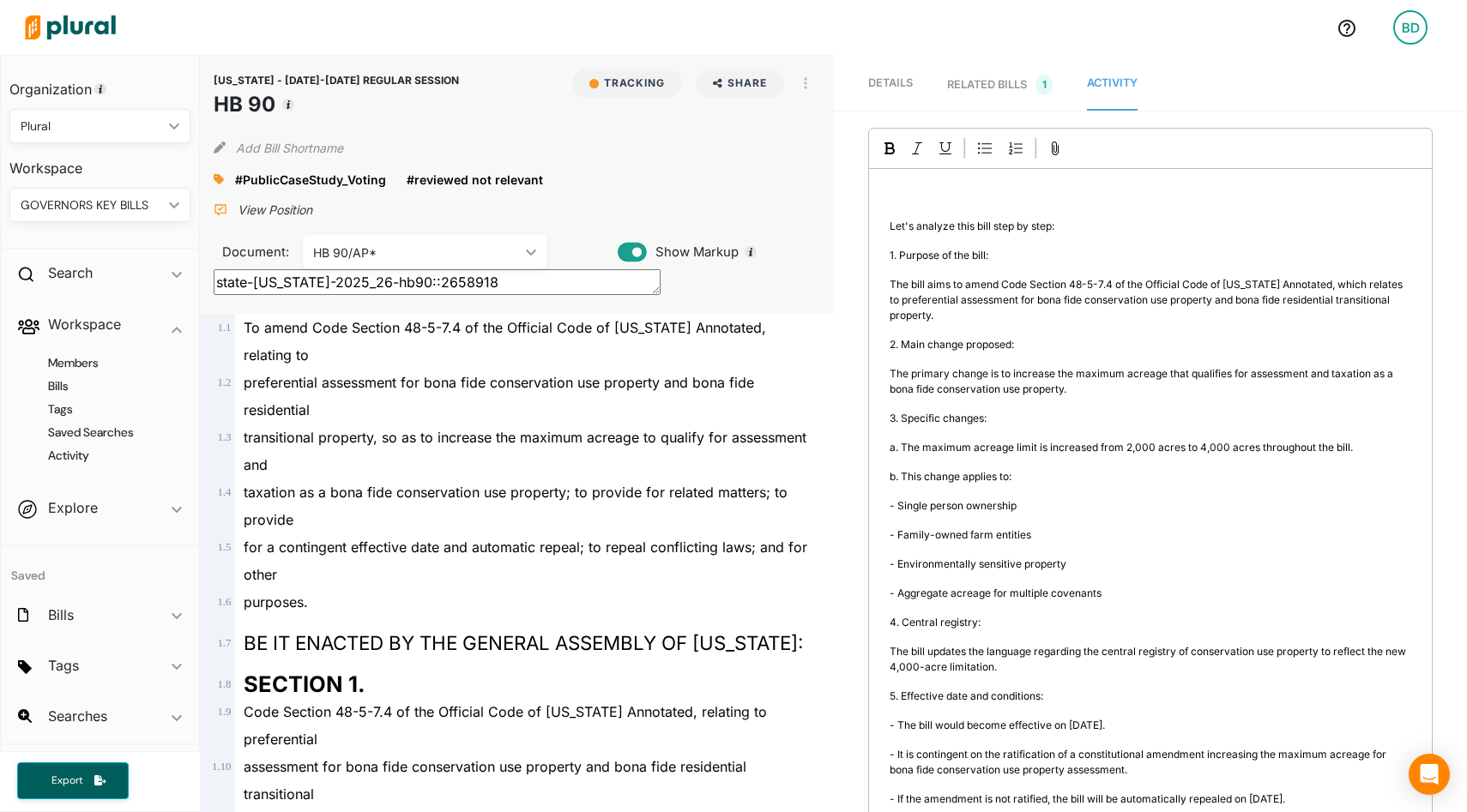
click at [893, 199] on p "﻿" at bounding box center [1151, 198] width 521 height 15
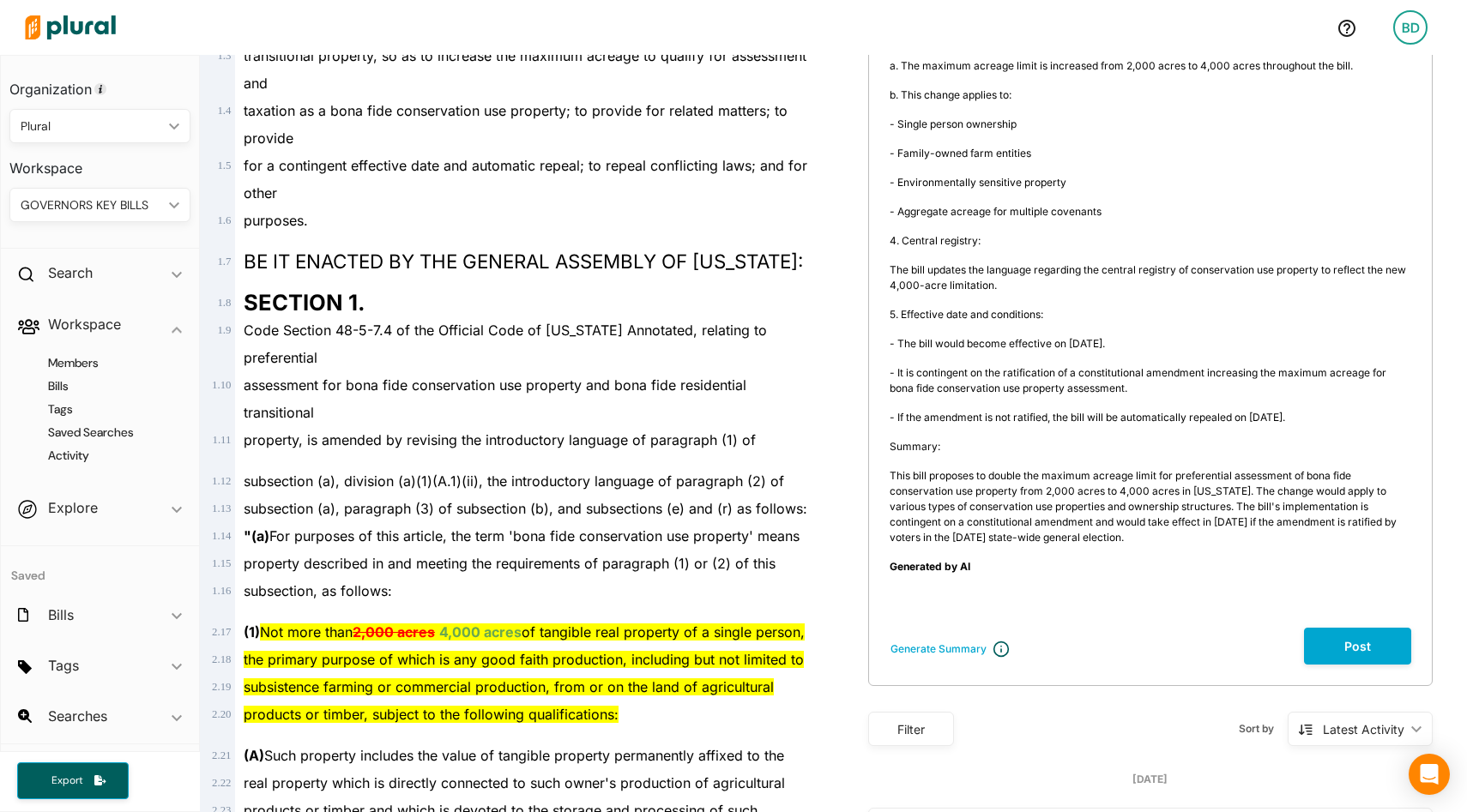
scroll to position [607, 0]
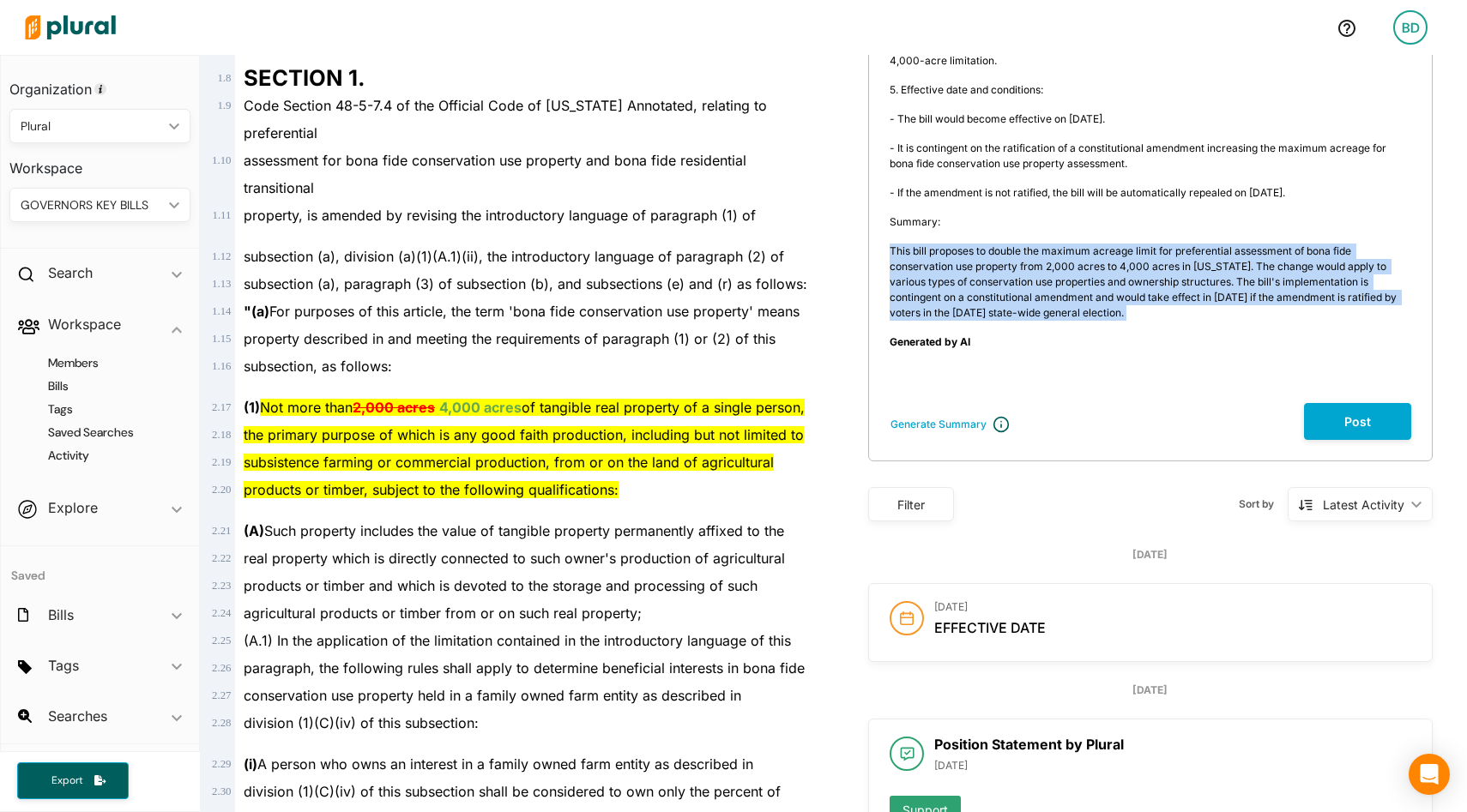
drag, startPoint x: 1042, startPoint y: 311, endPoint x: 869, endPoint y: 246, distance: 184.8
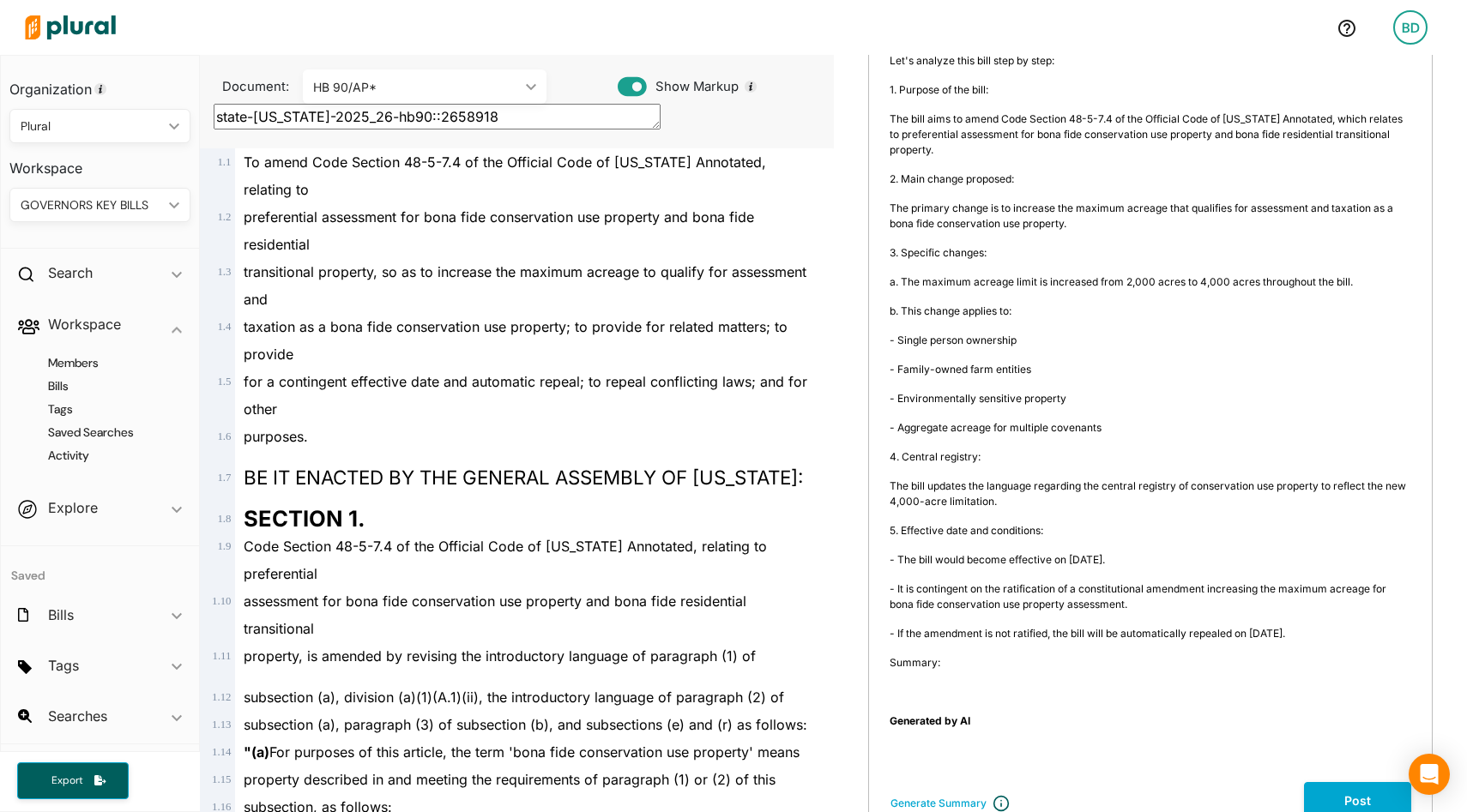
scroll to position [0, 0]
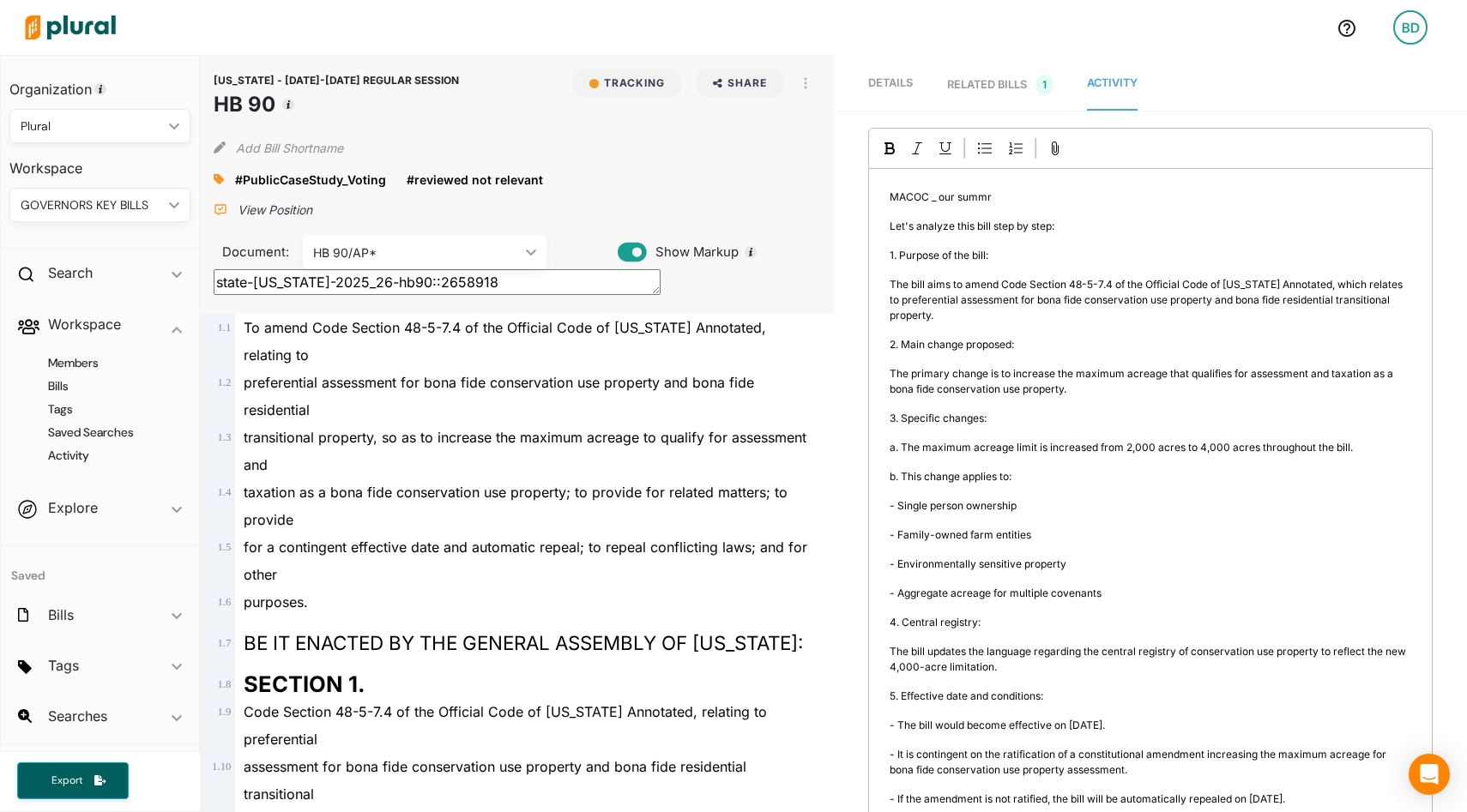
click at [1000, 194] on p "MACOC _ our summr" at bounding box center [1151, 198] width 521 height 15
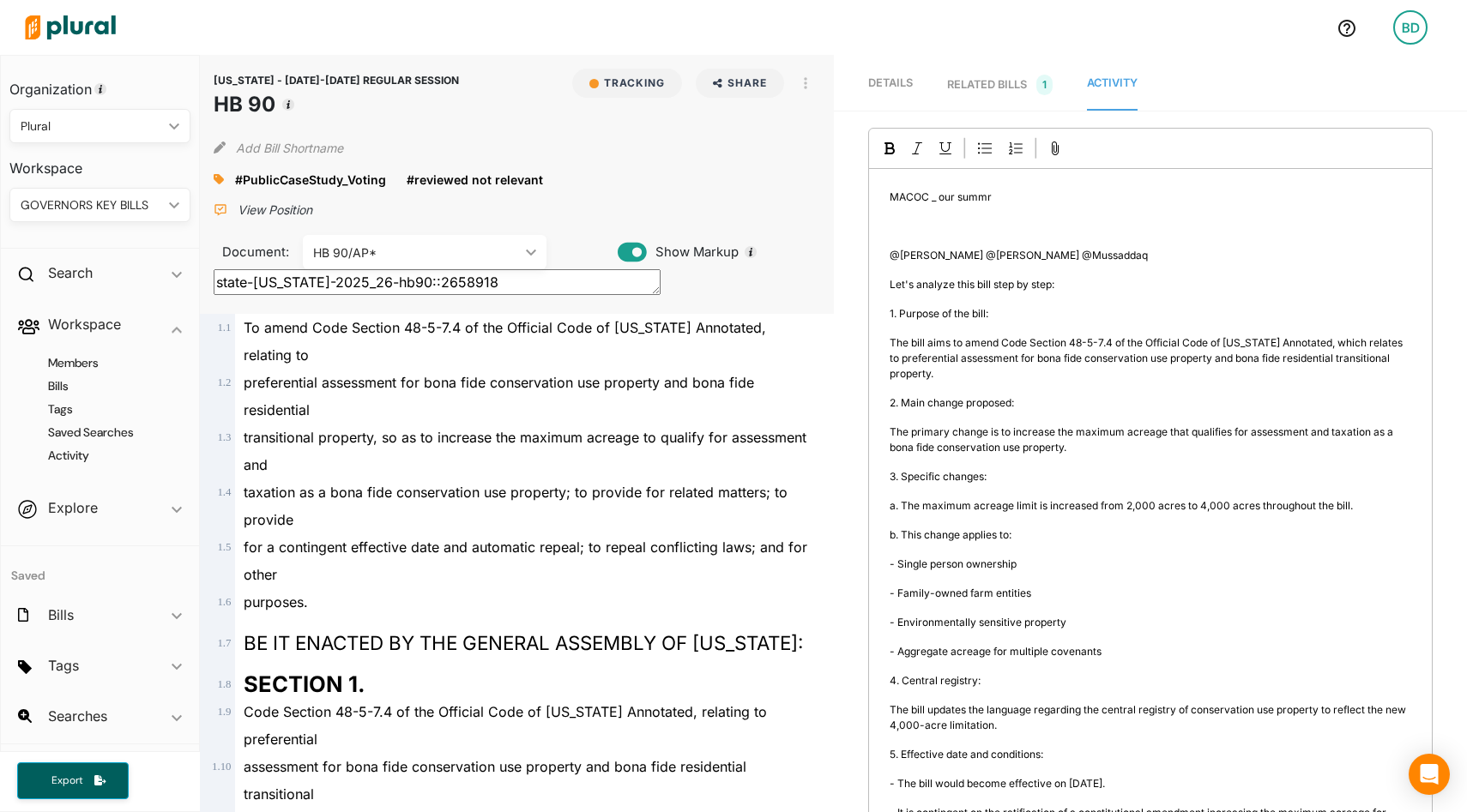
click at [978, 86] on div "RELATED BILLS 1" at bounding box center [1000, 85] width 105 height 21
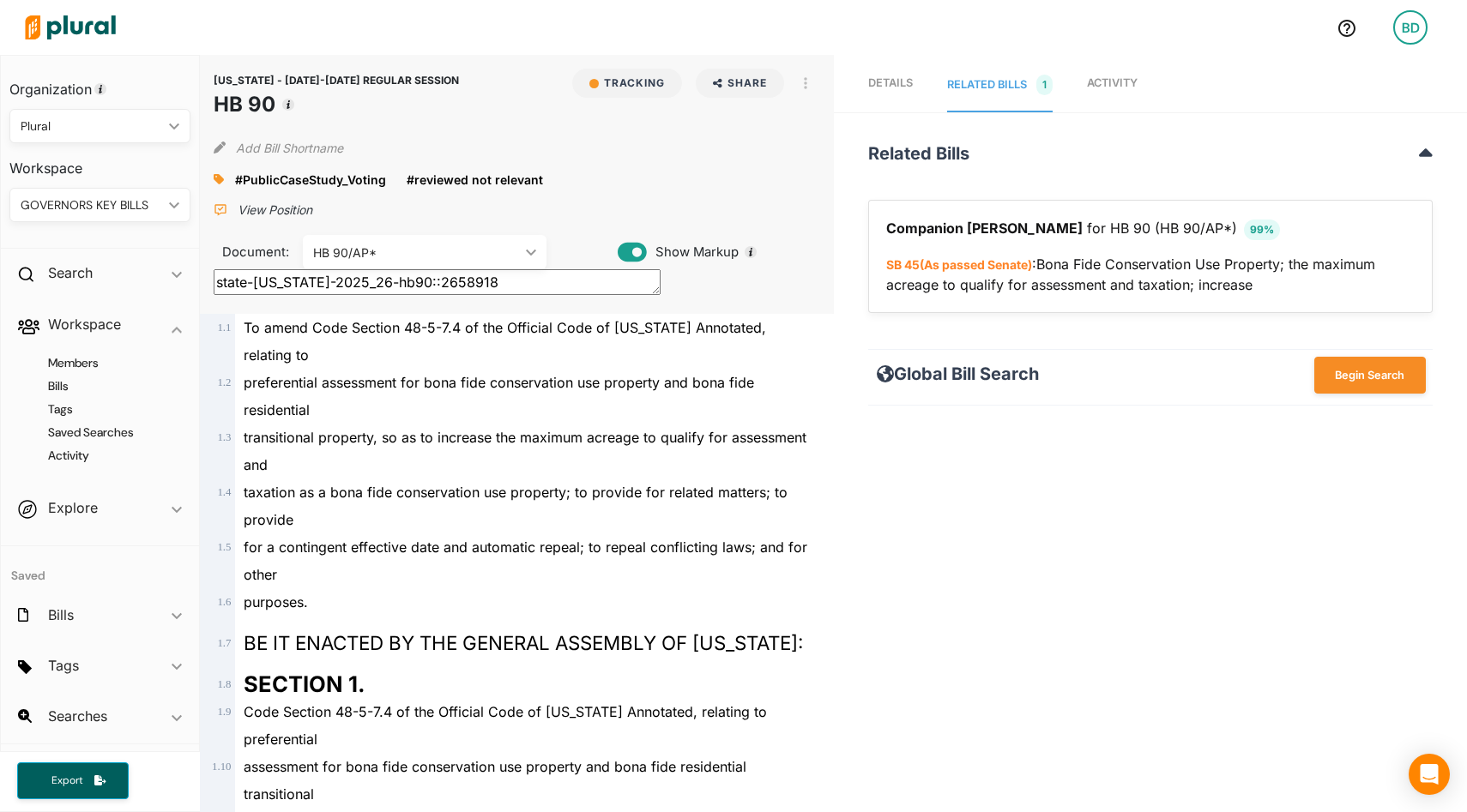
click at [1103, 83] on span "Activity" at bounding box center [1112, 83] width 51 height 13
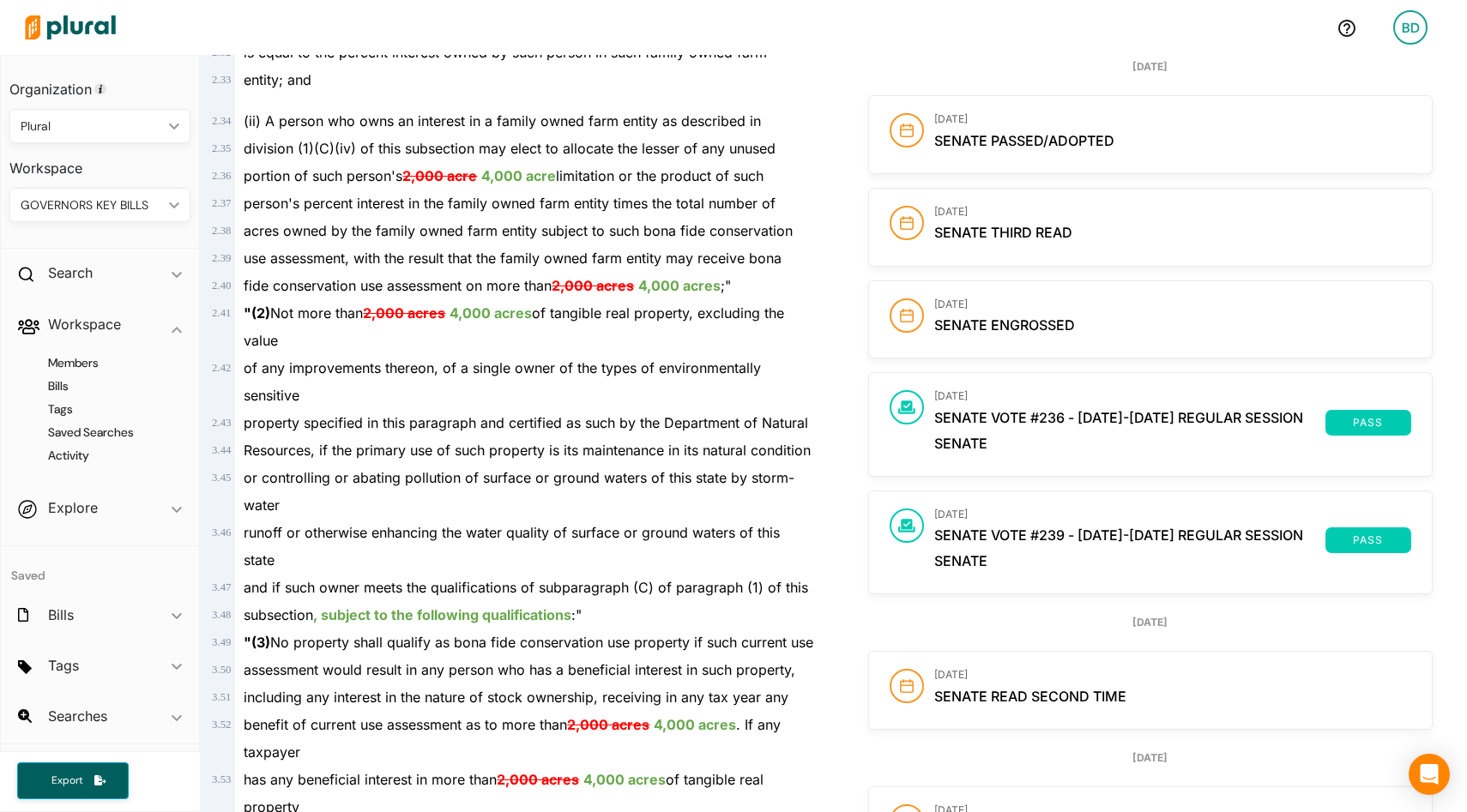
scroll to position [1116, 0]
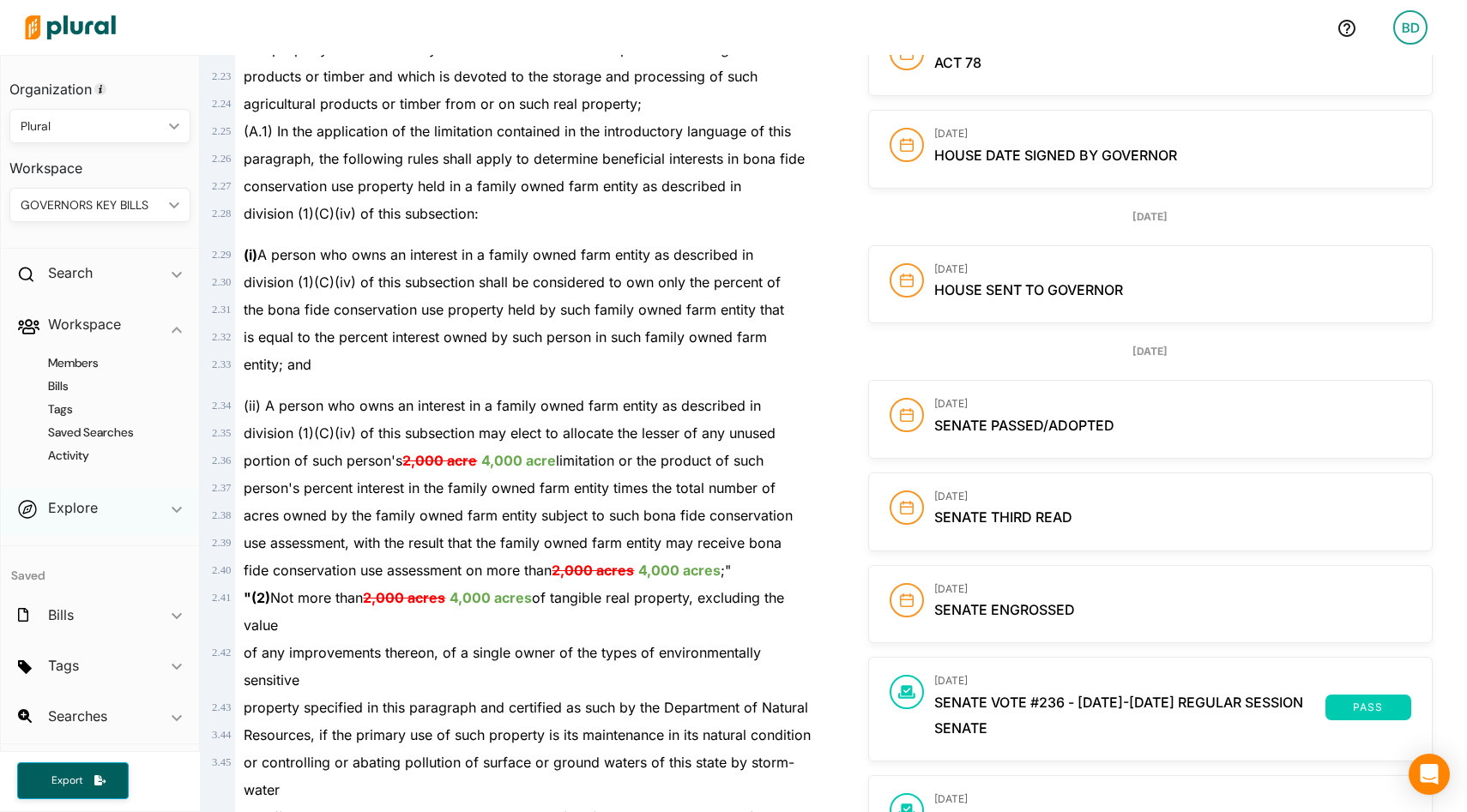
click at [181, 505] on span "ic_keyboard_arrow_down" at bounding box center [176, 511] width 10 height 25
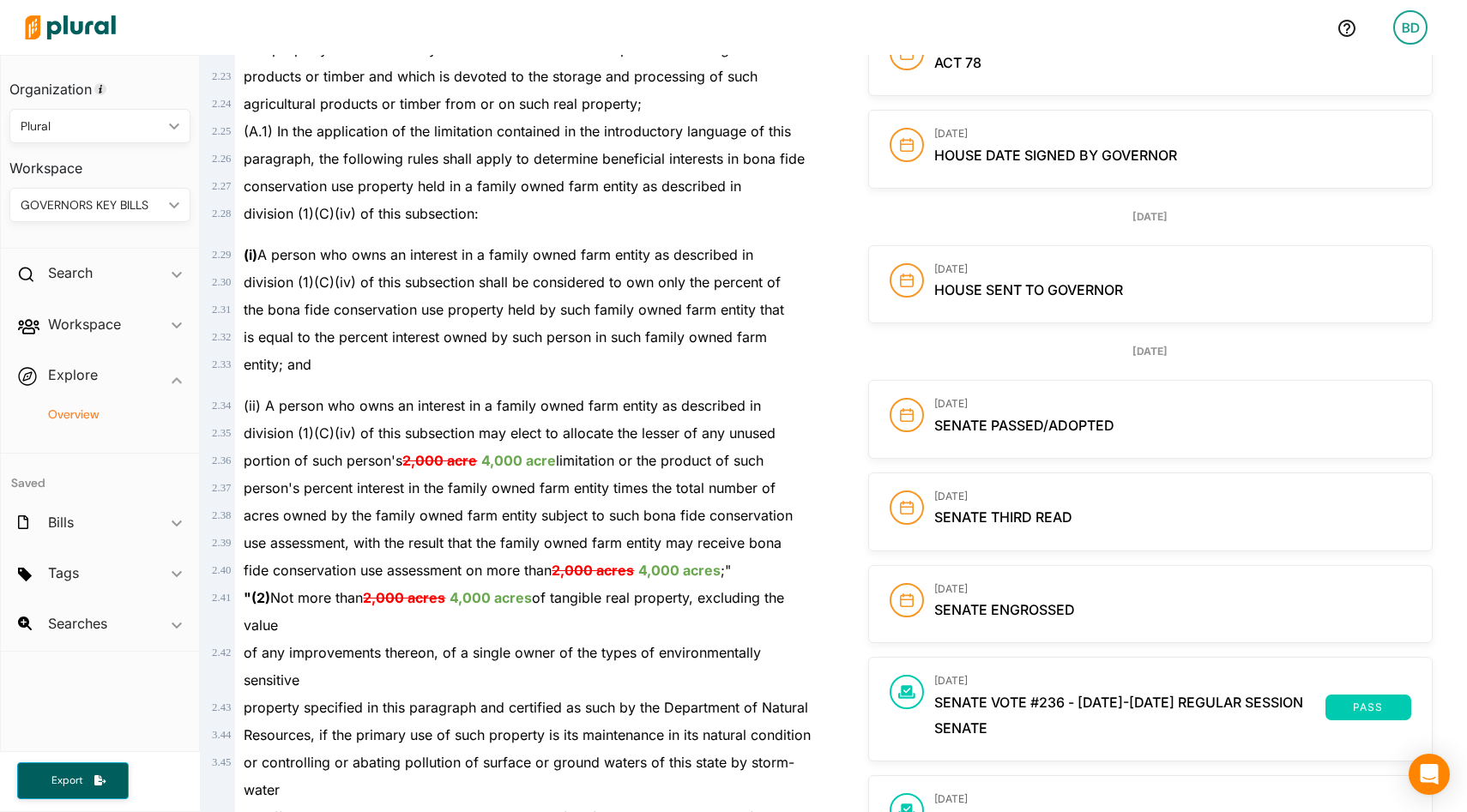
click at [77, 413] on h4 "Overview" at bounding box center [104, 414] width 155 height 16
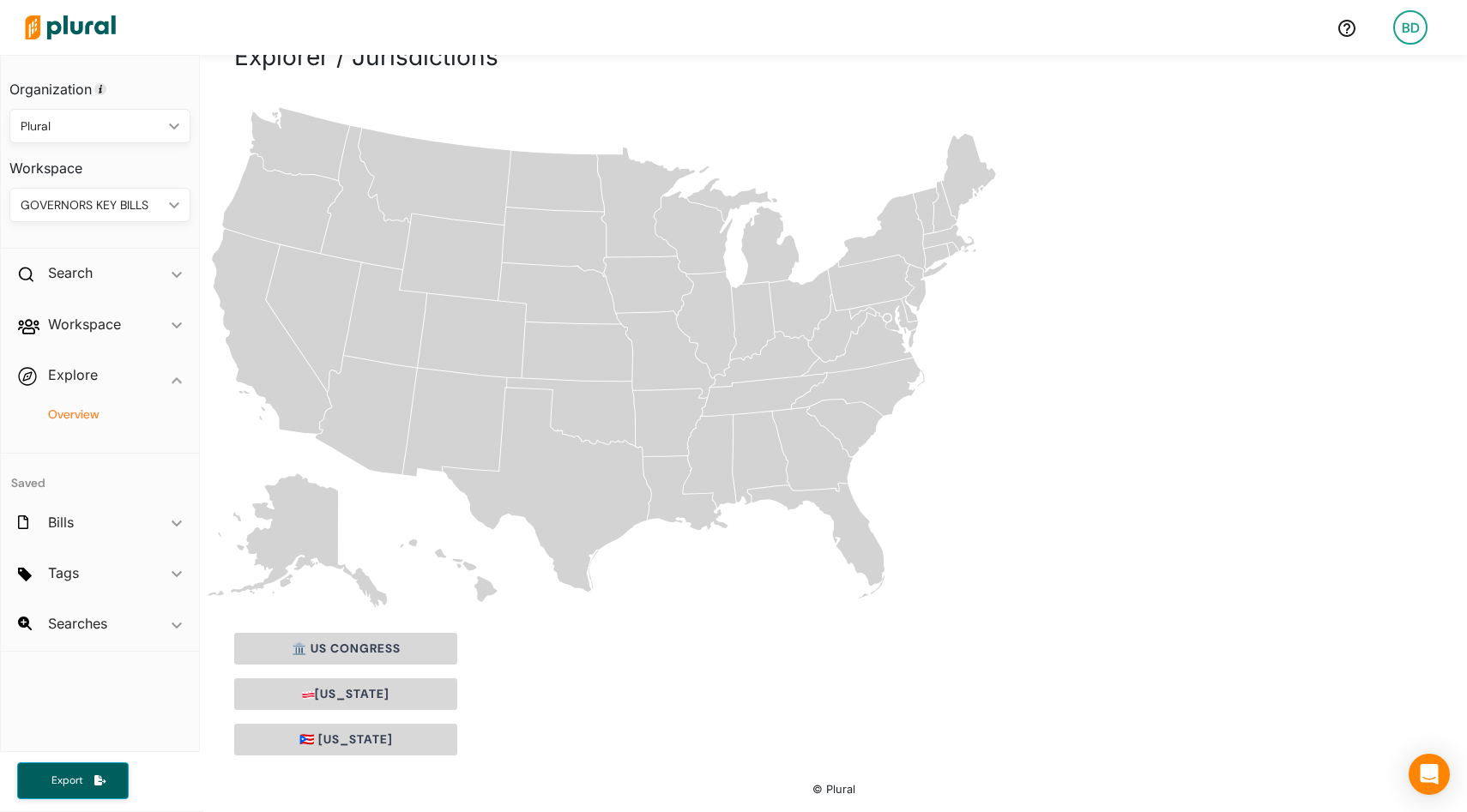
scroll to position [88, 0]
click at [812, 445] on icon "[US_STATE]" at bounding box center [813, 449] width 80 height 84
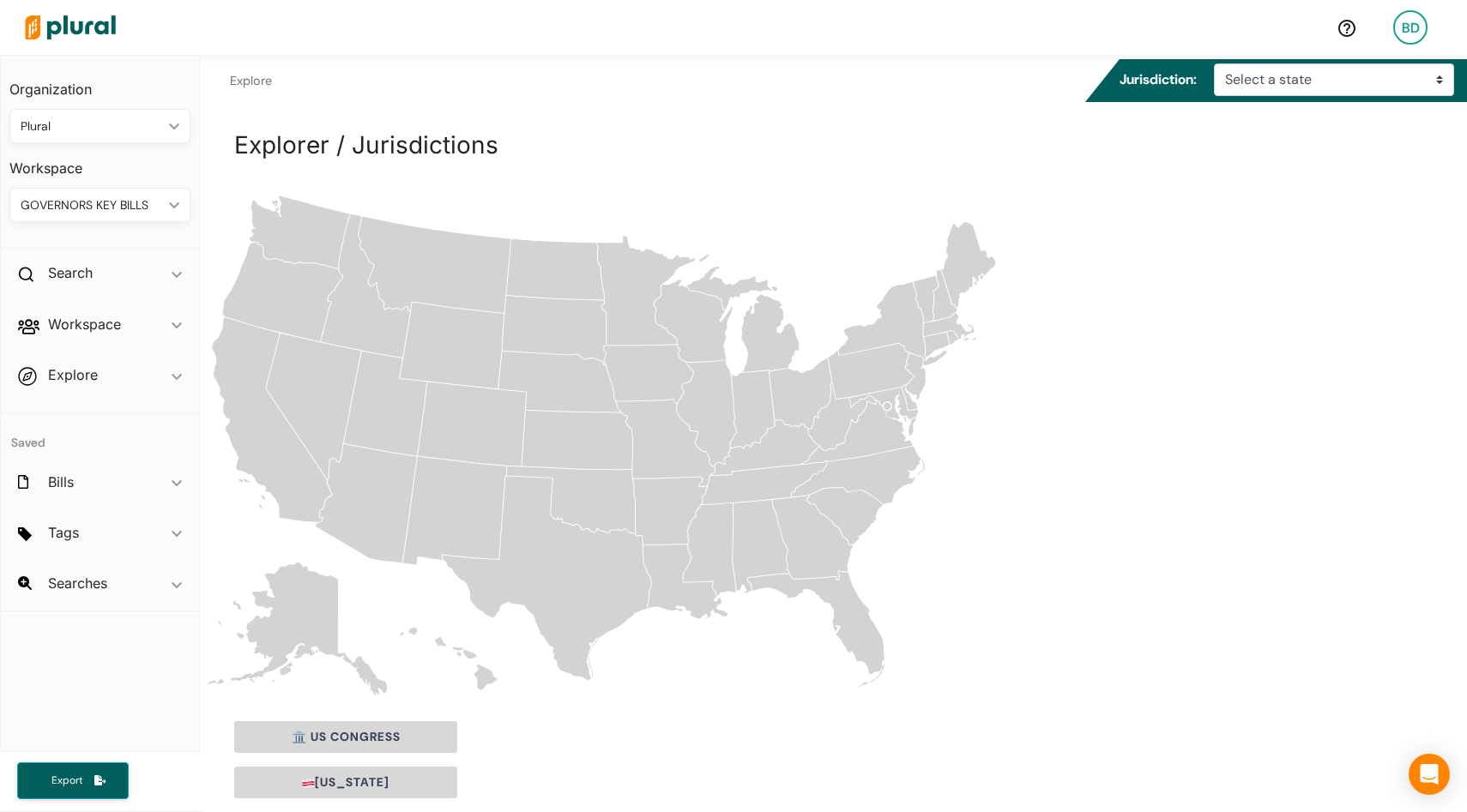
click at [812, 551] on icon "[US_STATE]" at bounding box center [813, 536] width 80 height 84
click at [812, 550] on icon "[US_STATE]" at bounding box center [813, 536] width 80 height 84
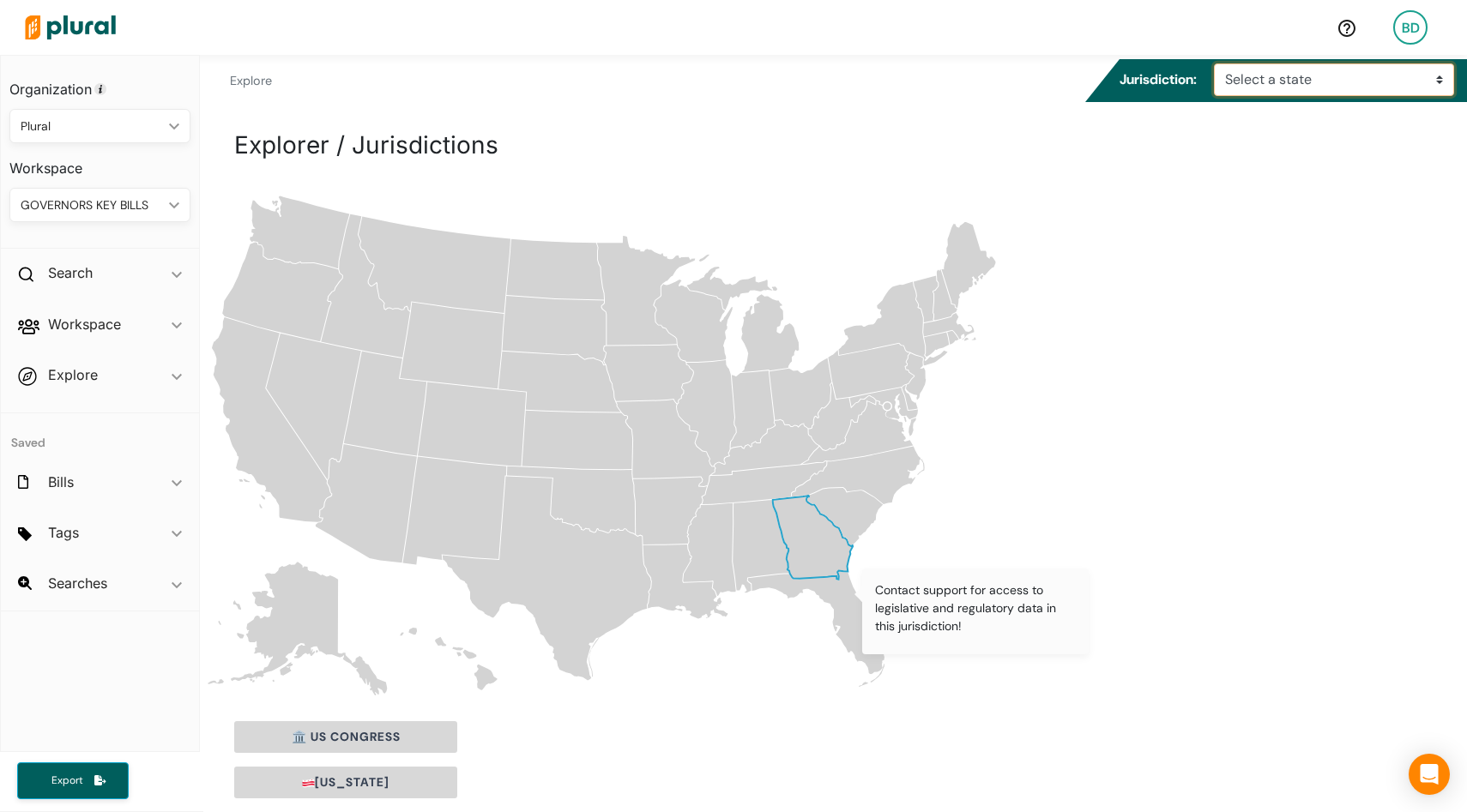
click at [1324, 72] on select "Select a state Alabama Alaska Arizona Arkansas California Colorado Connecticut …" at bounding box center [1333, 79] width 240 height 33
select select "ga"
click at [1220, 63] on select "Select a state Alabama Alaska Arizona Arkansas California Colorado Connecticut …" at bounding box center [1333, 79] width 240 height 33
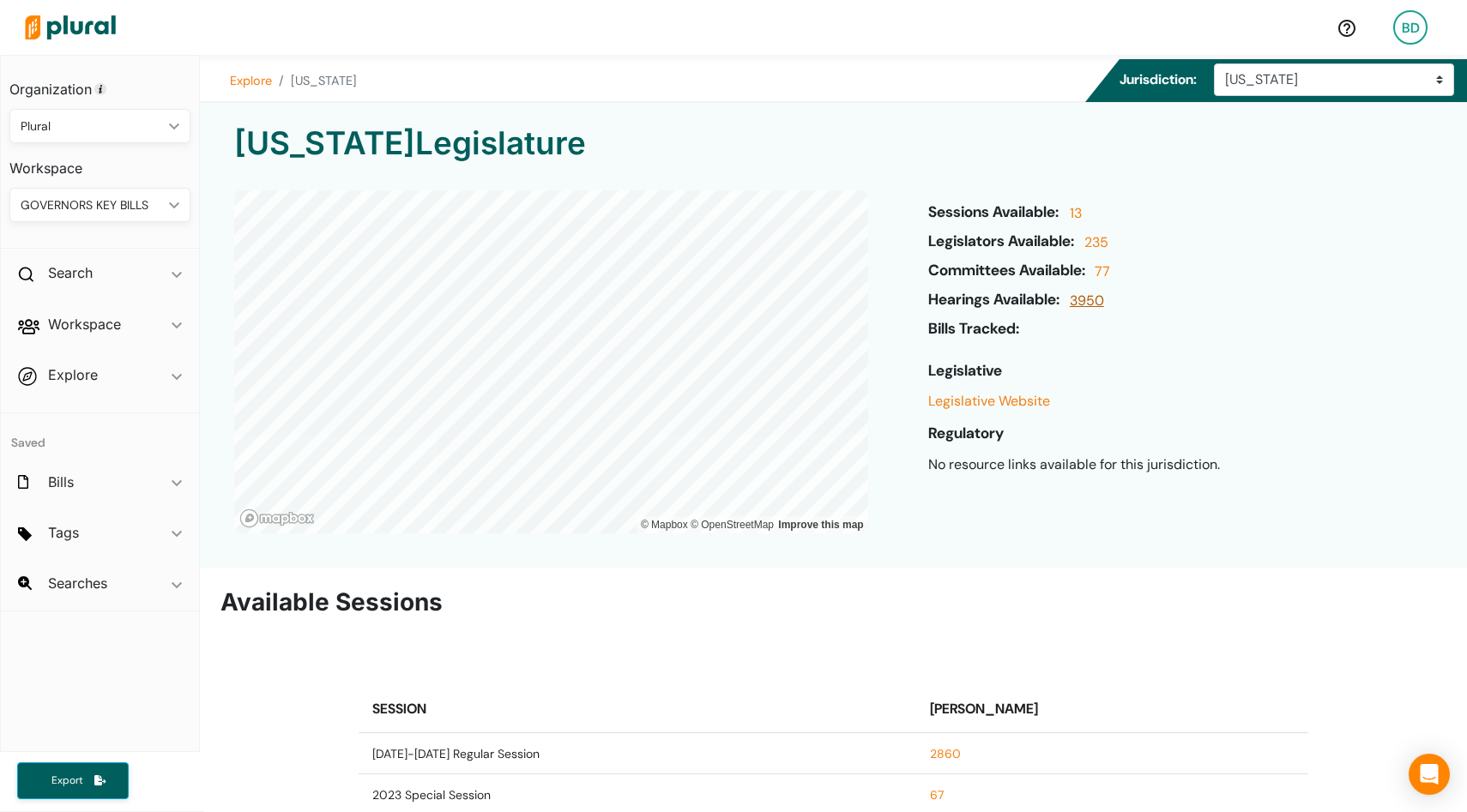
click at [1094, 297] on link "3950" at bounding box center [1084, 305] width 39 height 29
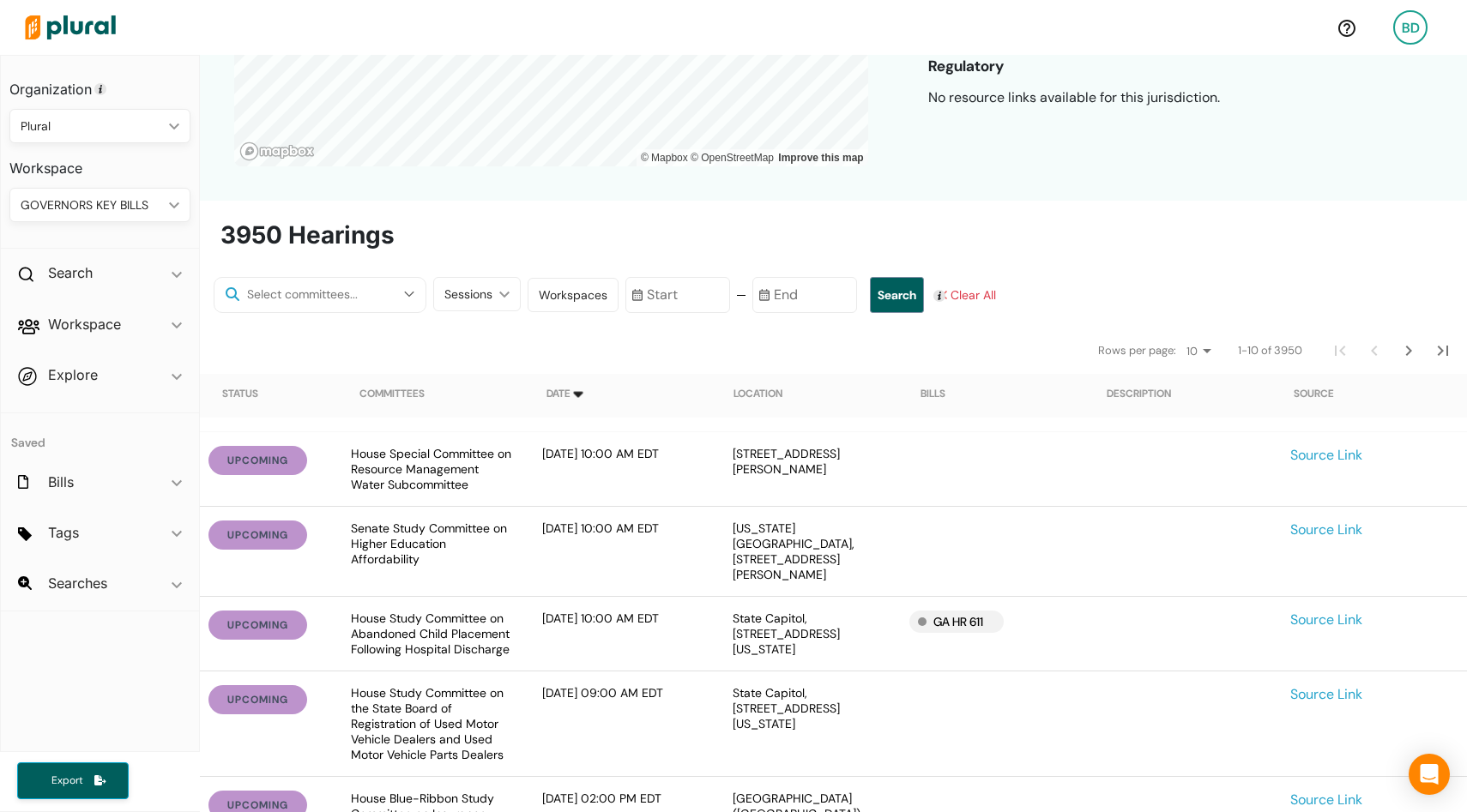
scroll to position [374, 0]
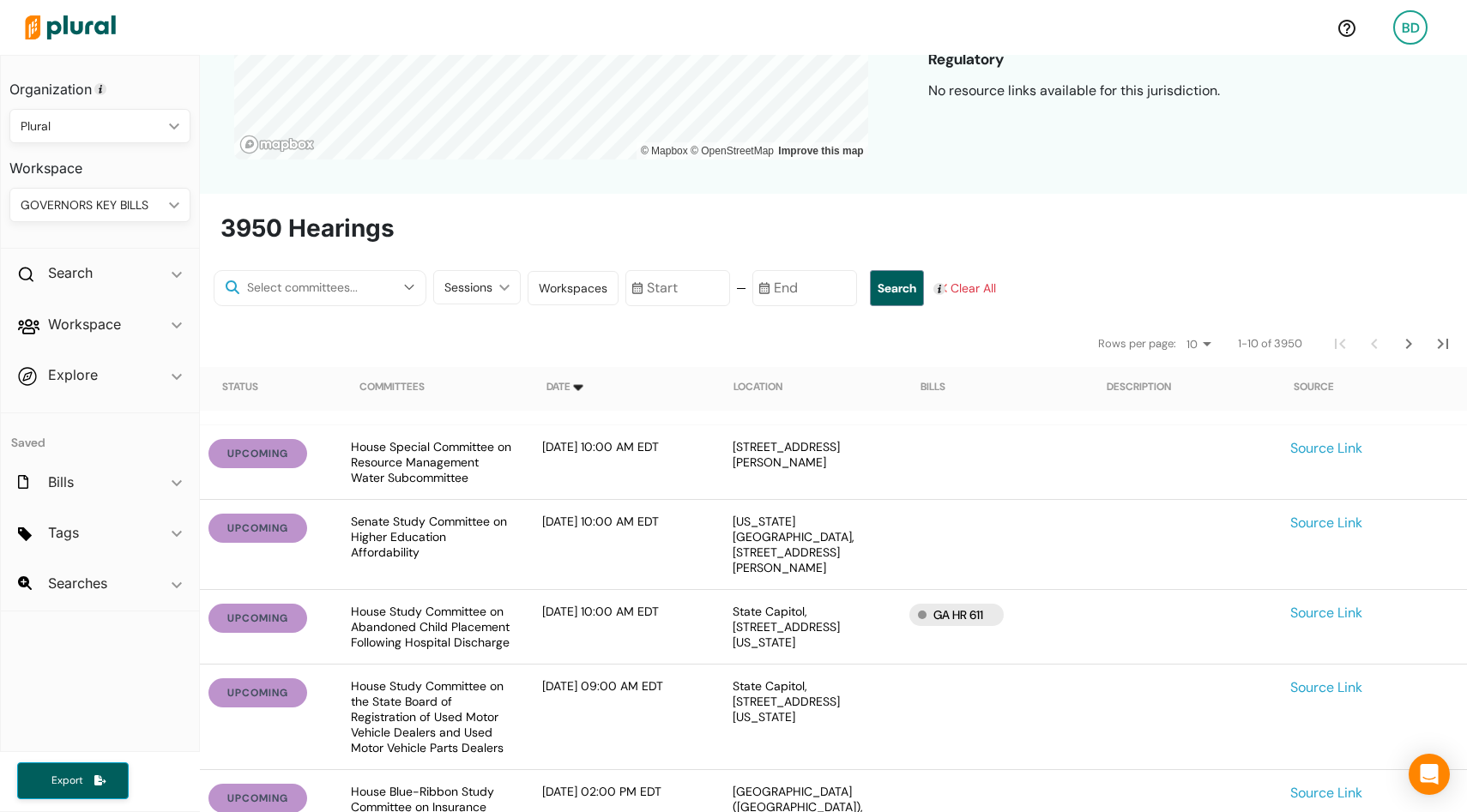
click at [951, 605] on div "GA HR 611" at bounding box center [957, 615] width 94 height 23
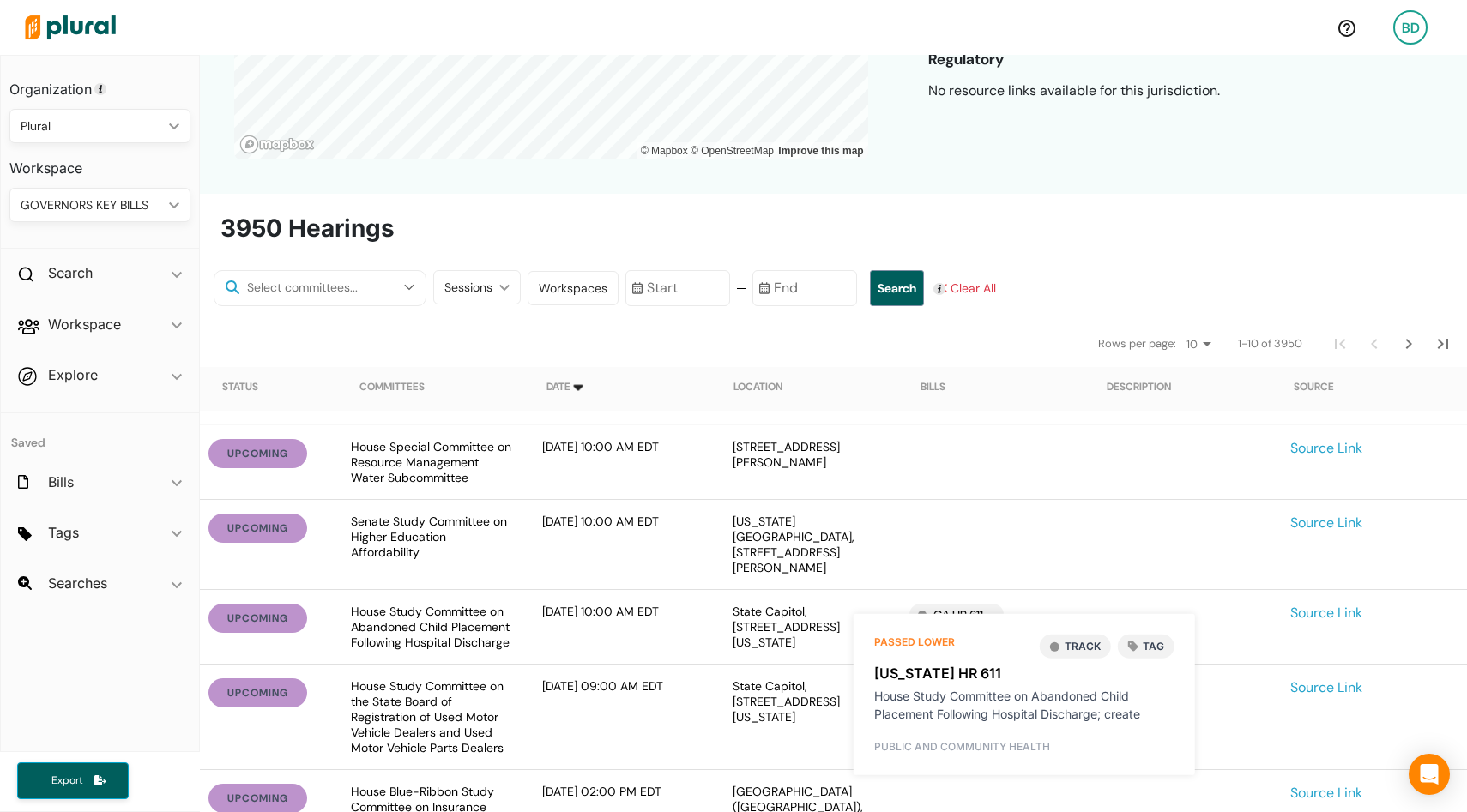
click at [930, 673] on link "Georgia HR 611" at bounding box center [1024, 674] width 300 height 21
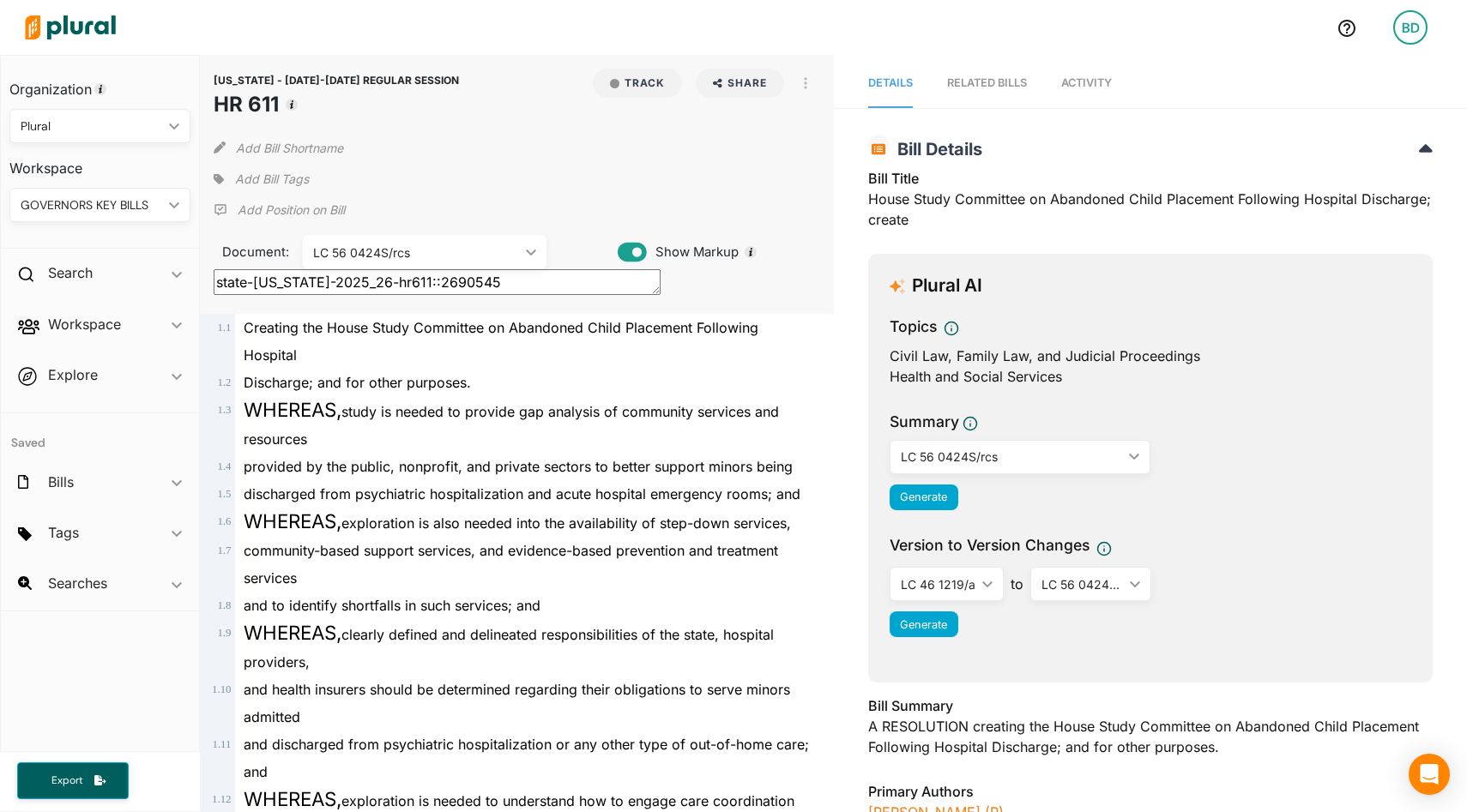
click at [1090, 82] on span "Activity" at bounding box center [1087, 83] width 51 height 13
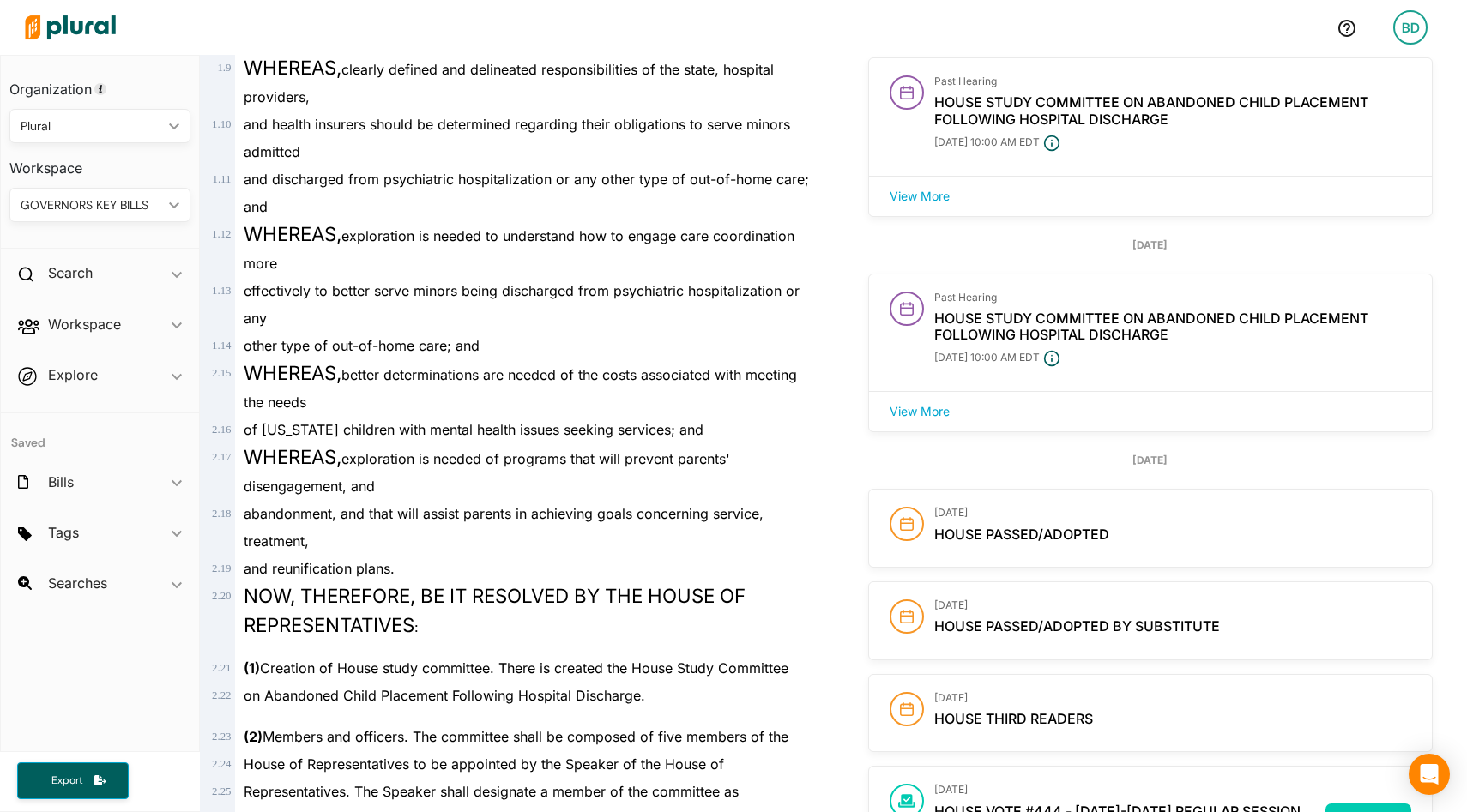
scroll to position [569, 0]
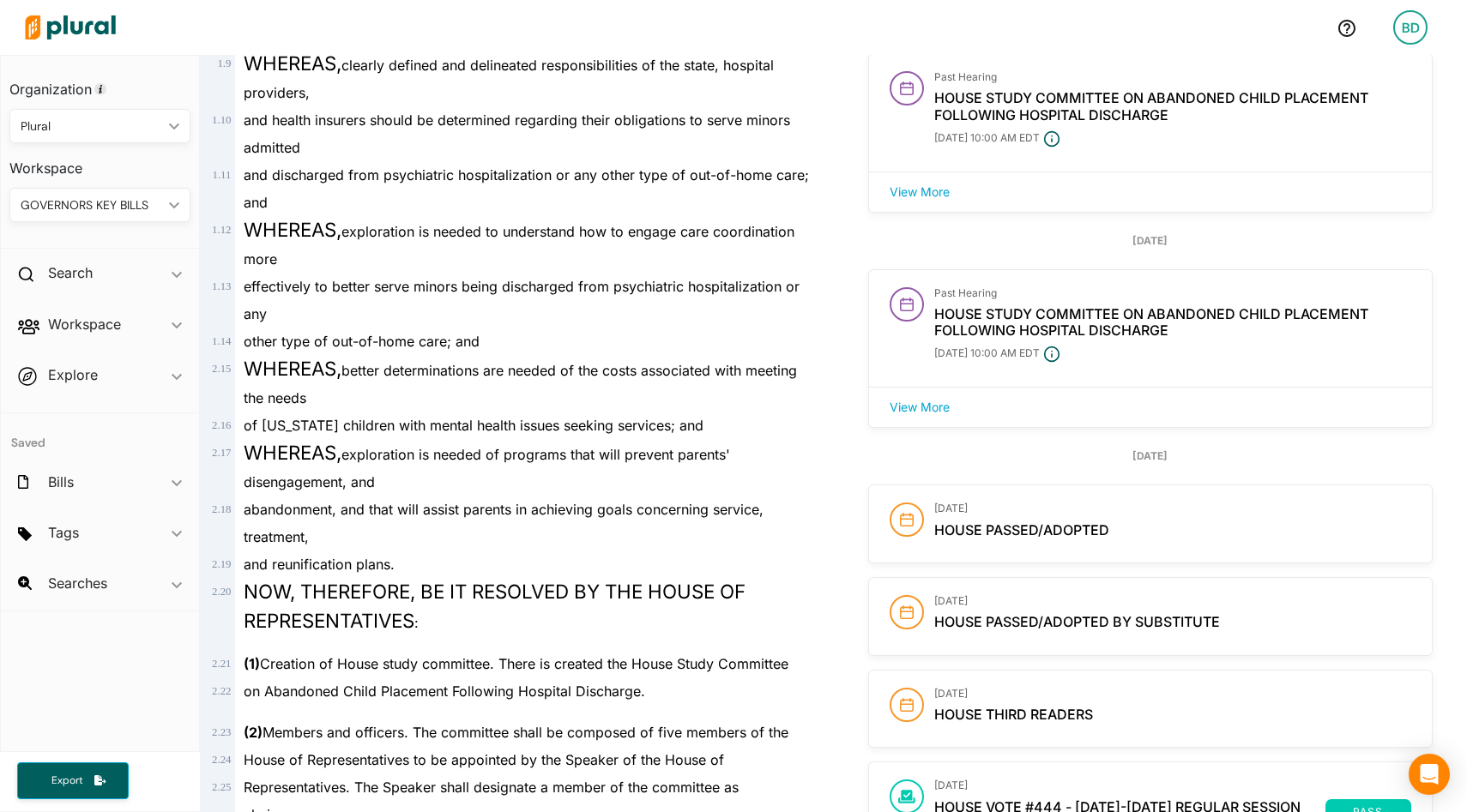
click at [926, 412] on button "View More" at bounding box center [919, 406] width 94 height 25
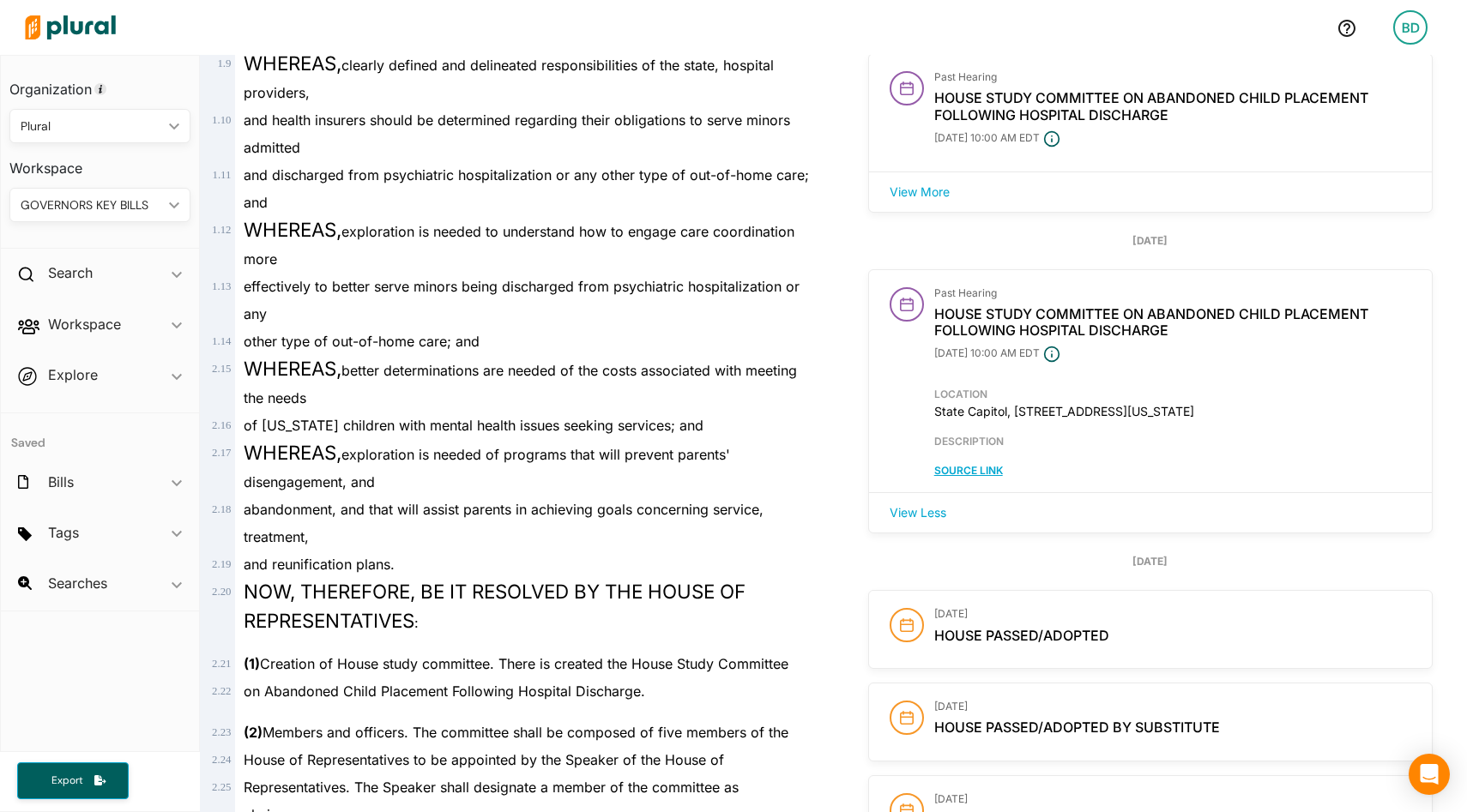
click at [986, 472] on link "Source Link" at bounding box center [968, 470] width 69 height 13
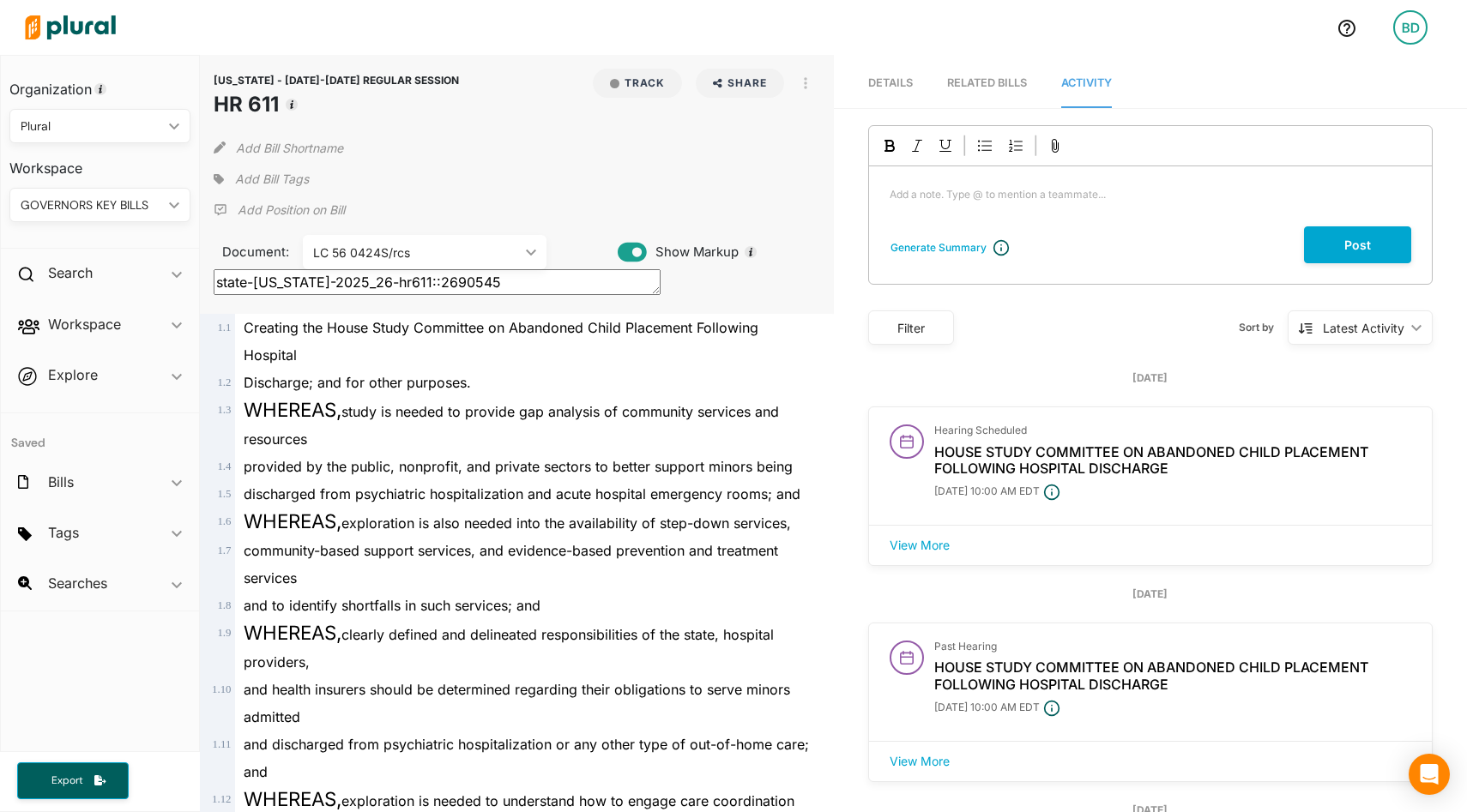
click at [216, 149] on icon at bounding box center [219, 147] width 12 height 12
type input "[PERSON_NAME] Home Bill"
click at [488, 169] on div "Add Bill Tags" at bounding box center [517, 179] width 606 height 25
click at [638, 77] on button "Track" at bounding box center [637, 83] width 89 height 29
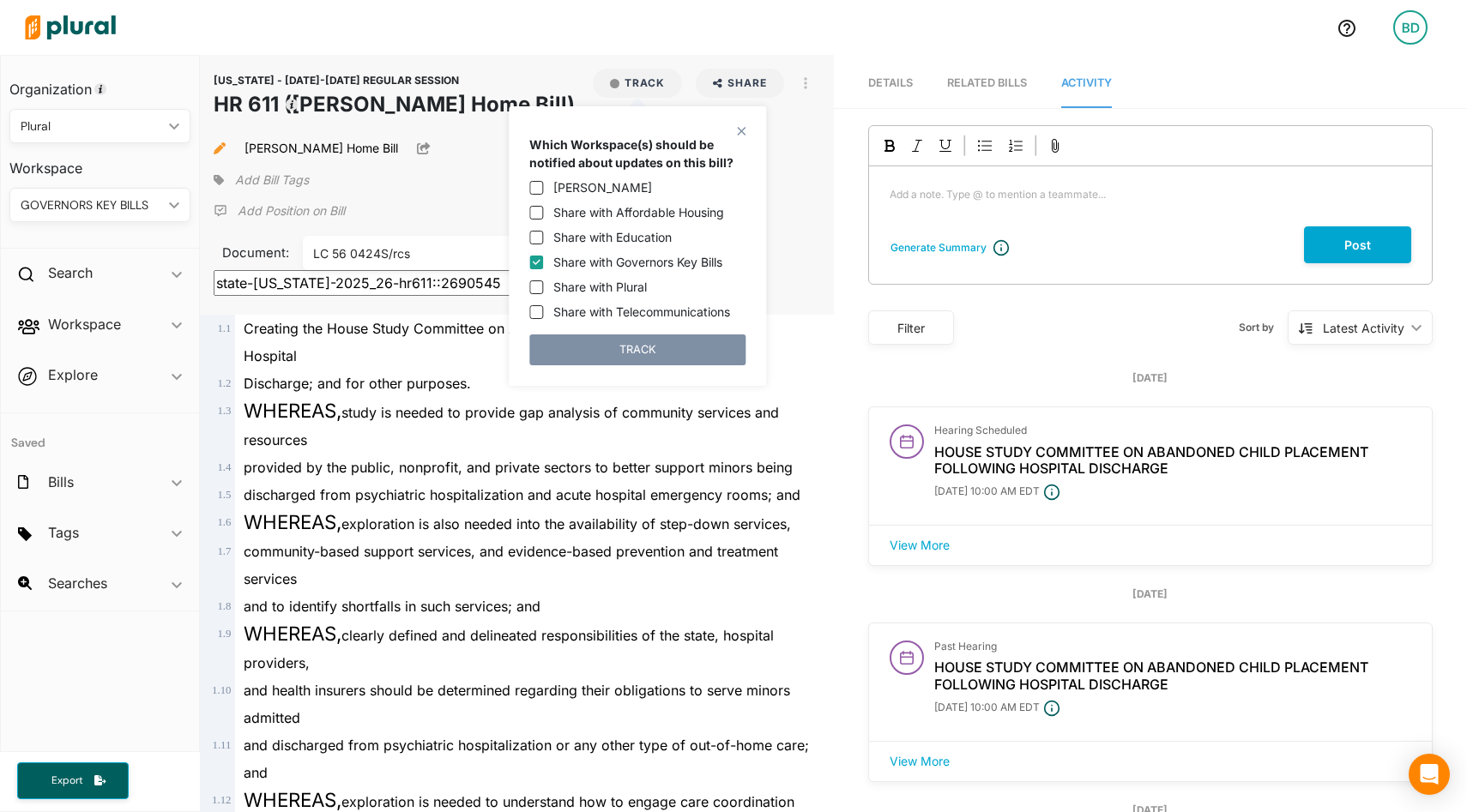
click at [601, 214] on label "Share with Affordable Housing" at bounding box center [638, 212] width 170 height 18
click at [543, 214] on input "Share with Affordable Housing" at bounding box center [536, 213] width 14 height 14
checkbox input "true"
click at [607, 333] on div "Which Workspace(s) should be notified about updates on this bill? Ben Duda Shar…" at bounding box center [638, 250] width 216 height 230
click at [607, 336] on button "TRACK" at bounding box center [638, 350] width 216 height 31
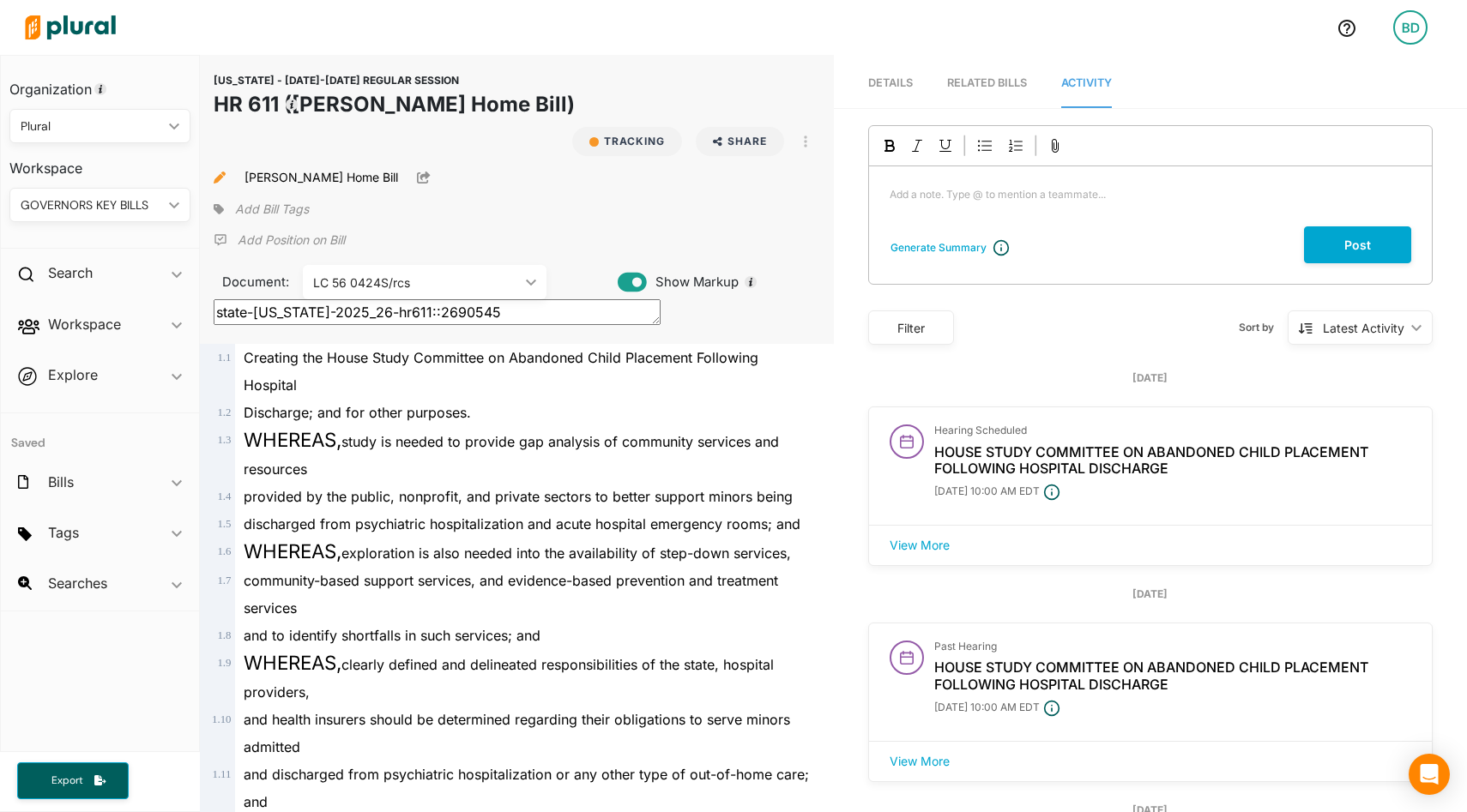
click at [164, 199] on div "GOVERNORS KEY BILLS ic_keyboard_arrow_down" at bounding box center [100, 205] width 181 height 34
click at [137, 243] on div "AFFORDABLE HOUSING" at bounding box center [90, 246] width 134 height 15
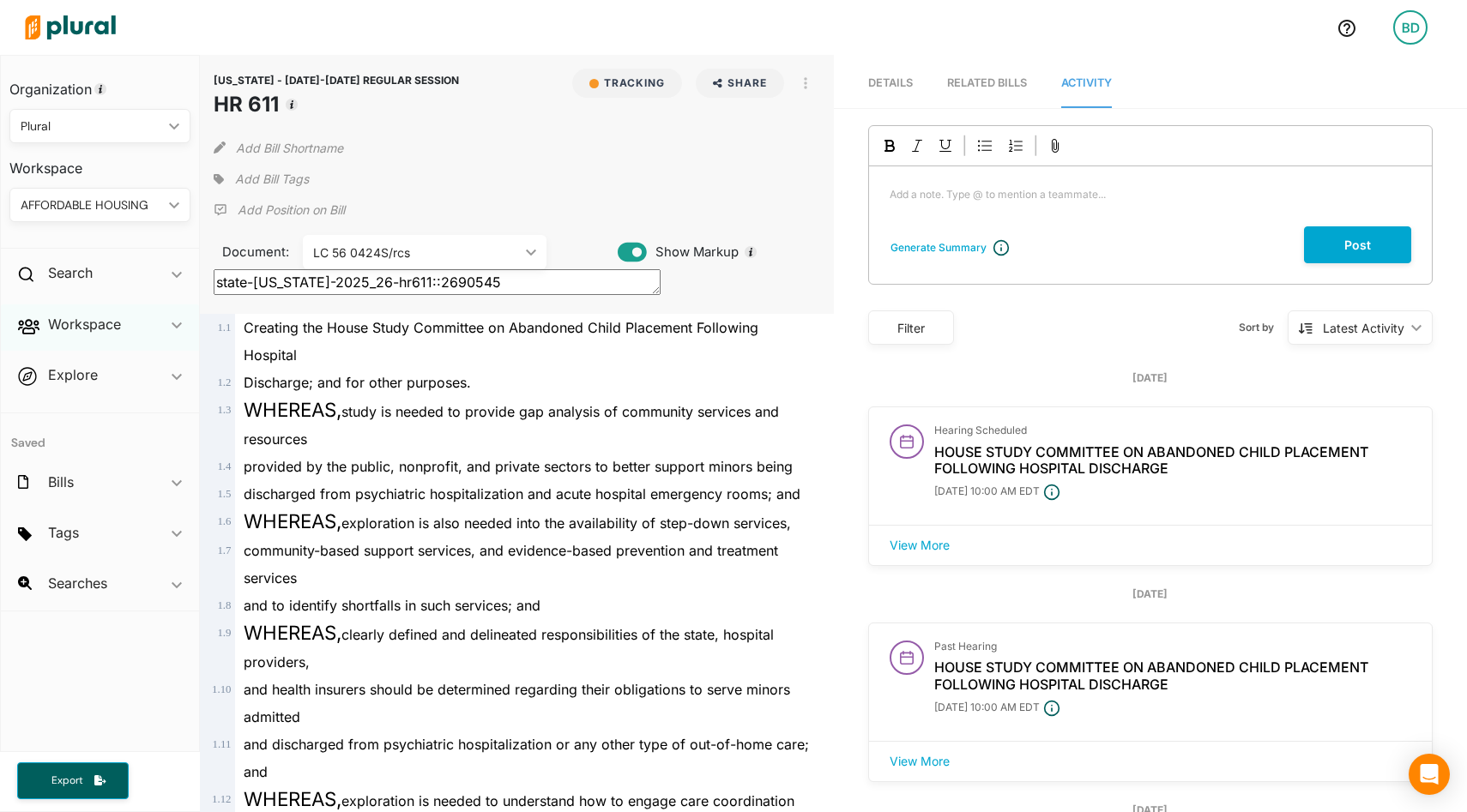
click at [180, 324] on icon "ic_keyboard_arrow_down" at bounding box center [176, 326] width 10 height 8
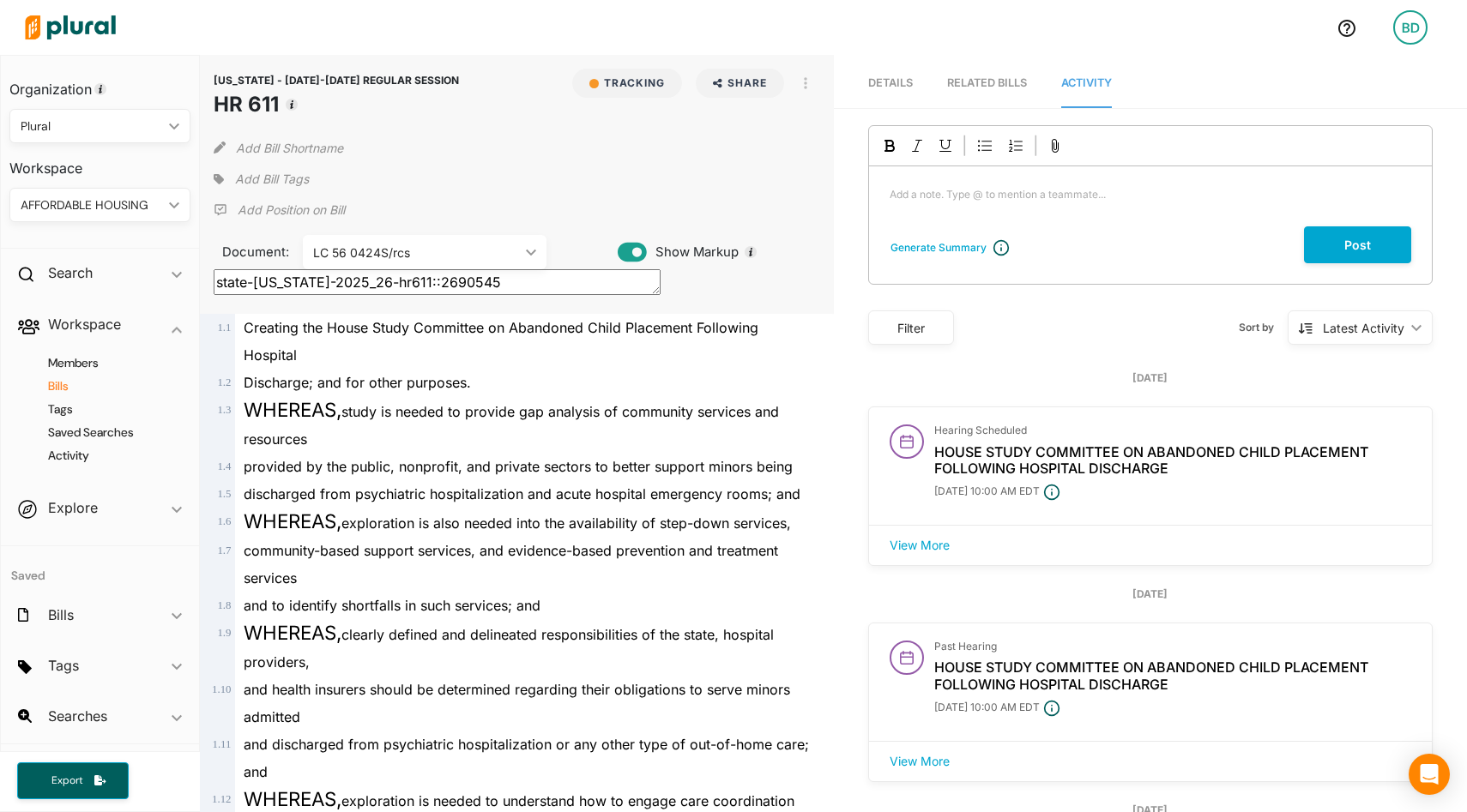
click at [73, 384] on h4 "Bills" at bounding box center [104, 386] width 155 height 16
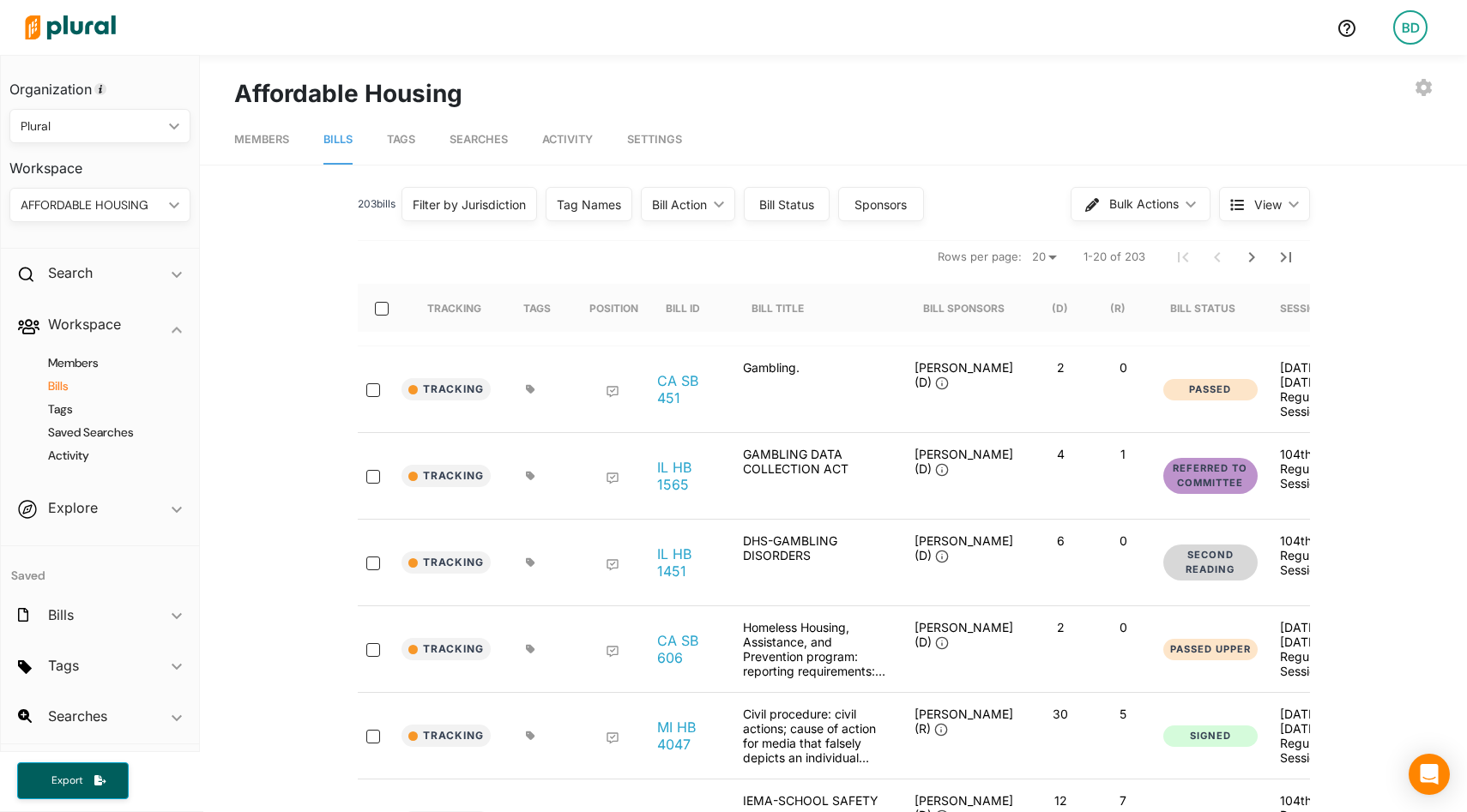
click at [494, 203] on div "Filter by Jurisdiction" at bounding box center [470, 204] width 113 height 18
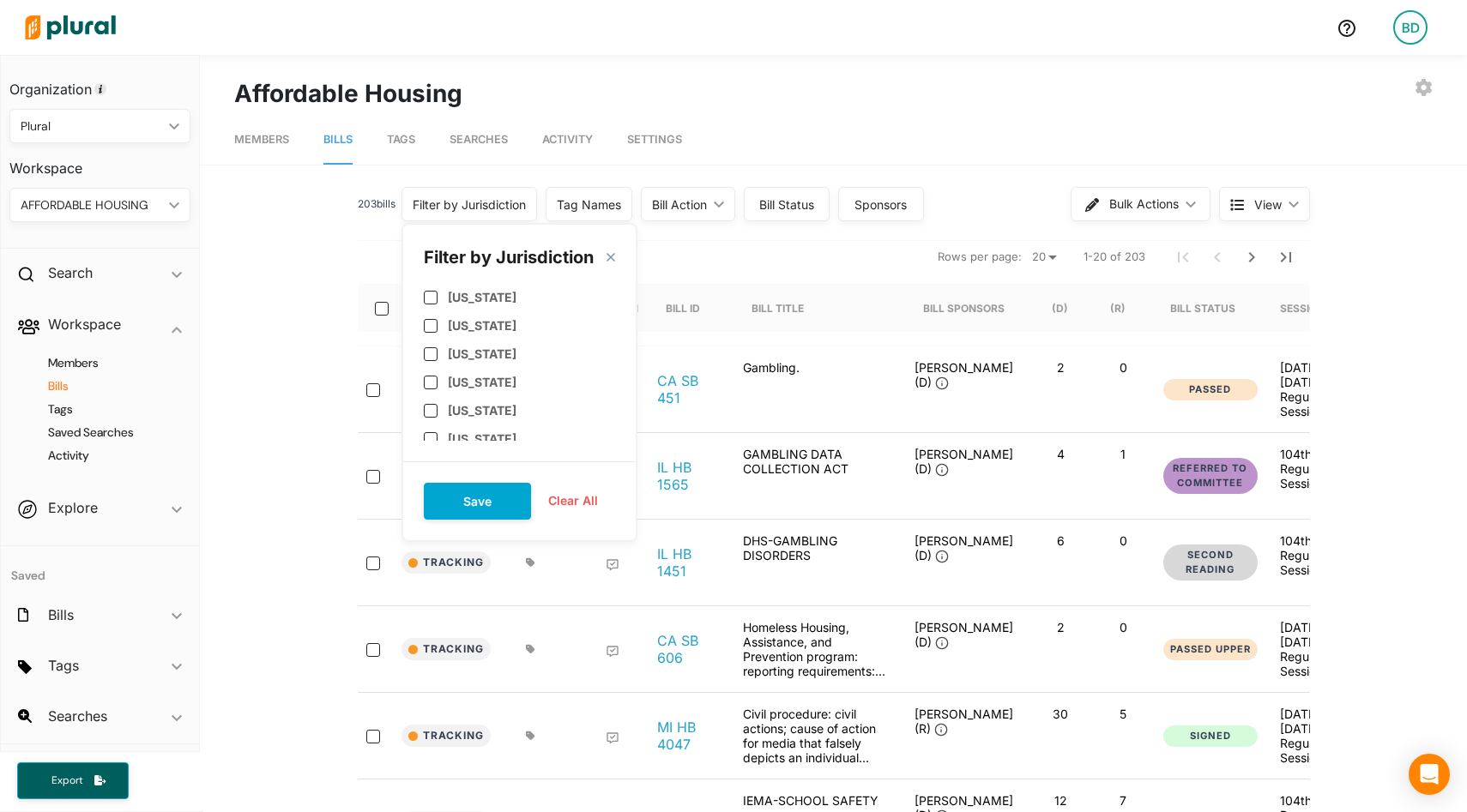
scroll to position [53, 0]
click at [466, 414] on label "[US_STATE]" at bounding box center [482, 415] width 69 height 15
checkbox input "true"
click at [465, 498] on button "Save" at bounding box center [477, 501] width 107 height 37
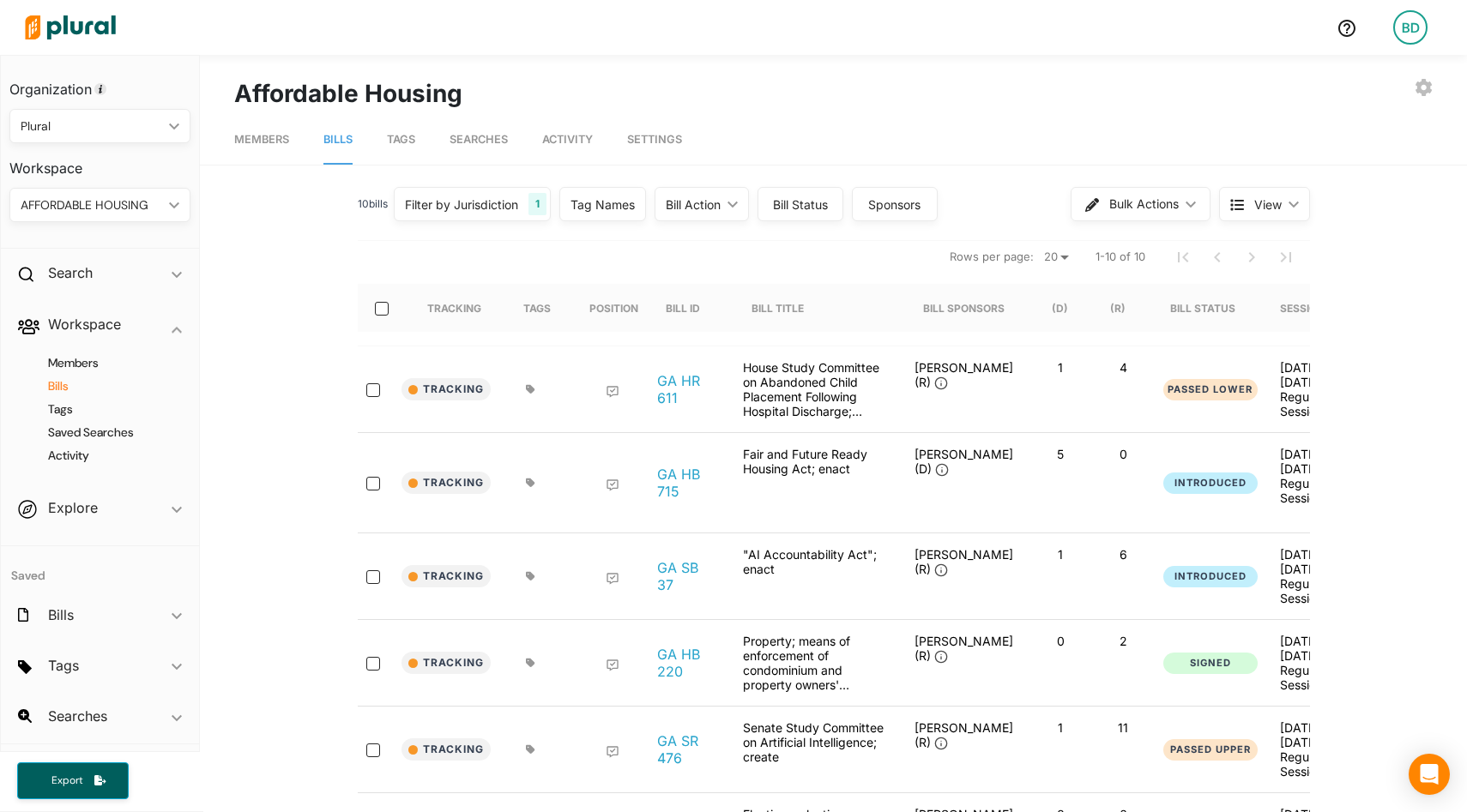
click at [1255, 209] on span "View" at bounding box center [1268, 204] width 27 height 18
click at [1265, 287] on span "Cards" at bounding box center [1308, 285] width 103 height 15
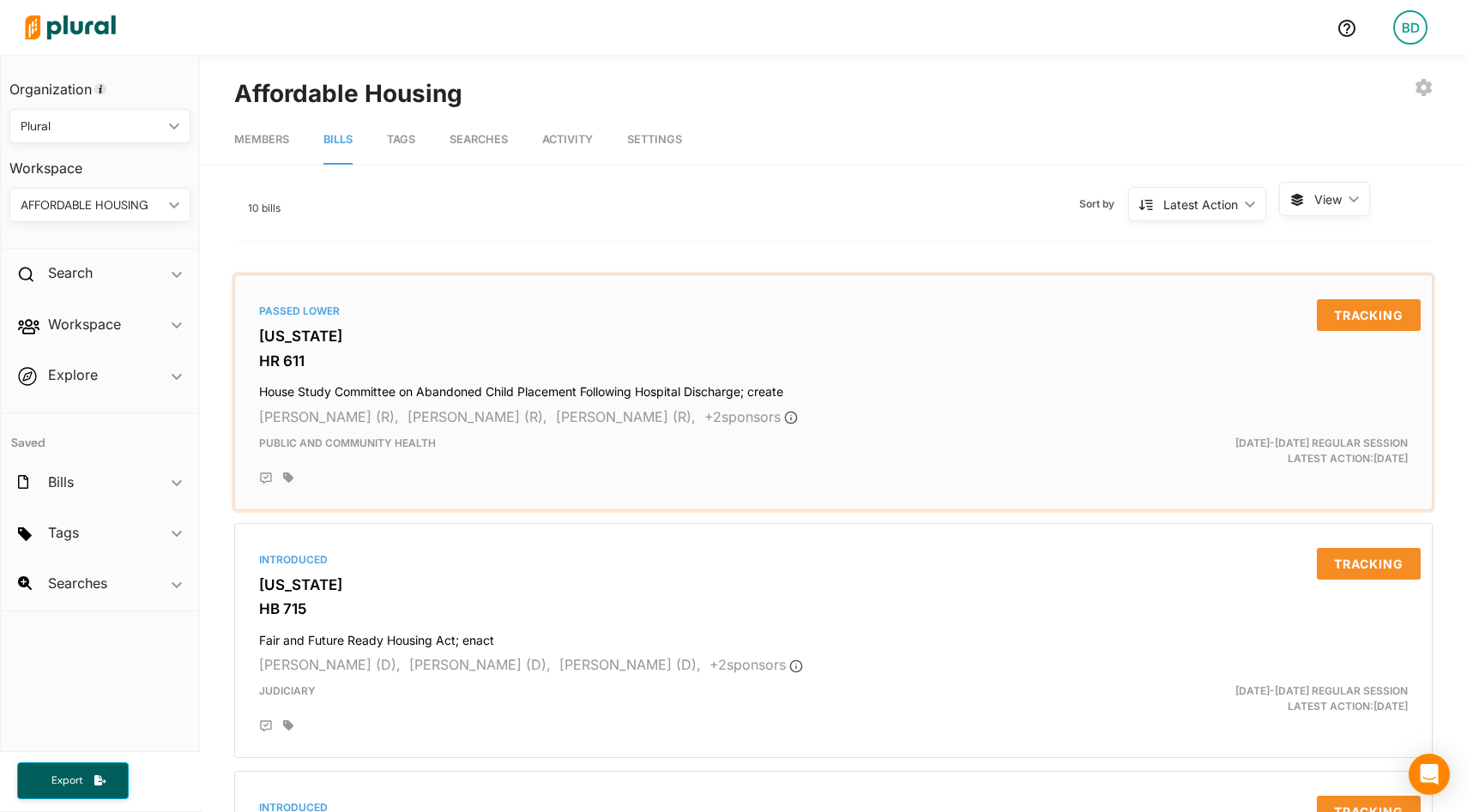
click at [286, 355] on h3 "HR 611" at bounding box center [833, 361] width 1149 height 17
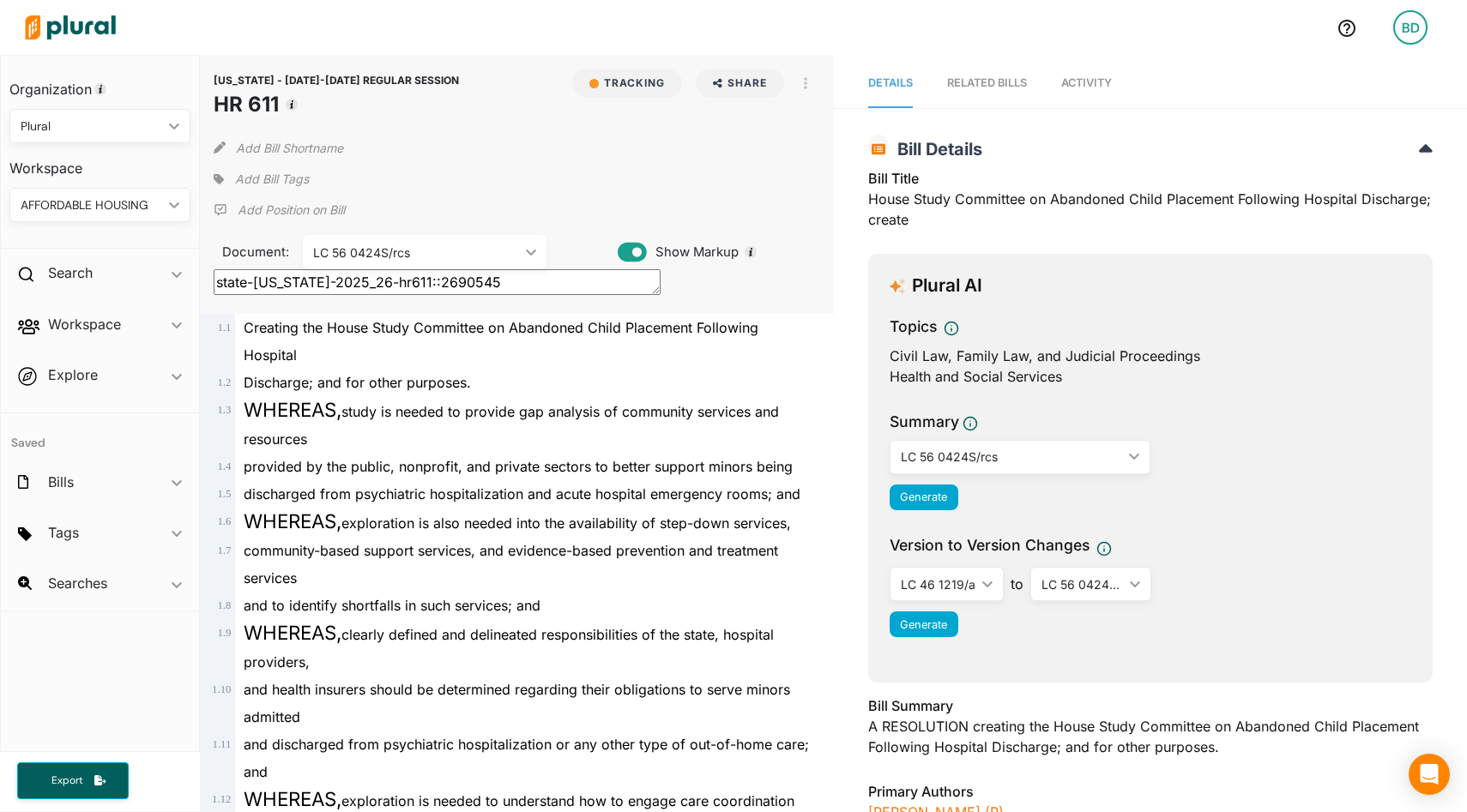
click at [224, 151] on icon at bounding box center [219, 147] width 12 height 12
type input "[PERSON_NAME] Home Bill"
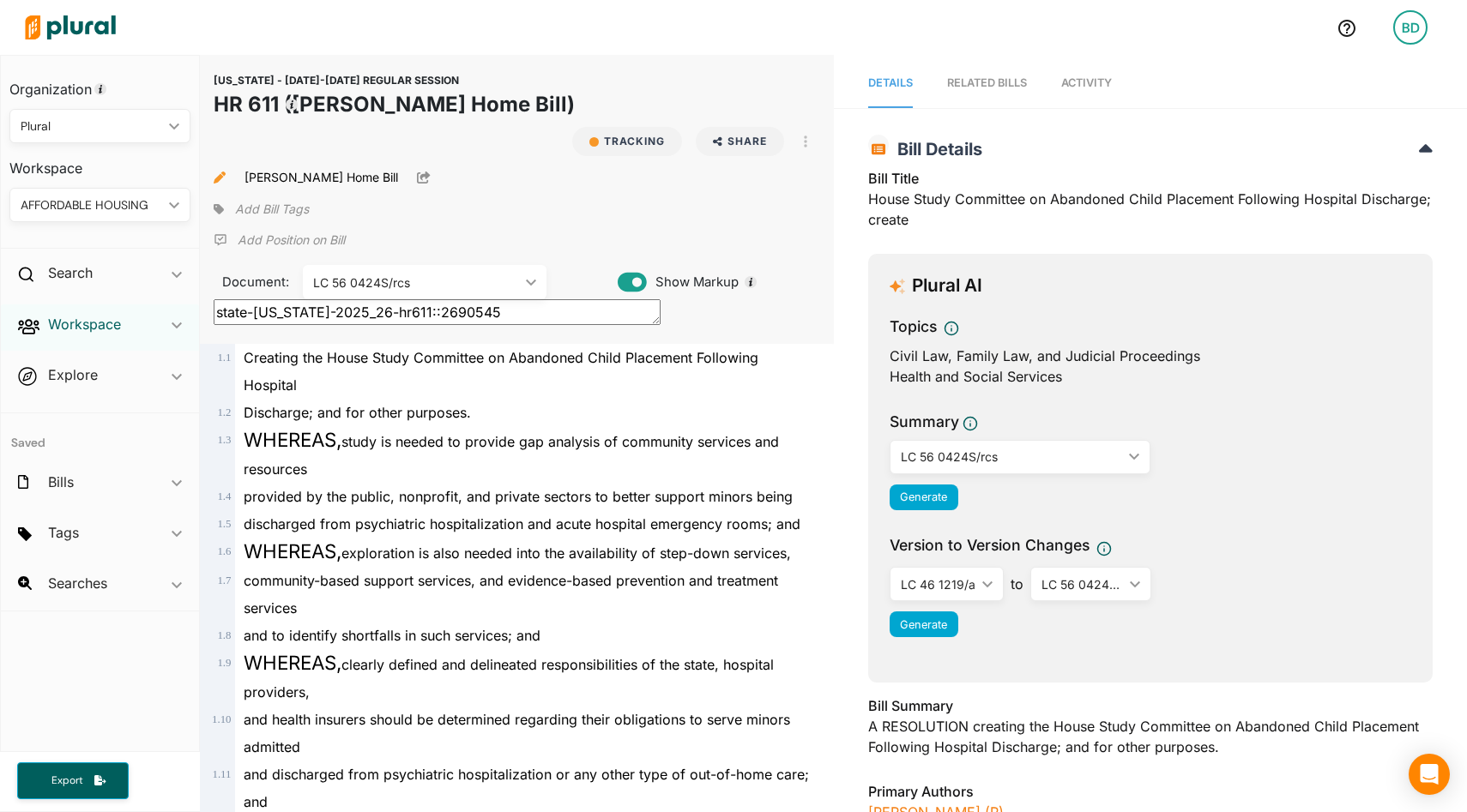
click at [92, 328] on h2 "Workspace" at bounding box center [85, 325] width 73 height 19
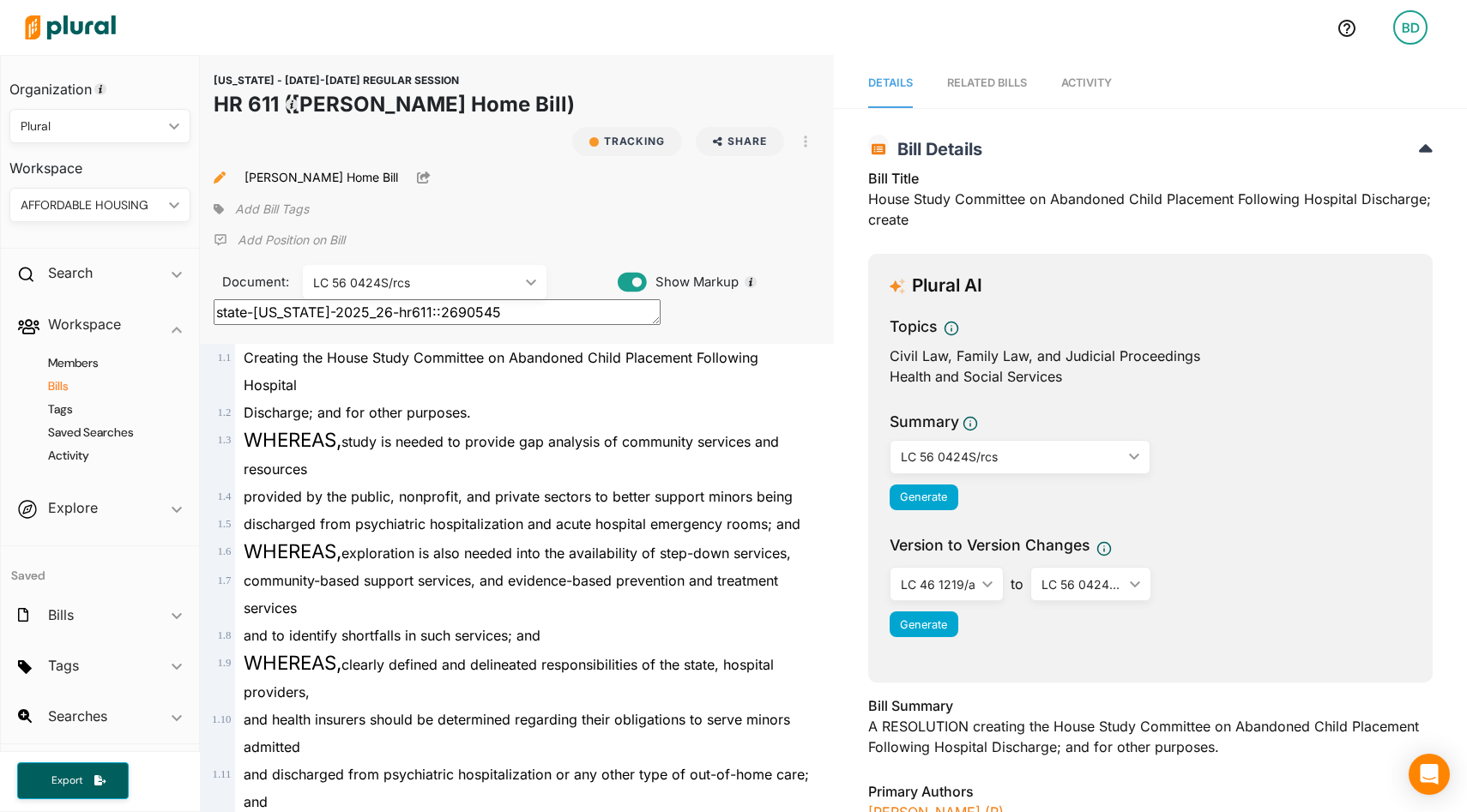
click at [72, 389] on h4 "Bills" at bounding box center [104, 386] width 155 height 16
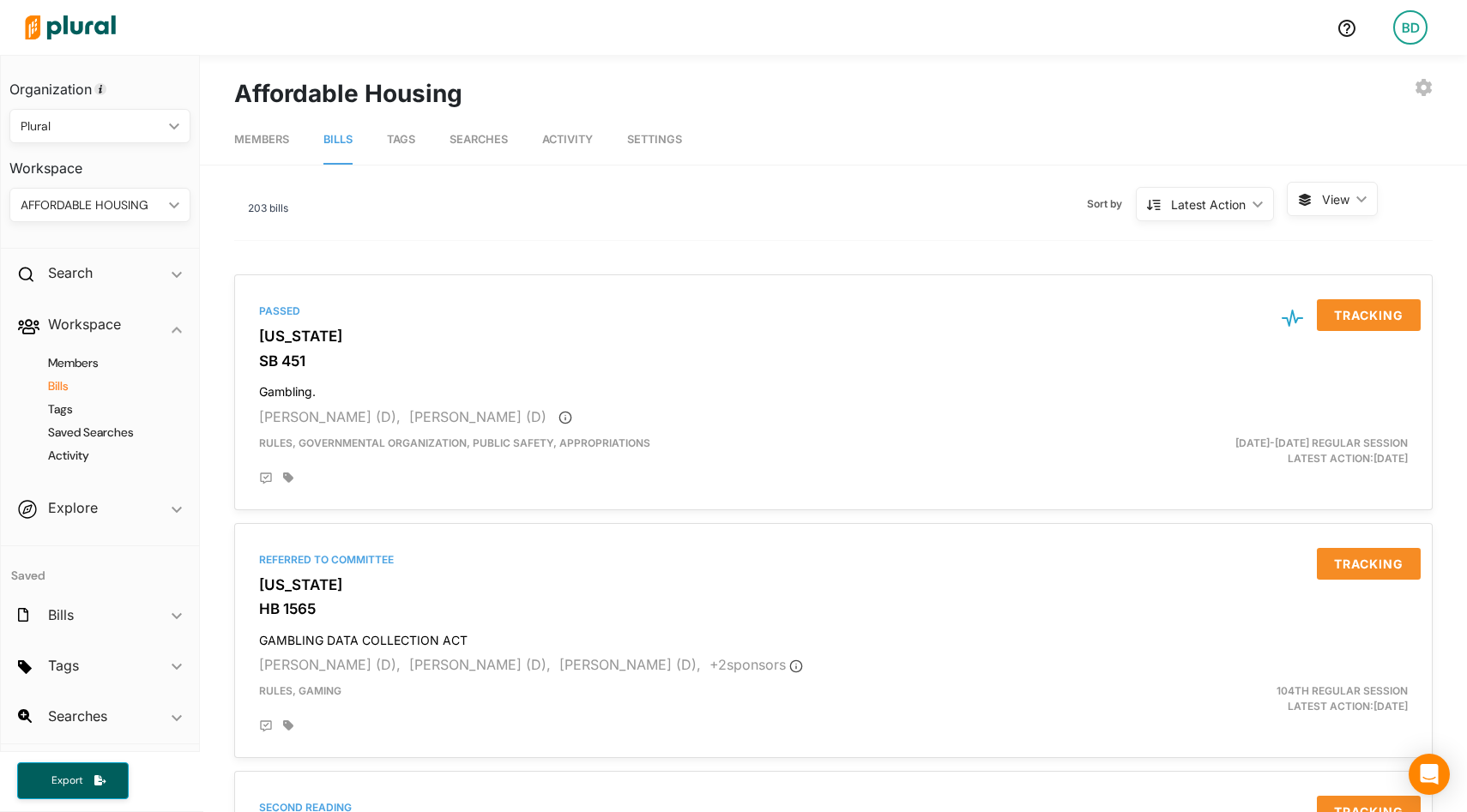
drag, startPoint x: 1343, startPoint y: 209, endPoint x: 1343, endPoint y: 199, distance: 10.0
click at [1343, 199] on span "View ic_keyboard_arrow_down" at bounding box center [1332, 199] width 91 height 34
click at [1332, 244] on span "Table" at bounding box center [1376, 240] width 103 height 15
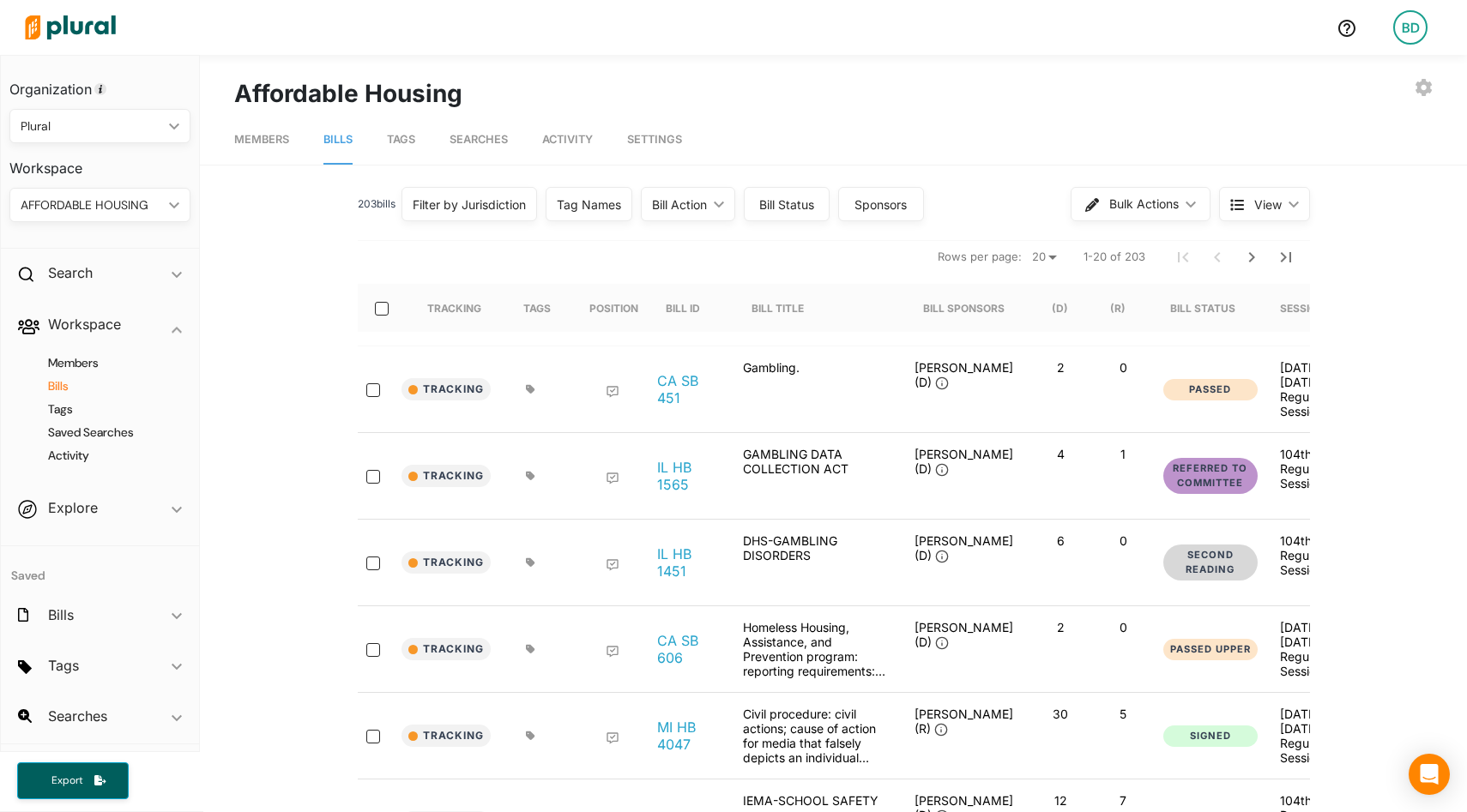
click at [501, 208] on div "Filter by Jurisdiction" at bounding box center [470, 204] width 113 height 18
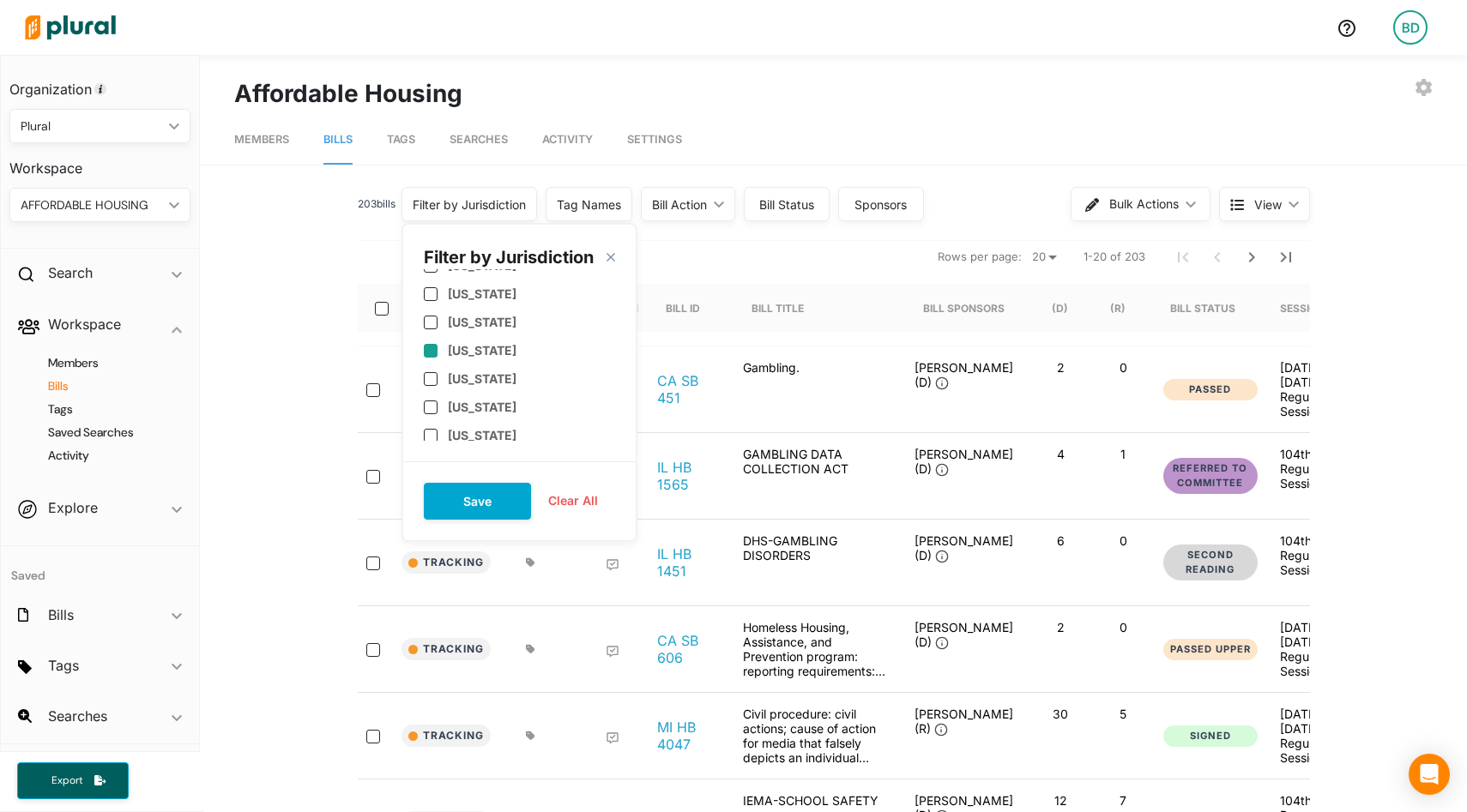
scroll to position [61, 0]
click at [470, 405] on label "[US_STATE]" at bounding box center [482, 406] width 69 height 15
checkbox input "true"
click at [480, 507] on button "Save" at bounding box center [477, 501] width 107 height 37
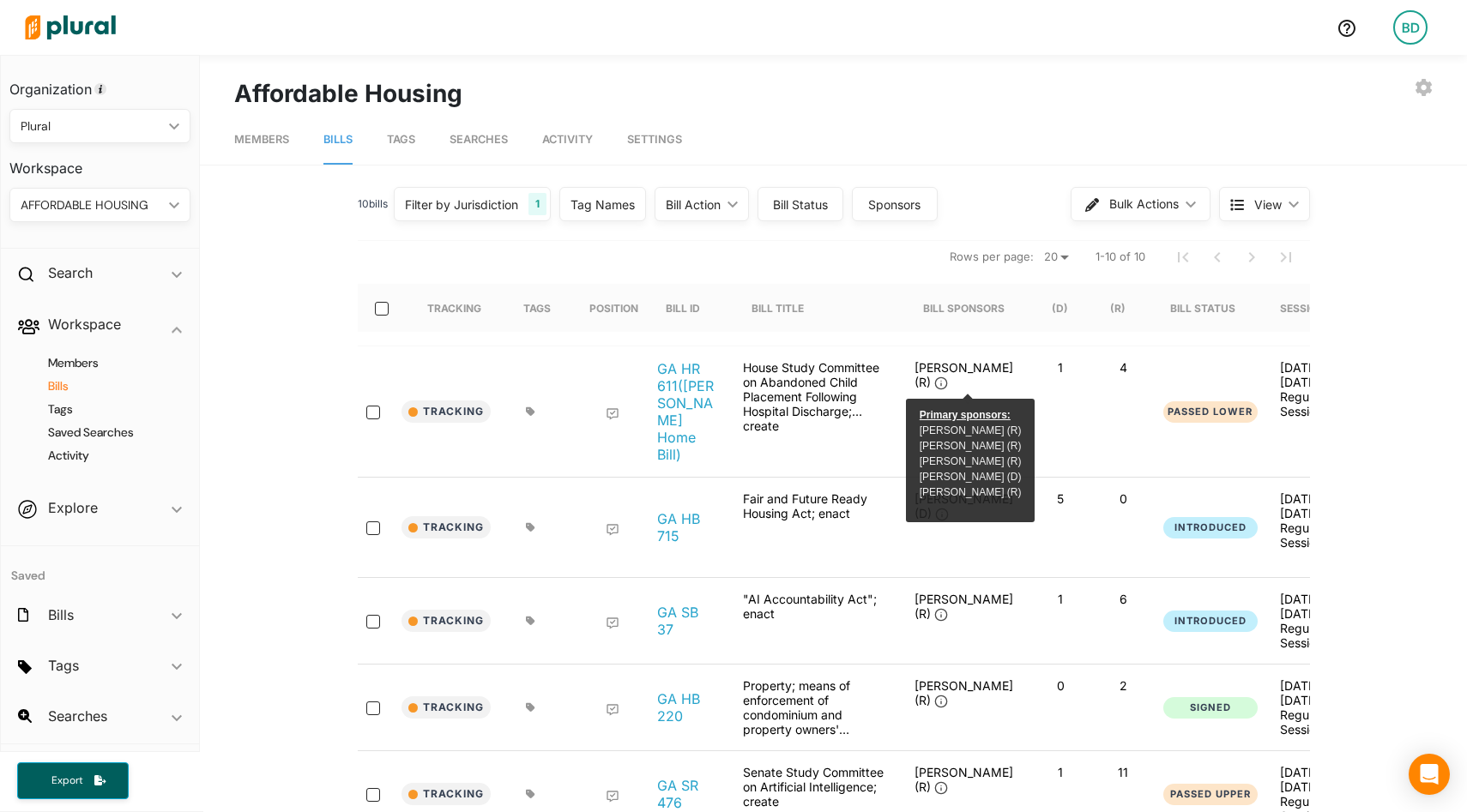
click at [1276, 214] on span "View ic_keyboard_arrow_down" at bounding box center [1265, 204] width 91 height 34
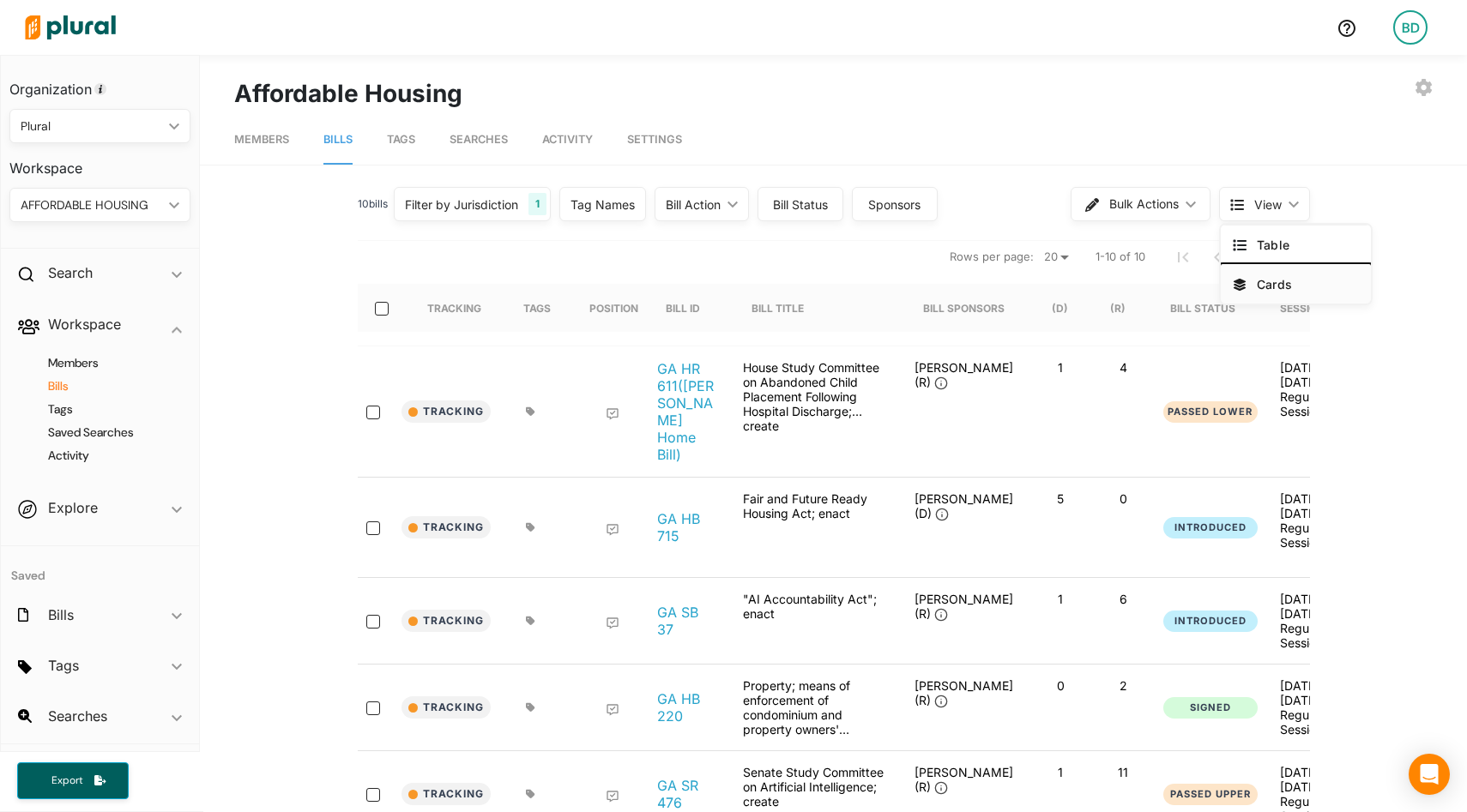
click at [1278, 292] on button "Cards" at bounding box center [1296, 284] width 151 height 40
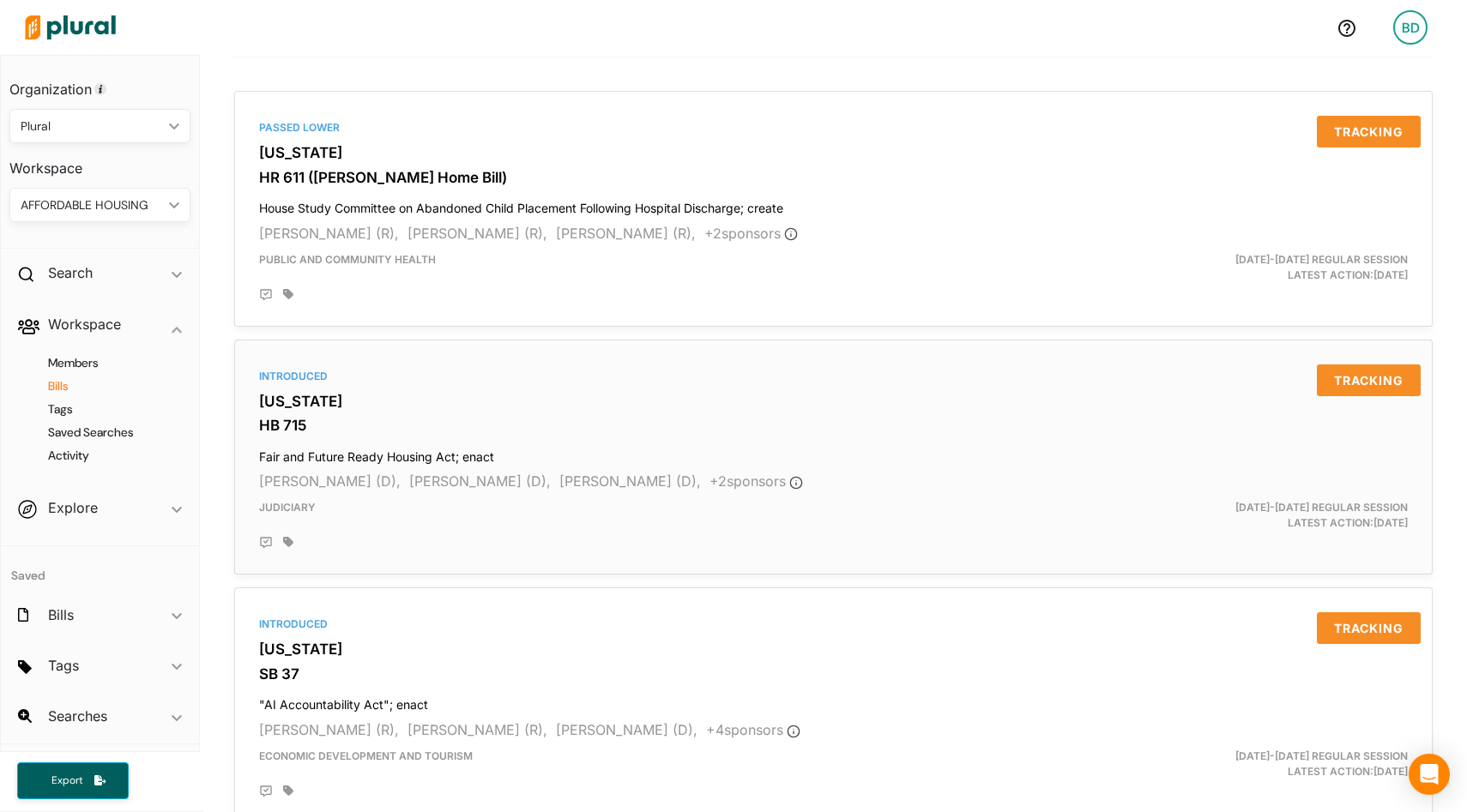
scroll to position [176, 0]
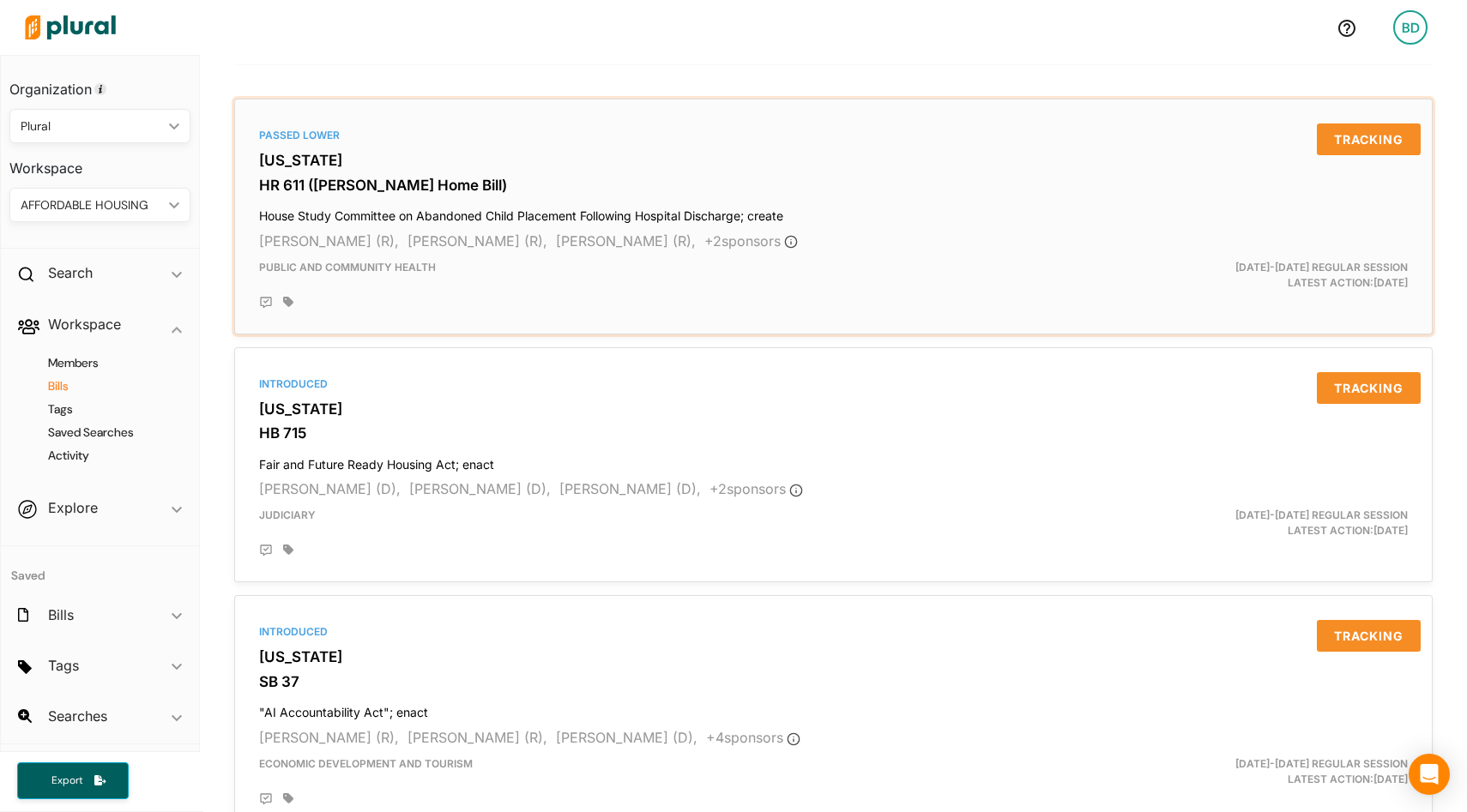
click at [268, 303] on icon at bounding box center [265, 303] width 14 height 14
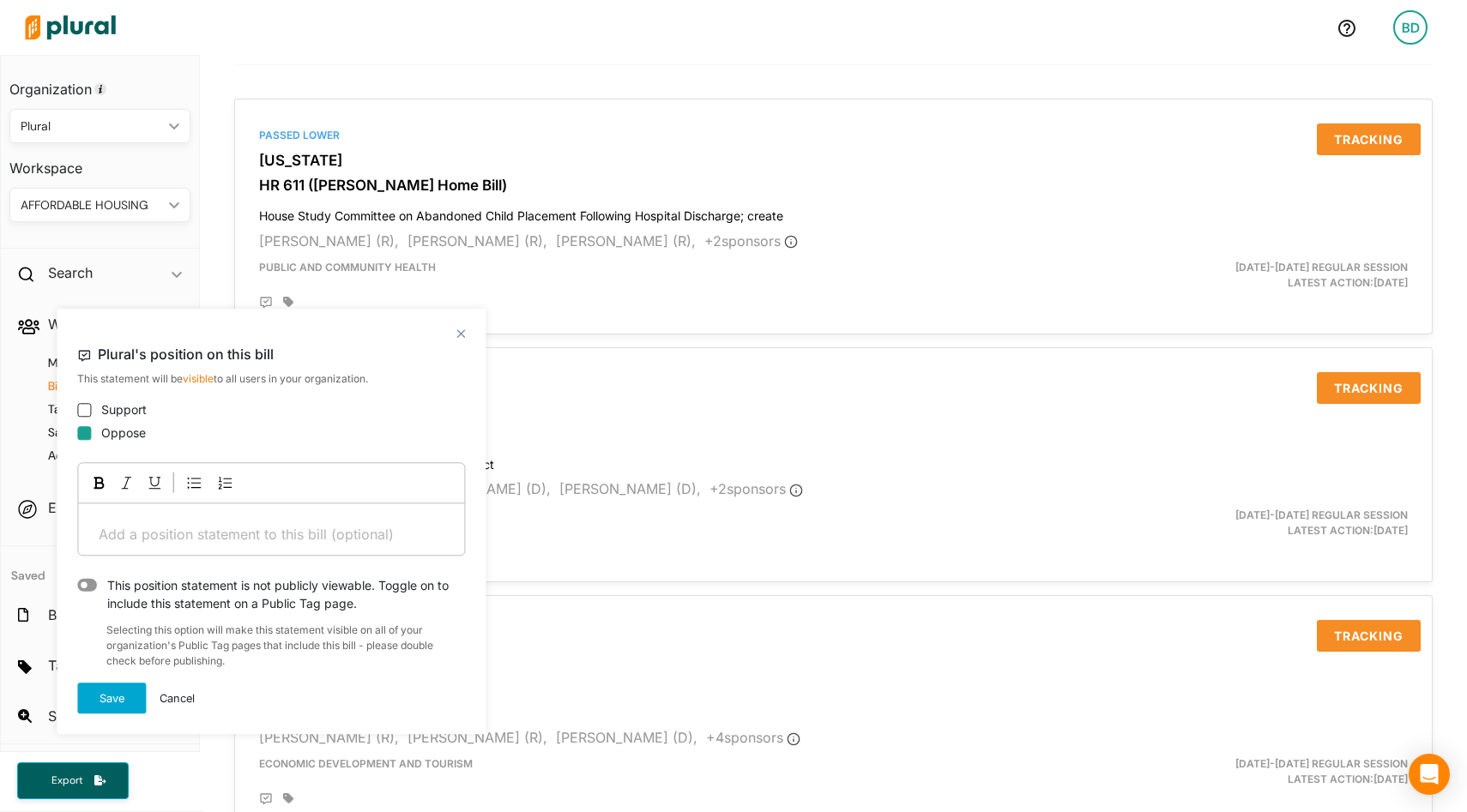
click at [83, 434] on input "Oppose" at bounding box center [84, 433] width 14 height 14
checkbox input "true"
click at [129, 519] on div "Add a position statement to this bill (optional) ﻿" at bounding box center [271, 529] width 386 height 52
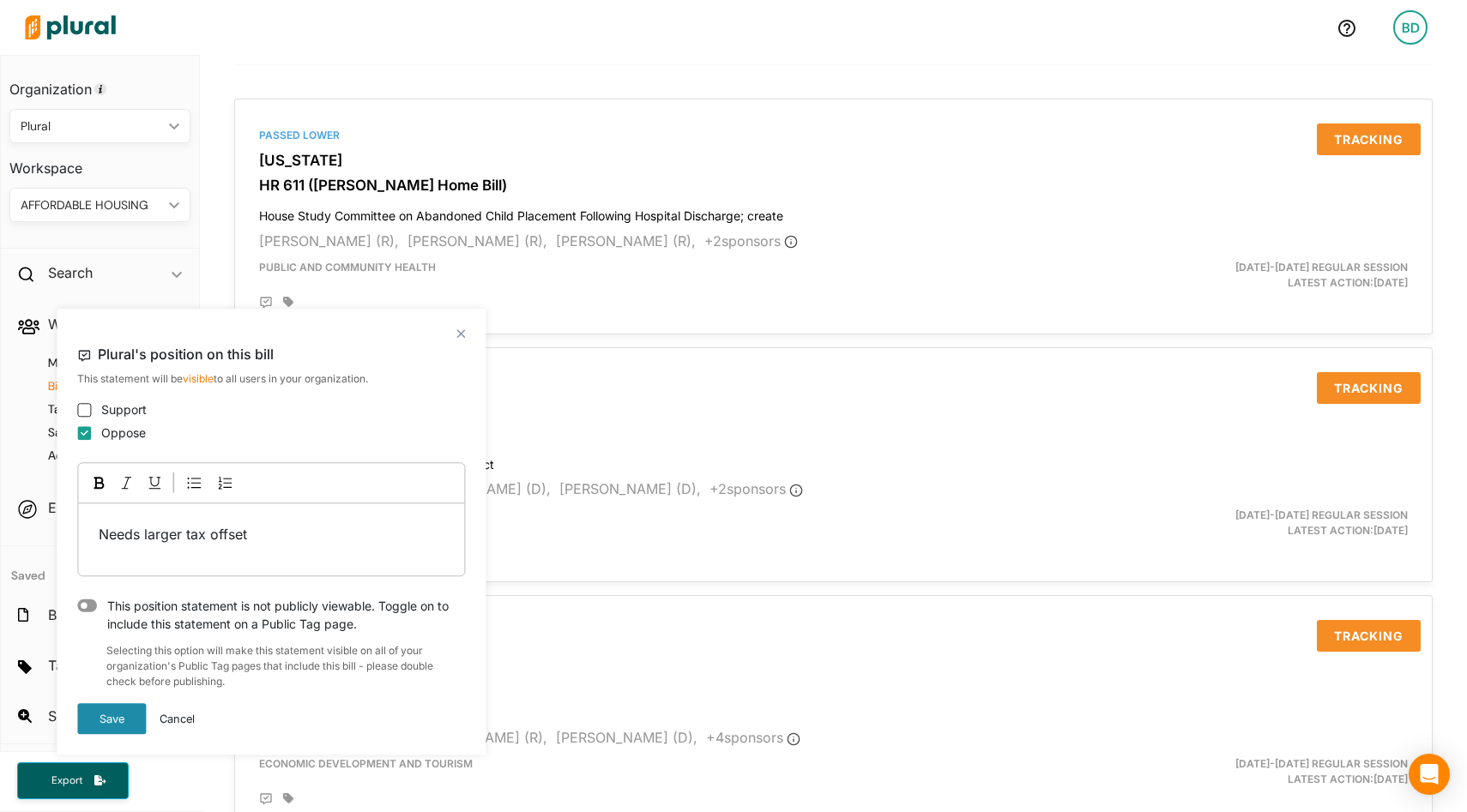
click at [104, 720] on button "Save" at bounding box center [111, 719] width 69 height 31
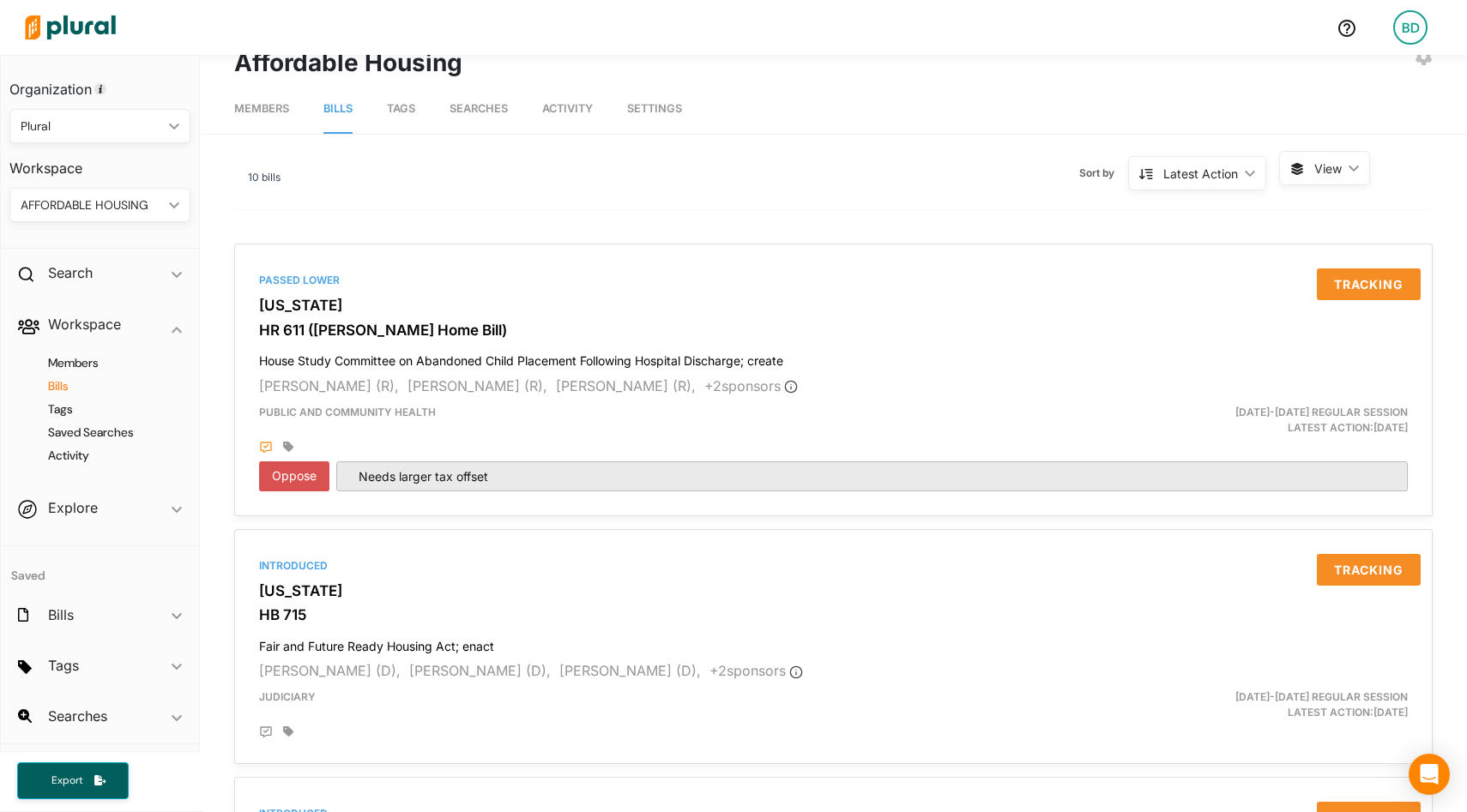
scroll to position [24, 0]
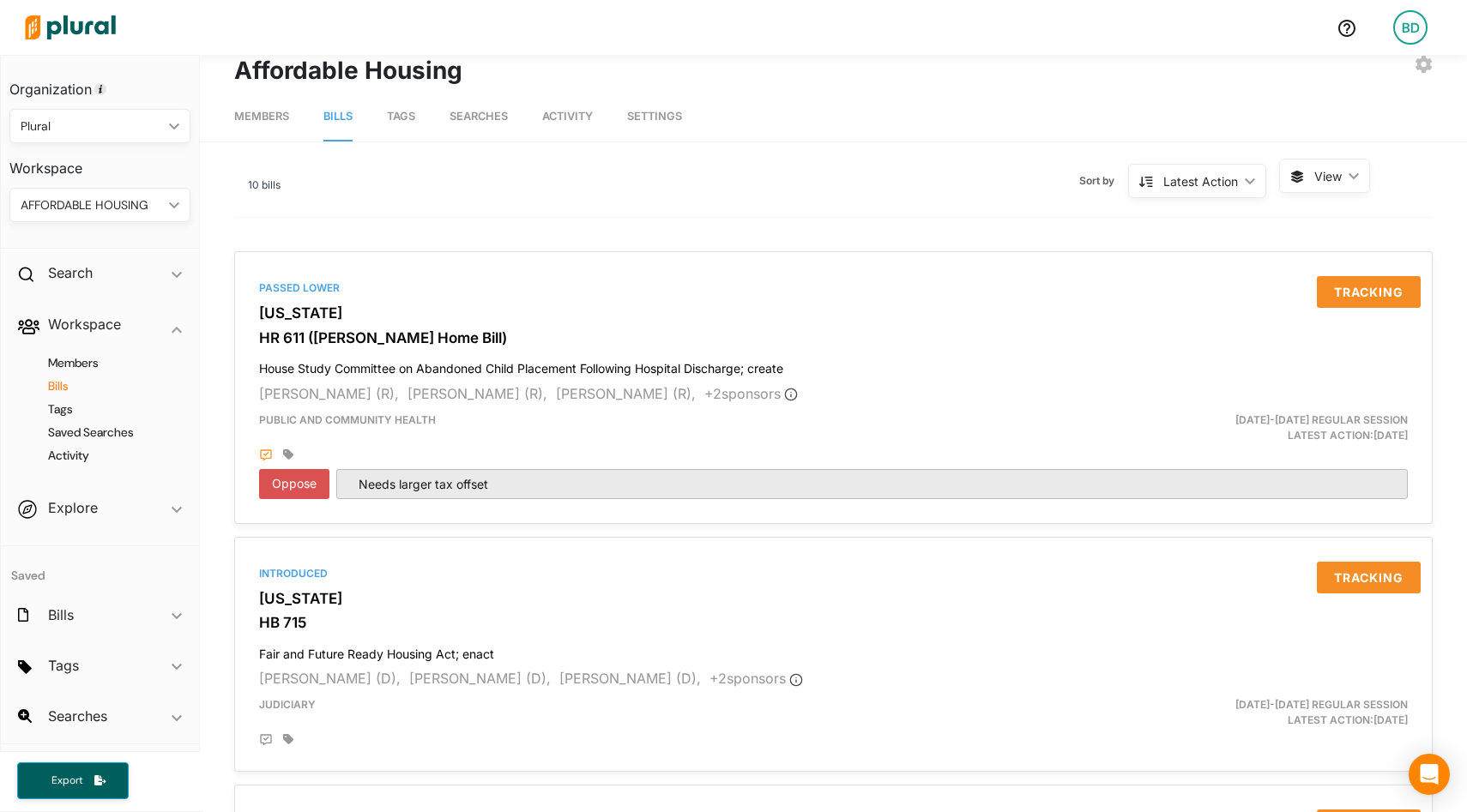
click at [131, 202] on div "AFFORDABLE HOUSING" at bounding box center [91, 205] width 141 height 18
click at [371, 199] on div "Sort by Latest Action ic_keyboard_arrow_down Latest Action Latest Action Alphan…" at bounding box center [779, 181] width 998 height 44
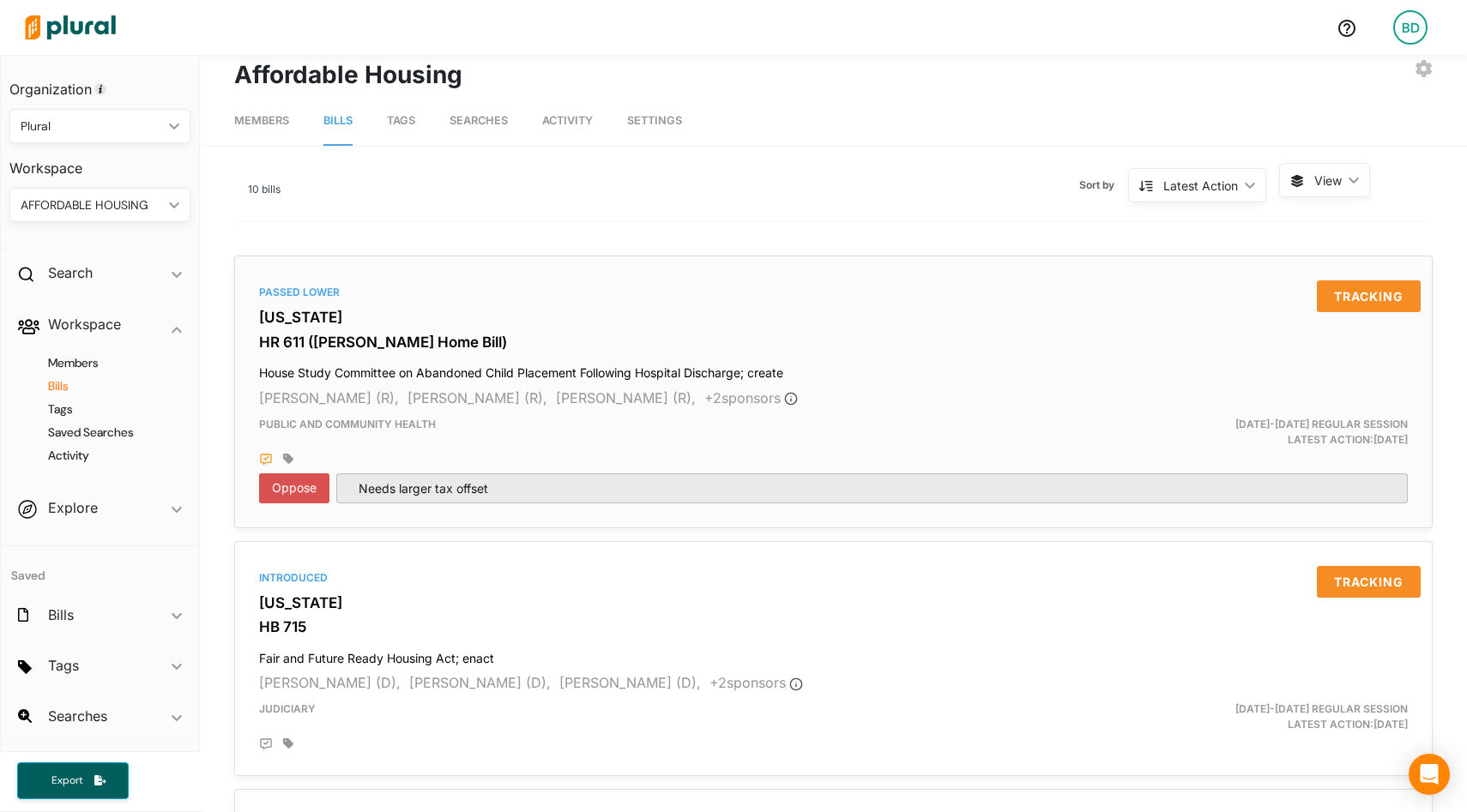
scroll to position [21, 0]
click at [151, 190] on div "AFFORDABLE HOUSING ic_keyboard_arrow_down" at bounding box center [100, 205] width 181 height 34
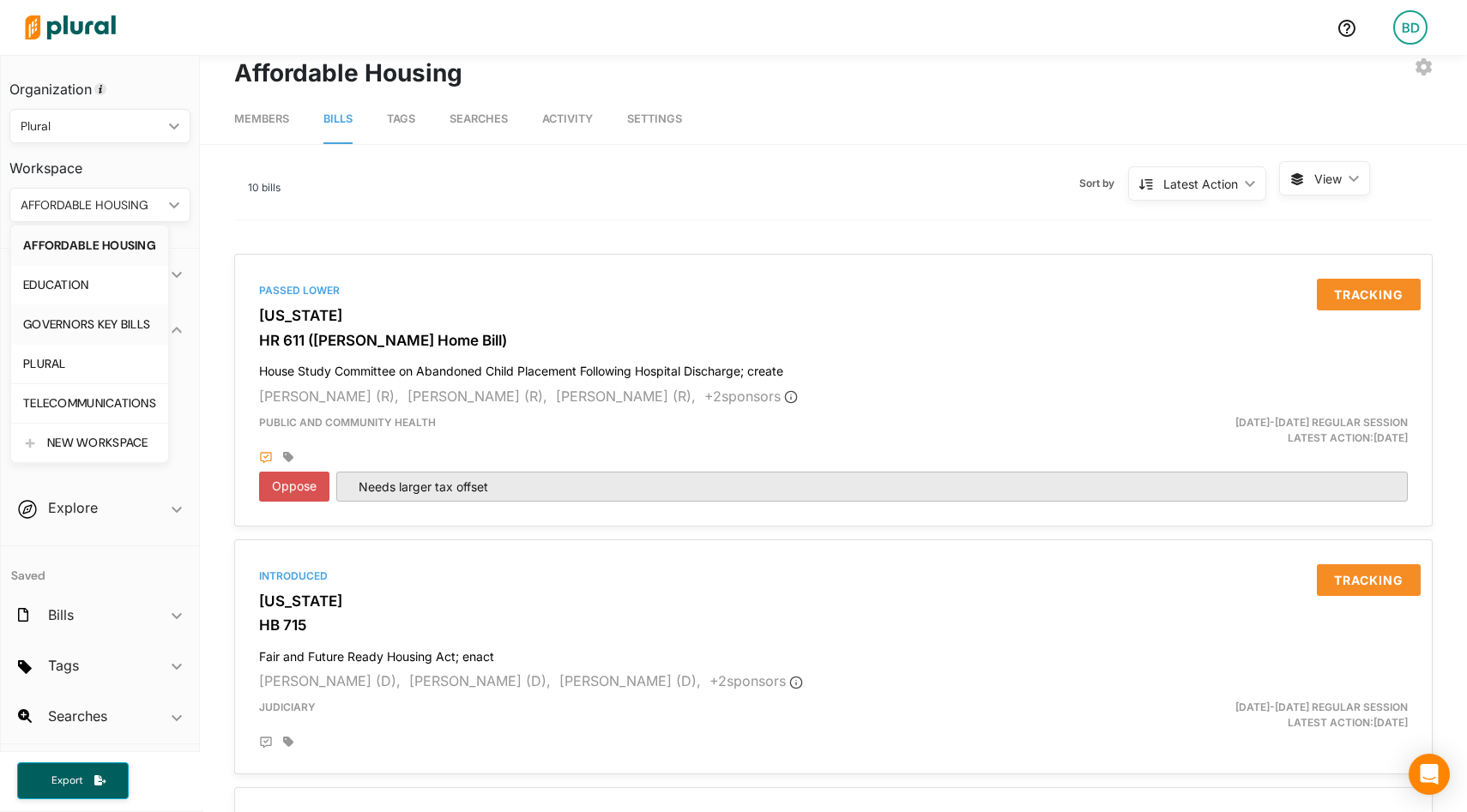
click at [84, 322] on div "GOVERNORS KEY BILLS" at bounding box center [89, 325] width 133 height 15
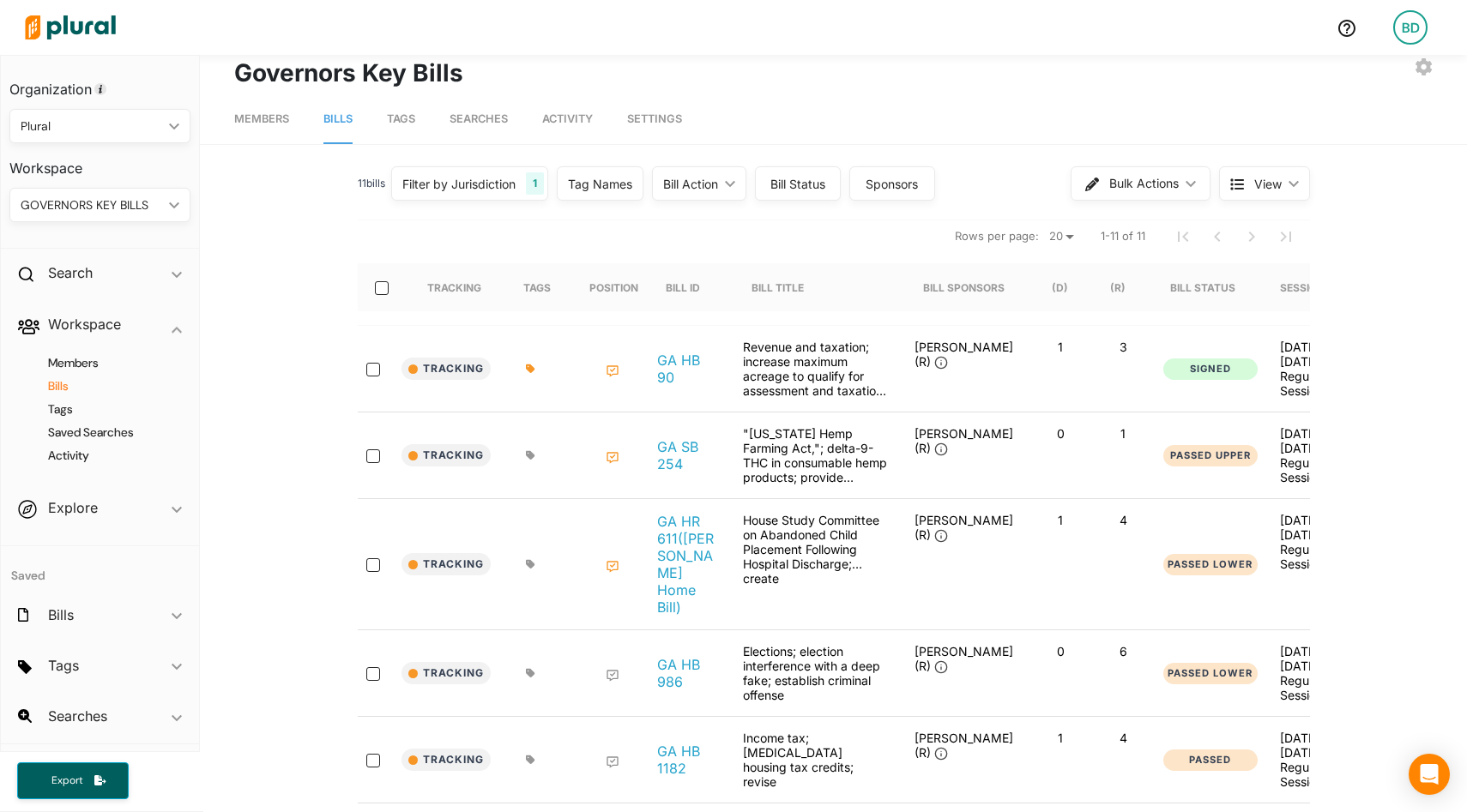
click at [400, 112] on span "Tags" at bounding box center [401, 119] width 28 height 13
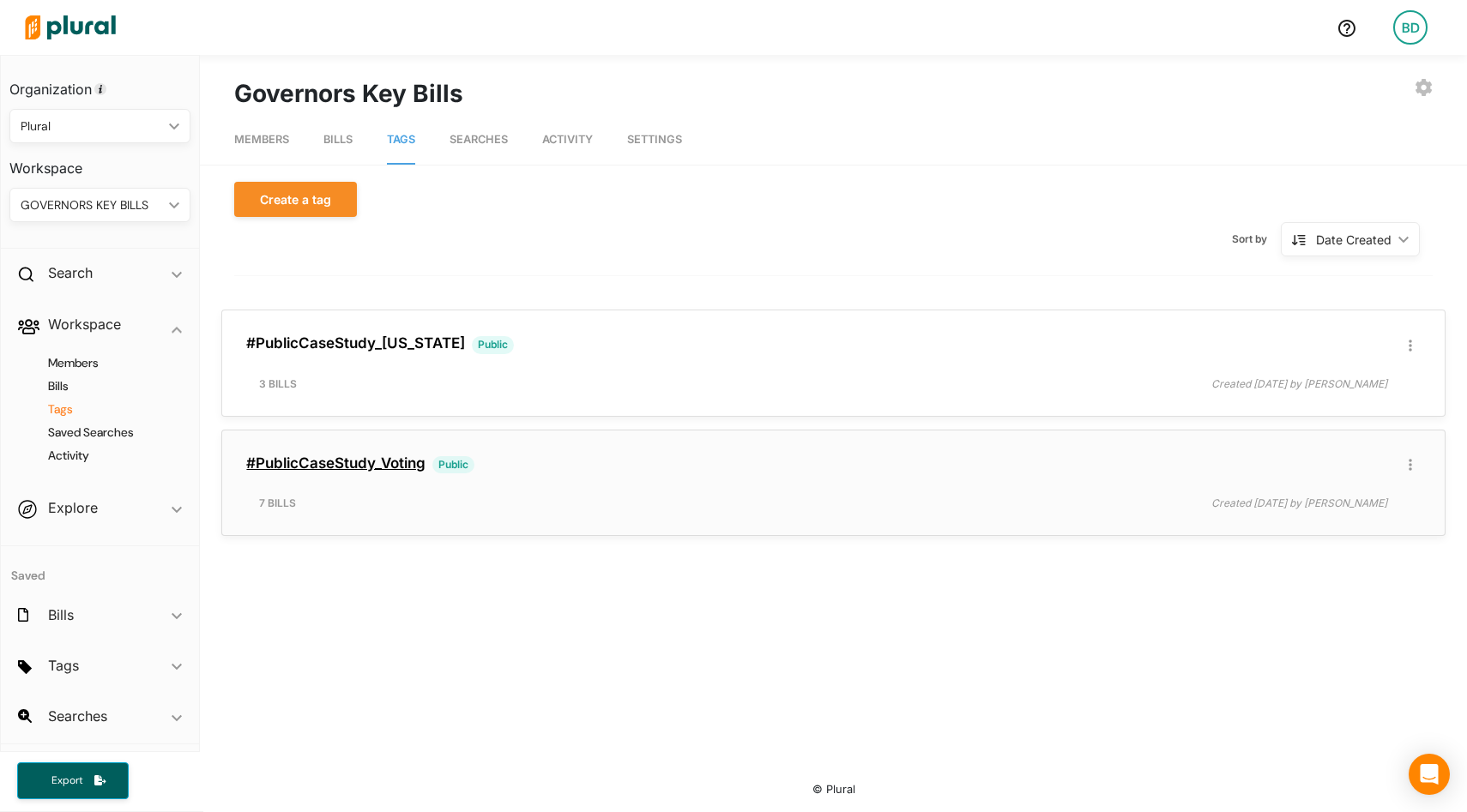
click at [391, 470] on link "#PublicCaseStudy_Voting" at bounding box center [336, 463] width 180 height 17
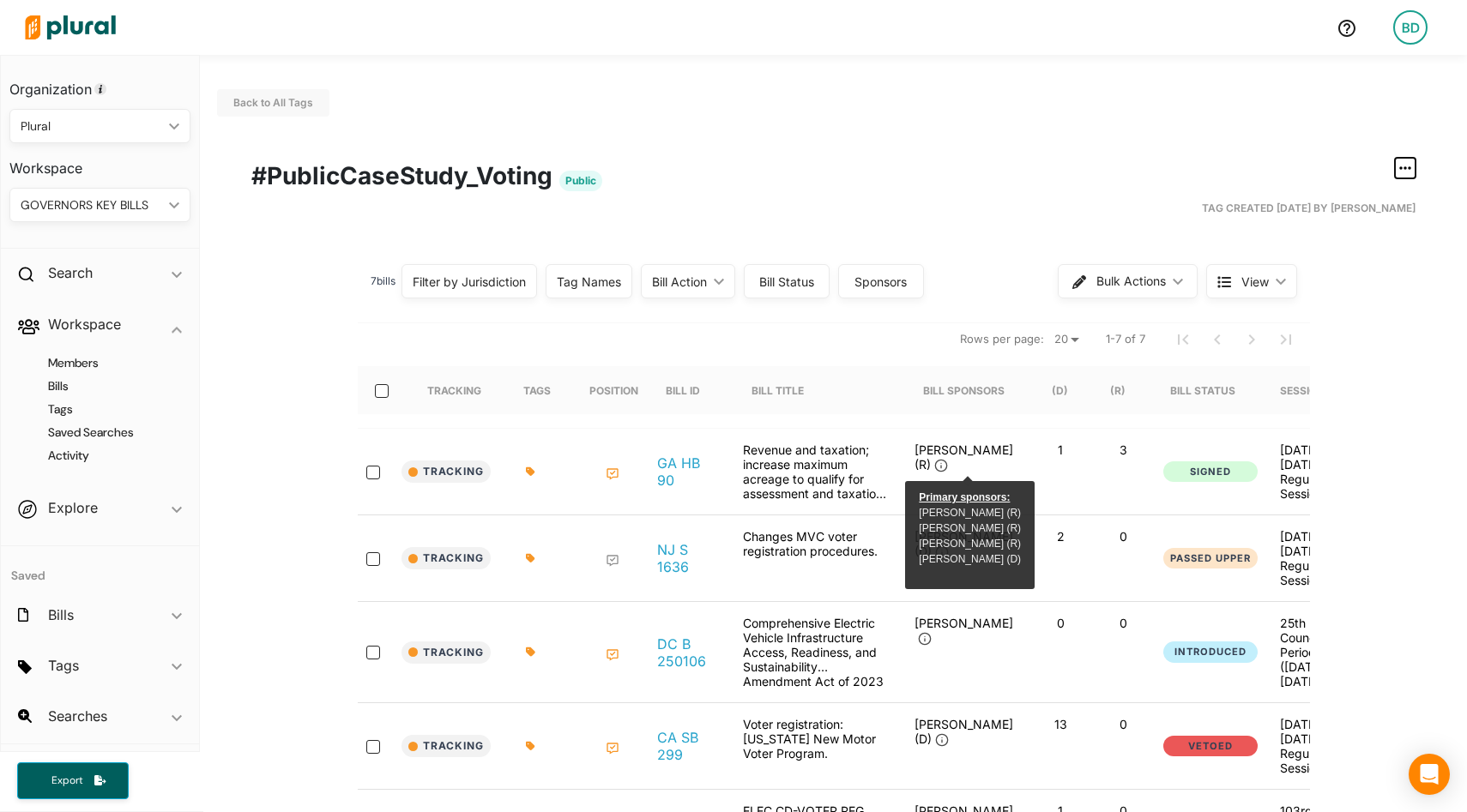
click at [1407, 168] on icon "button" at bounding box center [1405, 167] width 12 height 14
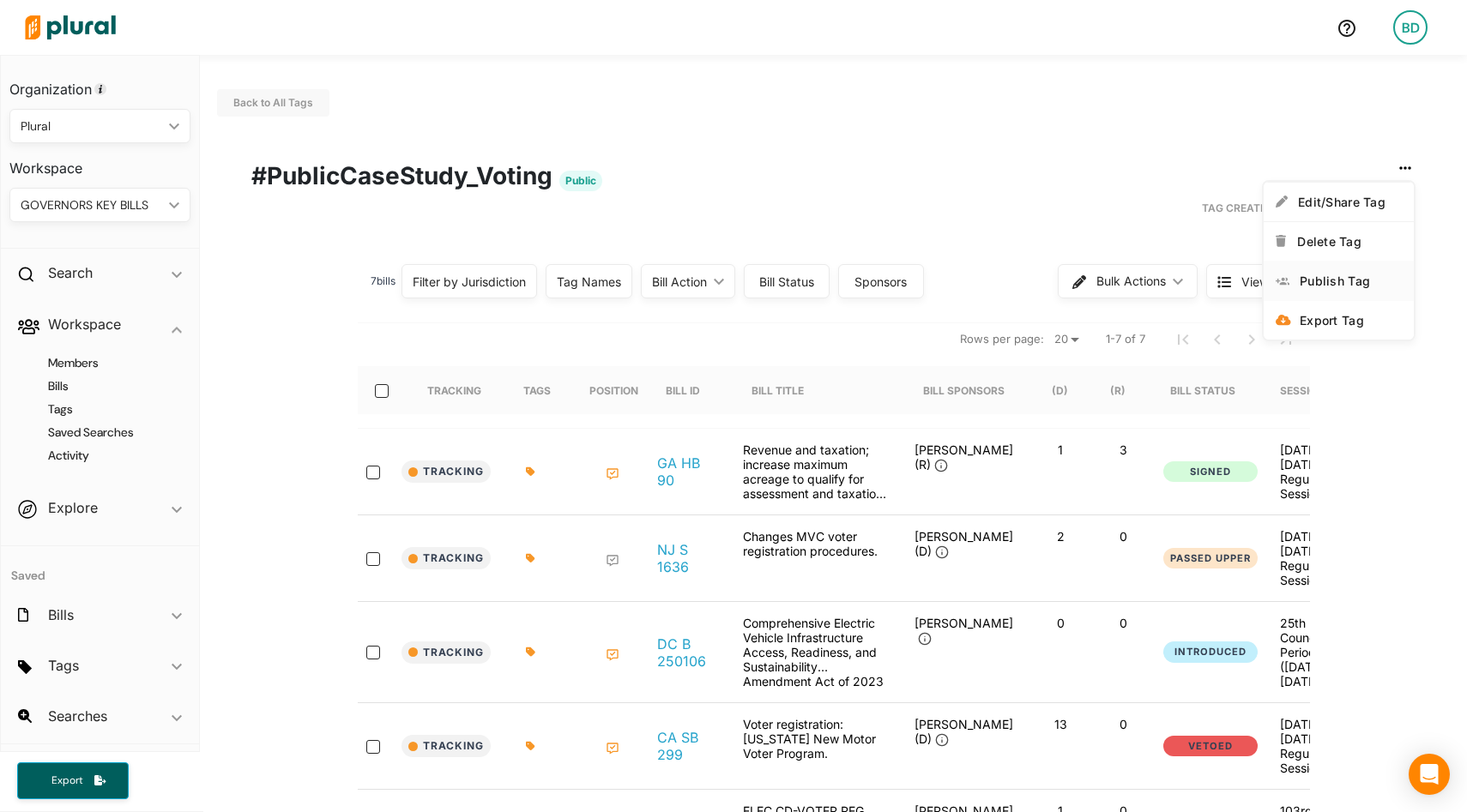
click at [1347, 275] on div "Publish Tag" at bounding box center [1350, 281] width 103 height 15
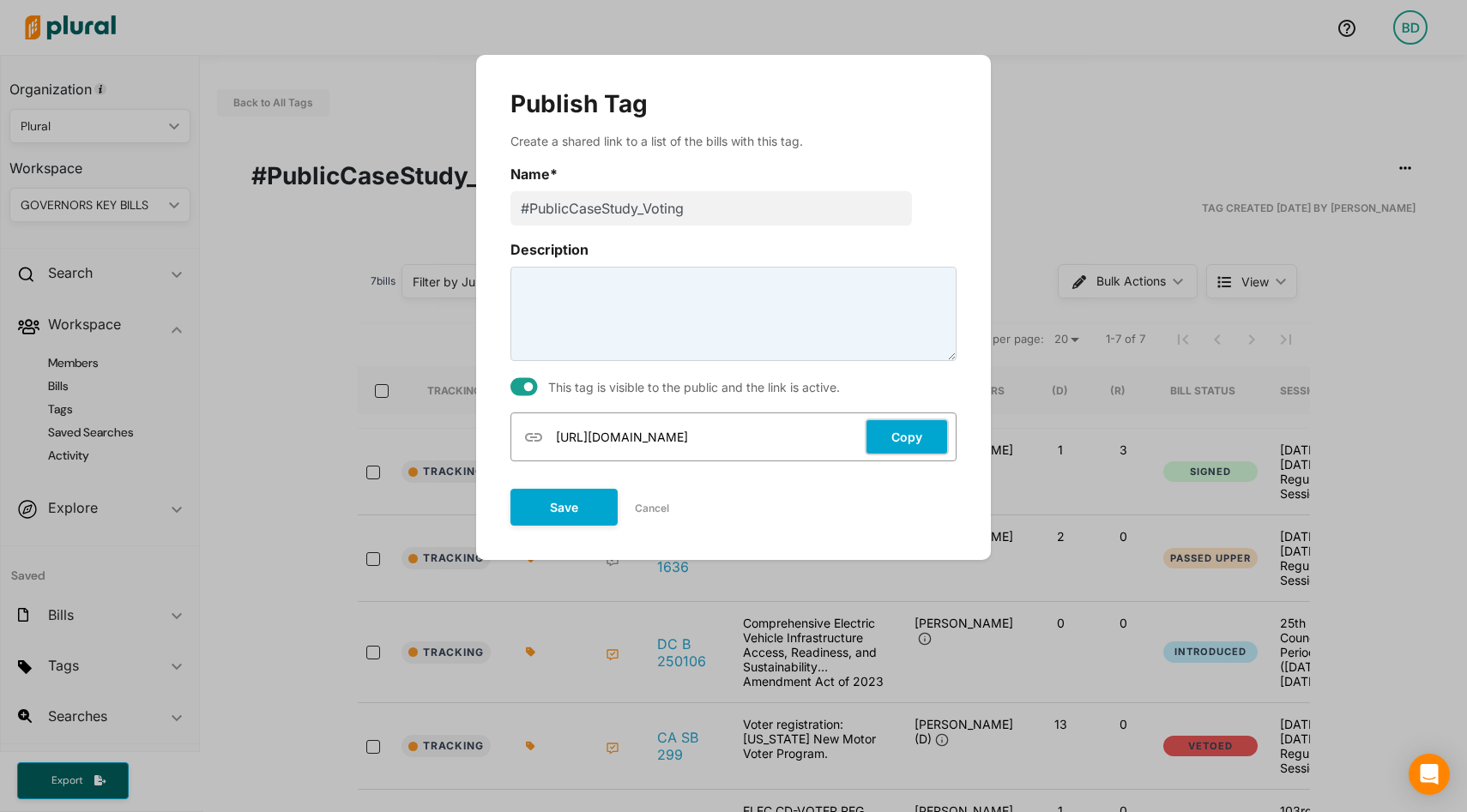
click at [908, 435] on button "Copy" at bounding box center [906, 437] width 84 height 37
click at [555, 516] on button "Save" at bounding box center [565, 505] width 107 height 37
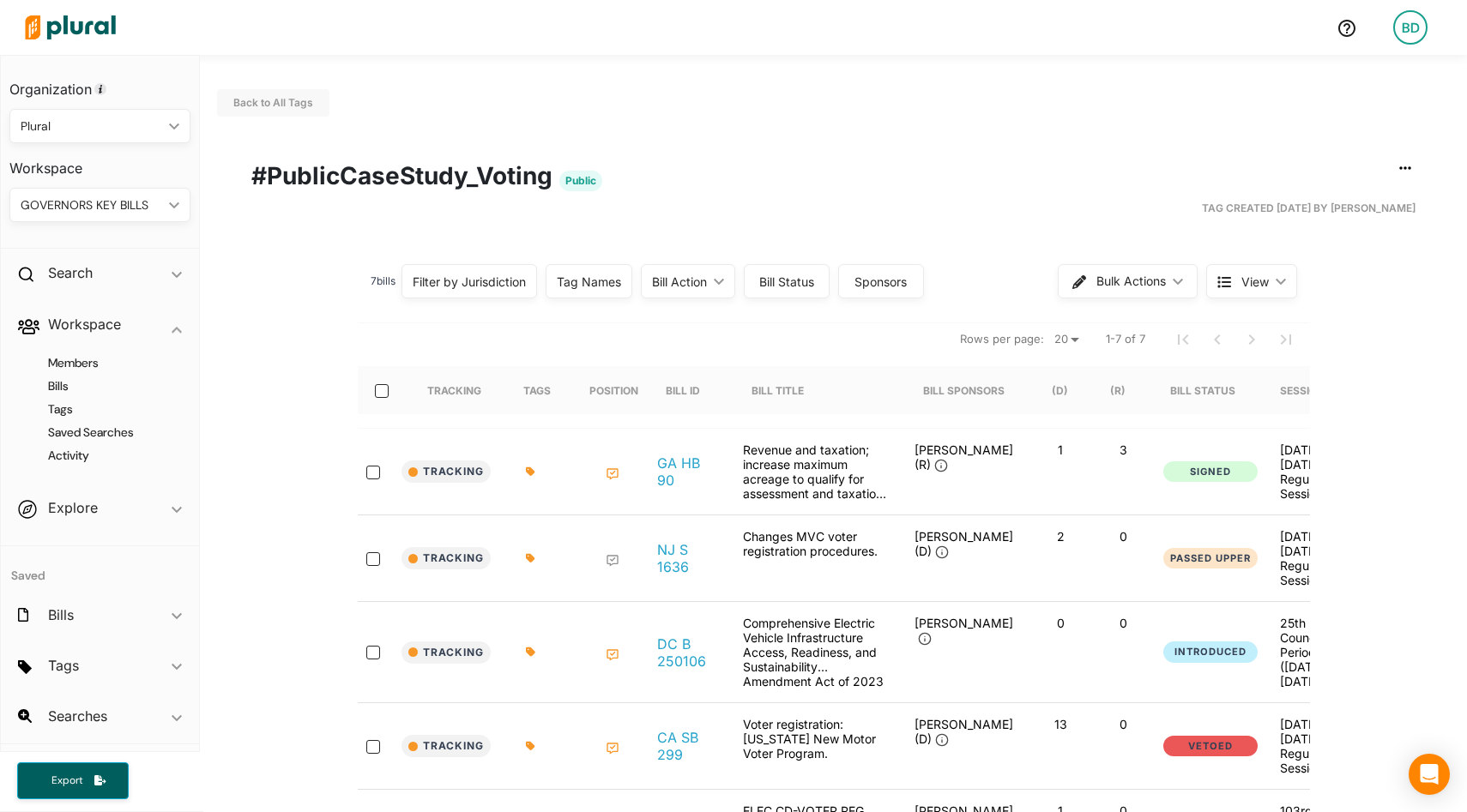
click at [1280, 271] on span "View ic_keyboard_arrow_down" at bounding box center [1252, 281] width 91 height 34
click at [1250, 359] on span "Cards" at bounding box center [1295, 362] width 103 height 15
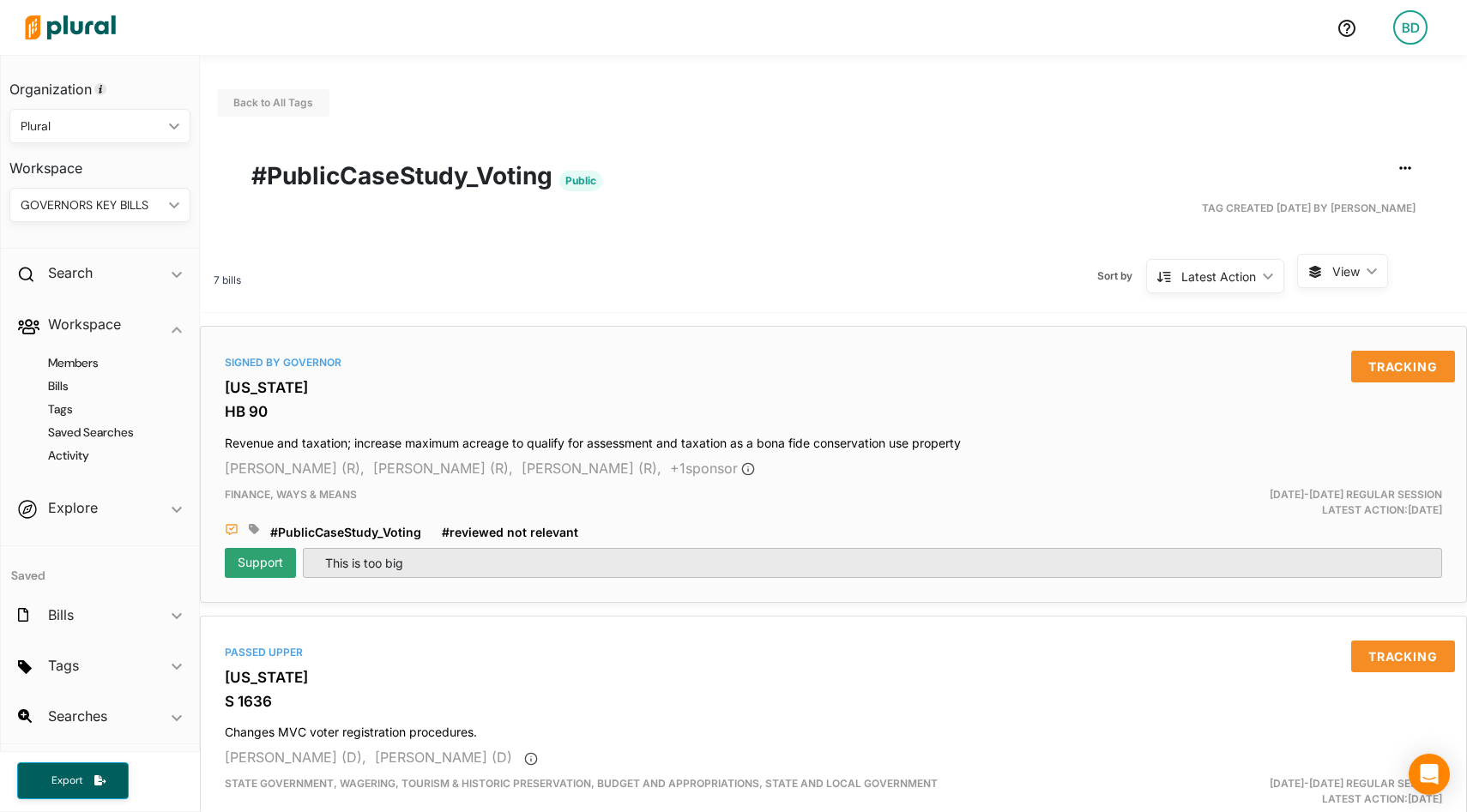
scroll to position [5, 0]
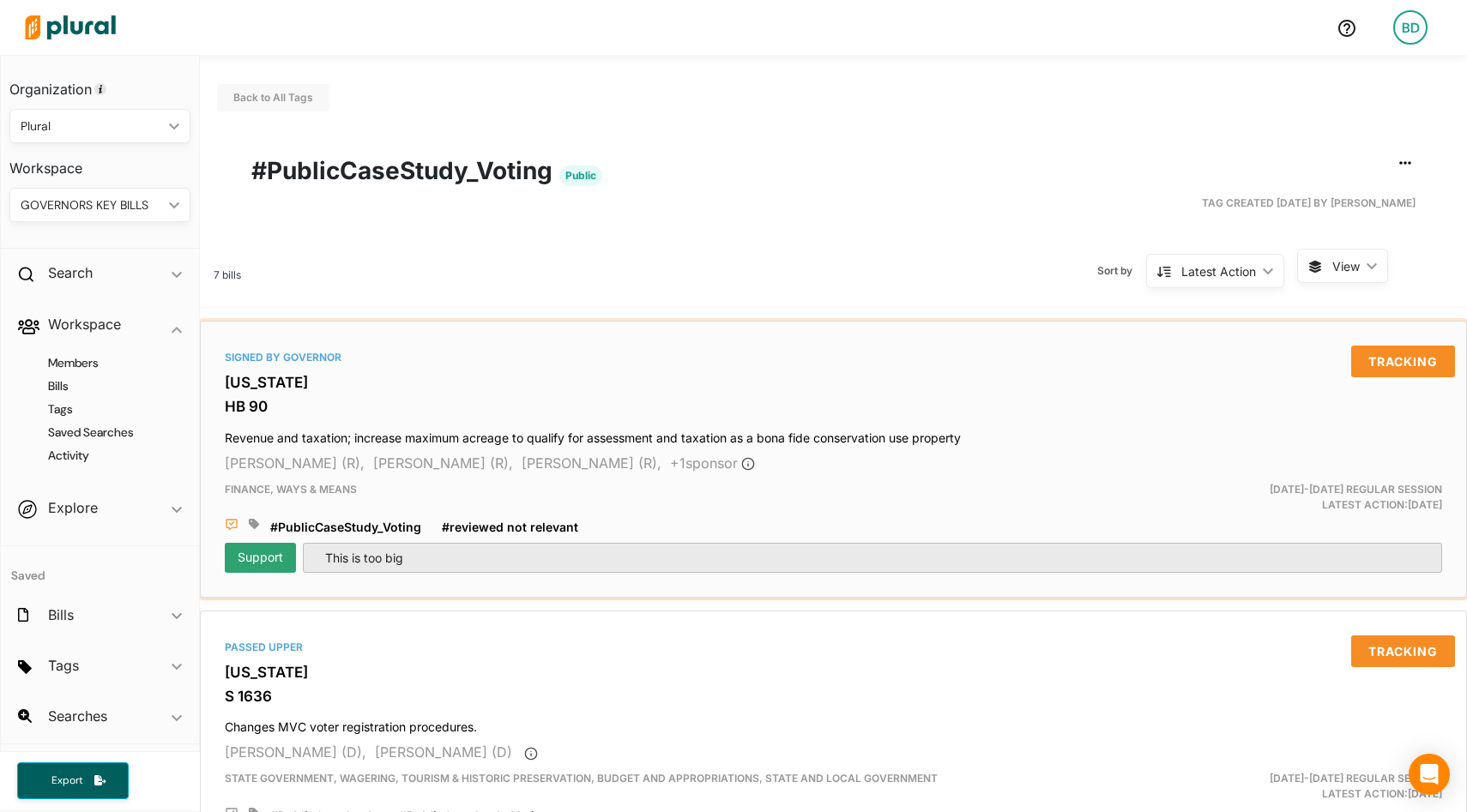
click at [233, 520] on icon at bounding box center [231, 525] width 14 height 14
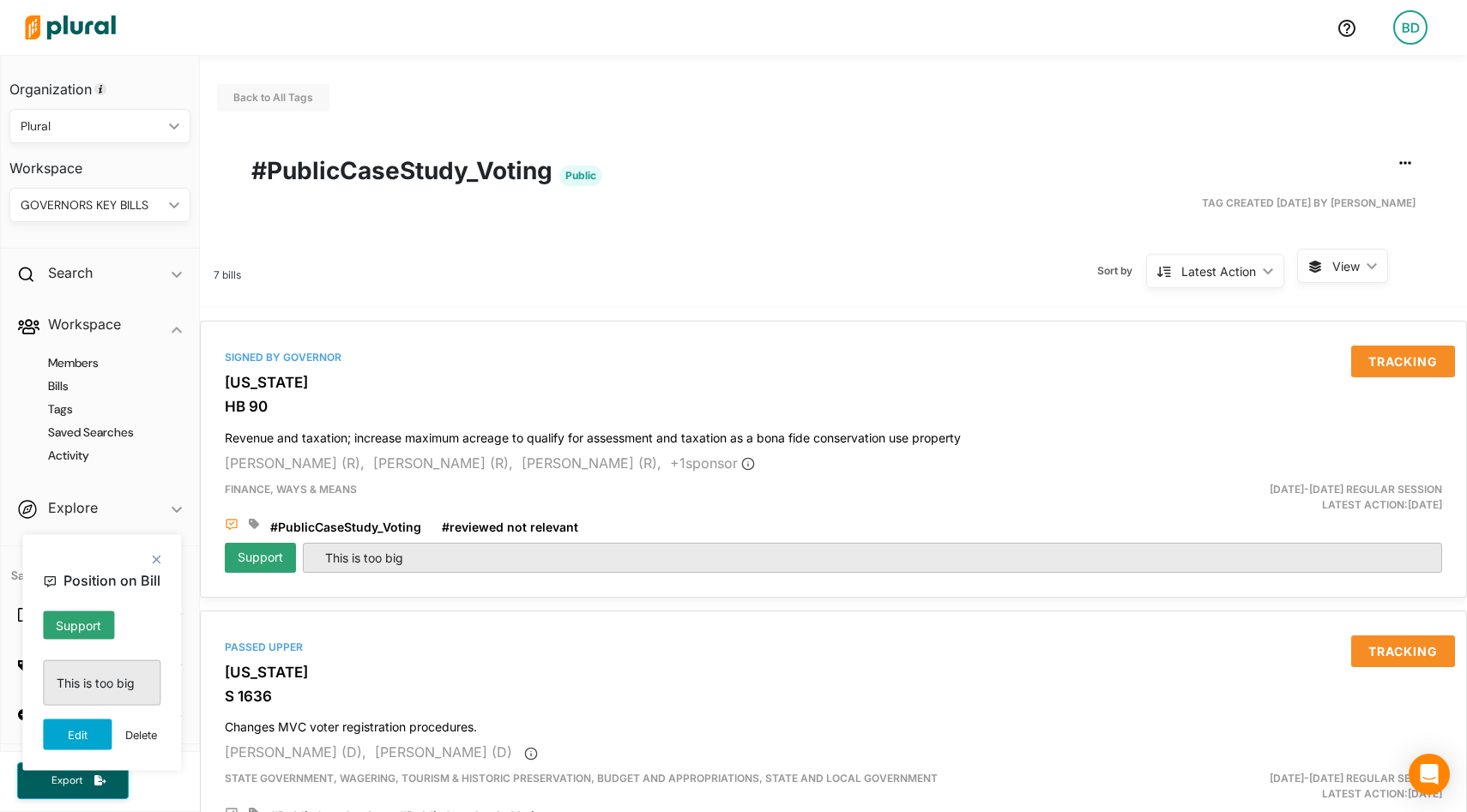
click at [1371, 259] on span "View ic_keyboard_arrow_down" at bounding box center [1343, 265] width 91 height 34
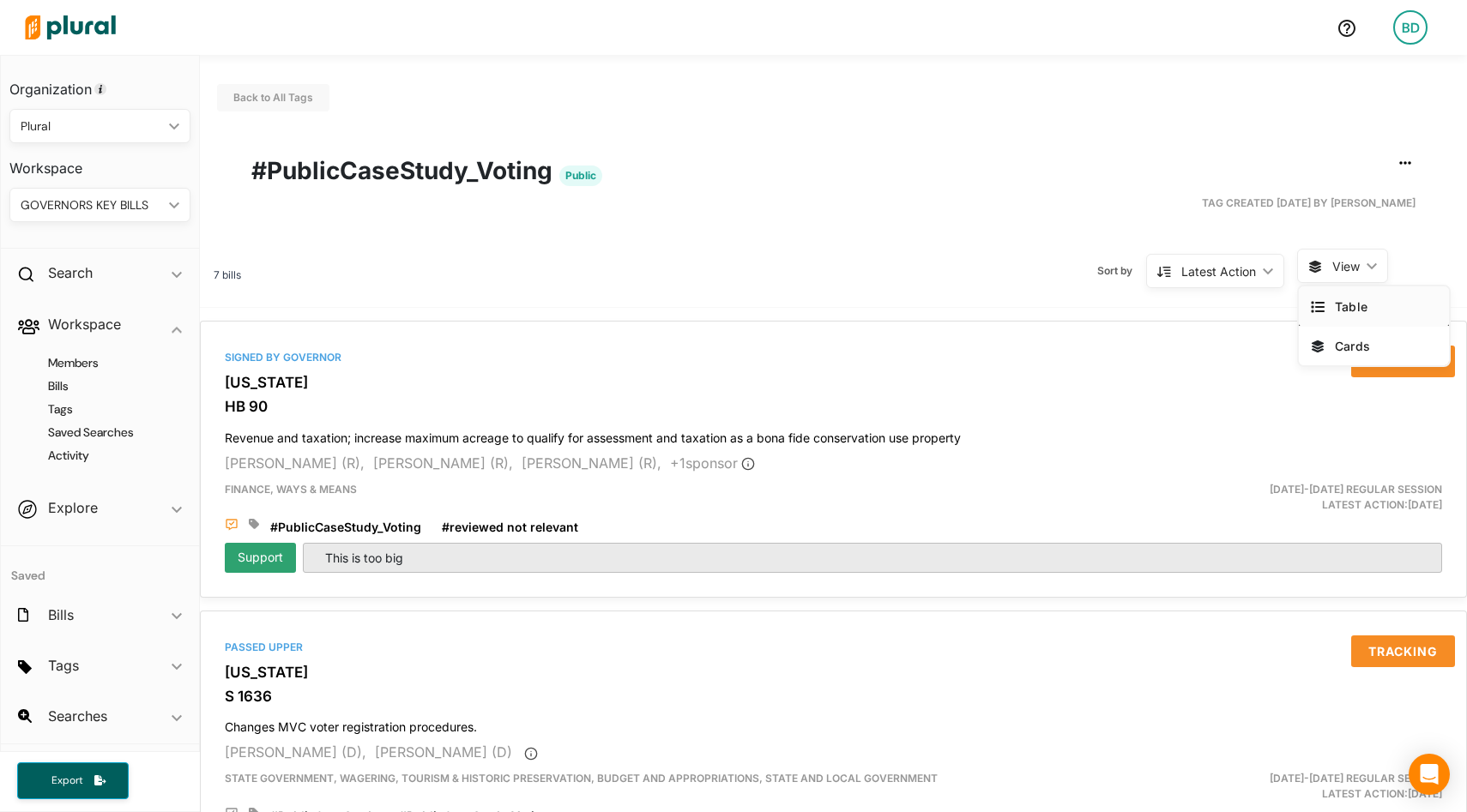
click at [1347, 302] on span "Table" at bounding box center [1386, 307] width 103 height 15
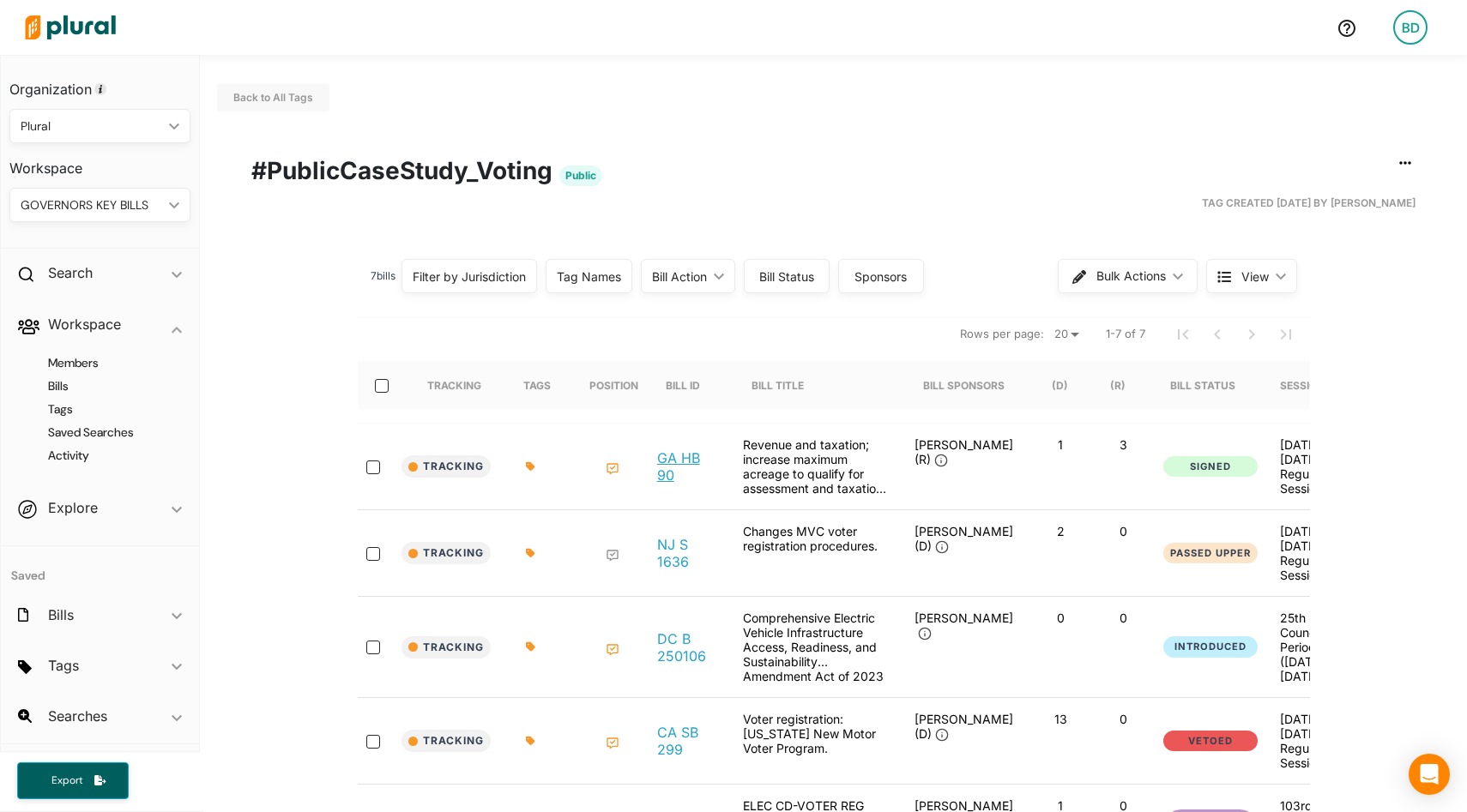
click at [672, 462] on link "GA HB 90" at bounding box center [686, 467] width 58 height 34
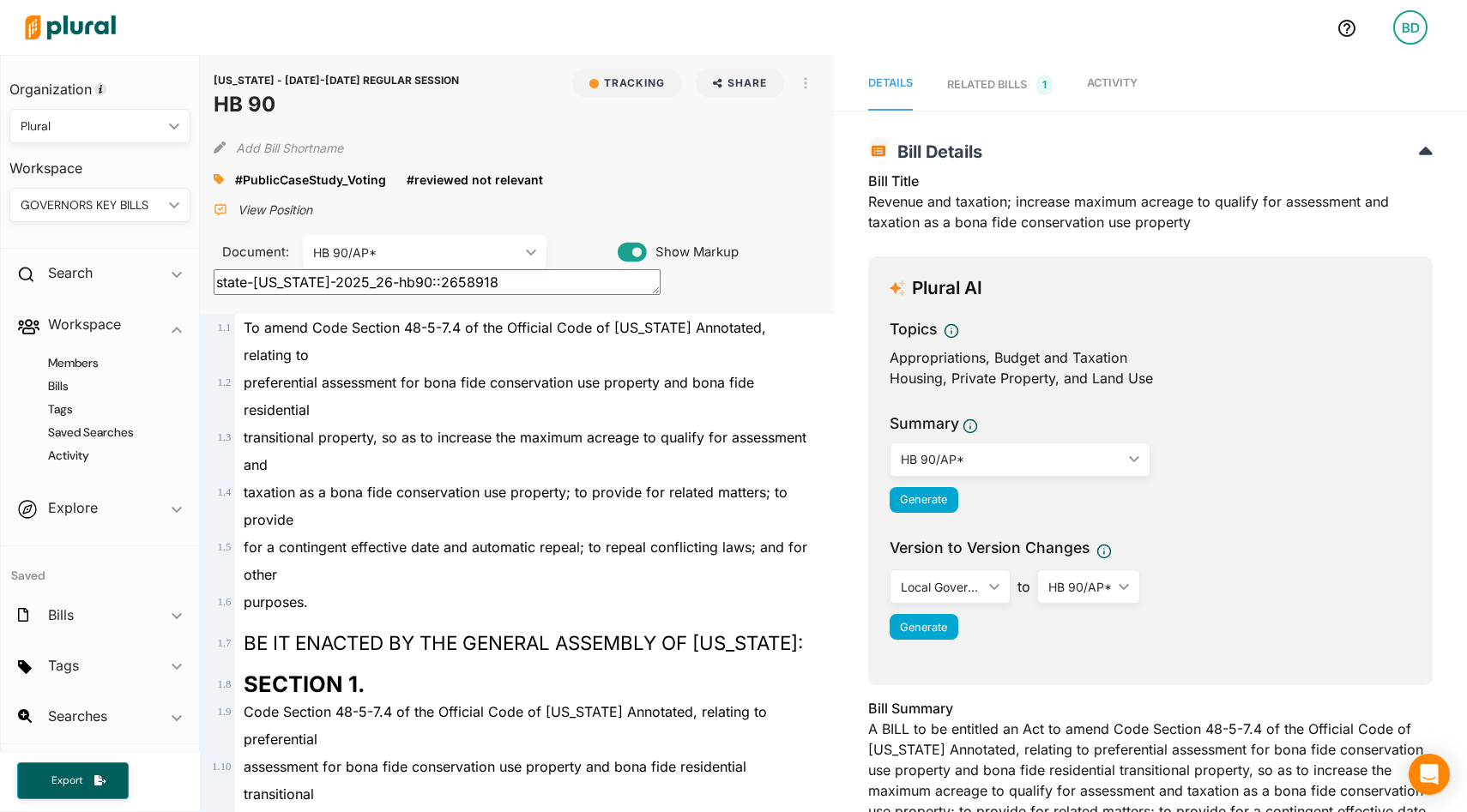
click at [242, 211] on p "View Position" at bounding box center [275, 210] width 74 height 17
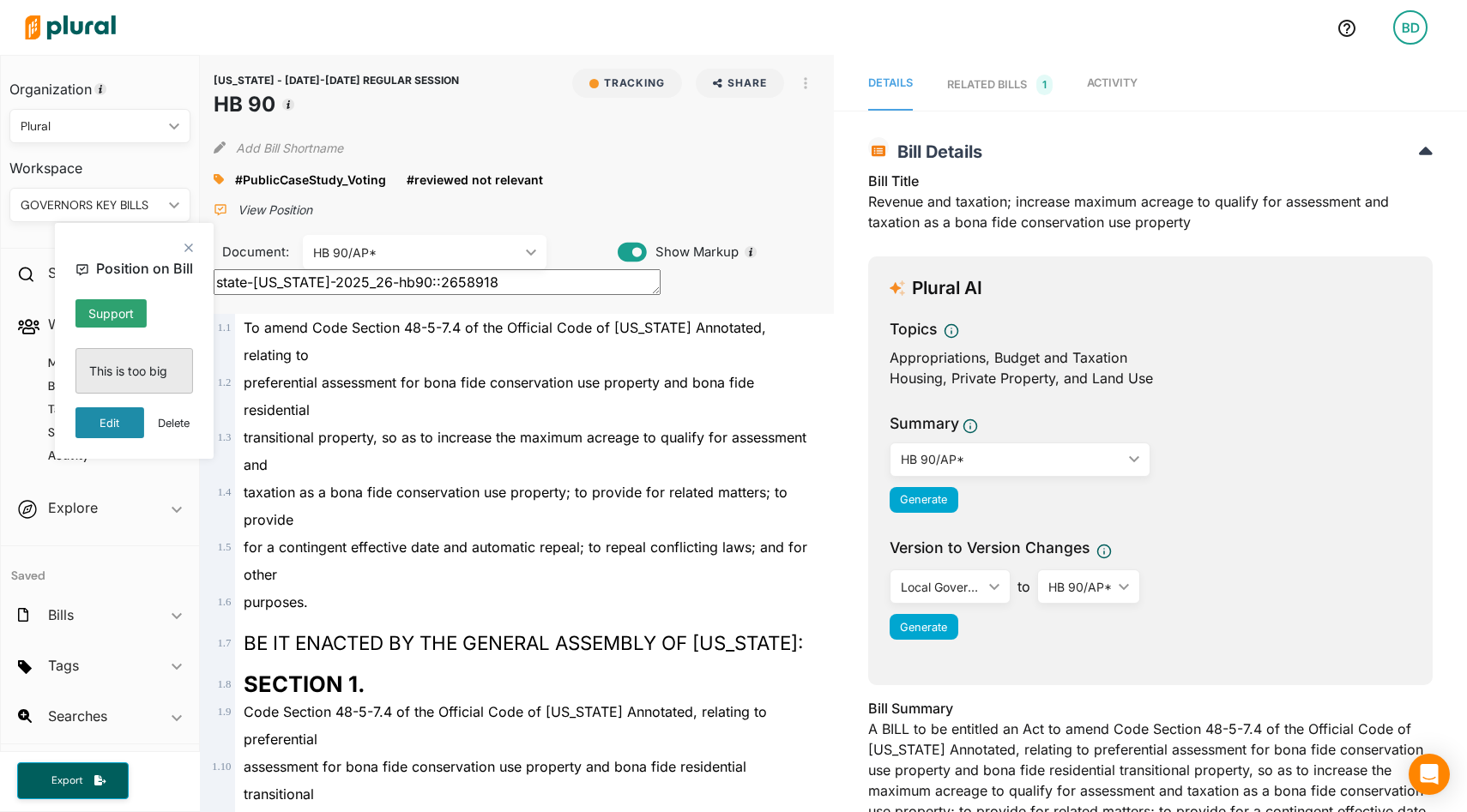
click at [126, 427] on button "Edit" at bounding box center [109, 422] width 69 height 31
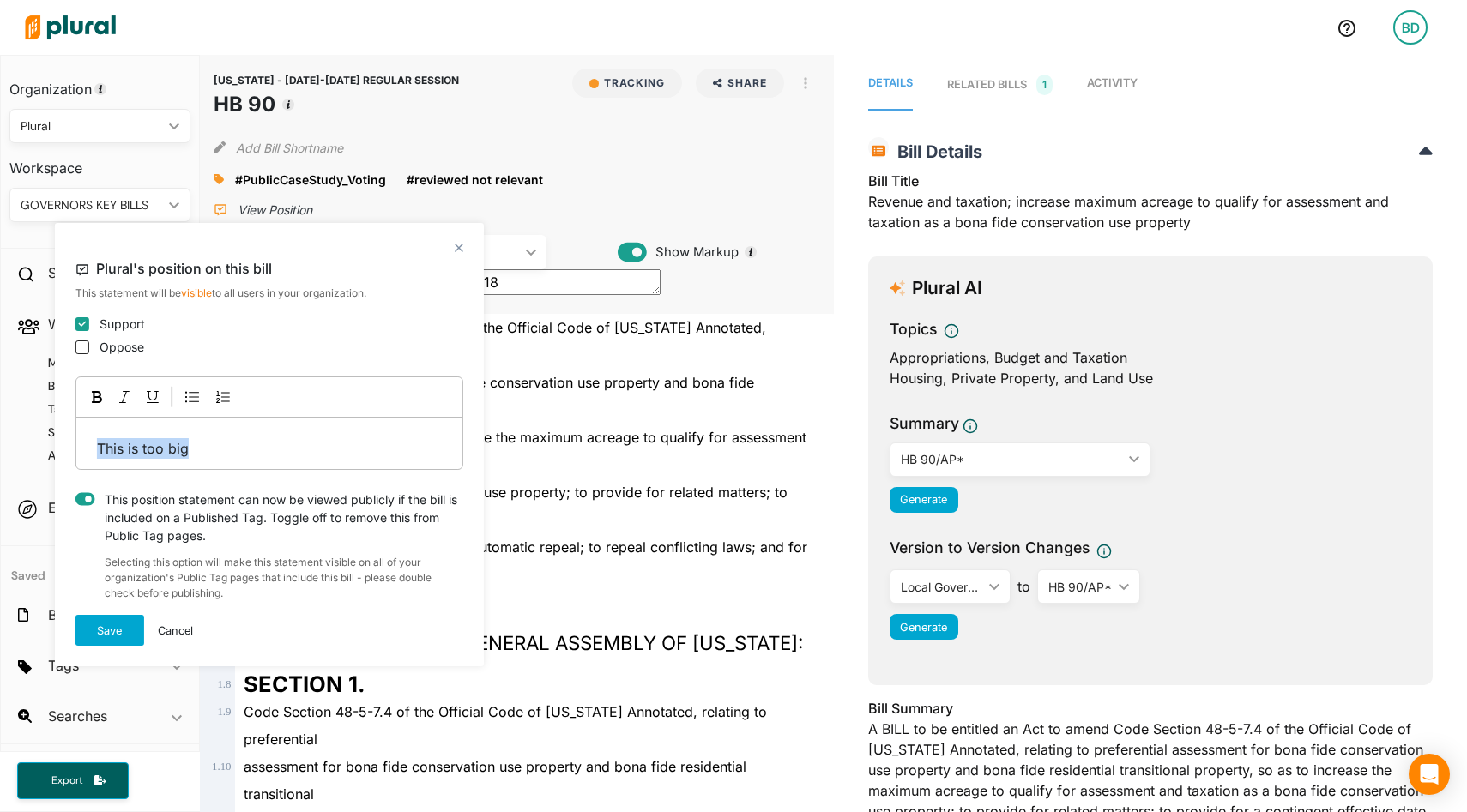
drag, startPoint x: 199, startPoint y: 452, endPoint x: 62, endPoint y: 417, distance: 141.4
click at [62, 417] on div "close Plural's position on this bill This statement will be visible to all user…" at bounding box center [269, 444] width 429 height 443
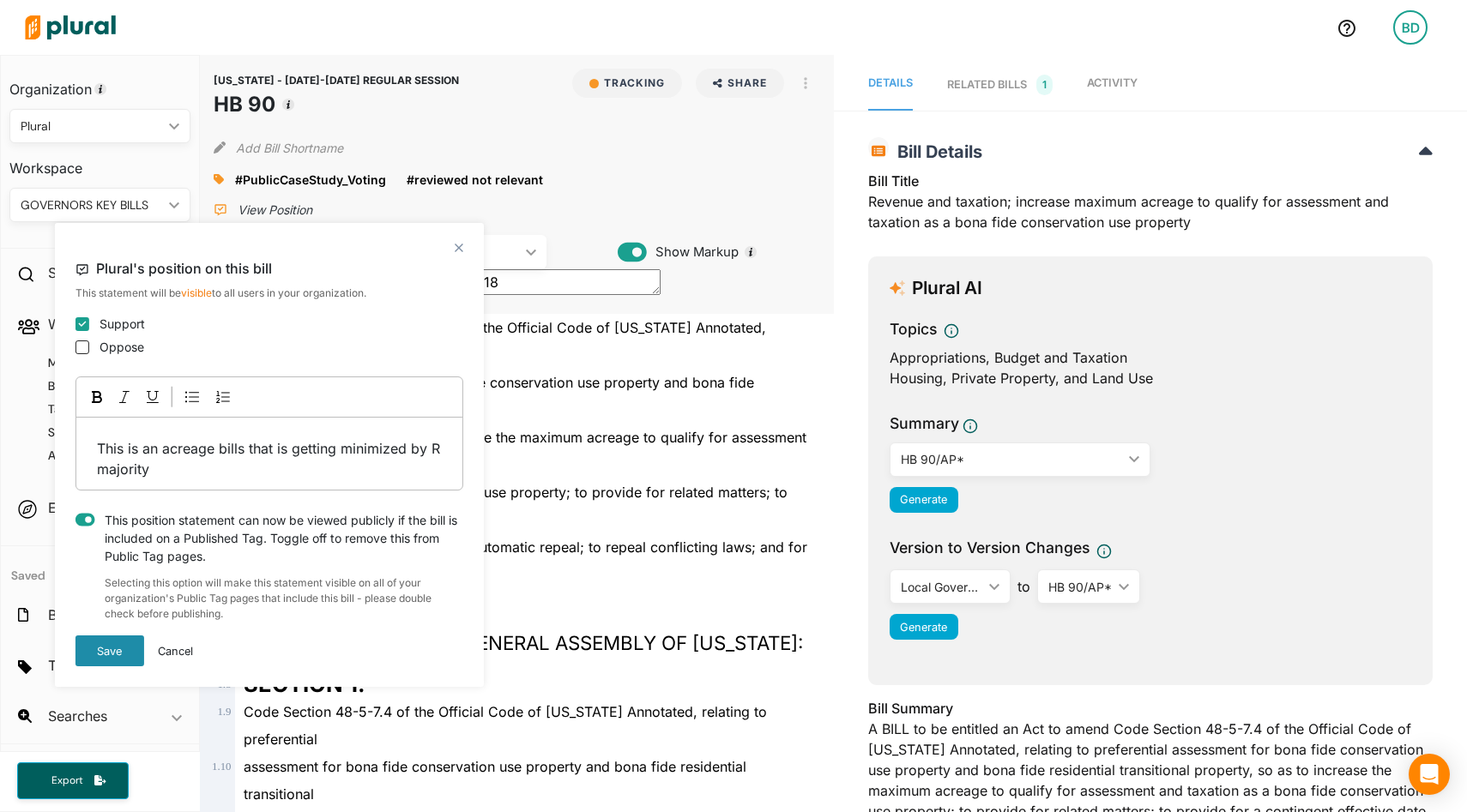
click at [115, 646] on button "Save" at bounding box center [109, 651] width 69 height 31
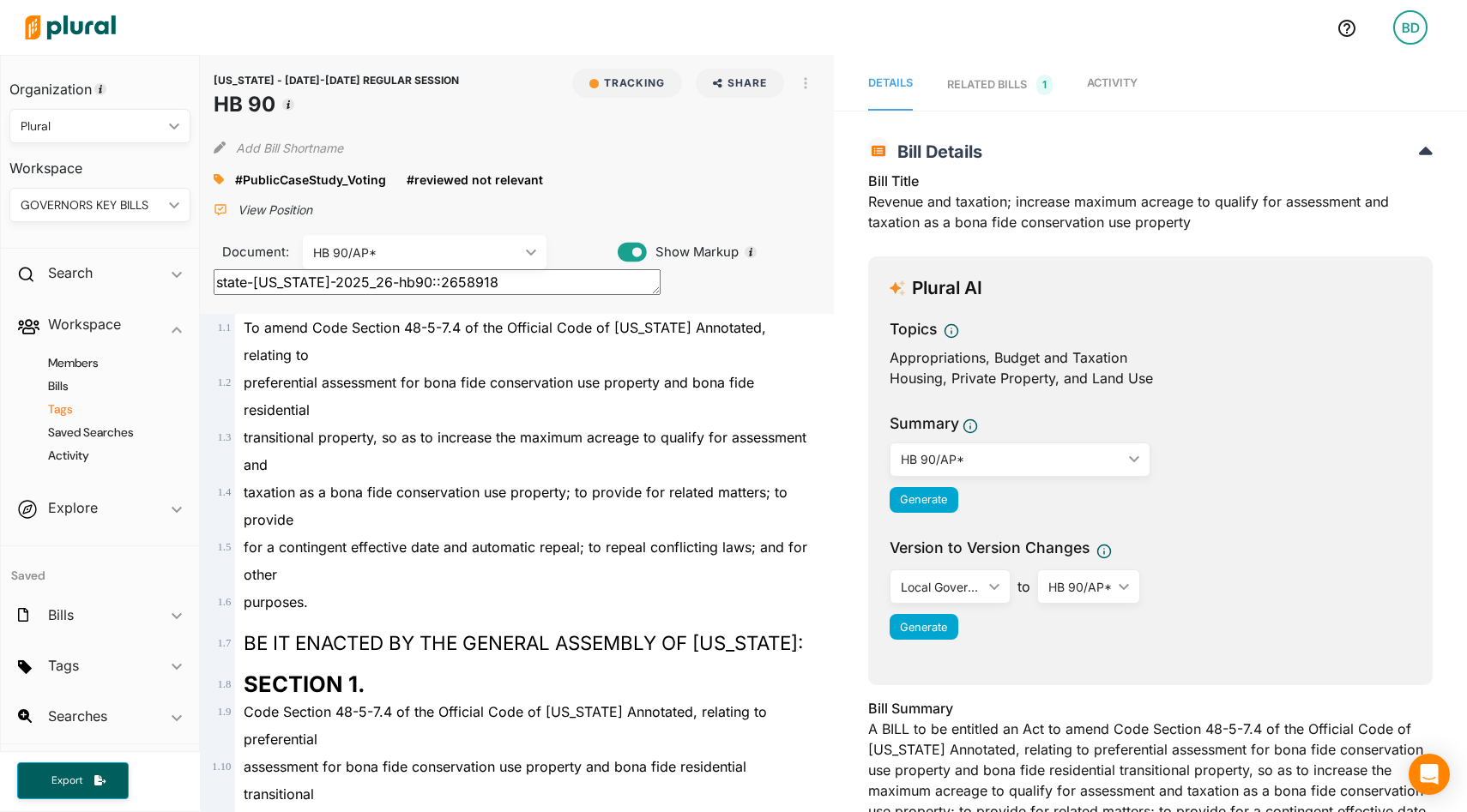
click at [66, 405] on h4 "Tags" at bounding box center [104, 409] width 155 height 16
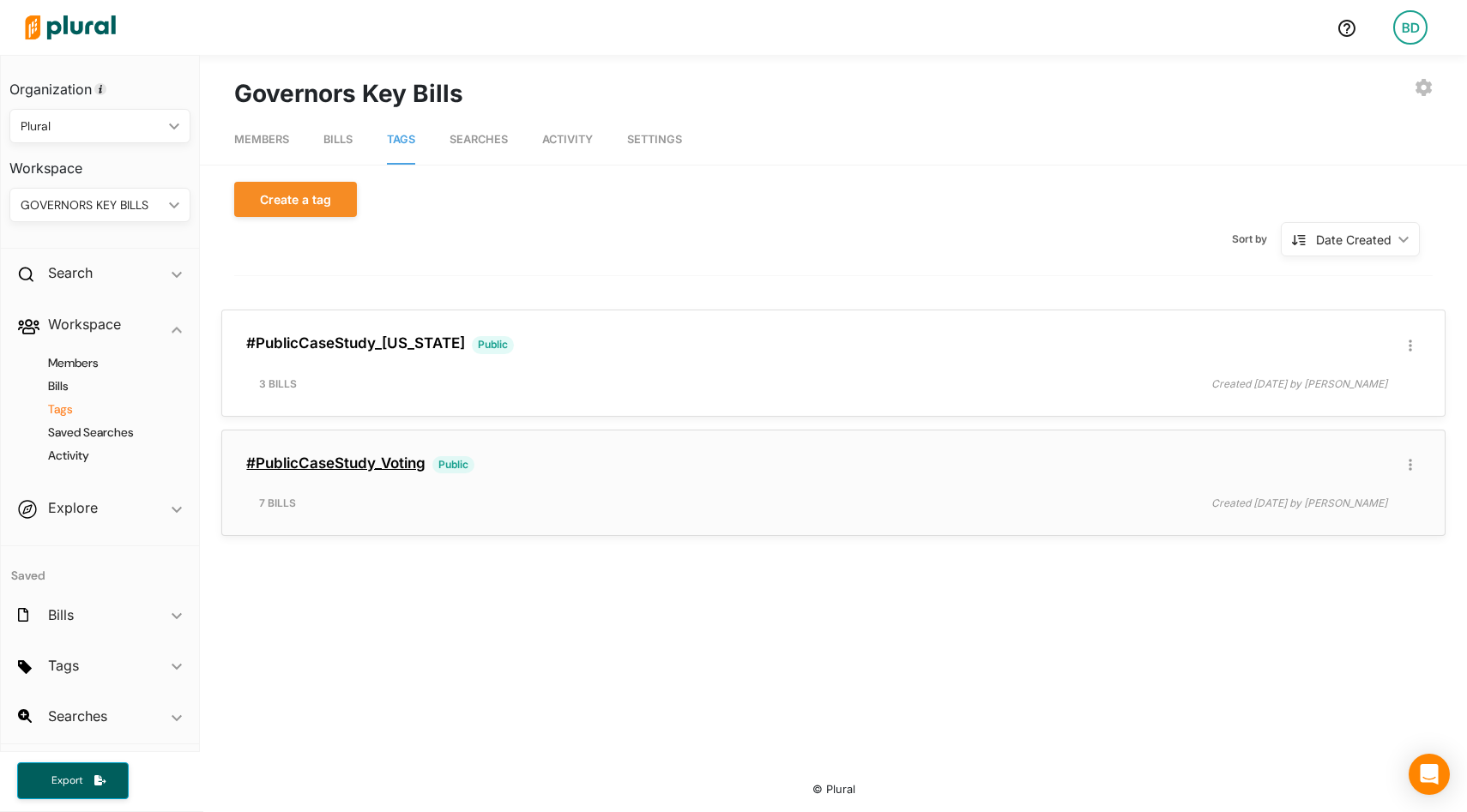
click at [361, 462] on link "#PublicCaseStudy_Voting" at bounding box center [336, 463] width 180 height 17
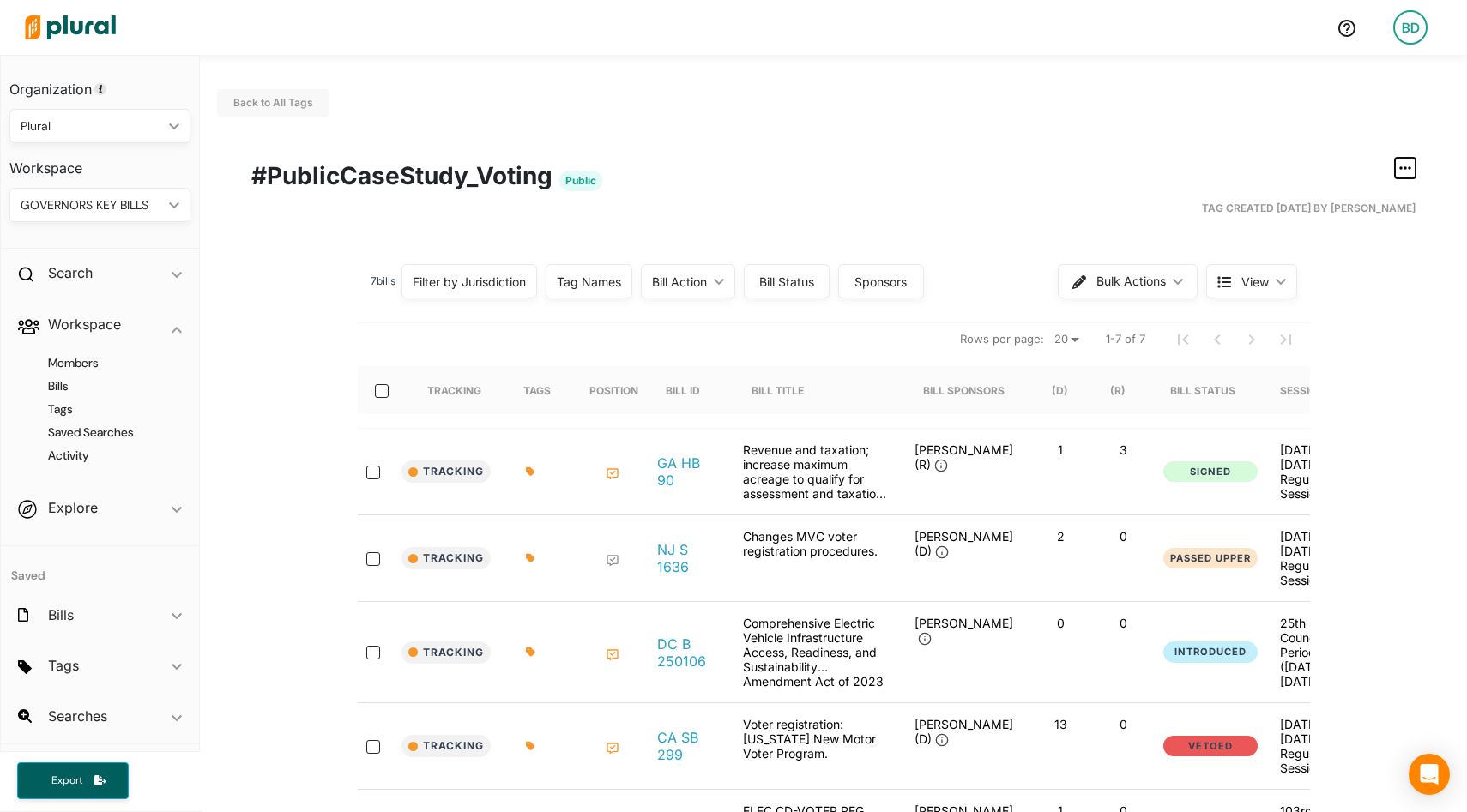
click at [1412, 167] on button "button" at bounding box center [1406, 168] width 21 height 21
click at [1342, 270] on link "ic_group_add Created with Sketch. Publish Tag" at bounding box center [1339, 280] width 151 height 40
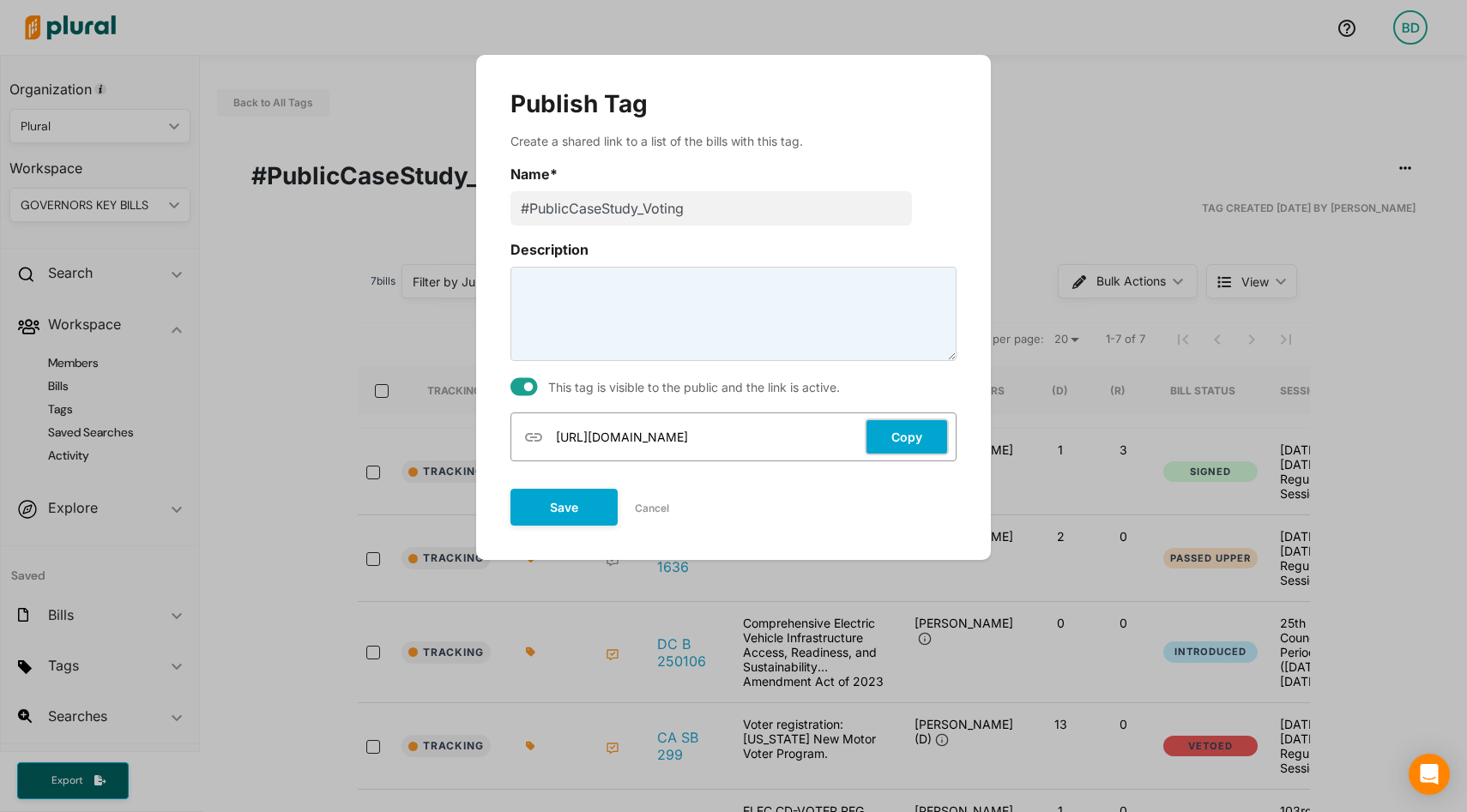
click at [939, 438] on button "Copy" at bounding box center [906, 437] width 84 height 37
click at [630, 209] on input "#PublicCaseStudy_Voting" at bounding box center [711, 208] width 402 height 34
click at [650, 507] on button "Cancel" at bounding box center [651, 508] width 69 height 25
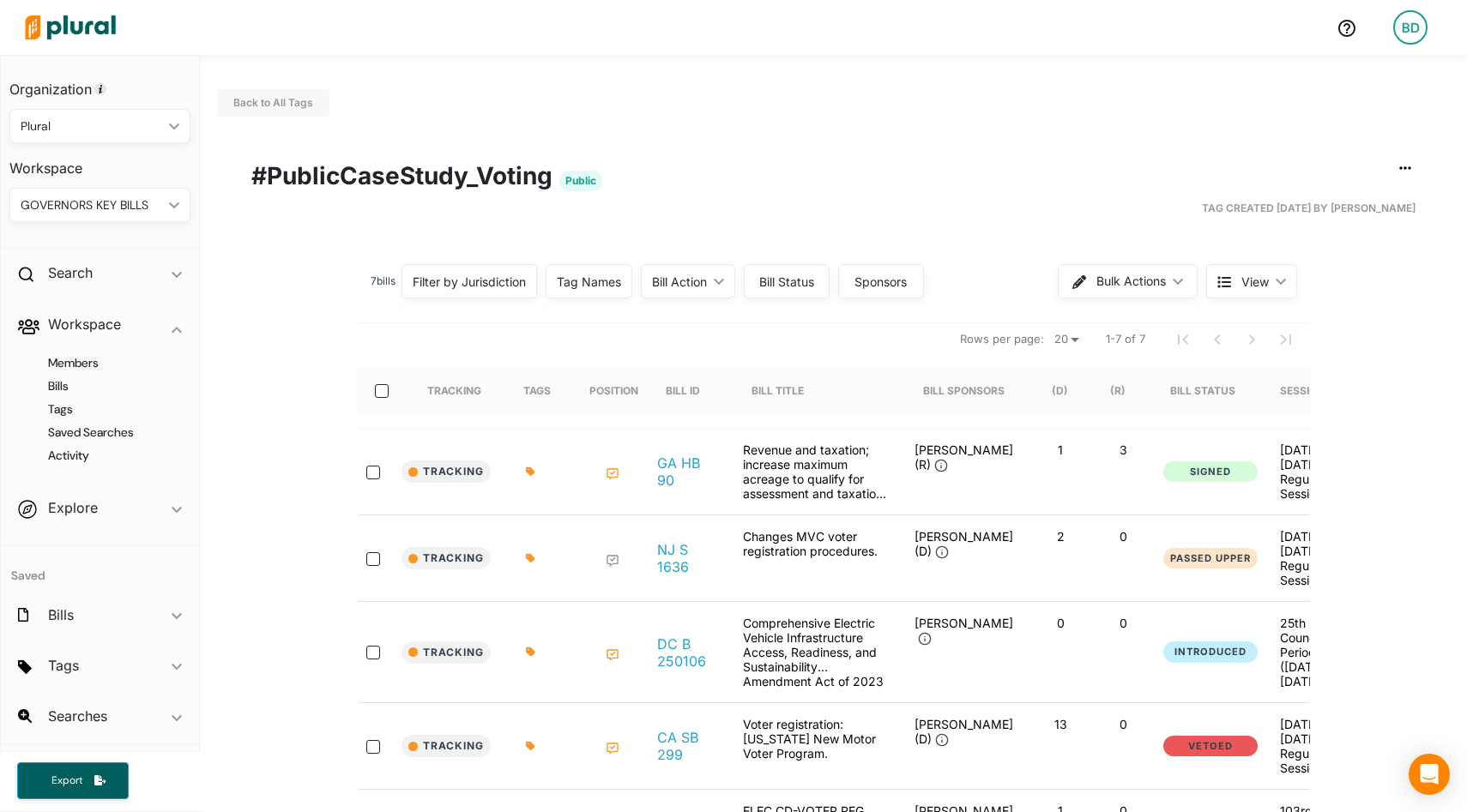
click at [165, 202] on icon "ic_keyboard_arrow_down" at bounding box center [170, 205] width 17 height 8
click at [82, 402] on div "TELECOMMUNICATIONS" at bounding box center [90, 404] width 134 height 15
click at [69, 389] on h4 "Bills" at bounding box center [104, 386] width 155 height 16
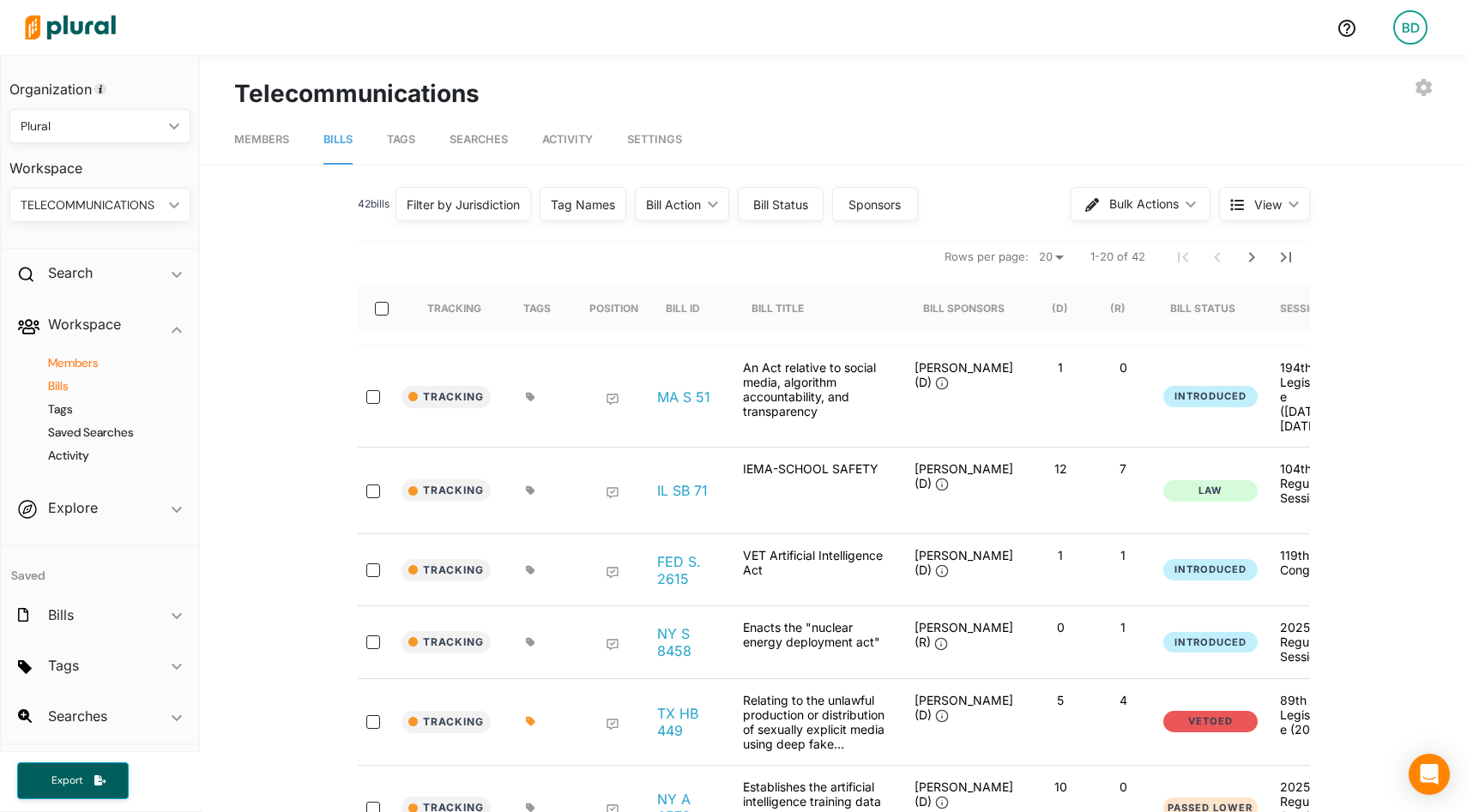
click at [86, 359] on h4 "Members" at bounding box center [104, 362] width 155 height 16
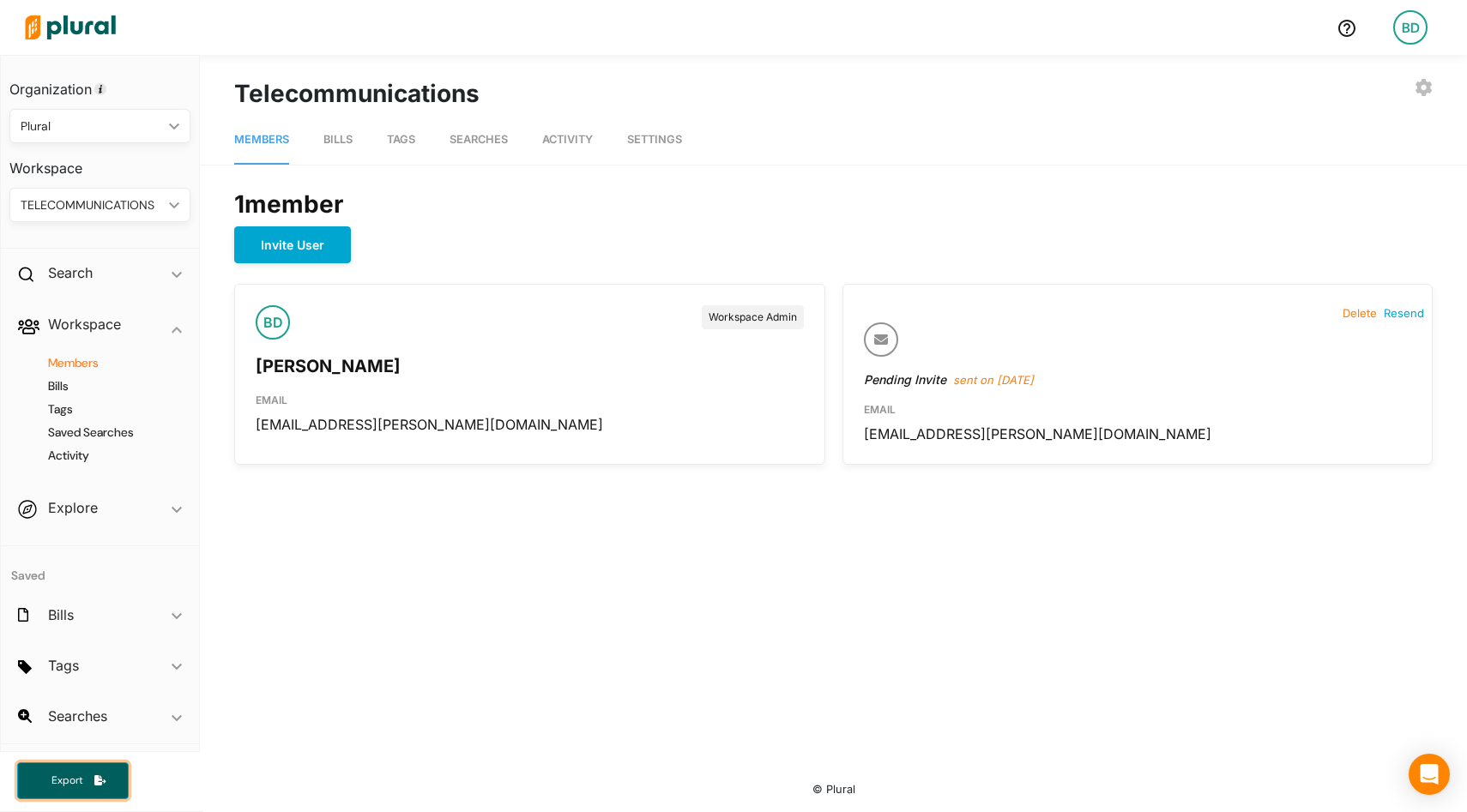
click at [105, 777] on icon "button" at bounding box center [100, 780] width 12 height 10
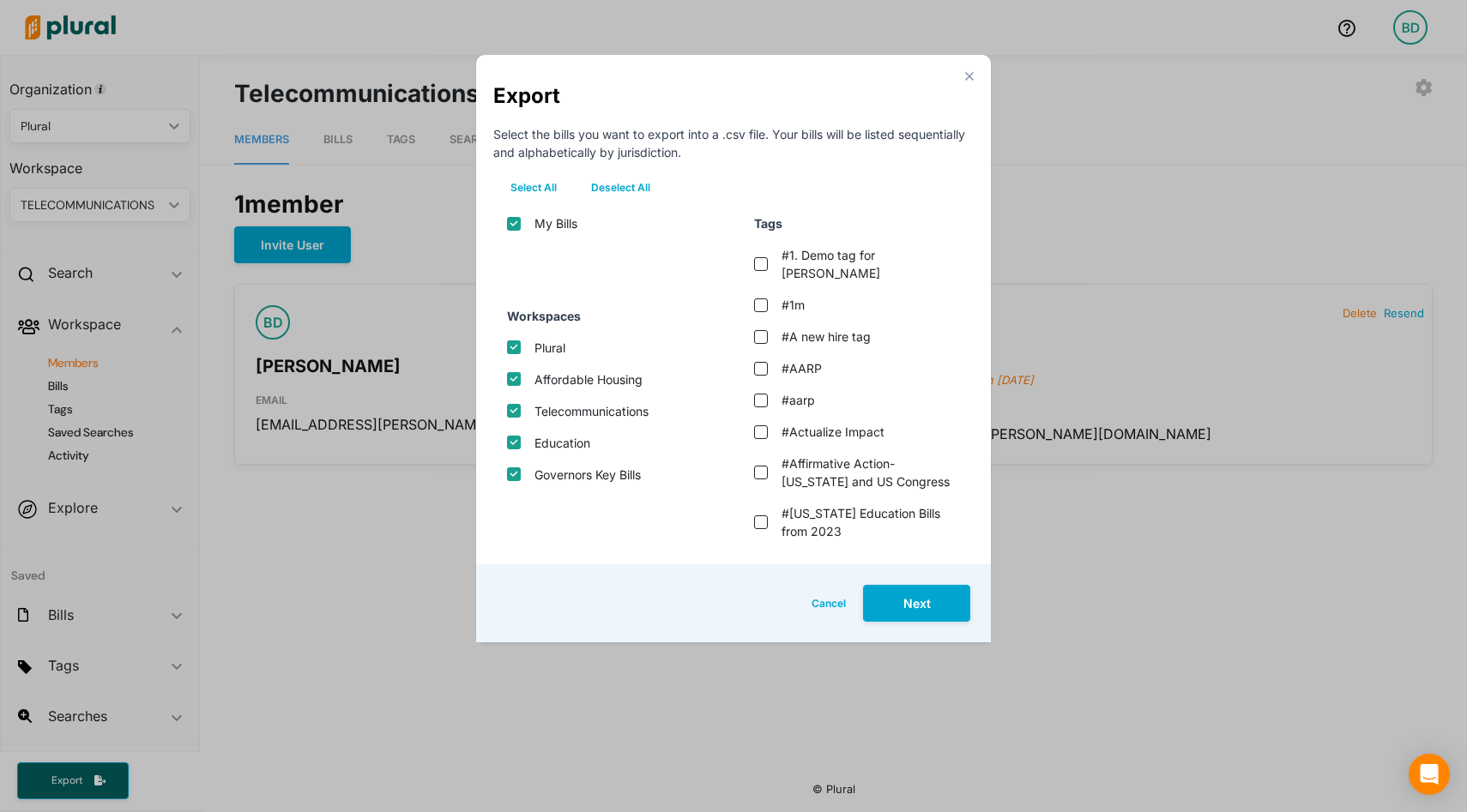
click at [637, 190] on button "Deselect All" at bounding box center [620, 187] width 93 height 25
checkbox input "false"
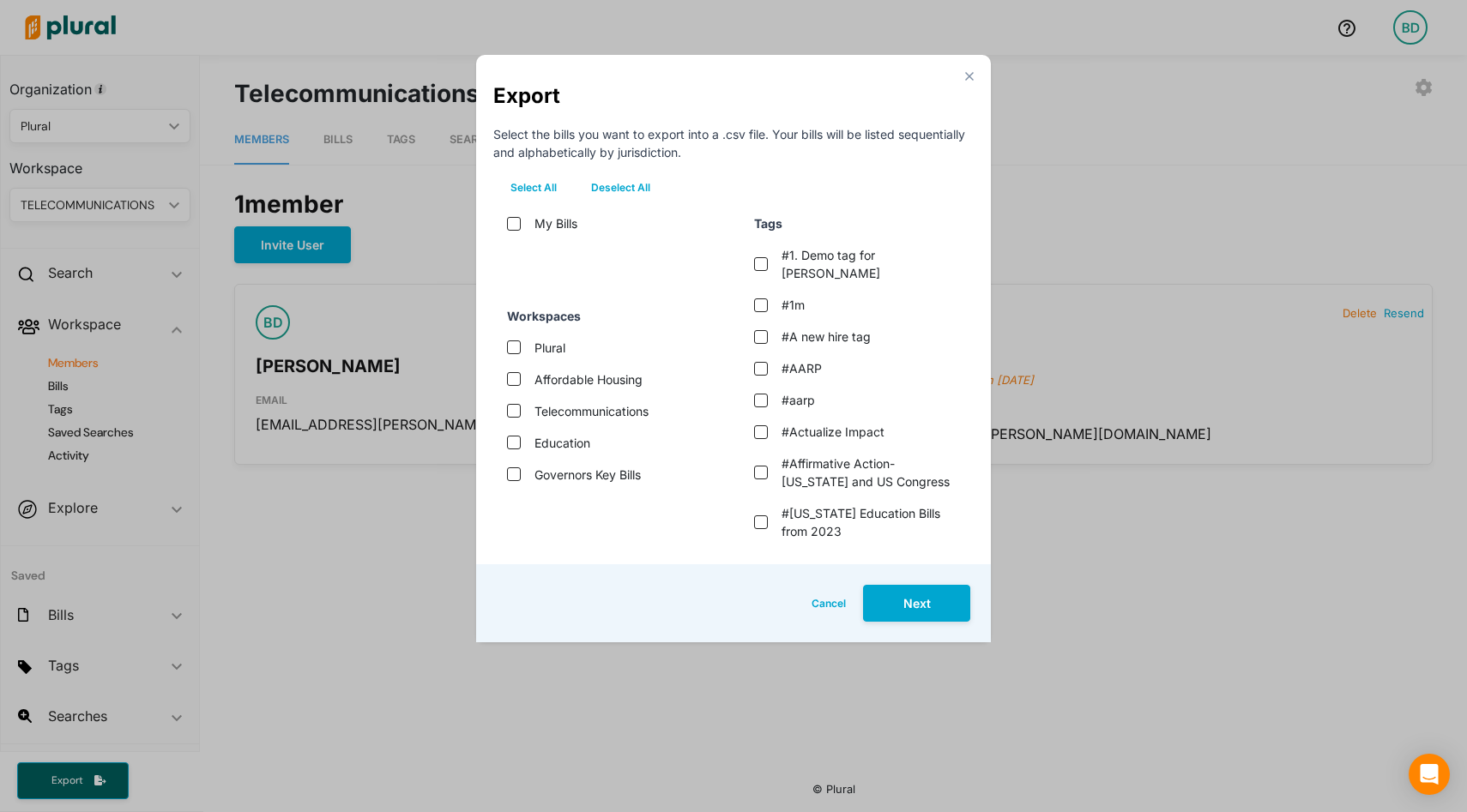
checkbox input "false"
checkbox bills "false"
click at [552, 350] on label "Plural" at bounding box center [550, 347] width 31 height 18
click at [520, 350] on input "Plural" at bounding box center [514, 347] width 14 height 14
checkbox input "true"
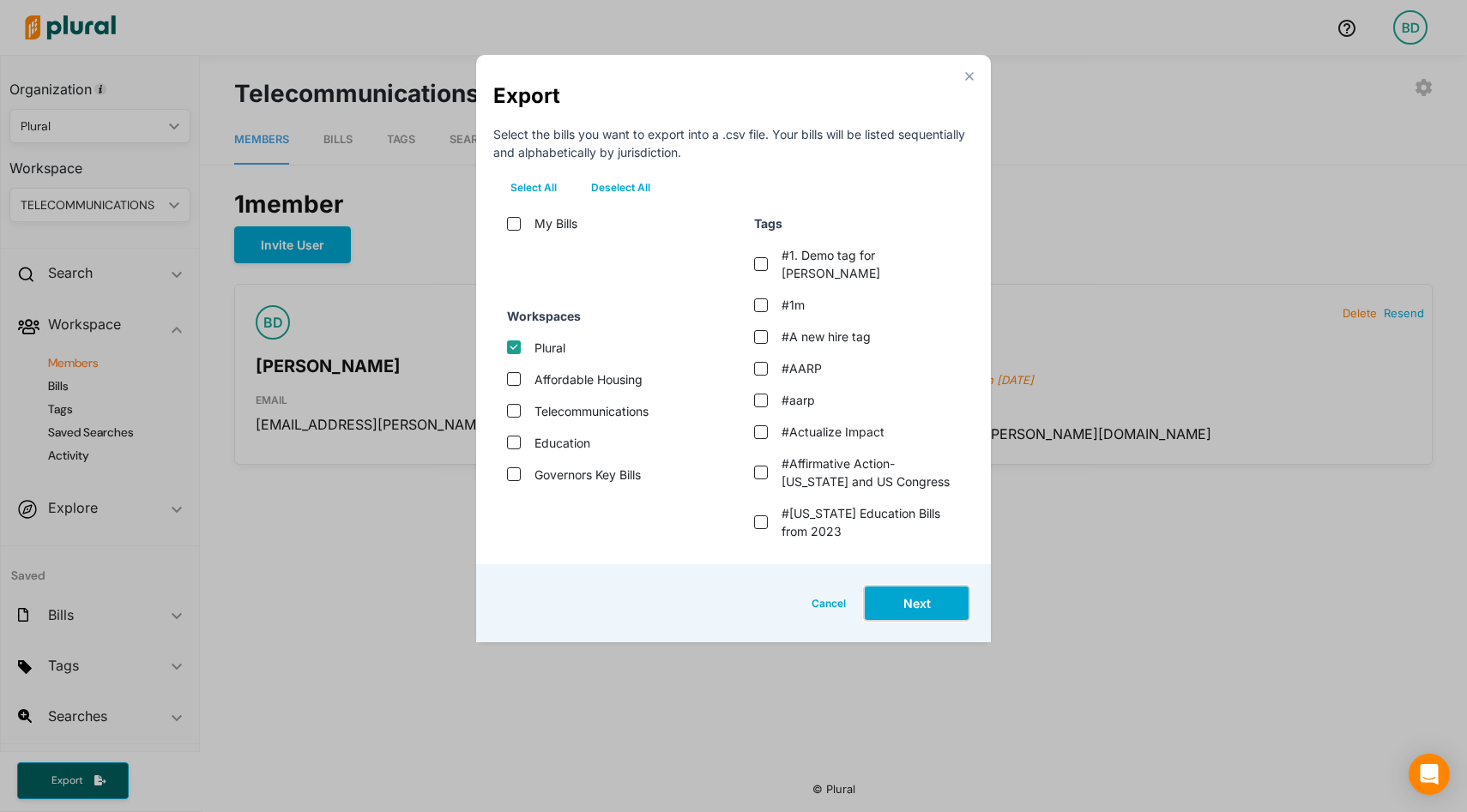
click at [922, 609] on button "Next" at bounding box center [917, 603] width 107 height 37
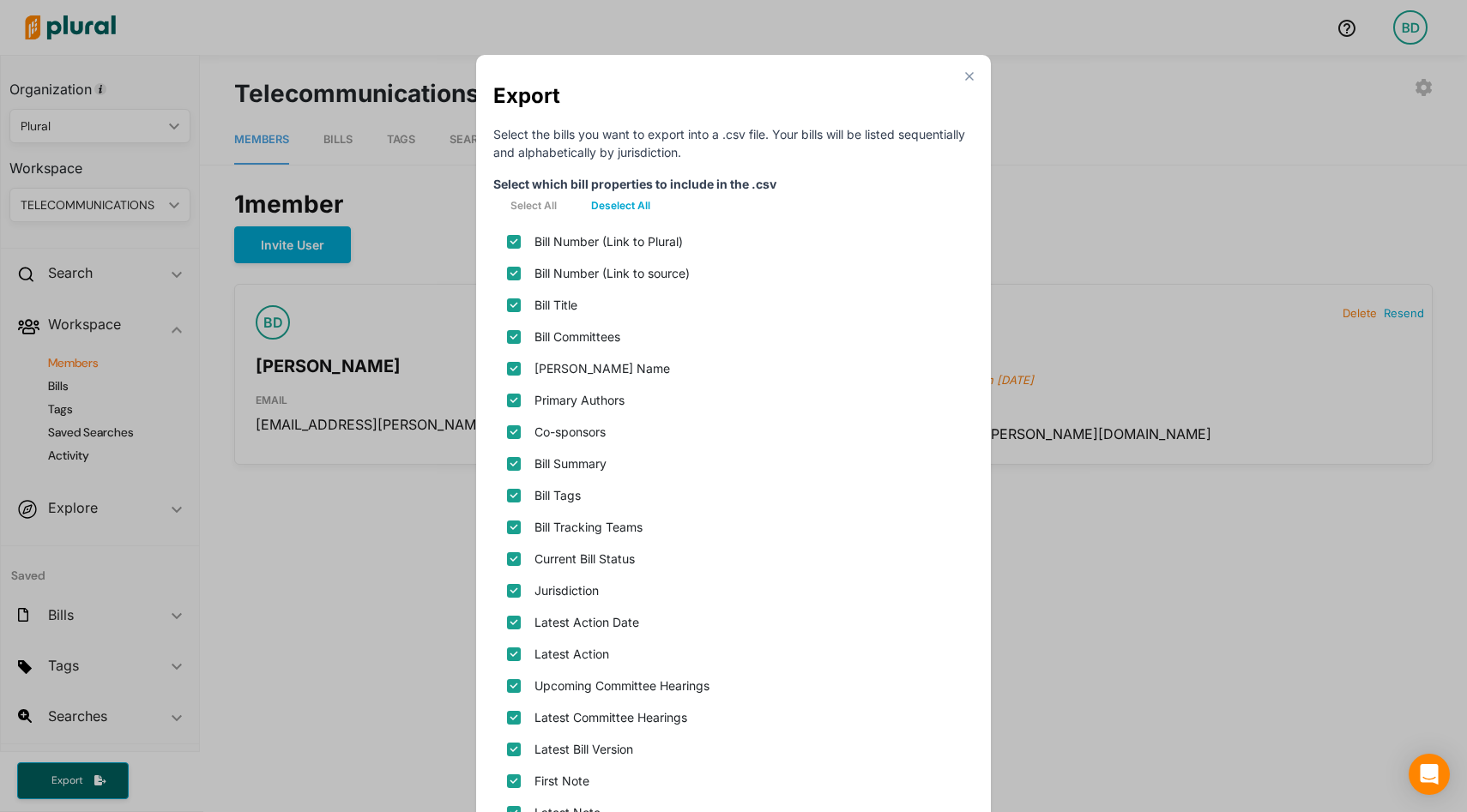
click at [511, 247] on plural\) "Bill Number (Link to Plural)" at bounding box center [514, 242] width 14 height 14
checkbox plural\) "false"
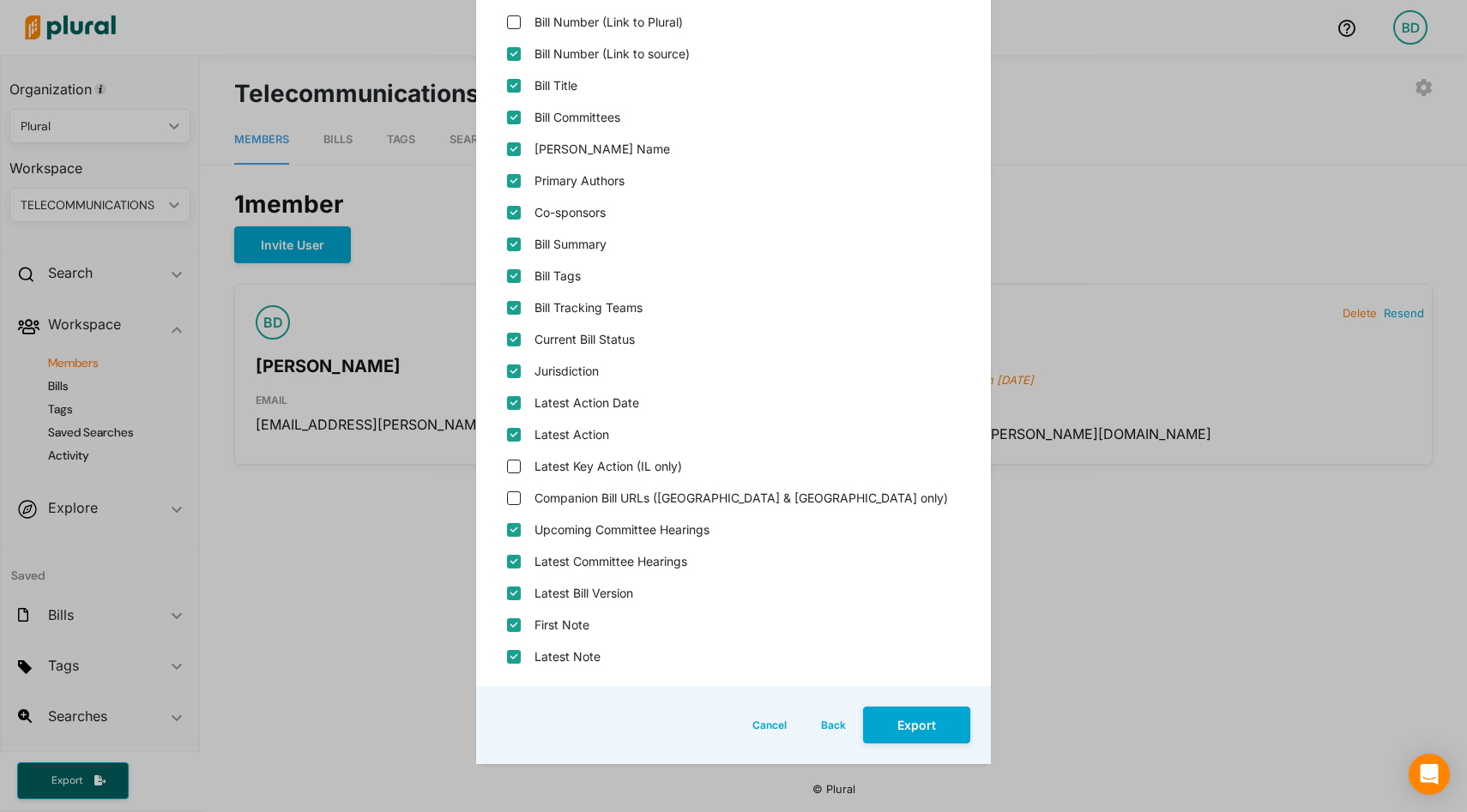
scroll to position [228, 0]
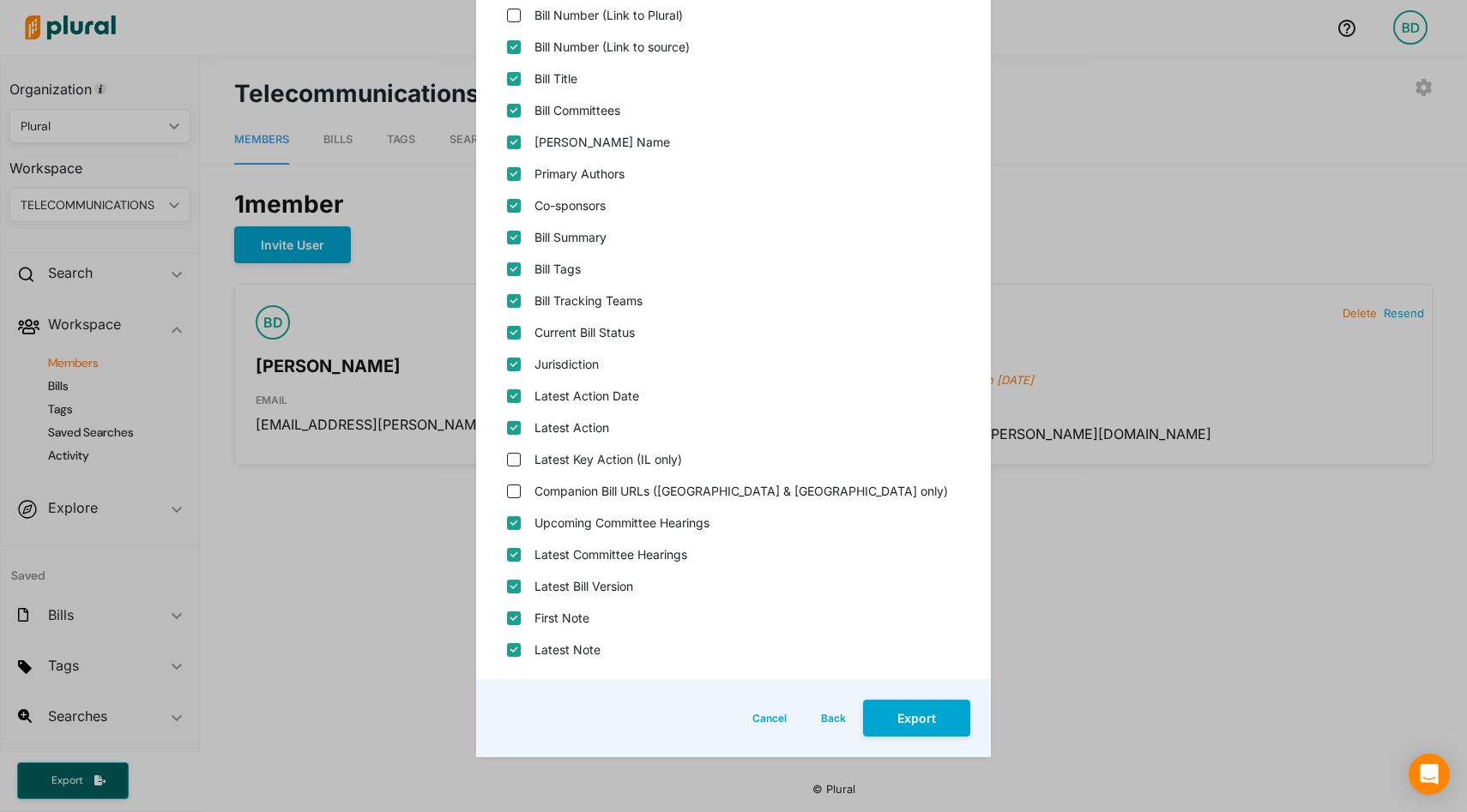
click at [773, 710] on button "Cancel" at bounding box center [769, 718] width 69 height 37
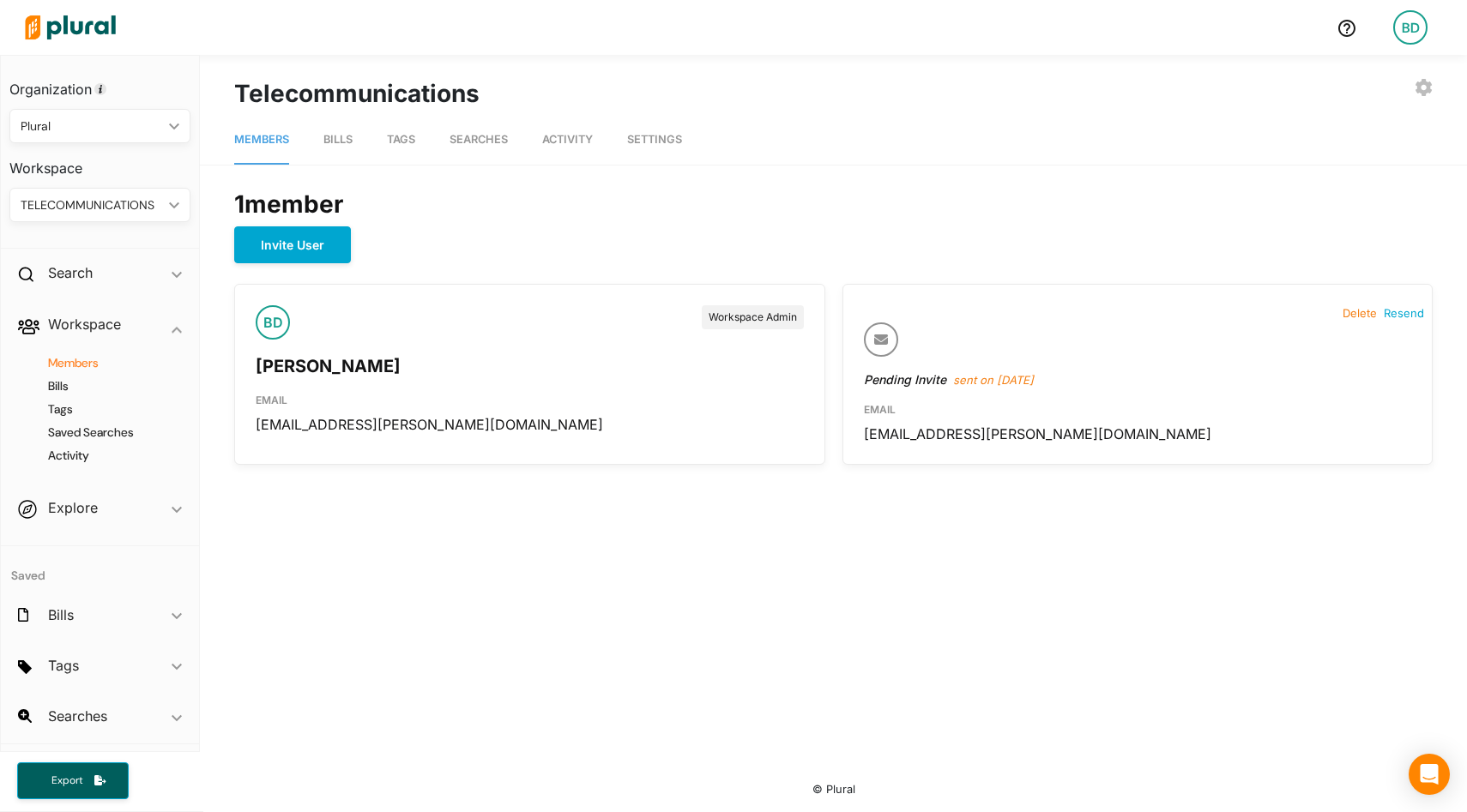
click at [82, 25] on img at bounding box center [71, 27] width 120 height 60
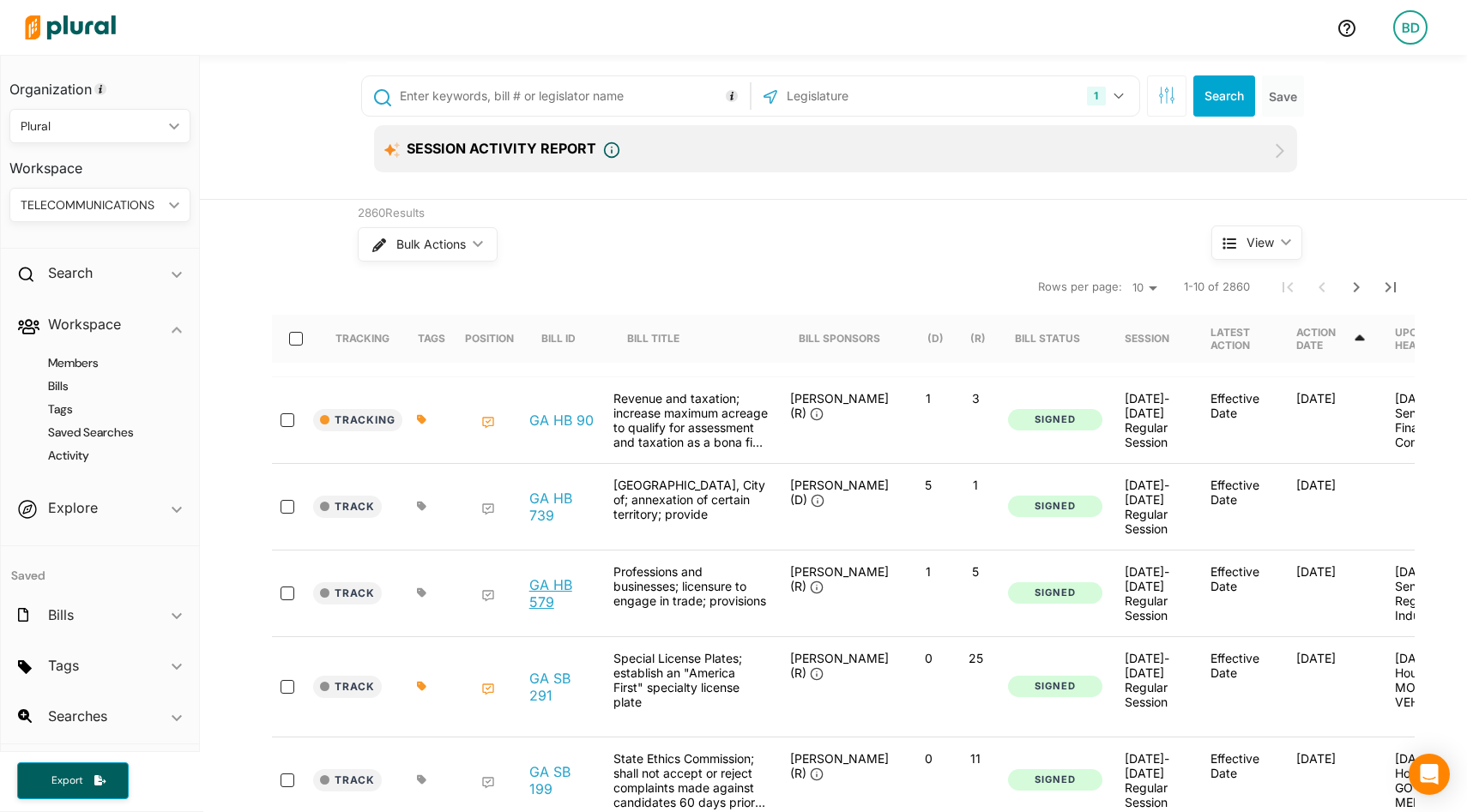
click at [555, 585] on link "GA HB 579" at bounding box center [562, 594] width 65 height 34
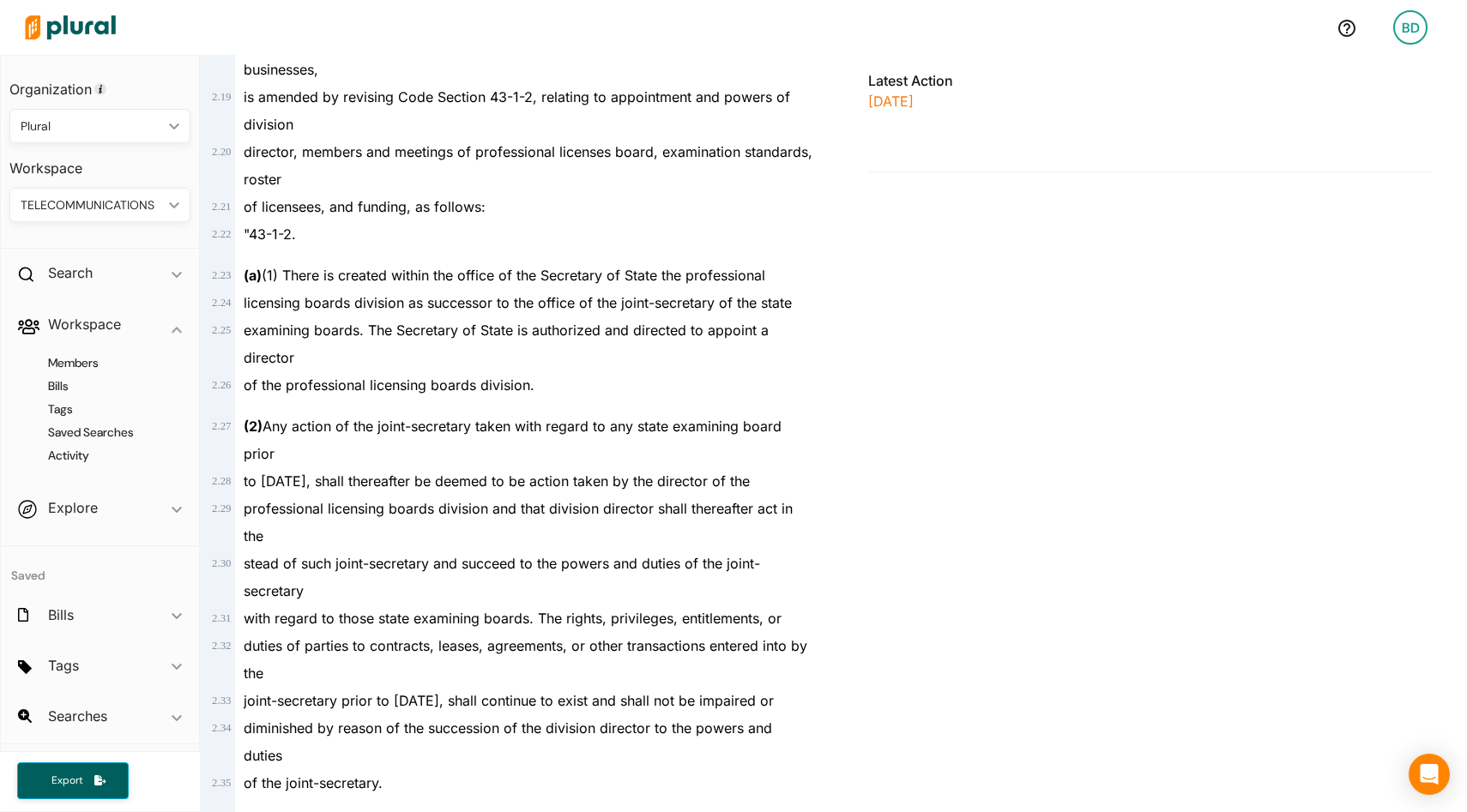
scroll to position [1027, 0]
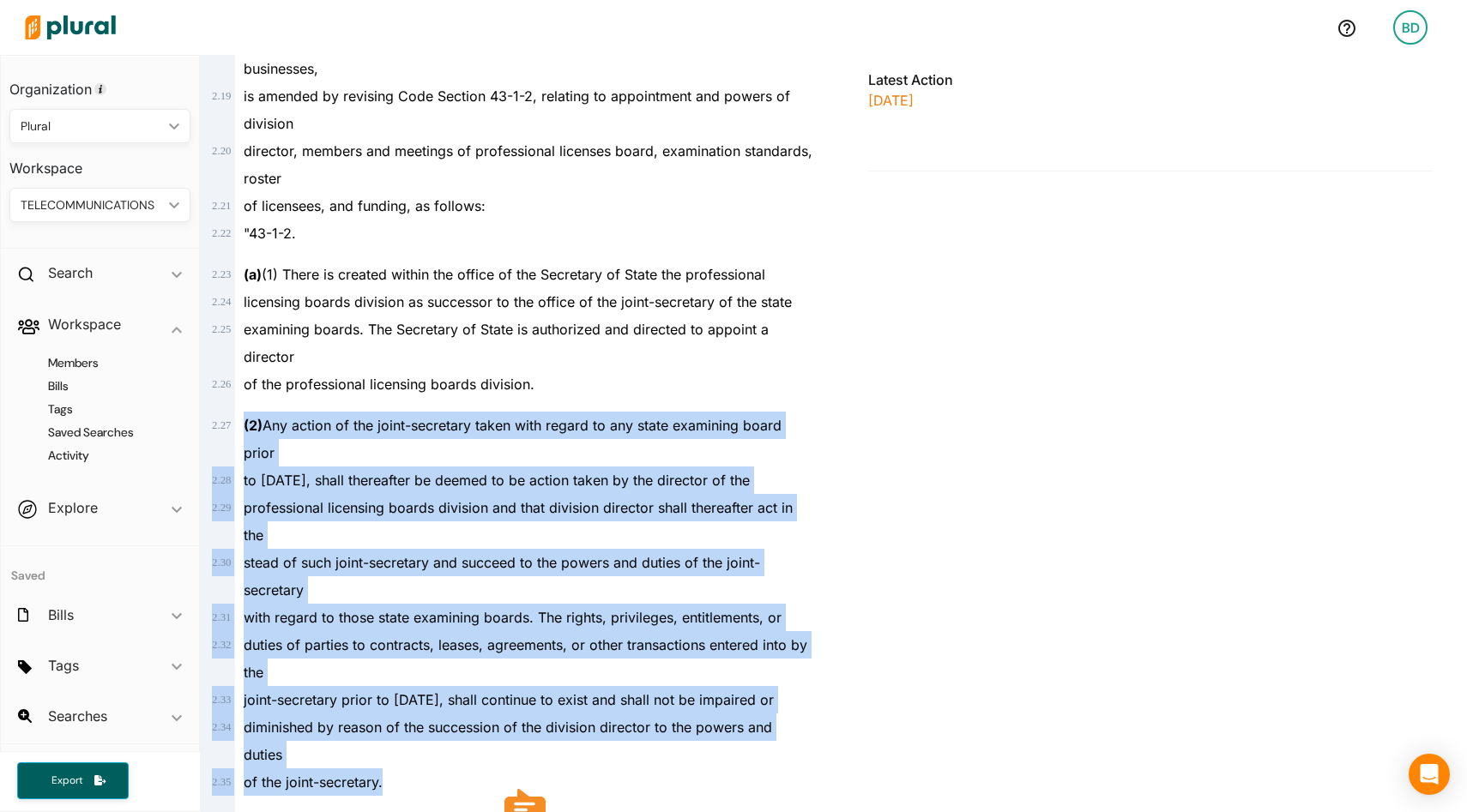
drag, startPoint x: 407, startPoint y: 754, endPoint x: 241, endPoint y: 384, distance: 405.5
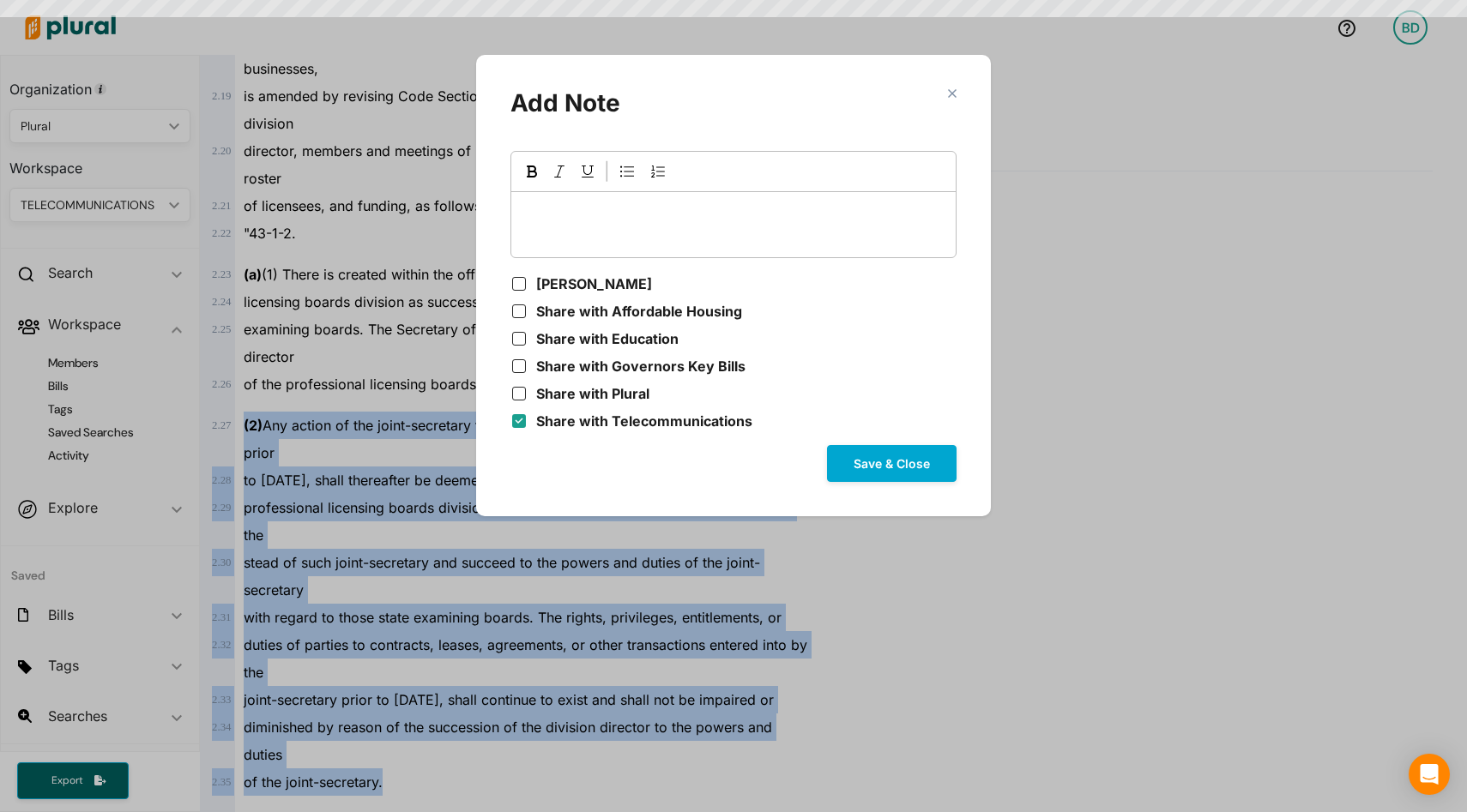
click at [520, 801] on body "BD Organization Plural ic_keyboard_arrow_down Personal Plural Workspace TELECOM…" at bounding box center [733, 406] width 1467 height 812
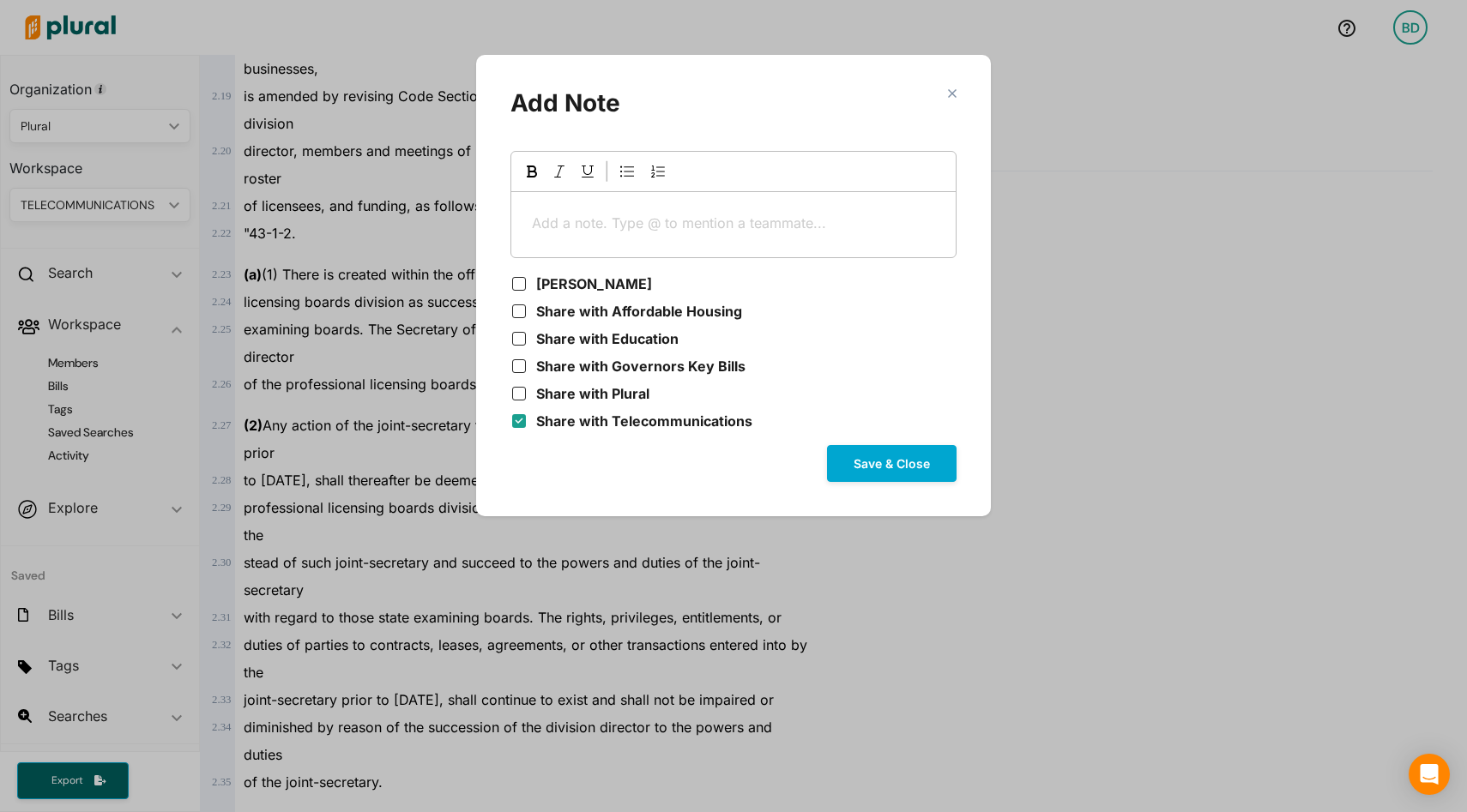
click at [597, 218] on p "Add a note. Type @ to mention a teammate... ﻿" at bounding box center [733, 223] width 404 height 21
click at [888, 463] on button "Save & Close" at bounding box center [892, 463] width 130 height 37
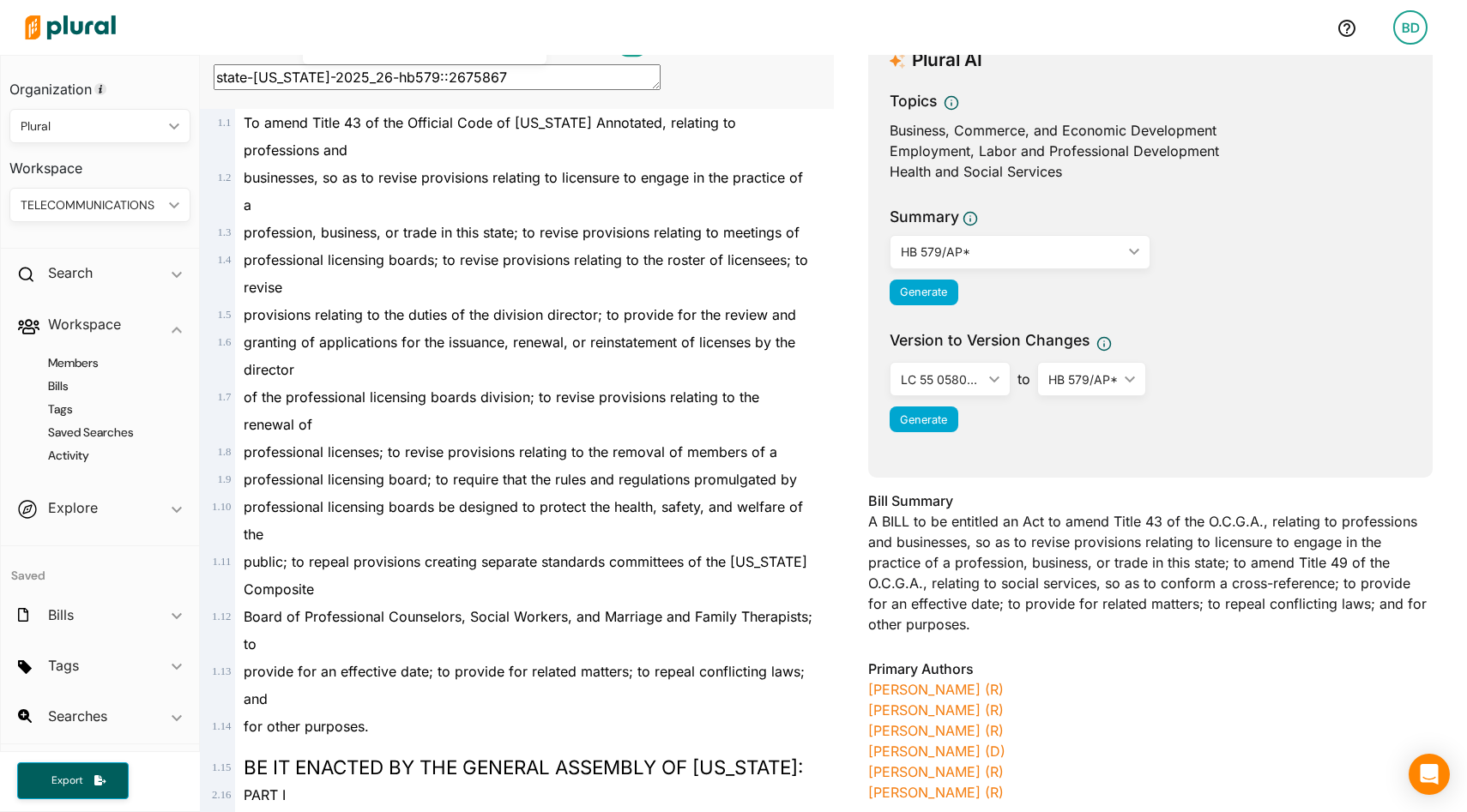
scroll to position [0, 0]
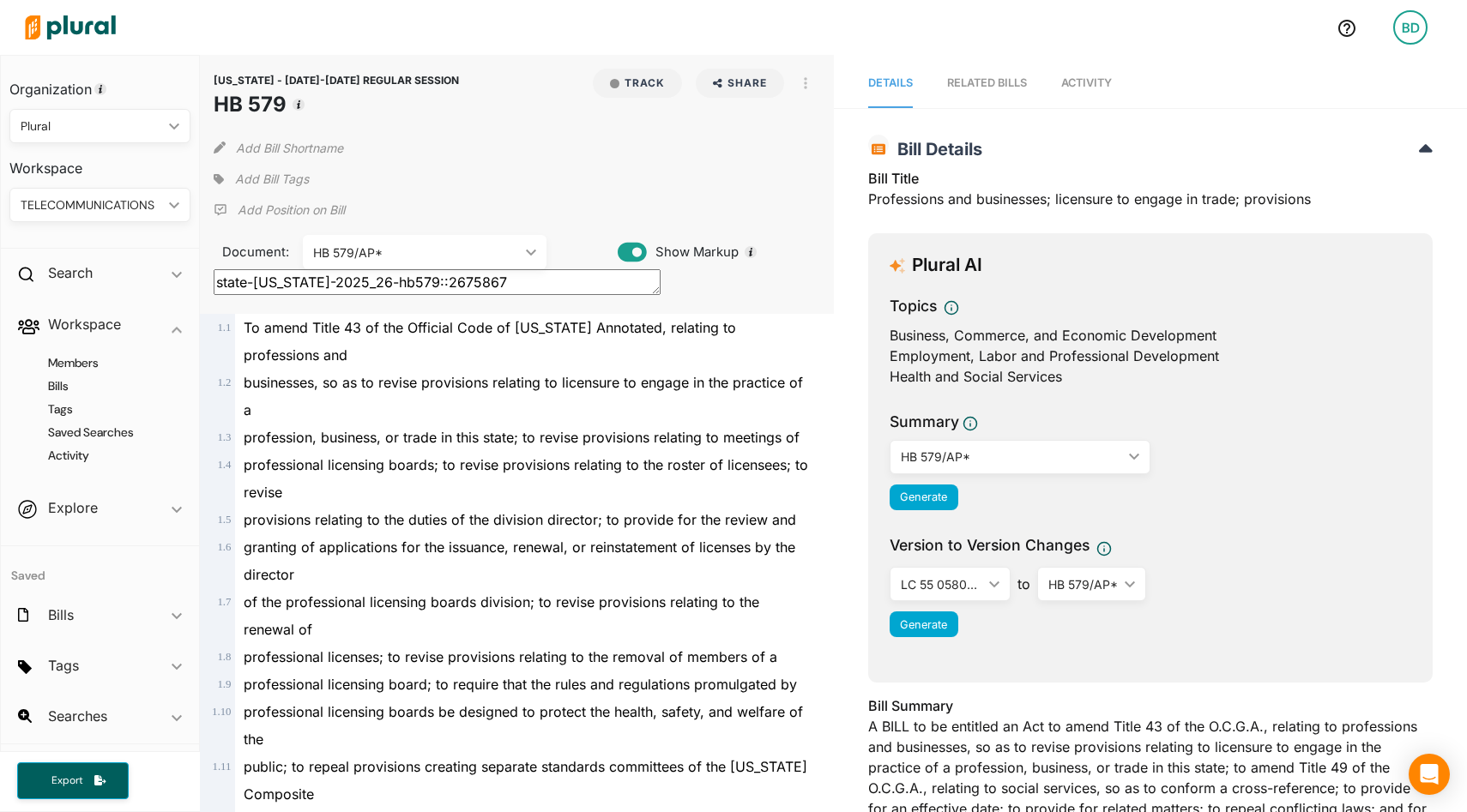
click at [985, 75] on div "RELATED BILLS" at bounding box center [987, 82] width 80 height 16
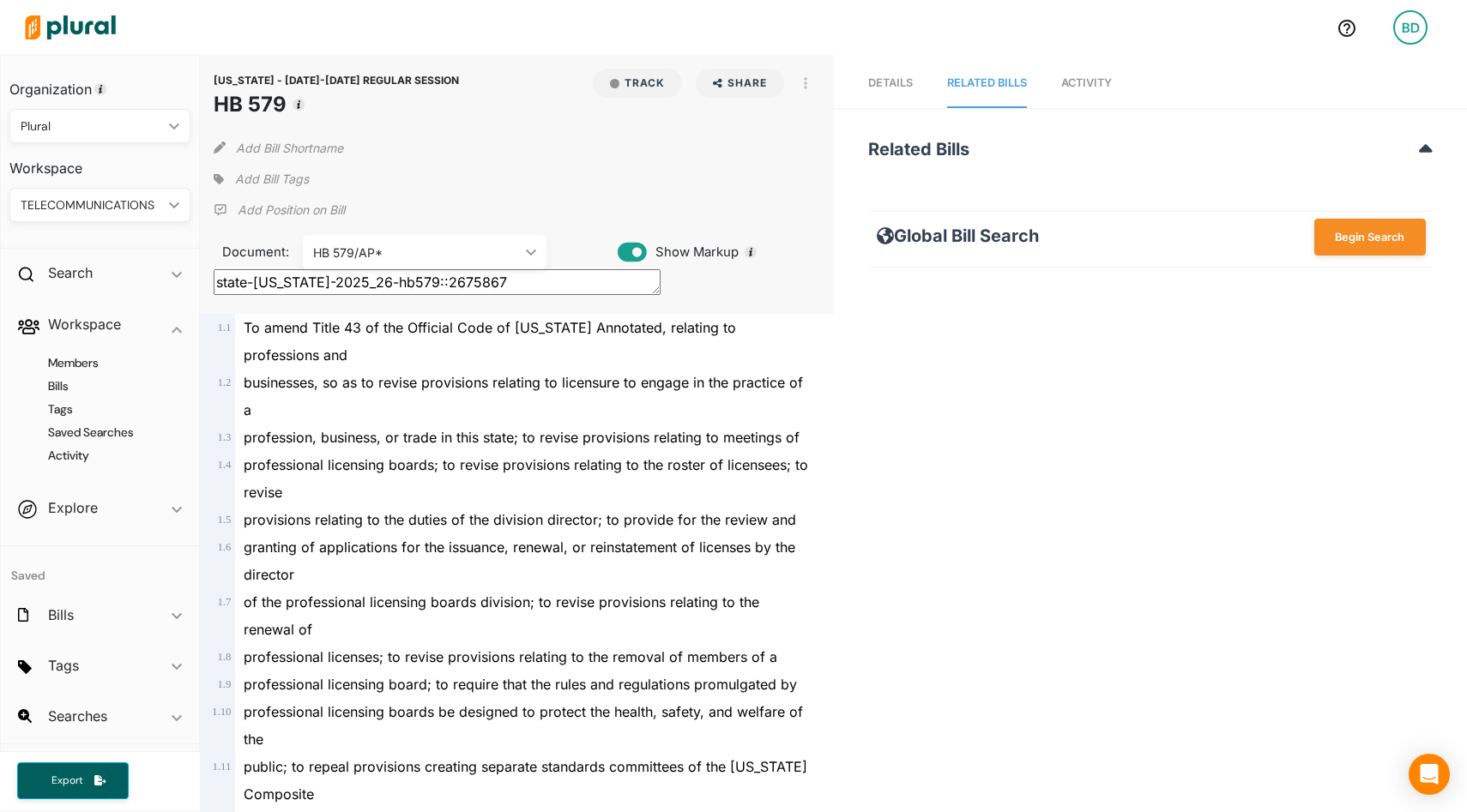
click at [1096, 79] on span "Activity" at bounding box center [1087, 83] width 51 height 13
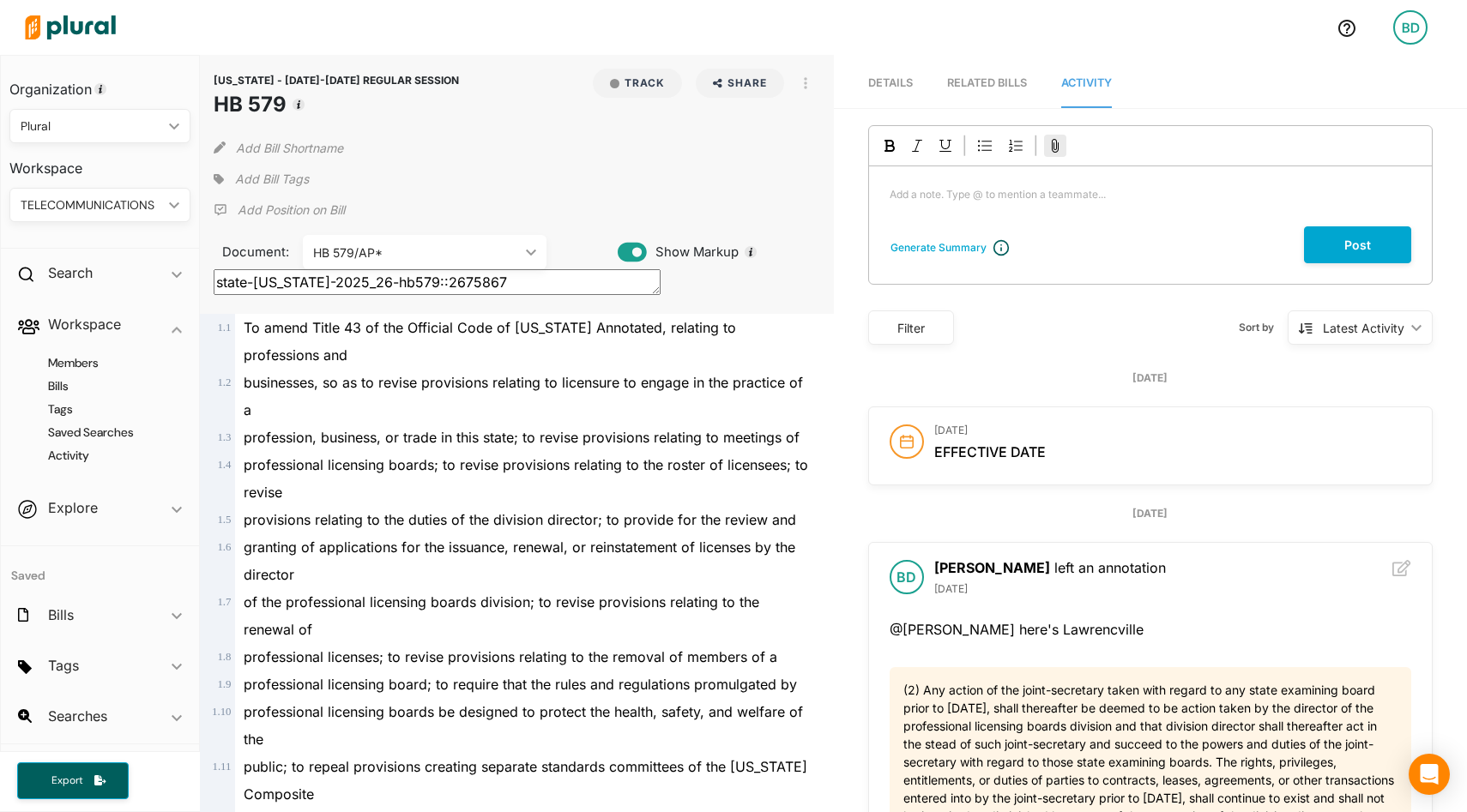
click at [1056, 141] on icon at bounding box center [1055, 146] width 14 height 14
click at [0, 0] on input "file" at bounding box center [0, 0] width 0 height 0
click at [995, 202] on div "Add a note. Type @ to mention a teammate... ﻿" at bounding box center [1151, 197] width 563 height 60
click at [880, 84] on span "Details" at bounding box center [890, 83] width 44 height 13
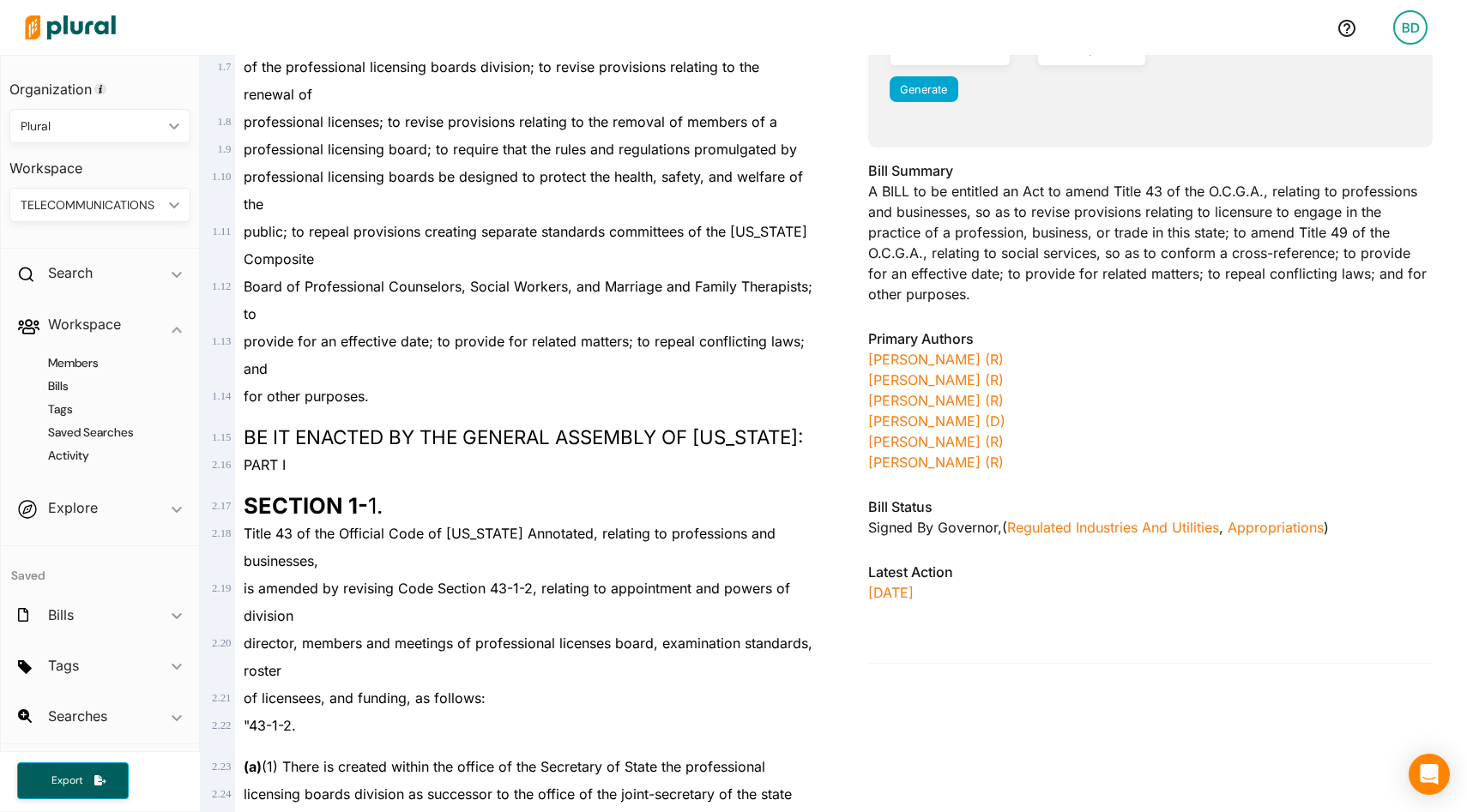
scroll to position [554, 0]
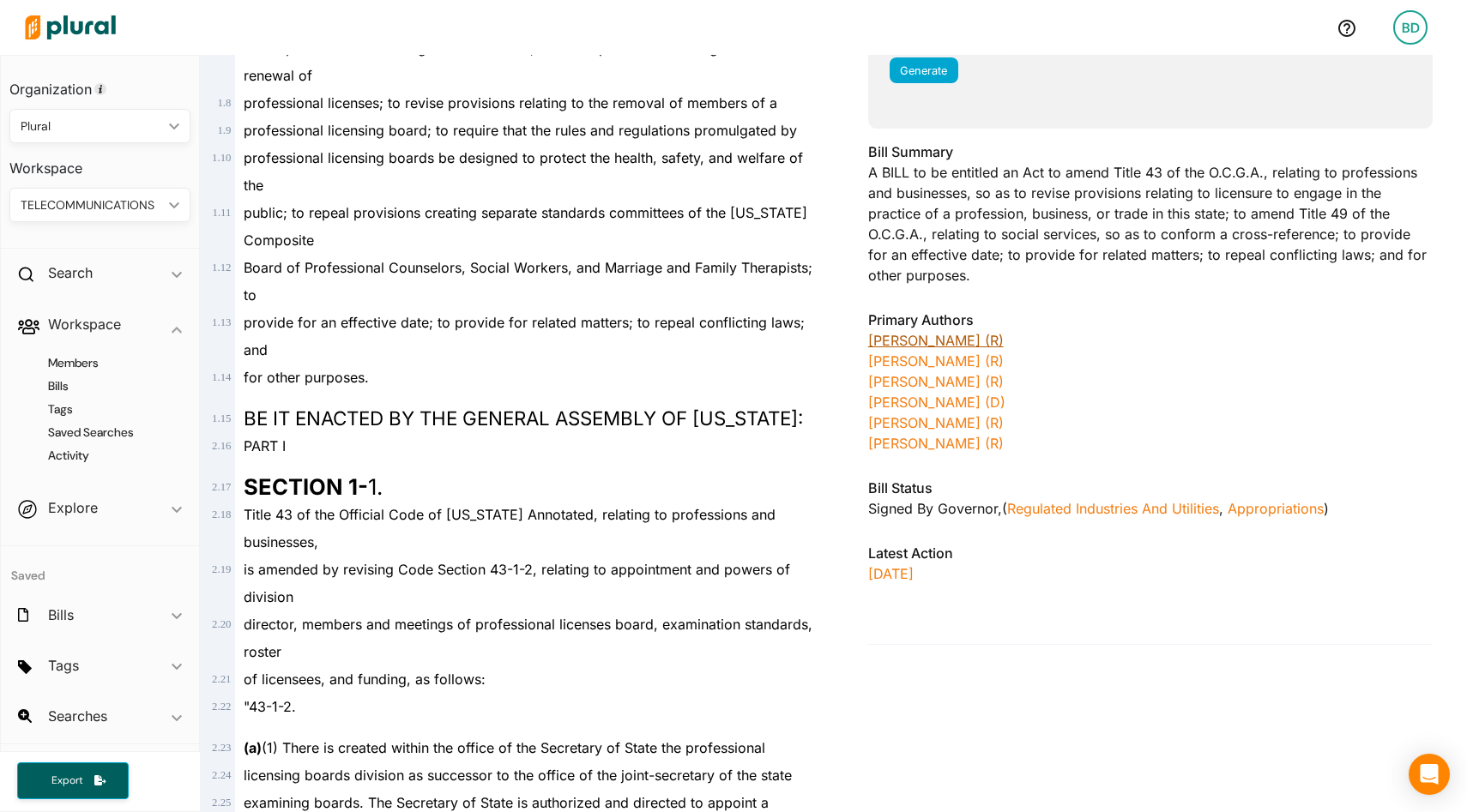
click at [938, 340] on link "[PERSON_NAME] (R)" at bounding box center [936, 341] width 136 height 17
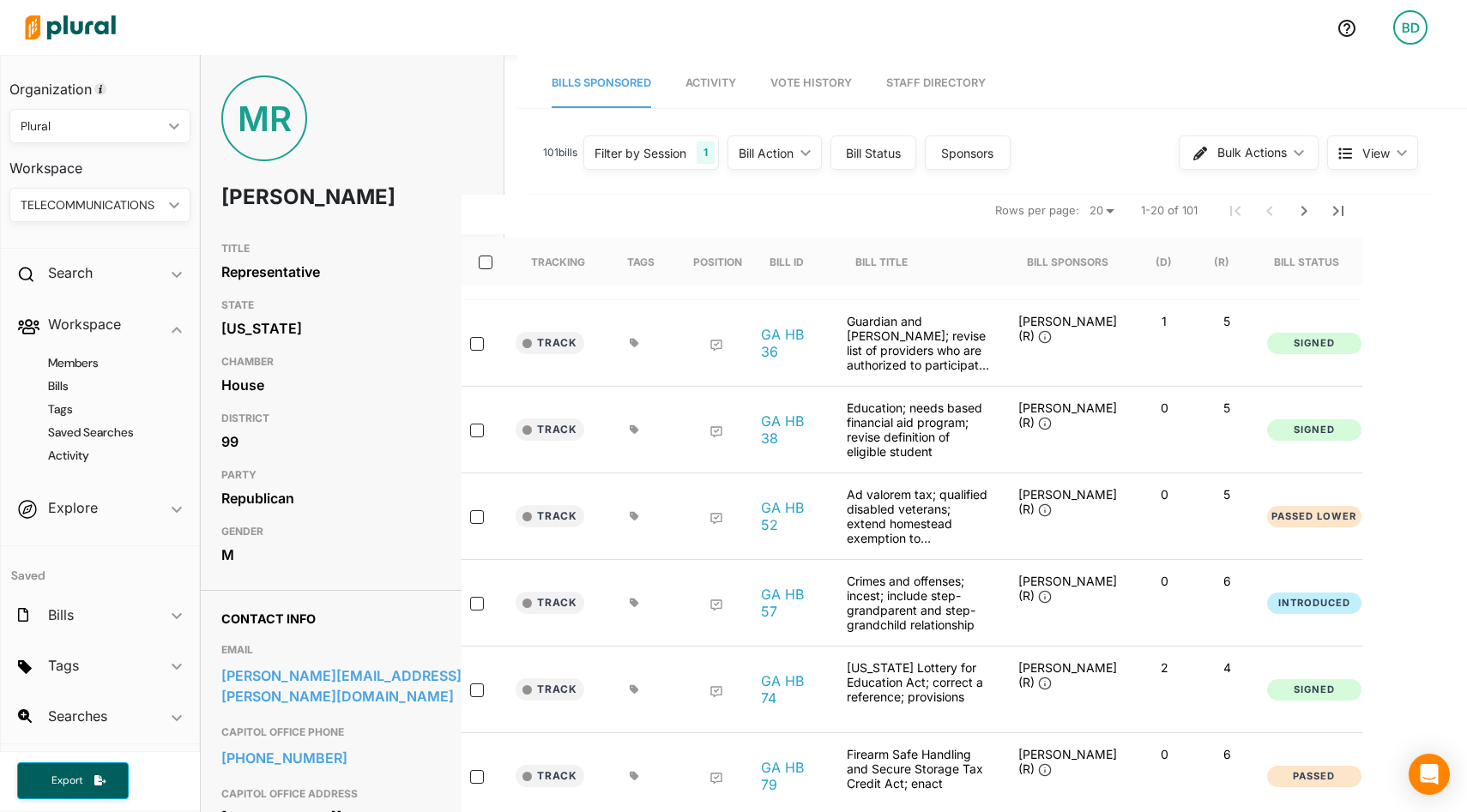
click at [803, 57] on nav "Bills Sponsored Activity Vote History Staff Directory" at bounding box center [992, 81] width 949 height 54
click at [809, 85] on span "Vote History" at bounding box center [811, 83] width 82 height 13
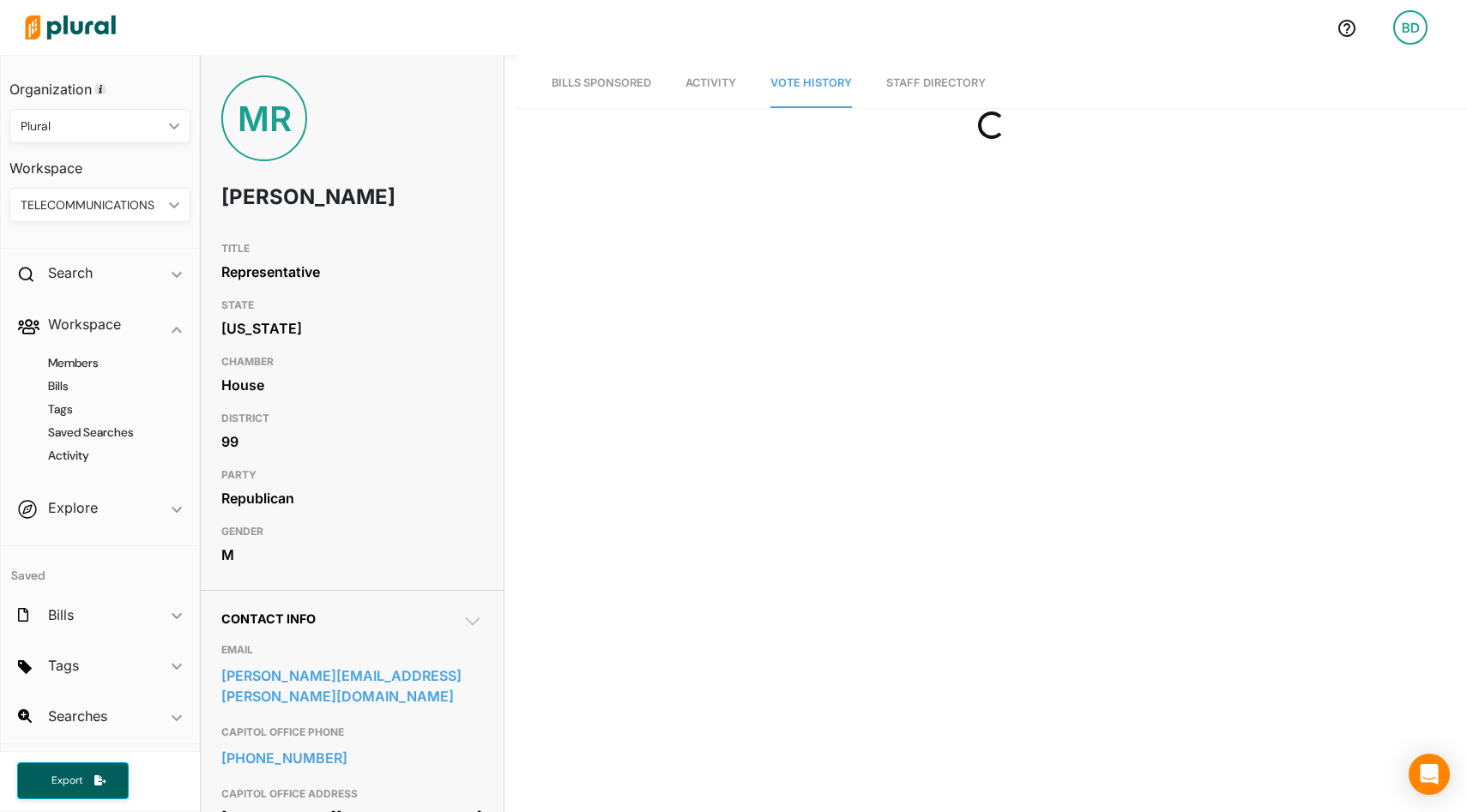
click at [921, 78] on link "Staff Directory" at bounding box center [936, 84] width 100 height 49
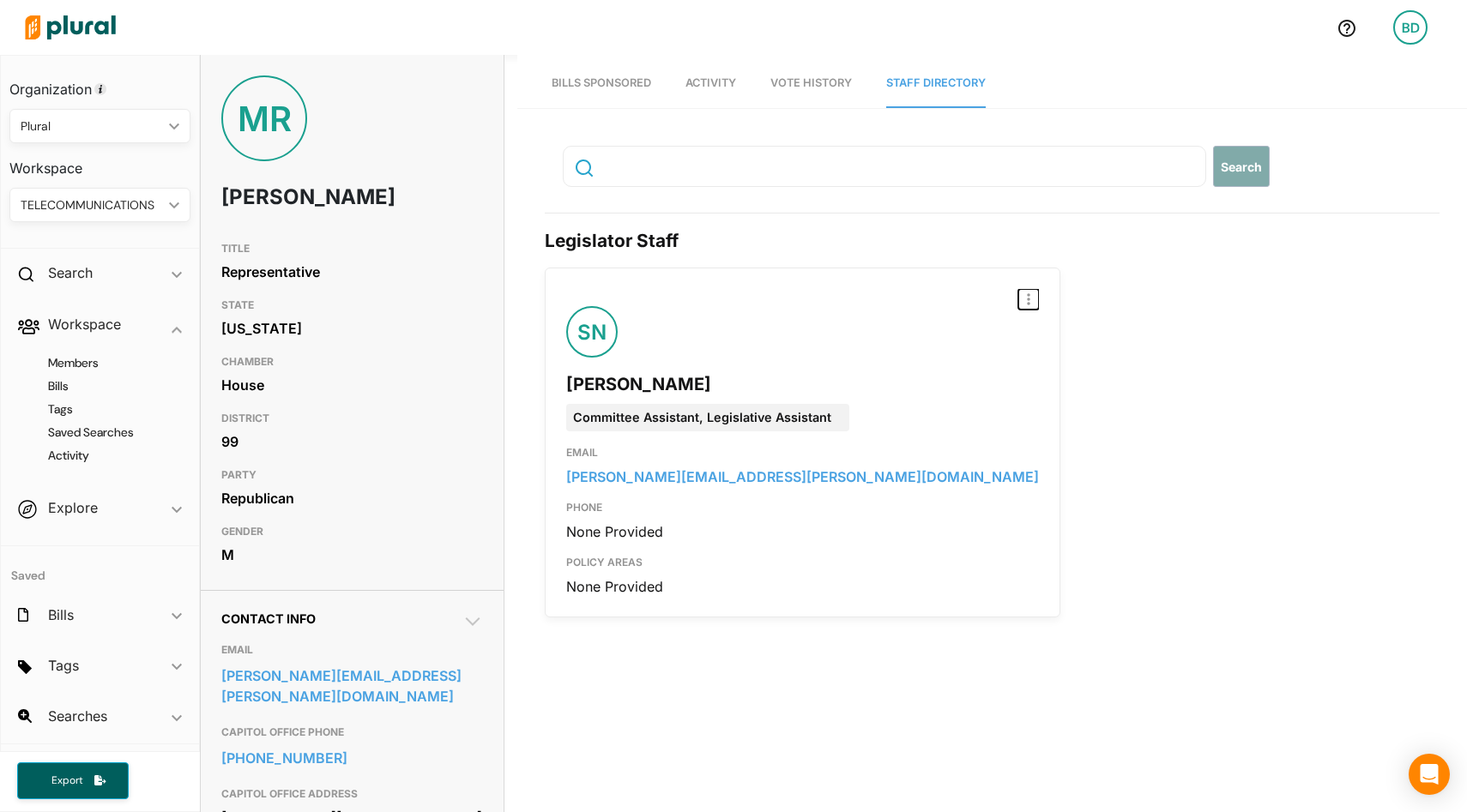
click at [1018, 297] on button "button" at bounding box center [1028, 299] width 21 height 21
click at [932, 351] on div "Report Inaccuracy SN [PERSON_NAME] Committee Assistant, Legislative Assistant E…" at bounding box center [992, 442] width 895 height 350
click at [921, 278] on div "Report Inaccuracy SN [PERSON_NAME] Committee Assistant, Legislative Assistant E…" at bounding box center [992, 442] width 895 height 350
click at [586, 86] on span "Bills Sponsored" at bounding box center [601, 83] width 100 height 13
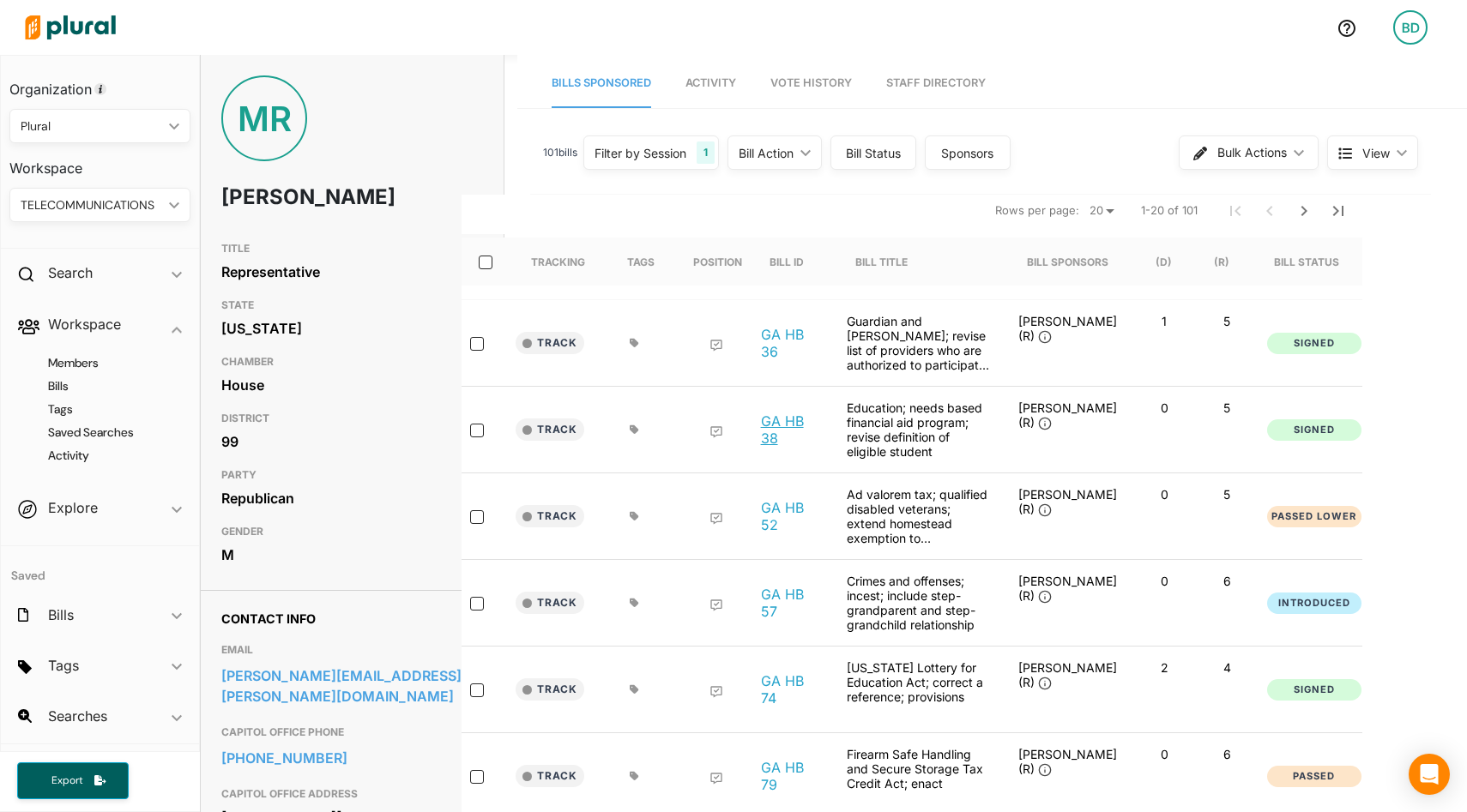
click at [779, 420] on link "GA HB 38" at bounding box center [790, 430] width 58 height 34
